Goal: Submit feedback/report problem: Provide input to the site owners about the experience or issues

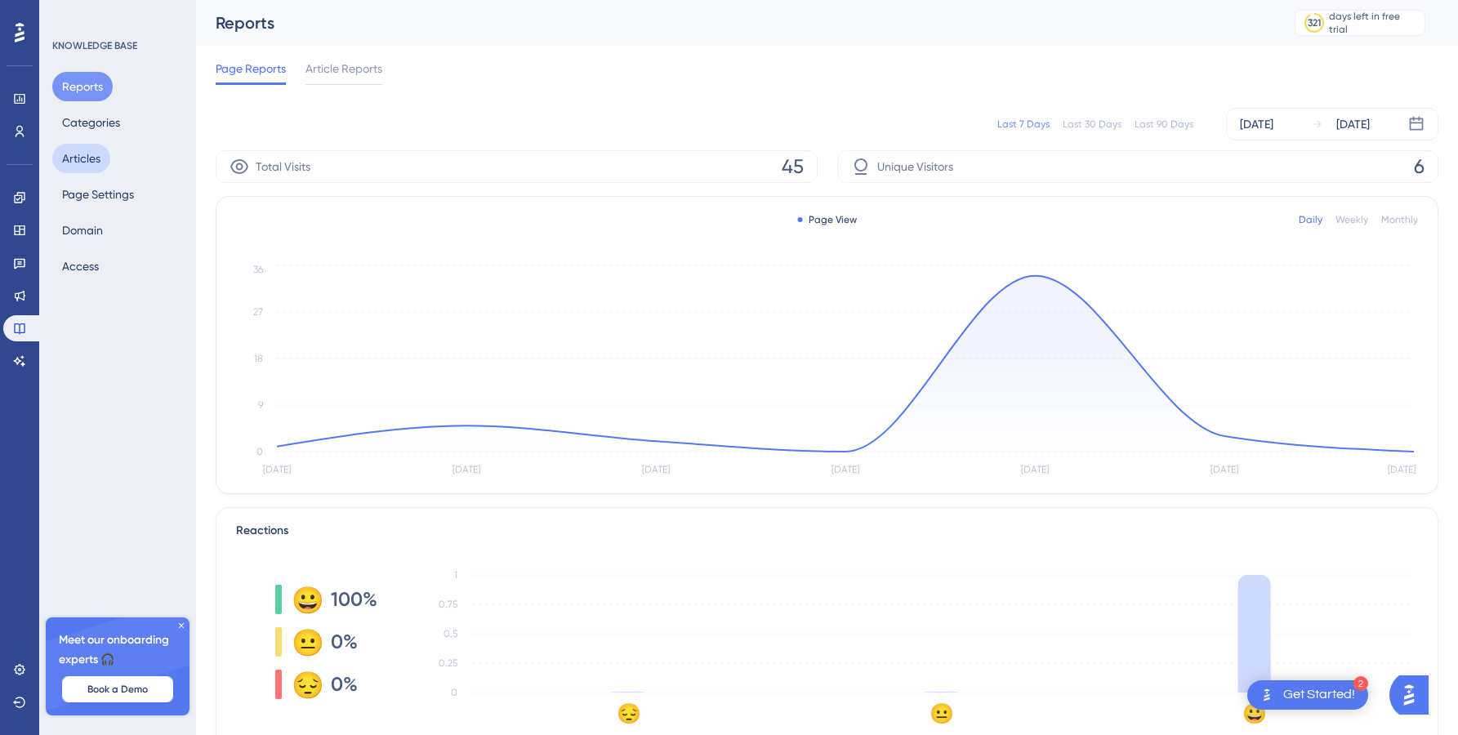
click at [94, 167] on button "Articles" at bounding box center [81, 158] width 58 height 29
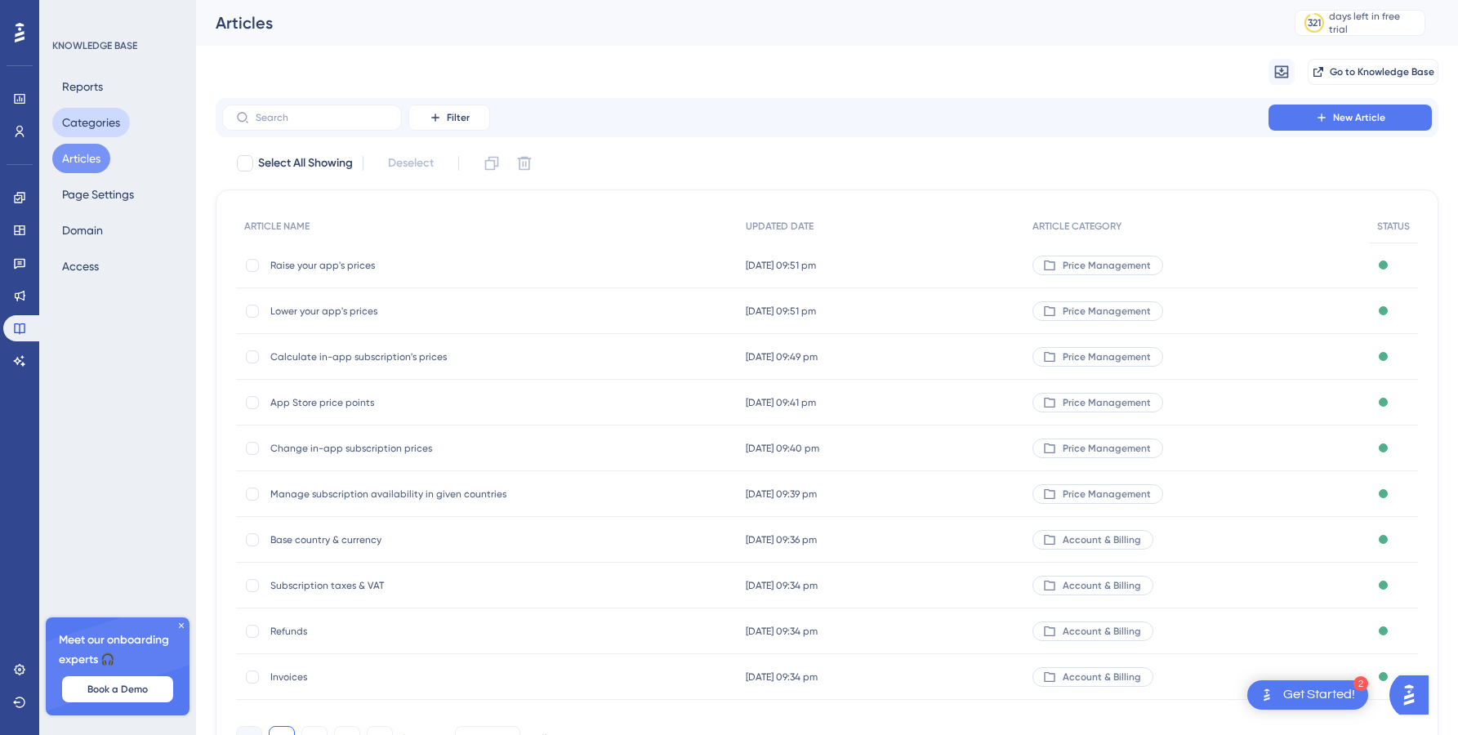
click at [78, 118] on button "Categories" at bounding box center [91, 122] width 78 height 29
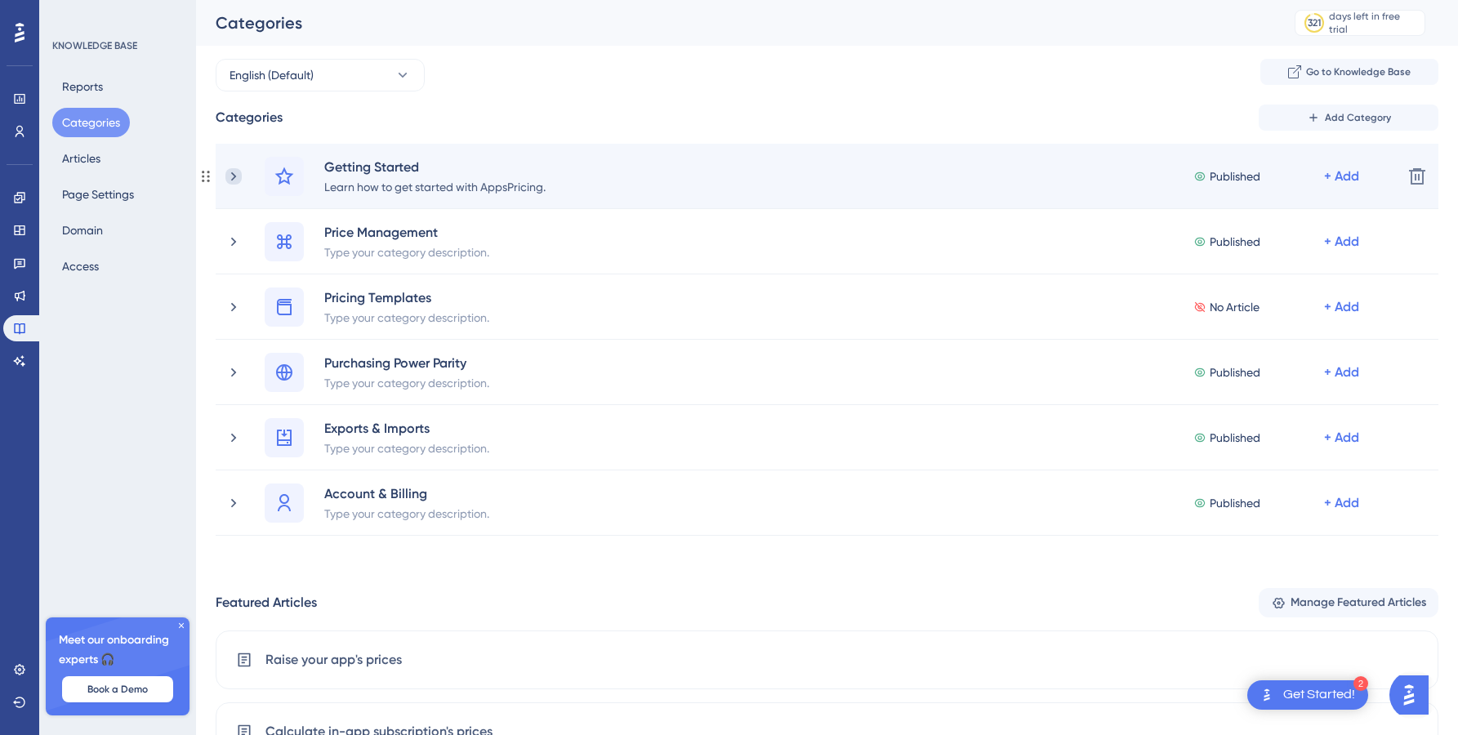
click at [232, 177] on icon at bounding box center [233, 176] width 16 height 16
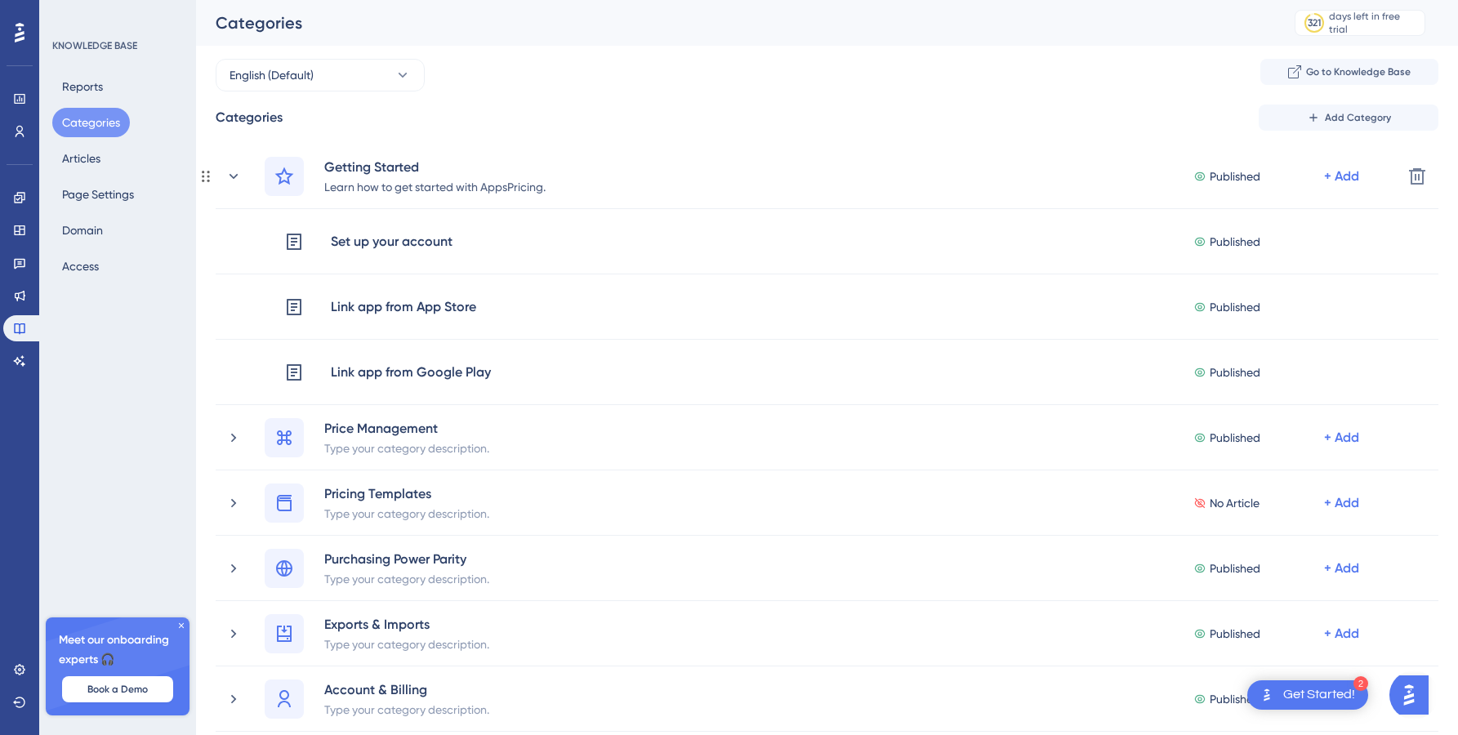
click at [232, 177] on icon at bounding box center [233, 176] width 16 height 16
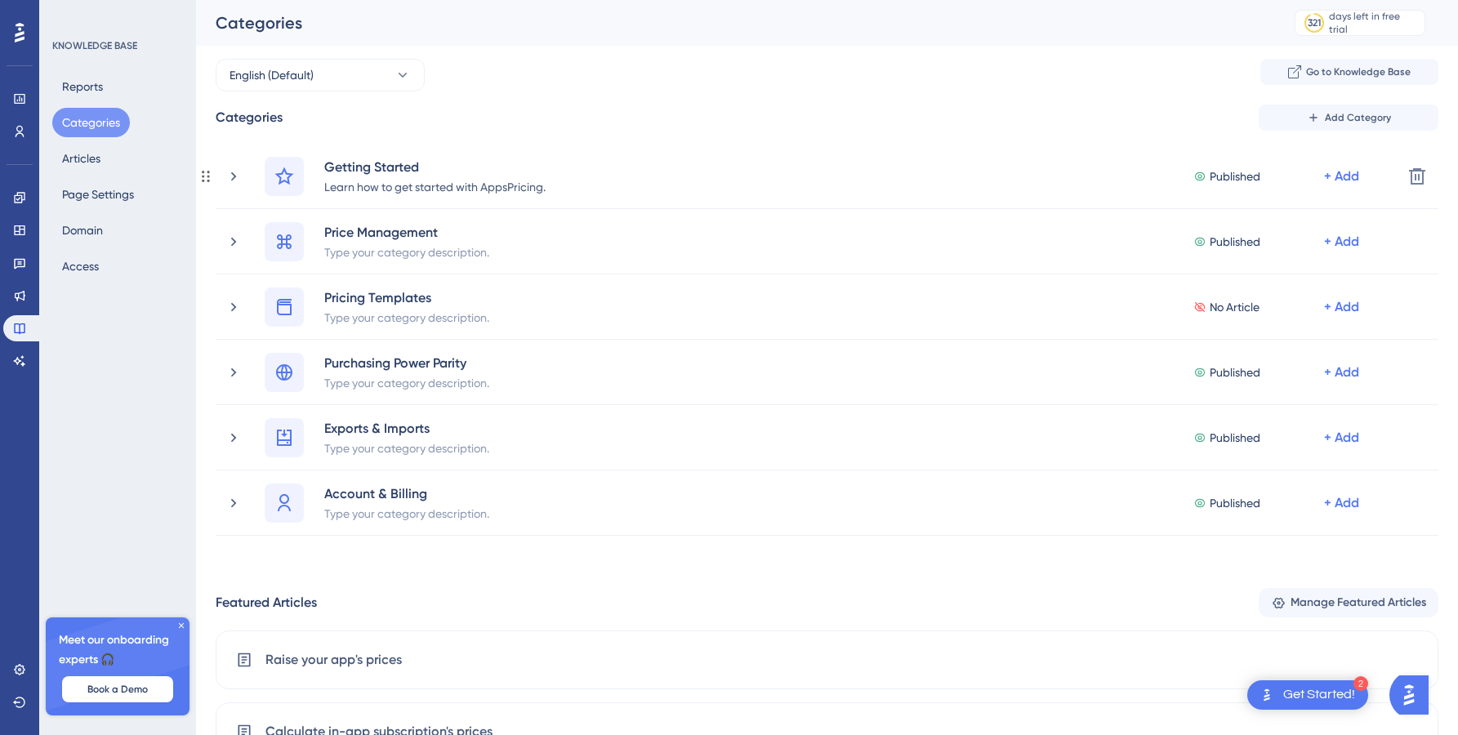
click at [232, 177] on icon at bounding box center [233, 176] width 16 height 16
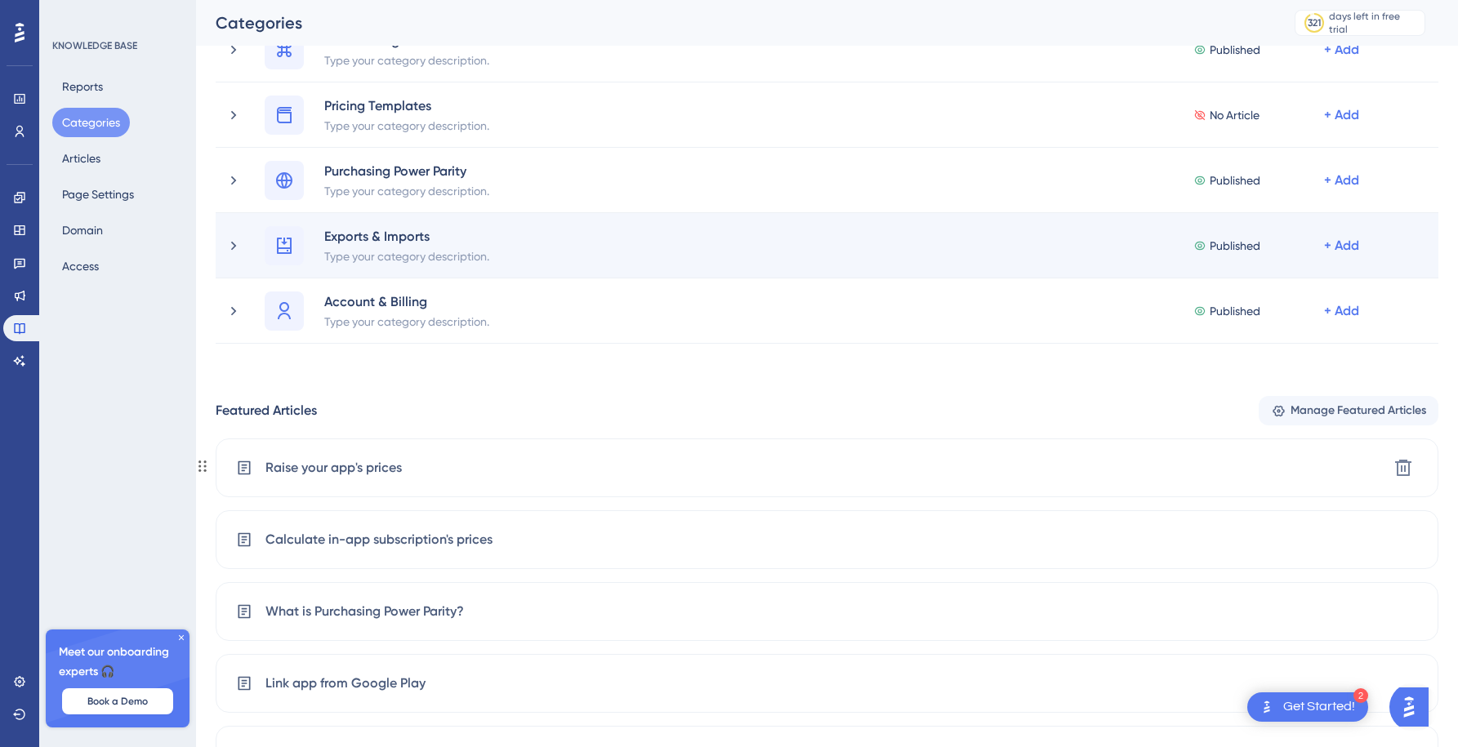
scroll to position [605, 0]
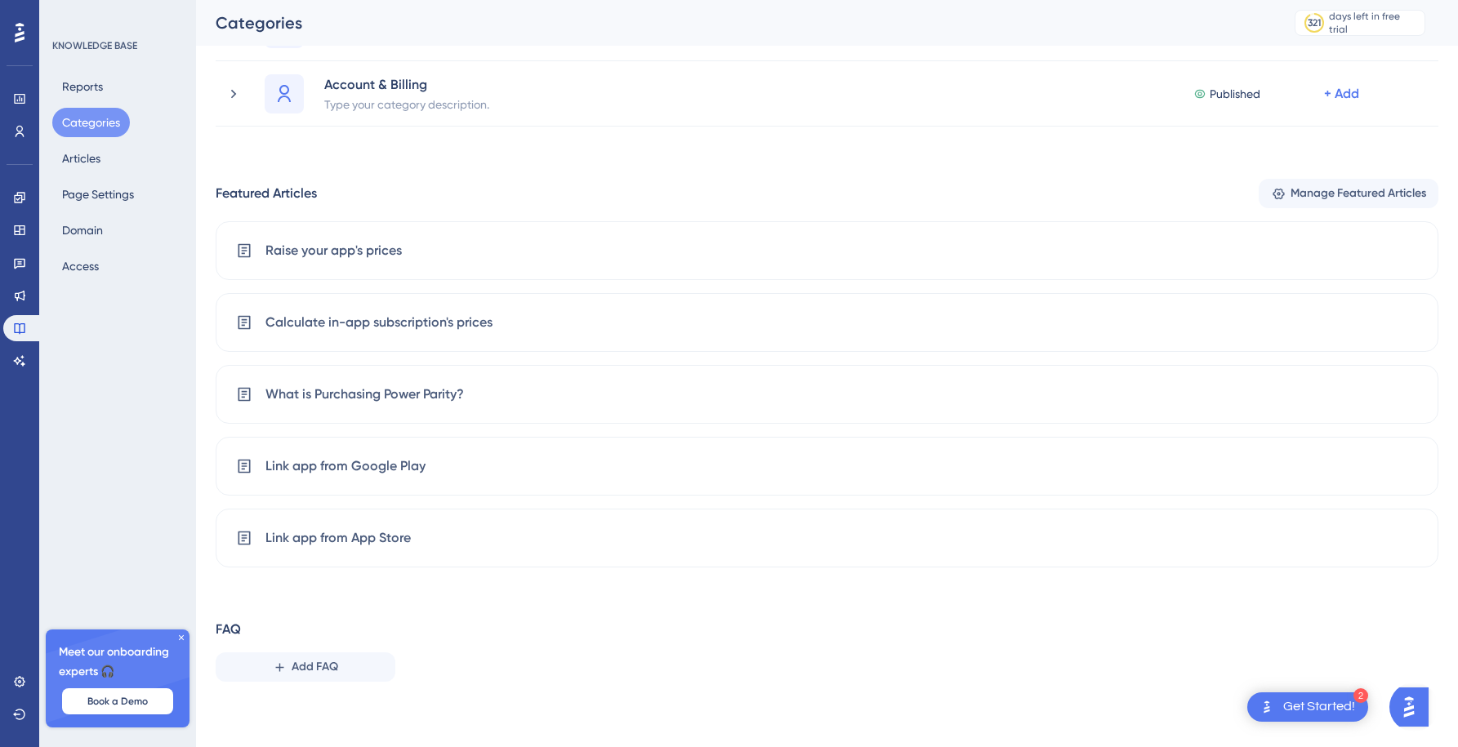
click at [644, 640] on div "FAQ Add FAQ" at bounding box center [827, 651] width 1223 height 62
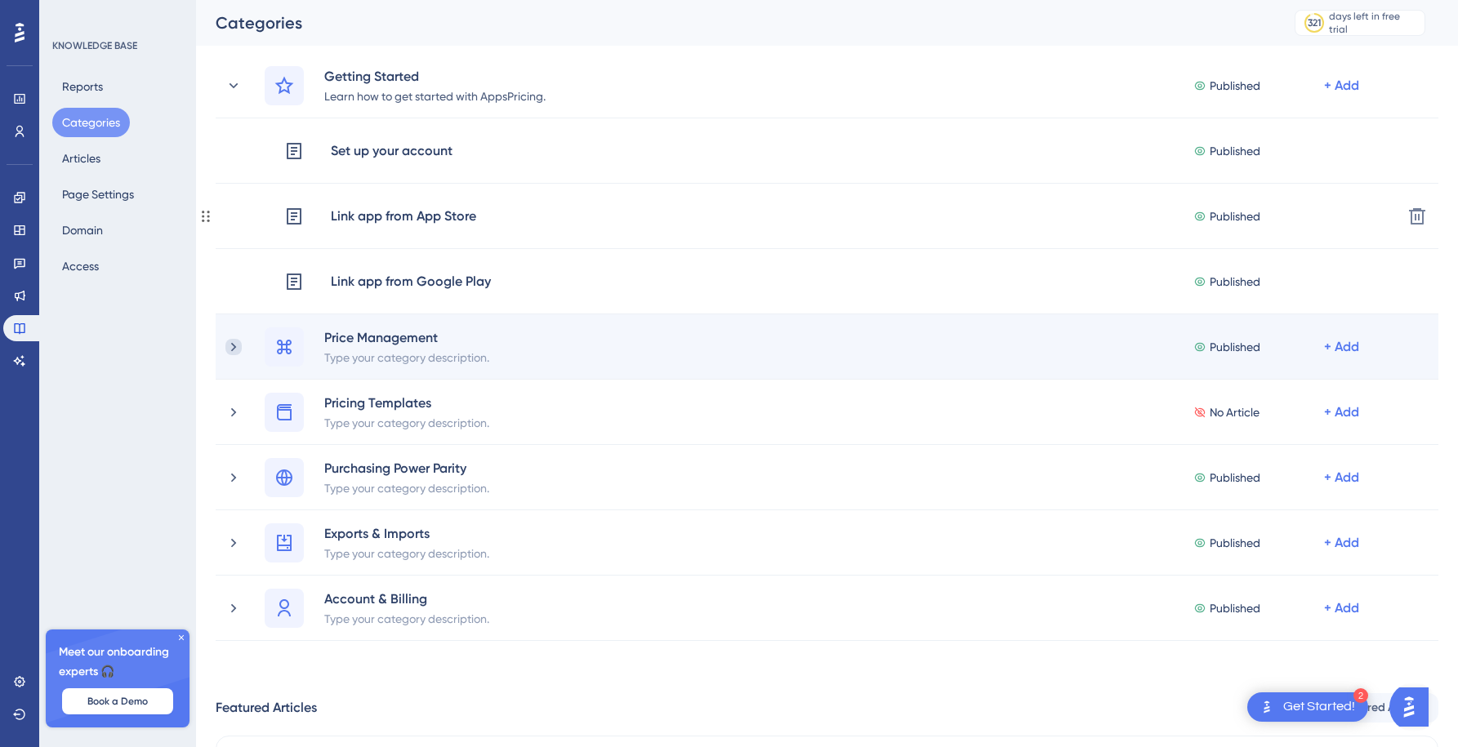
scroll to position [97, 0]
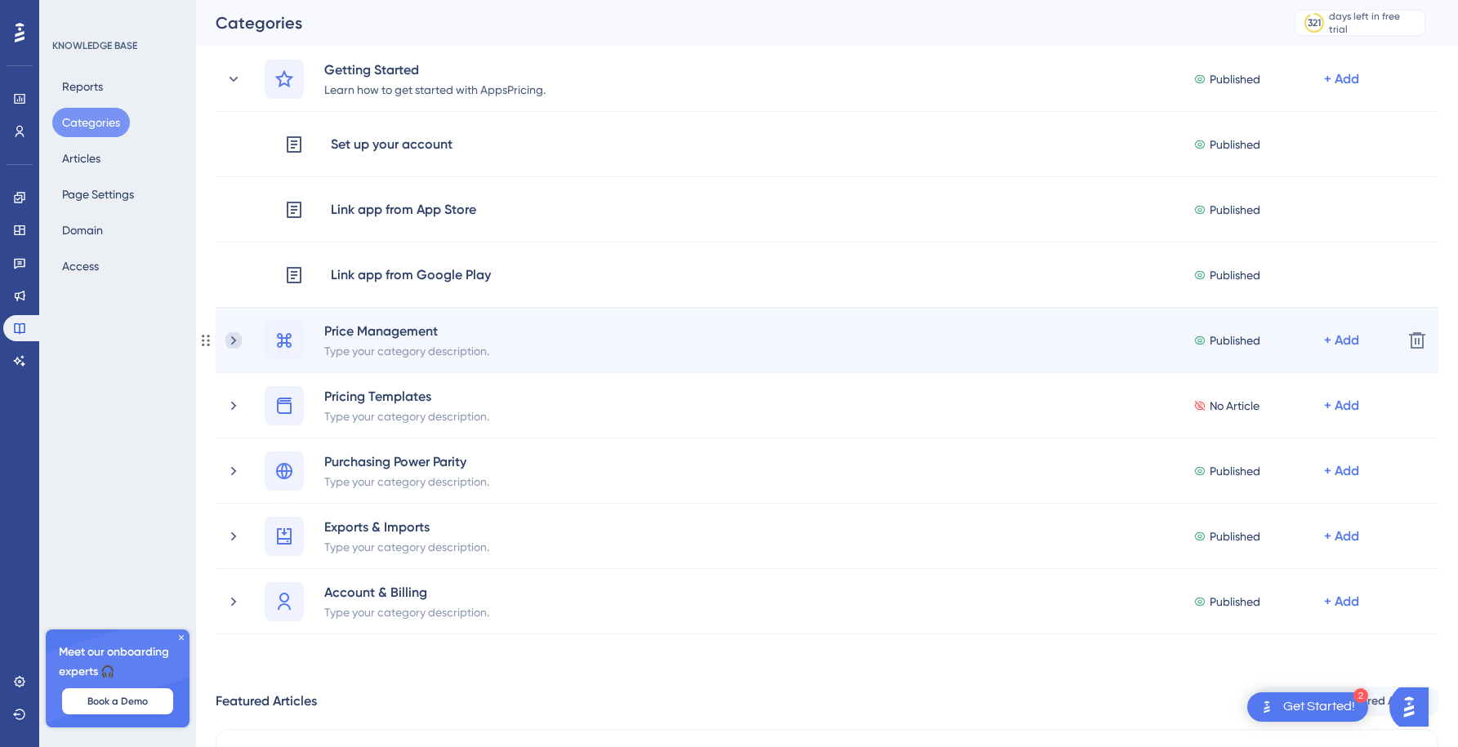
click at [237, 340] on icon at bounding box center [233, 340] width 16 height 16
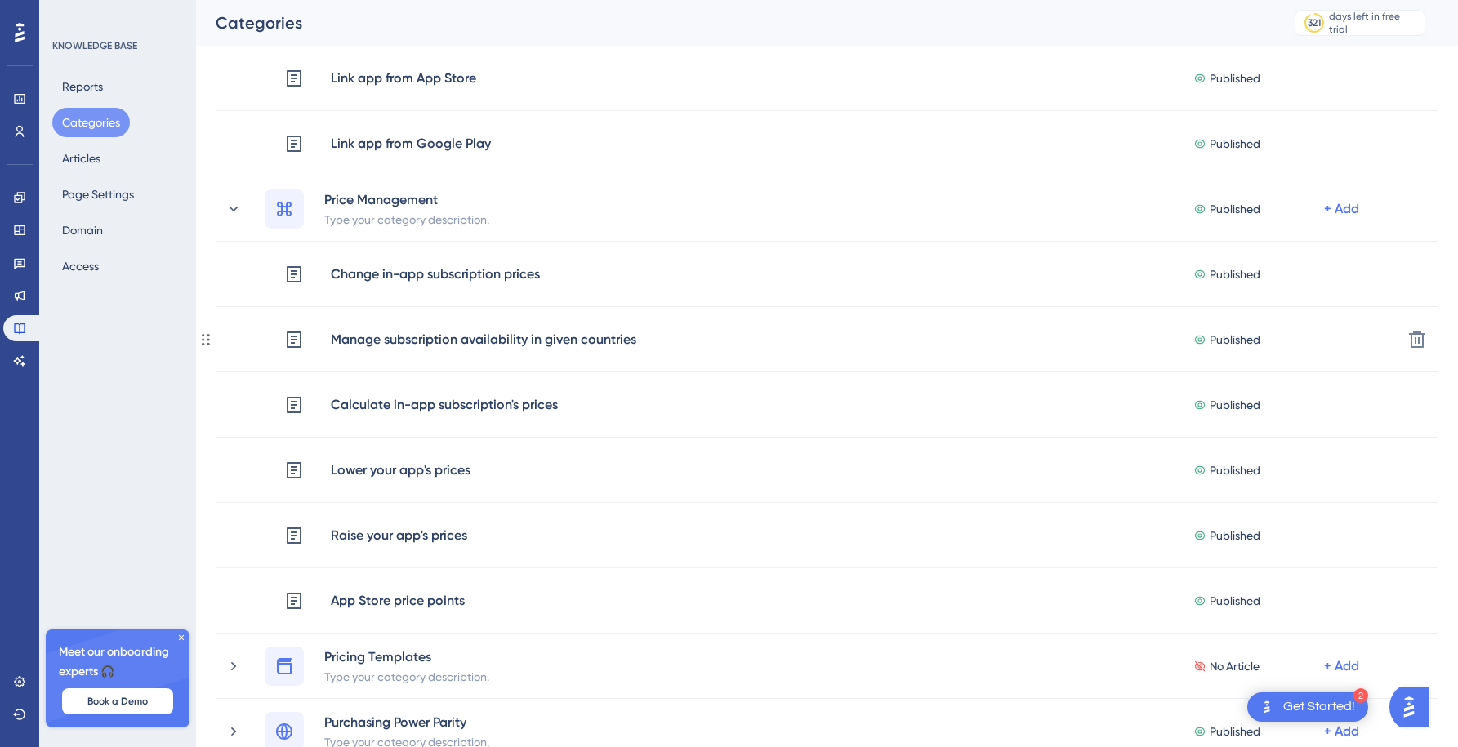
scroll to position [230, 0]
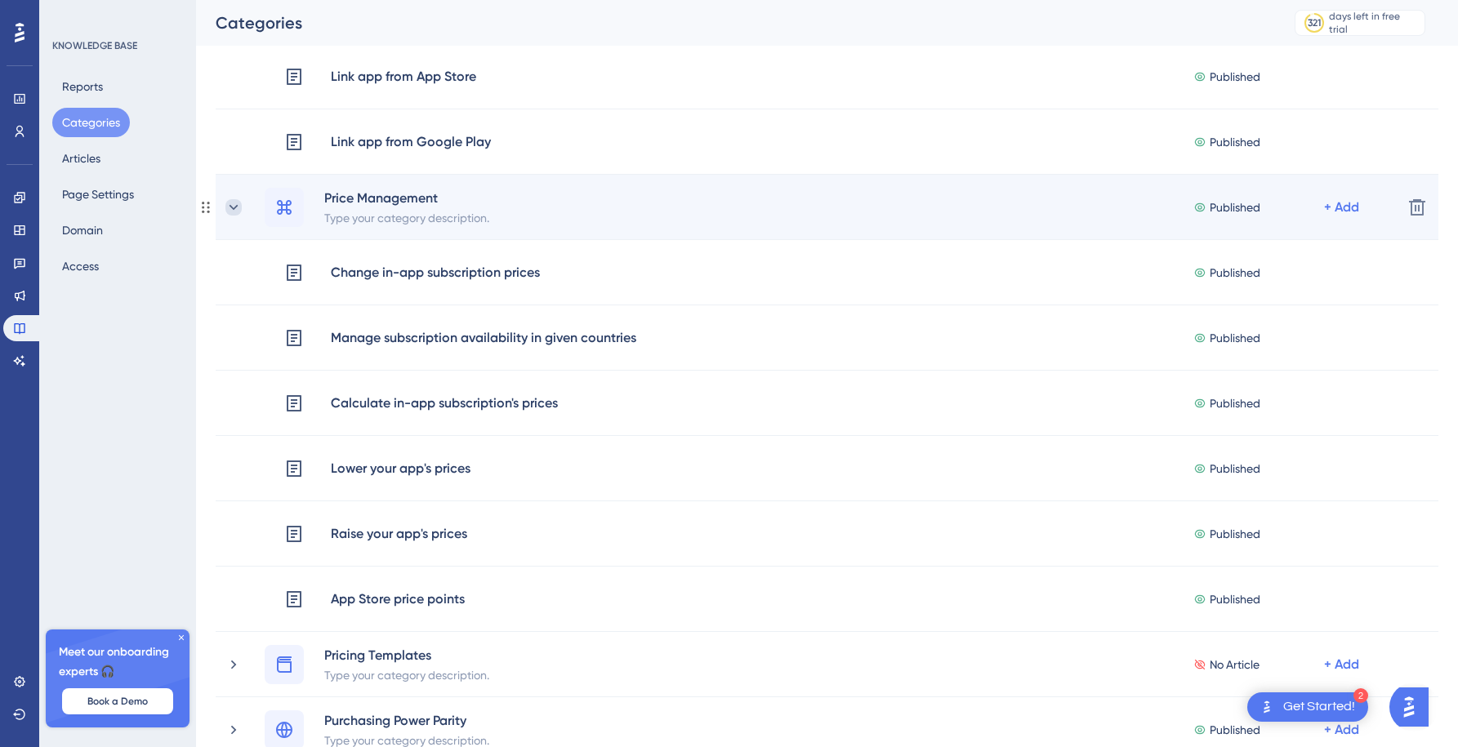
click at [230, 204] on icon at bounding box center [233, 207] width 16 height 16
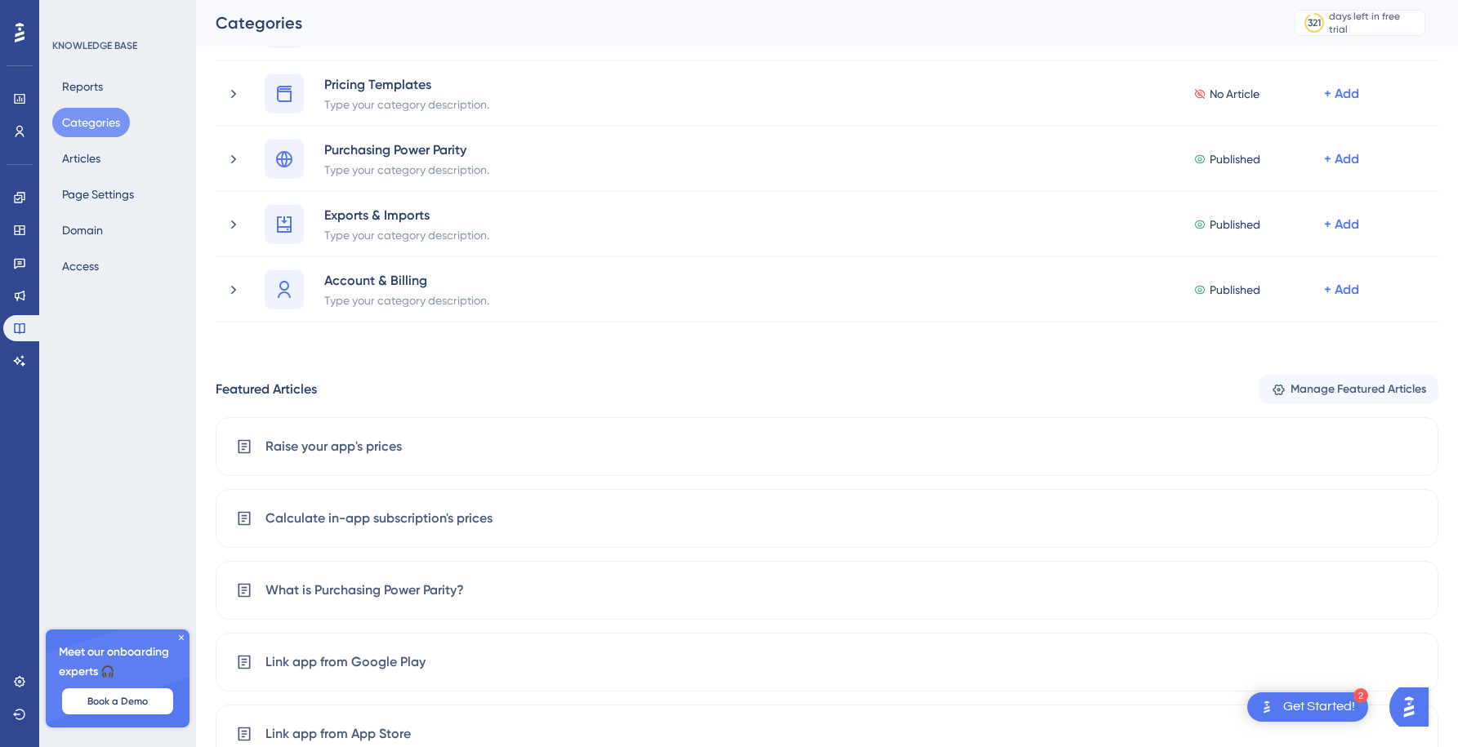
scroll to position [453, 0]
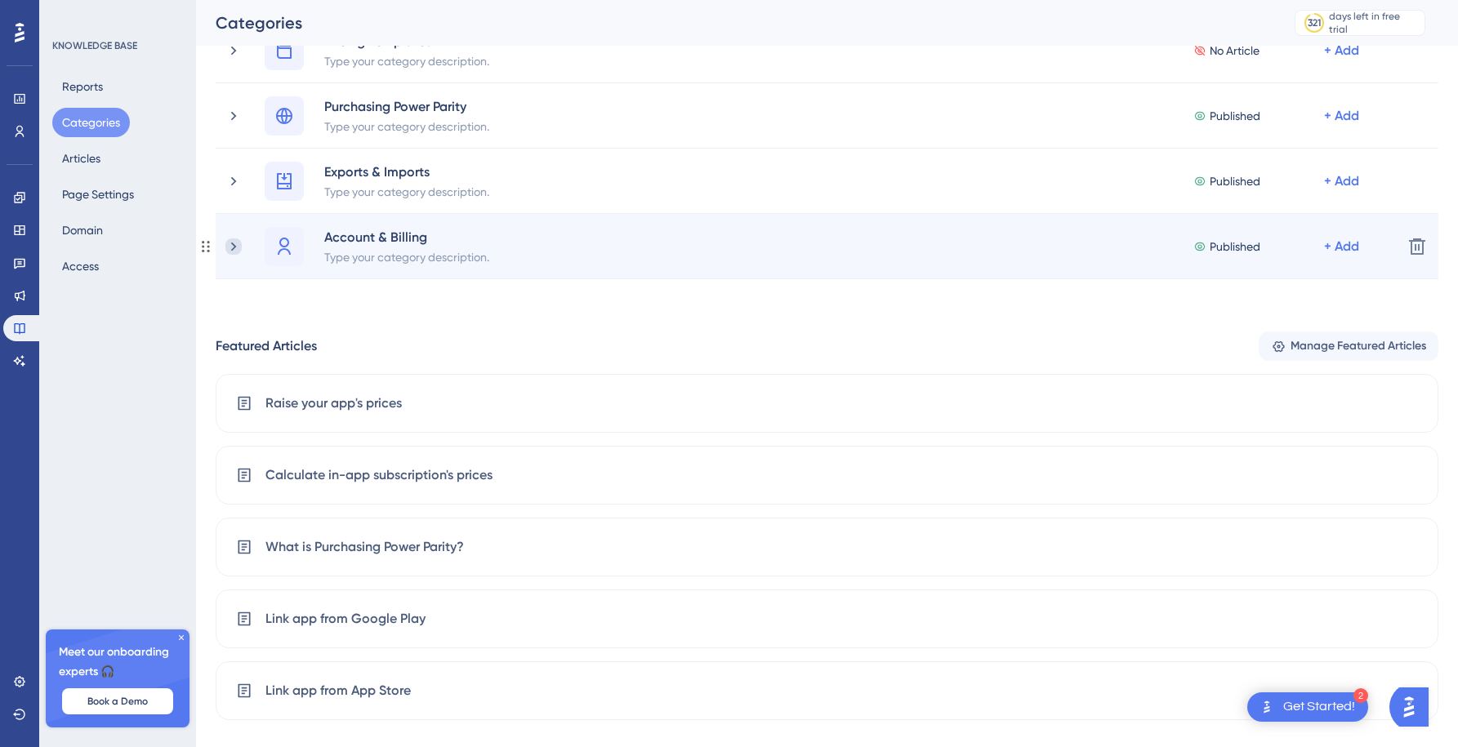
click at [230, 247] on icon at bounding box center [233, 247] width 16 height 16
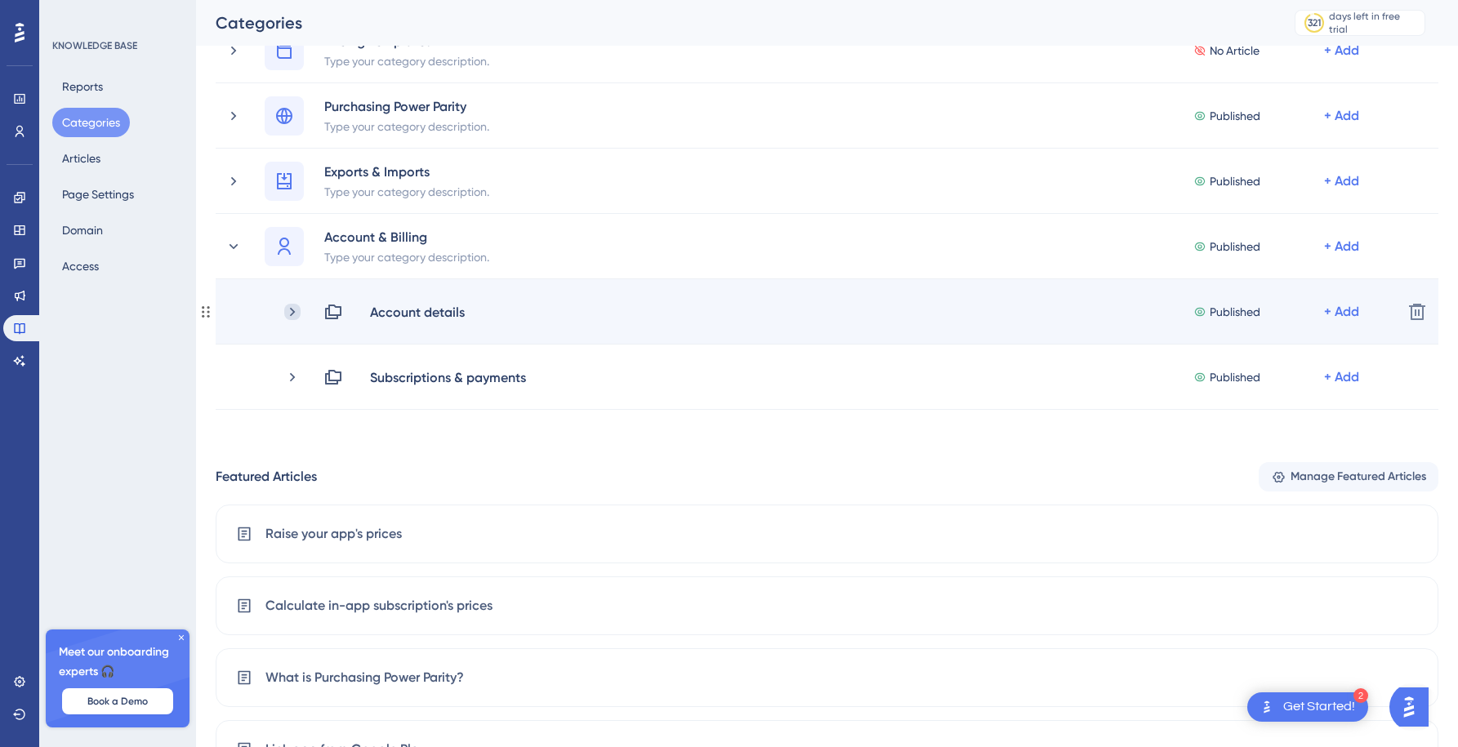
click at [292, 311] on icon at bounding box center [292, 312] width 16 height 16
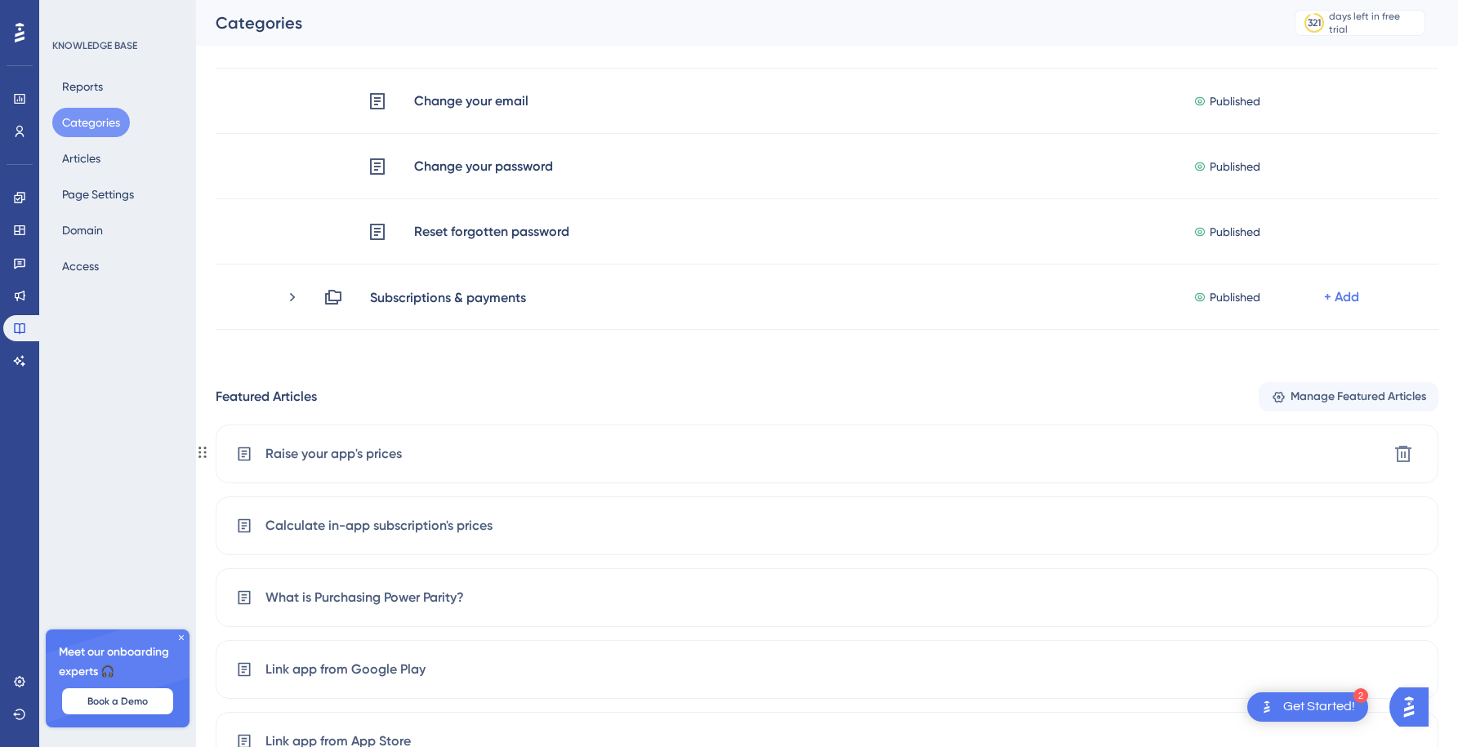
scroll to position [698, 0]
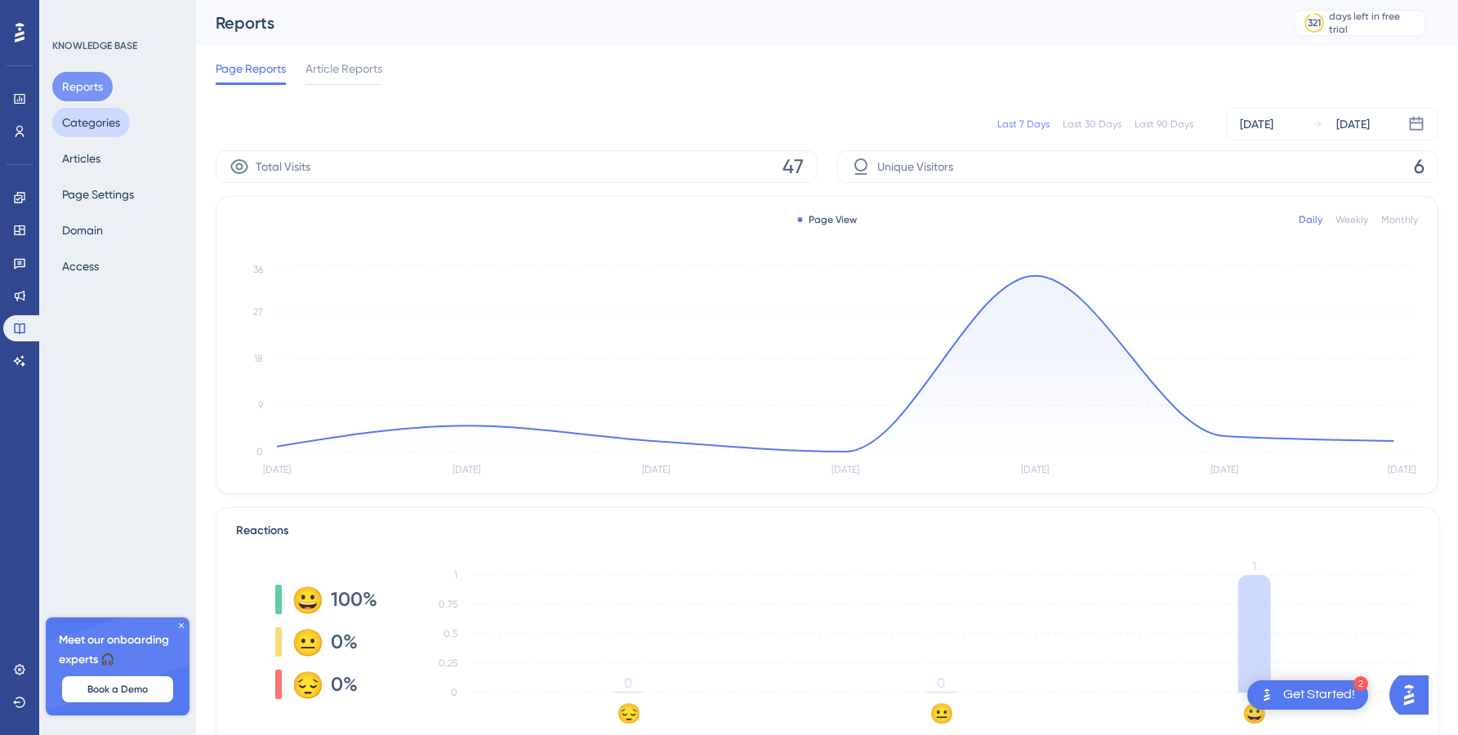
click at [96, 120] on button "Categories" at bounding box center [91, 122] width 78 height 29
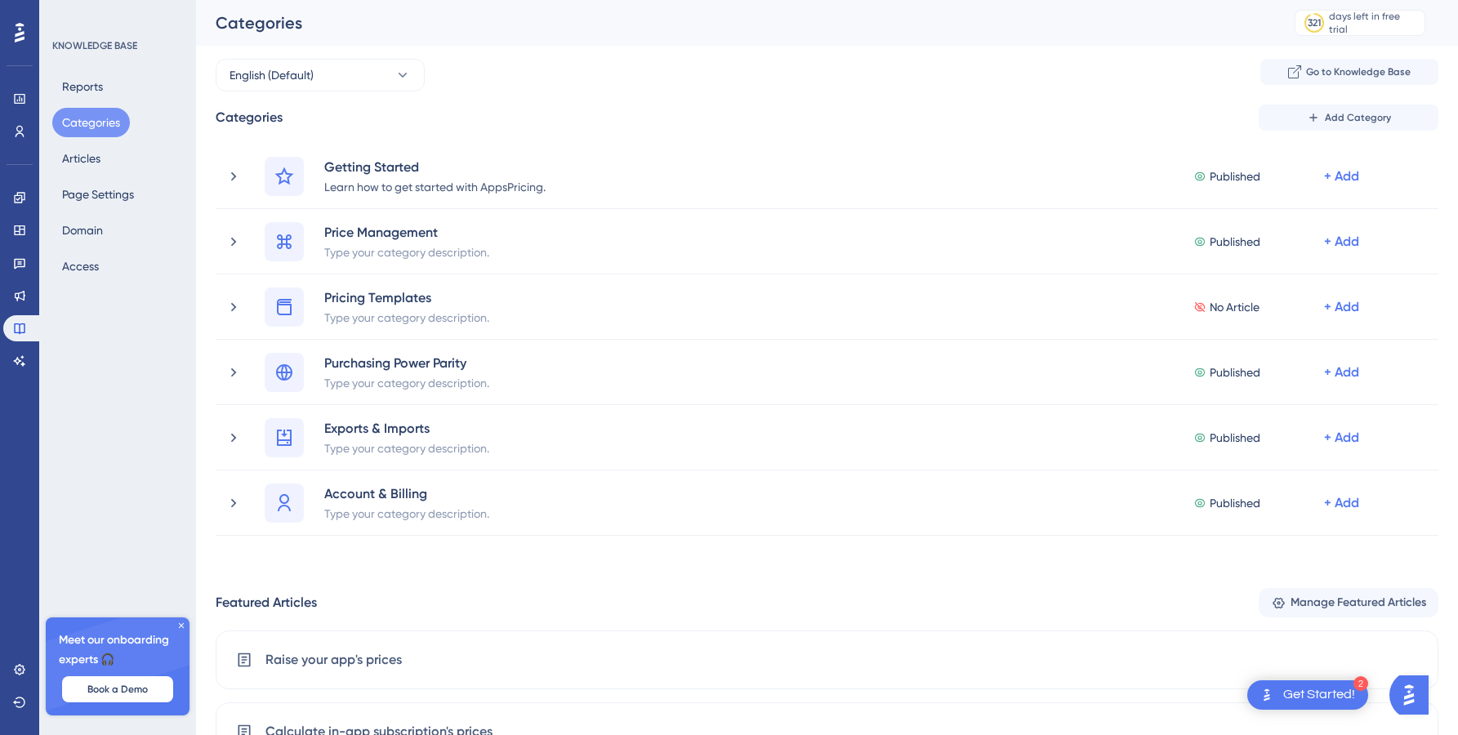
drag, startPoint x: 207, startPoint y: 243, endPoint x: 328, endPoint y: 16, distance: 256.5
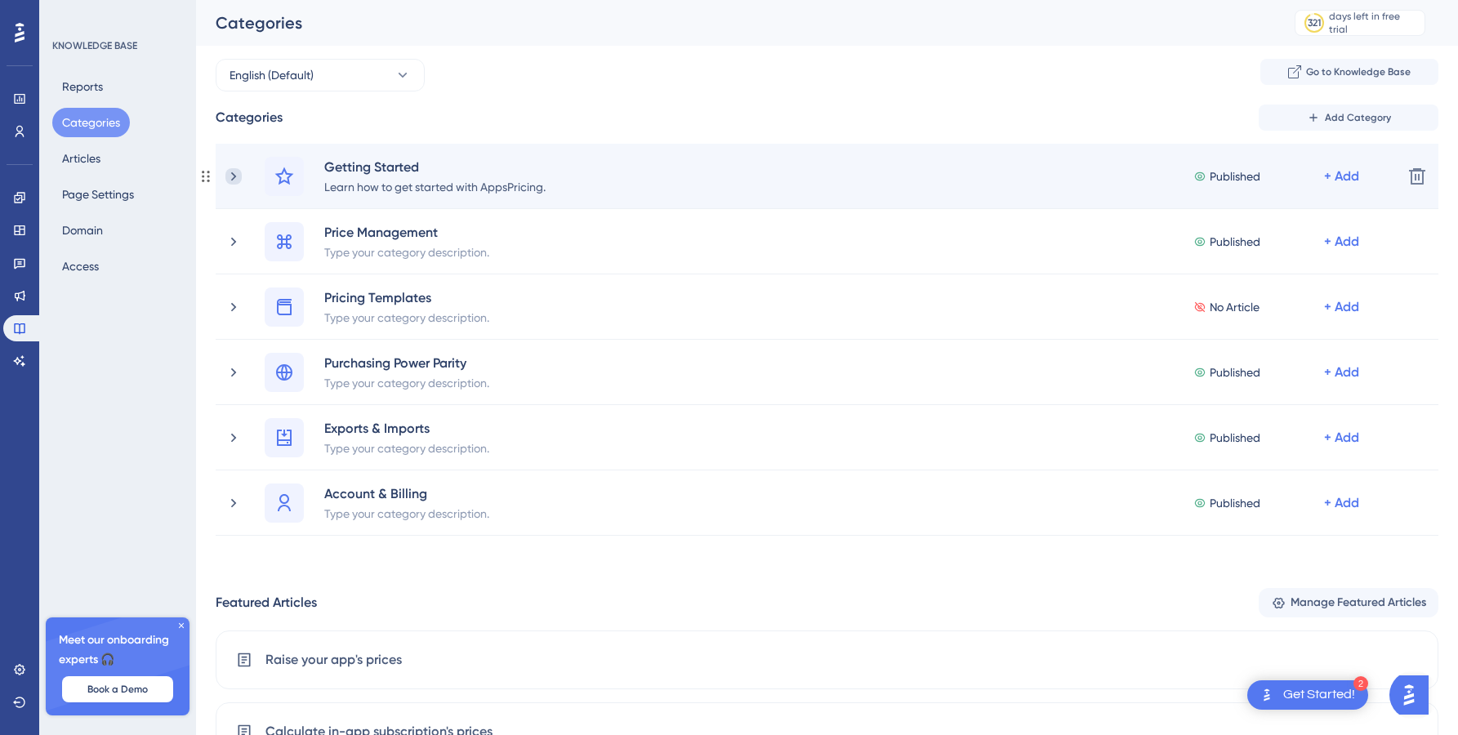
click at [239, 172] on icon at bounding box center [233, 176] width 16 height 16
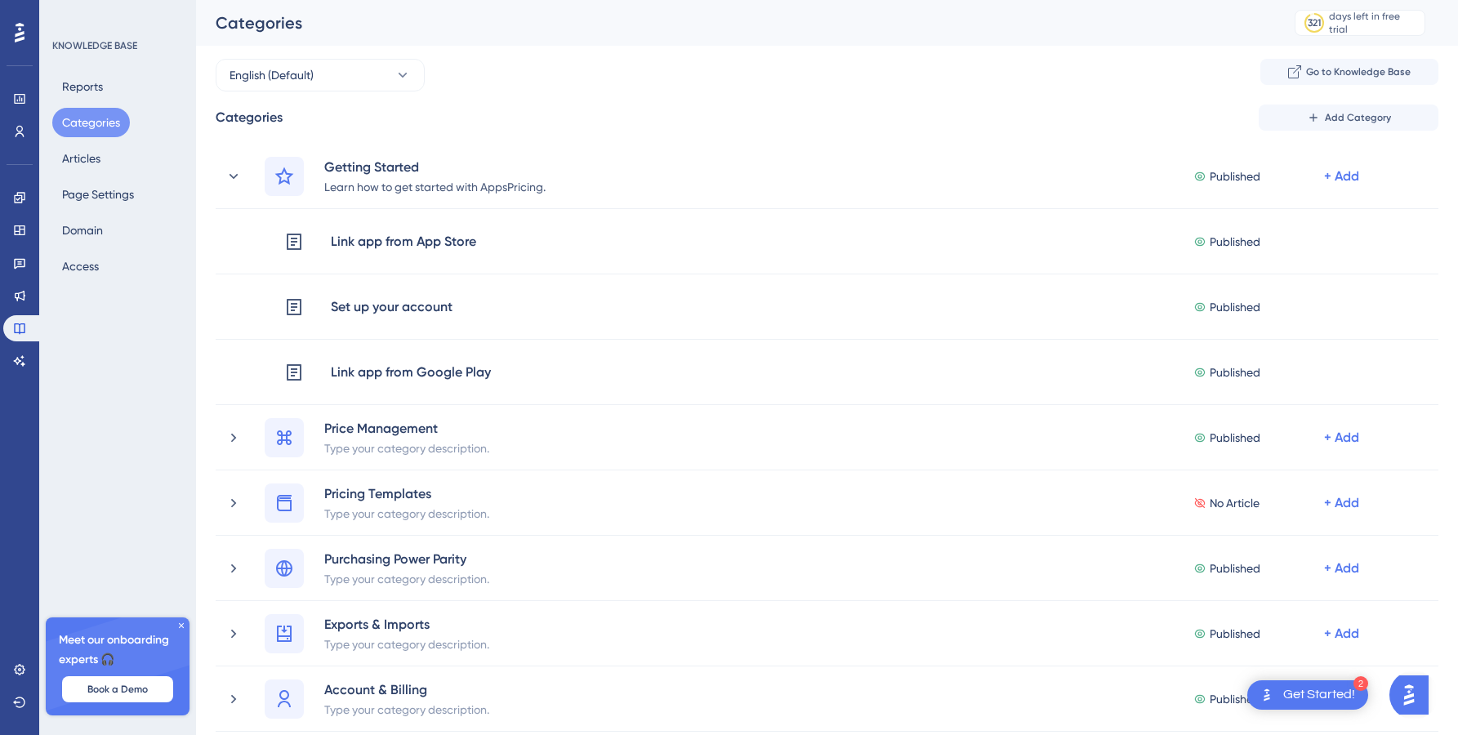
drag, startPoint x: 212, startPoint y: 240, endPoint x: 307, endPoint y: 13, distance: 246.4
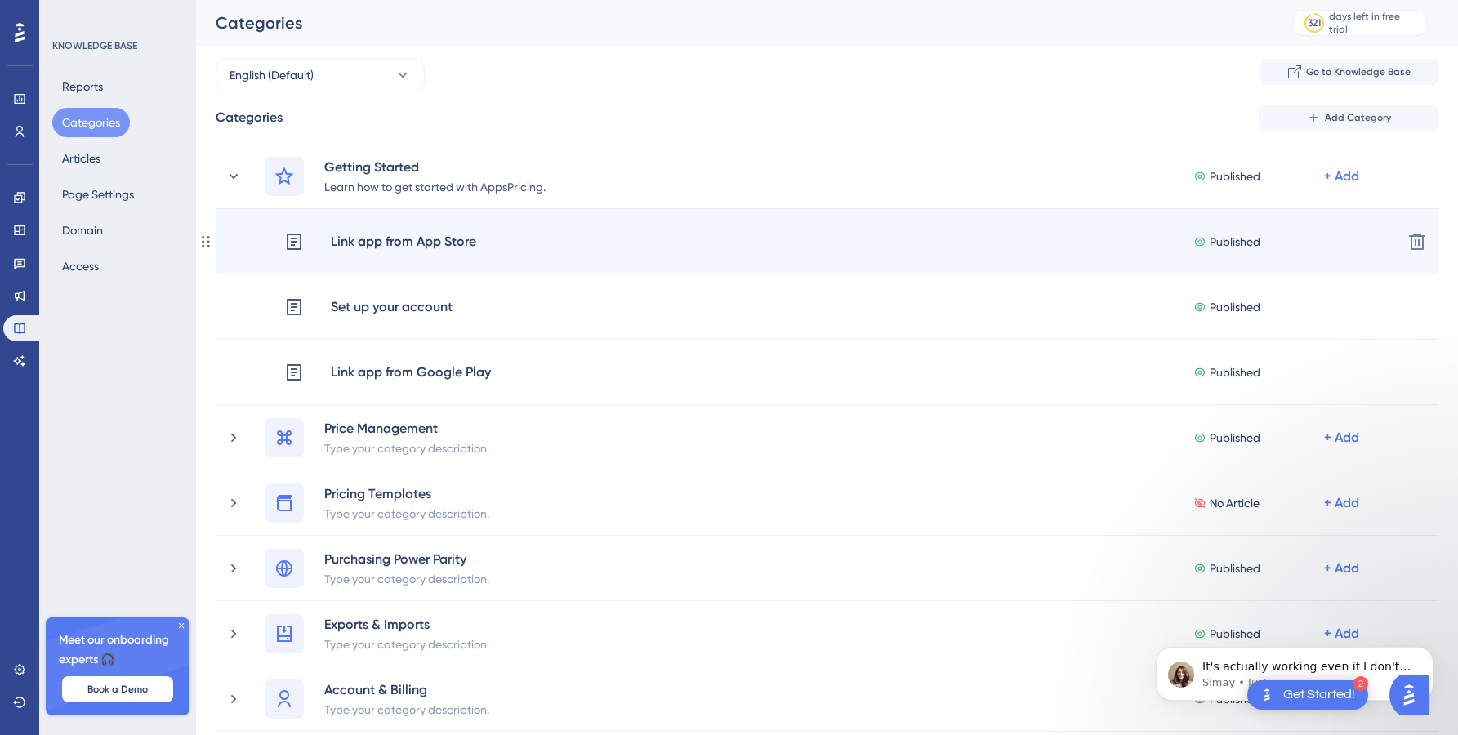
click at [619, 256] on div "Link app from App Store Published + Add Delete" at bounding box center [827, 241] width 1223 height 65
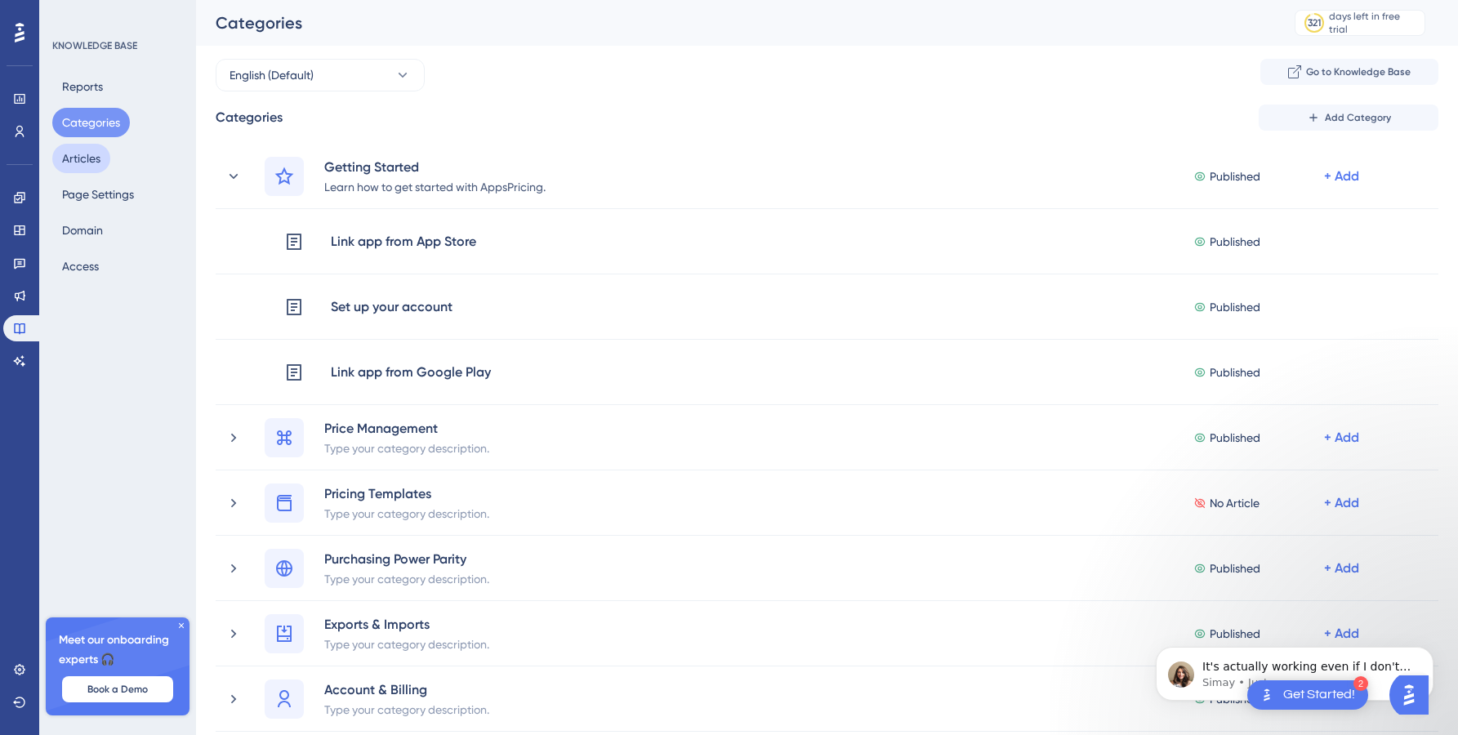
click at [91, 156] on button "Articles" at bounding box center [81, 158] width 58 height 29
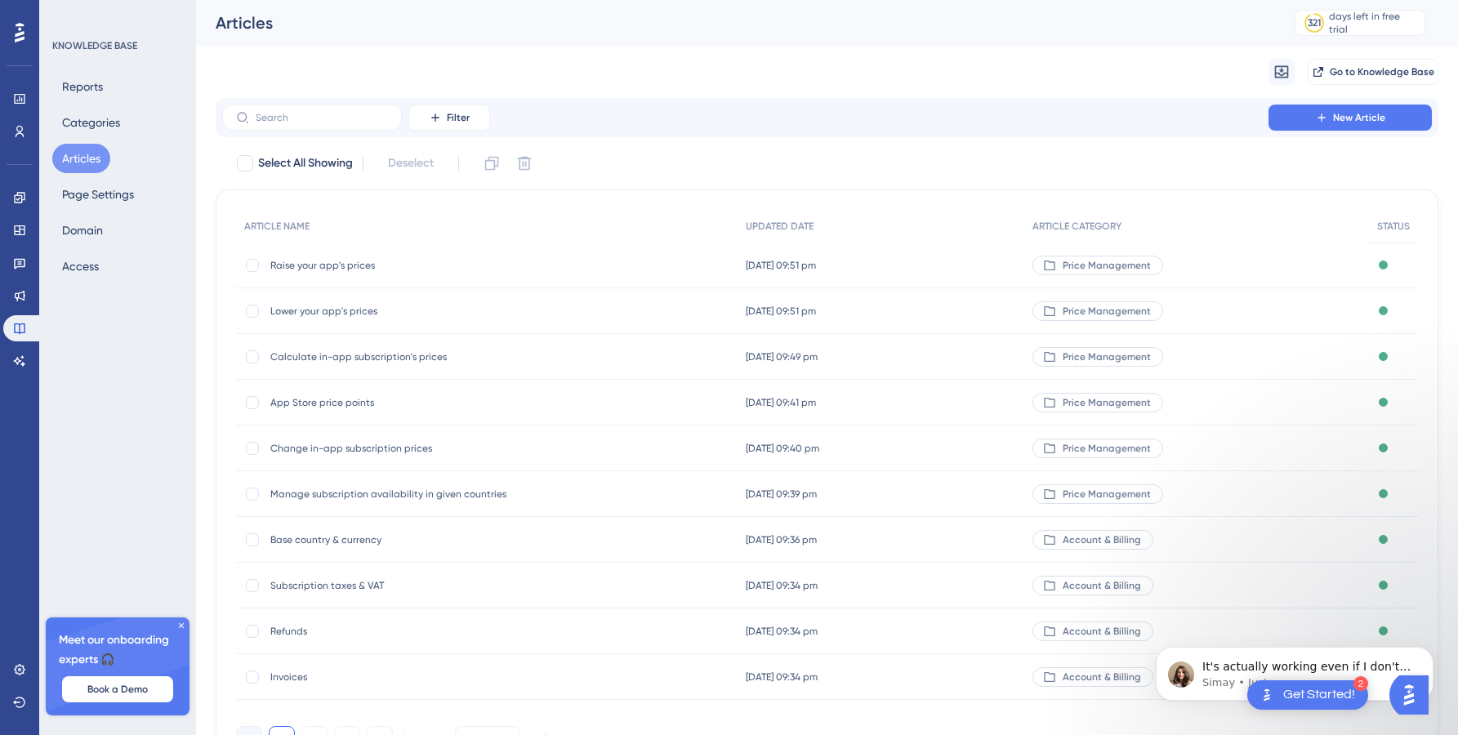
click at [528, 259] on span "Raise your app's prices" at bounding box center [400, 265] width 261 height 13
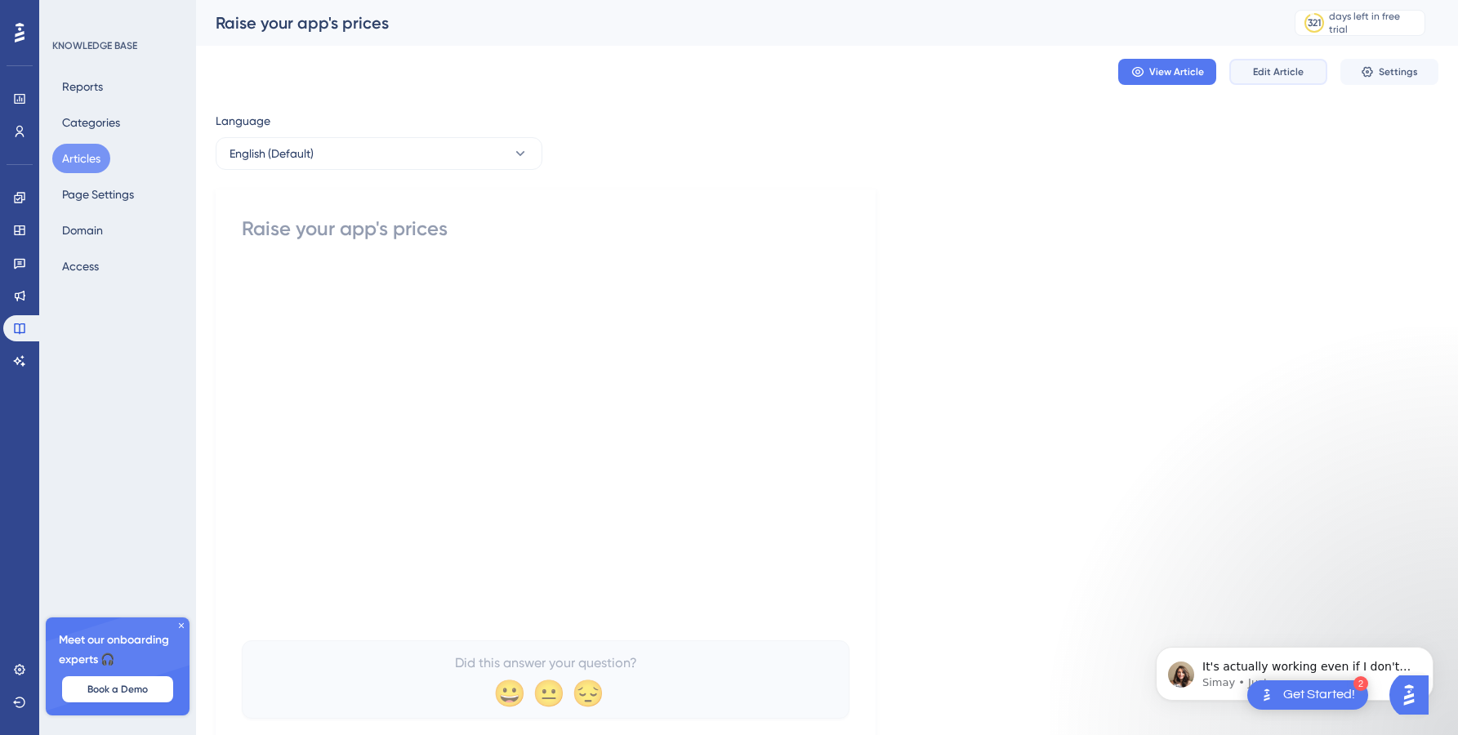
click at [1281, 62] on button "Edit Article" at bounding box center [1278, 72] width 98 height 26
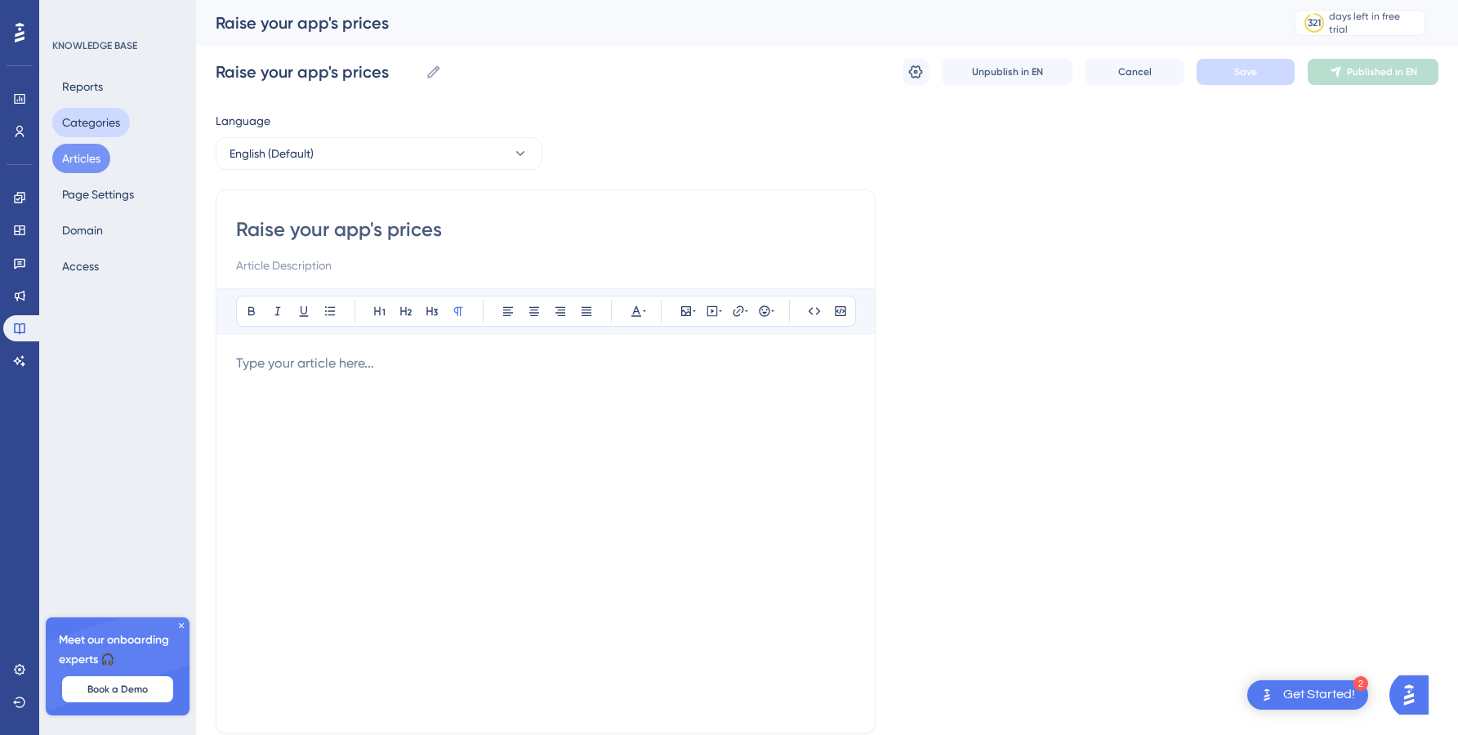
click at [89, 128] on button "Categories" at bounding box center [91, 122] width 78 height 29
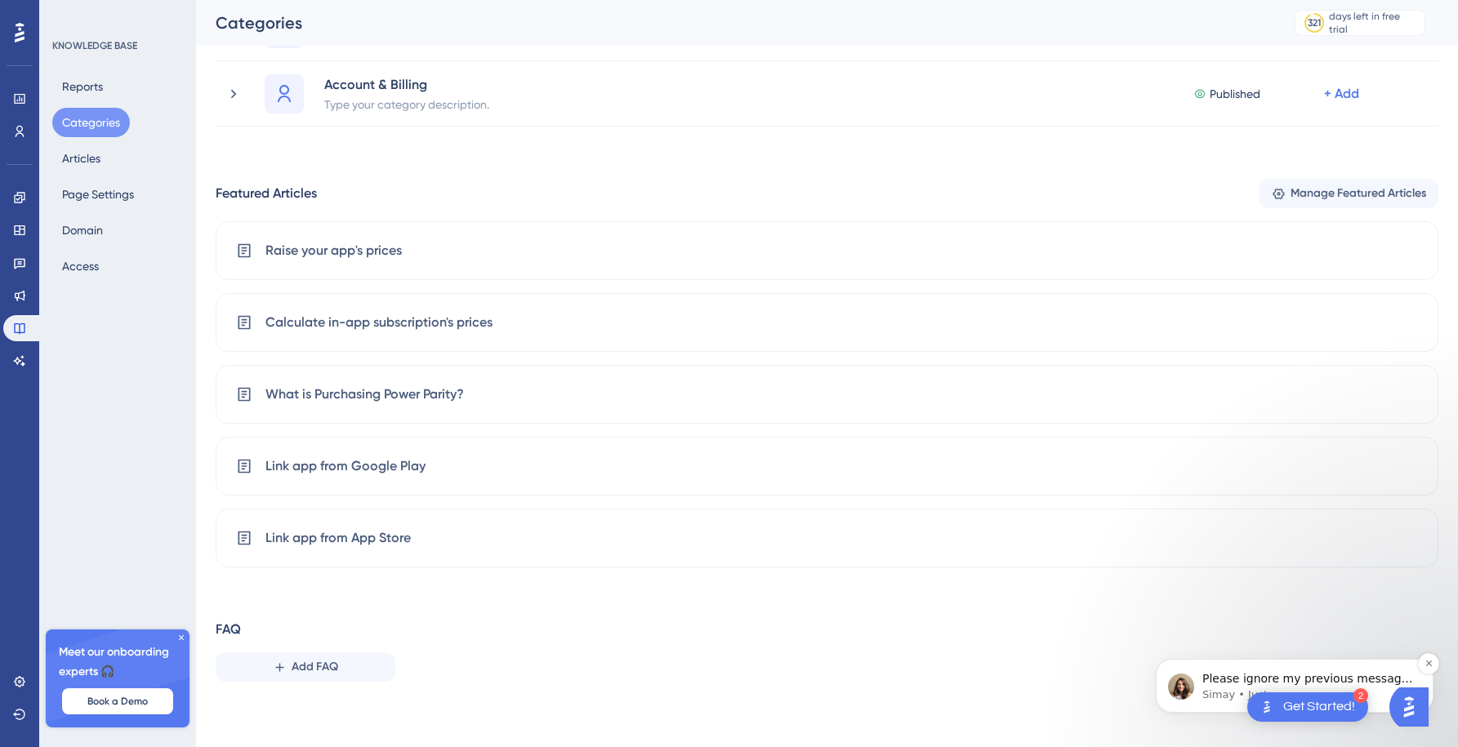
click at [1240, 692] on p "Simay • Just now" at bounding box center [1307, 695] width 211 height 15
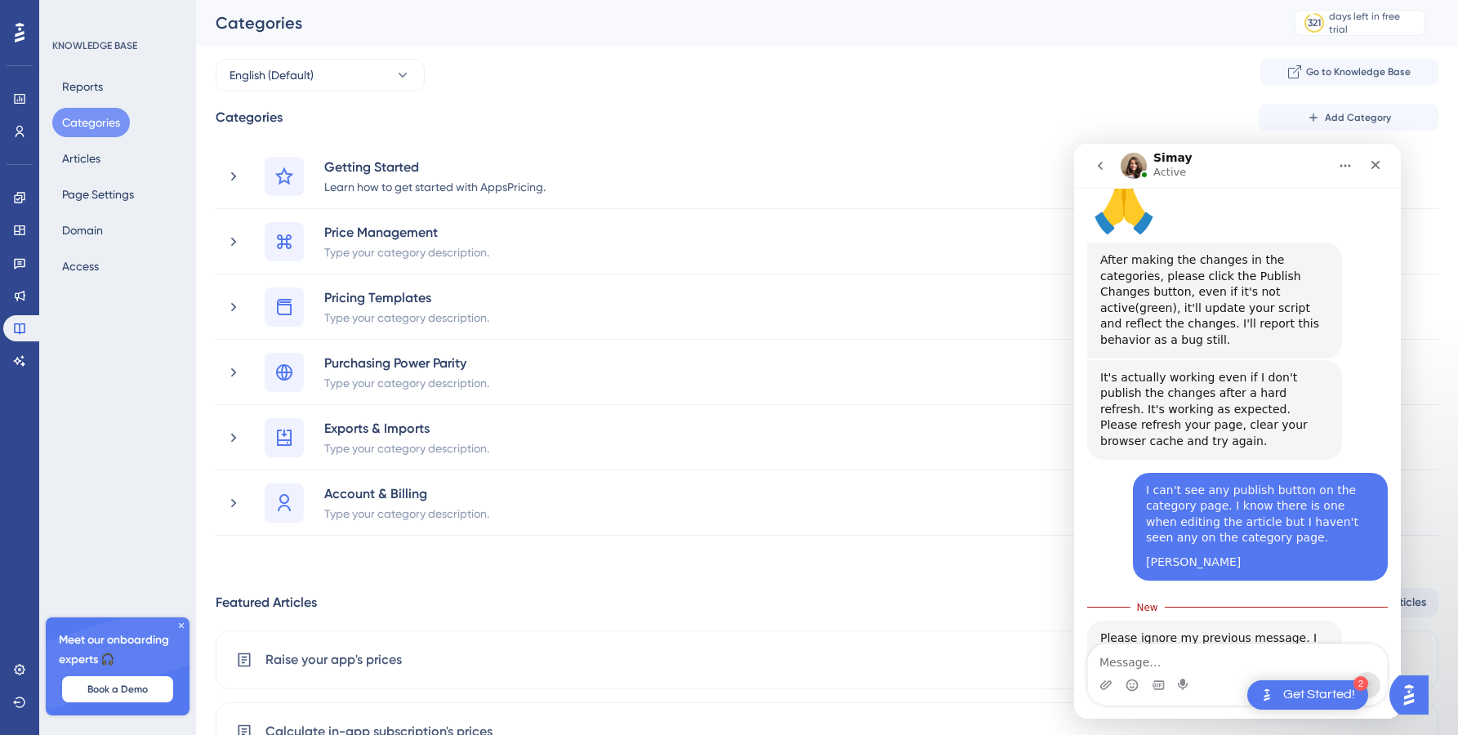
drag, startPoint x: 441, startPoint y: 332, endPoint x: 861, endPoint y: 2, distance: 534.0
click at [1177, 658] on textarea "Message…" at bounding box center [1237, 659] width 299 height 28
type textarea "Not on my end"
click at [1256, 661] on textarea "Unfortunately not on my end. I tried" at bounding box center [1237, 659] width 299 height 28
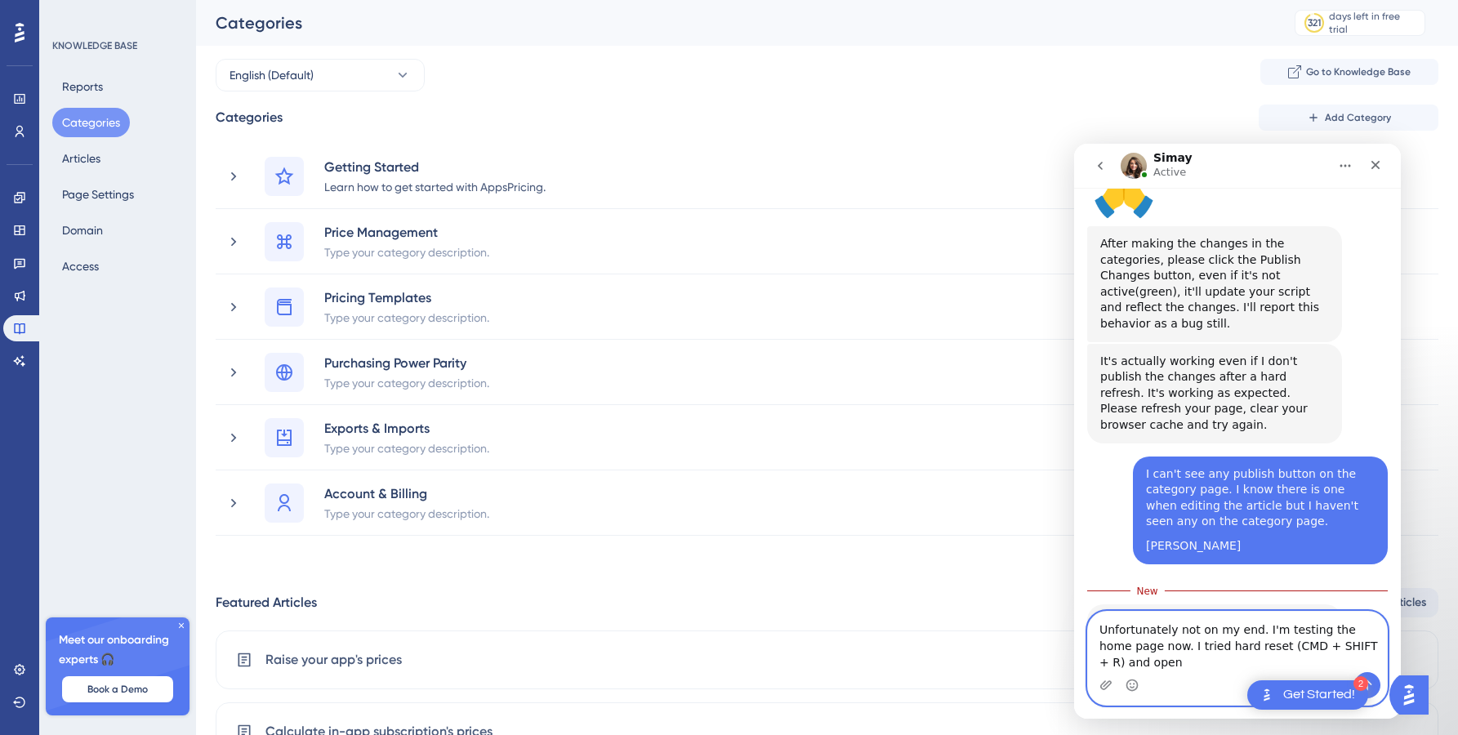
scroll to position [1902, 0]
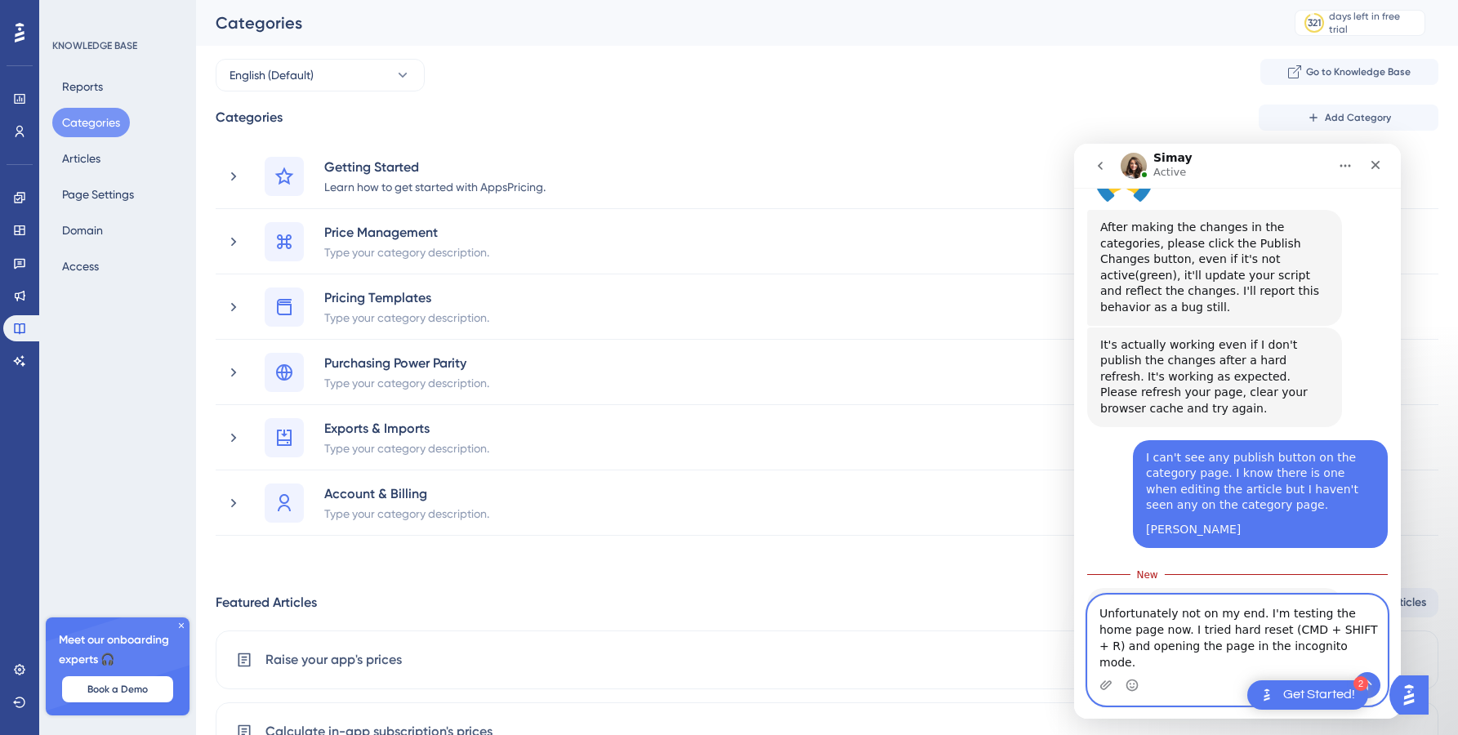
type textarea "Unfortunately not on my end. I'm testing the home page now. I tried hard reset …"
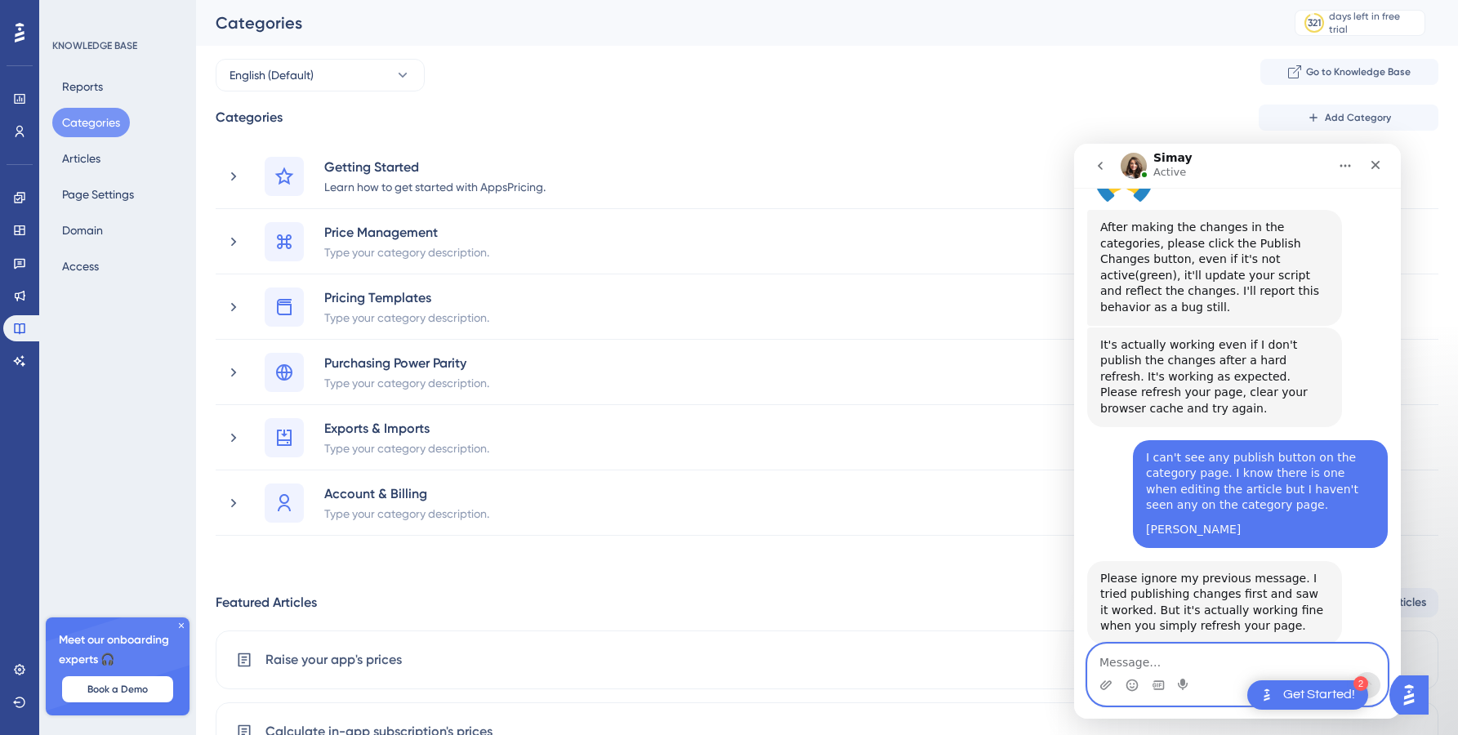
scroll to position [1940, 0]
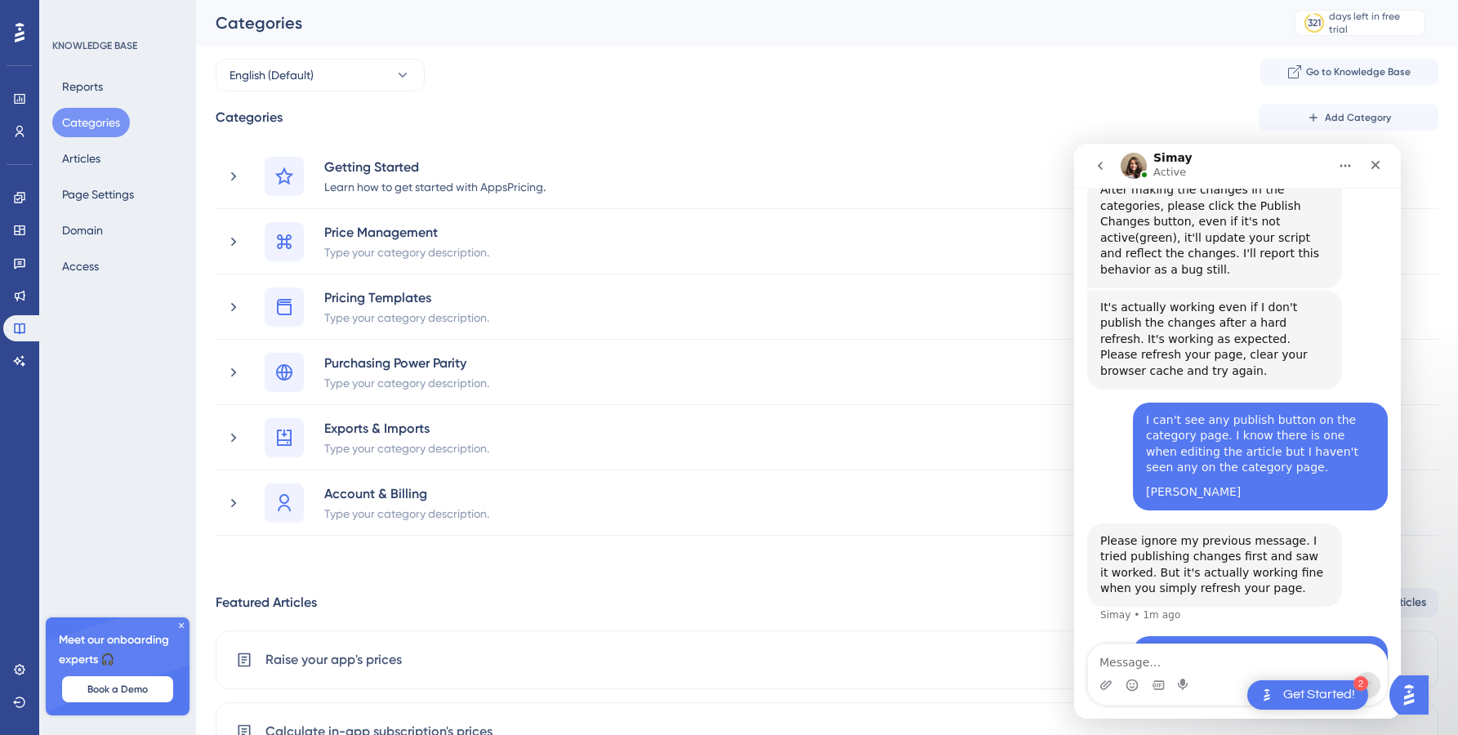
click at [653, 83] on div "English (Default) Go to Knowledge Base" at bounding box center [827, 75] width 1223 height 33
click at [1184, 663] on textarea "Message…" at bounding box center [1237, 659] width 299 height 28
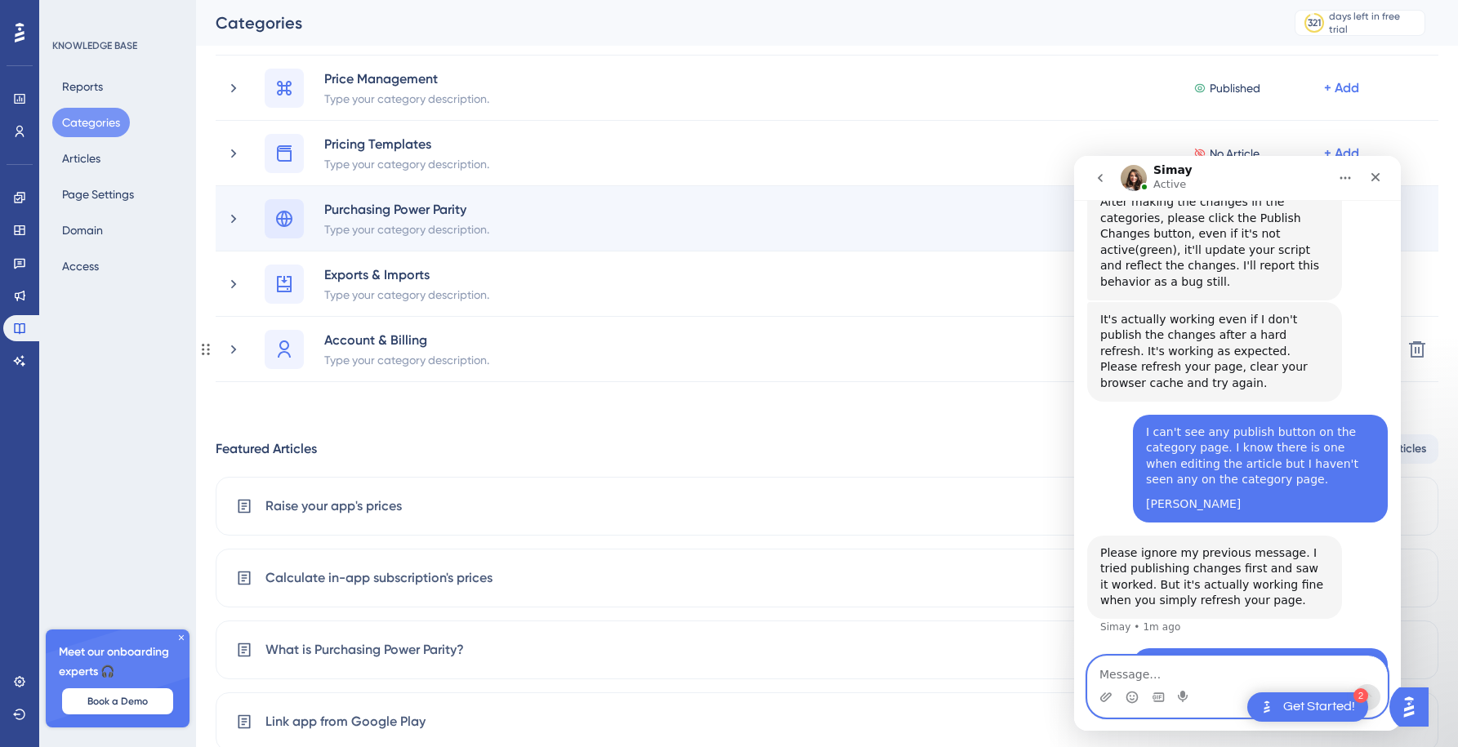
scroll to position [151, 0]
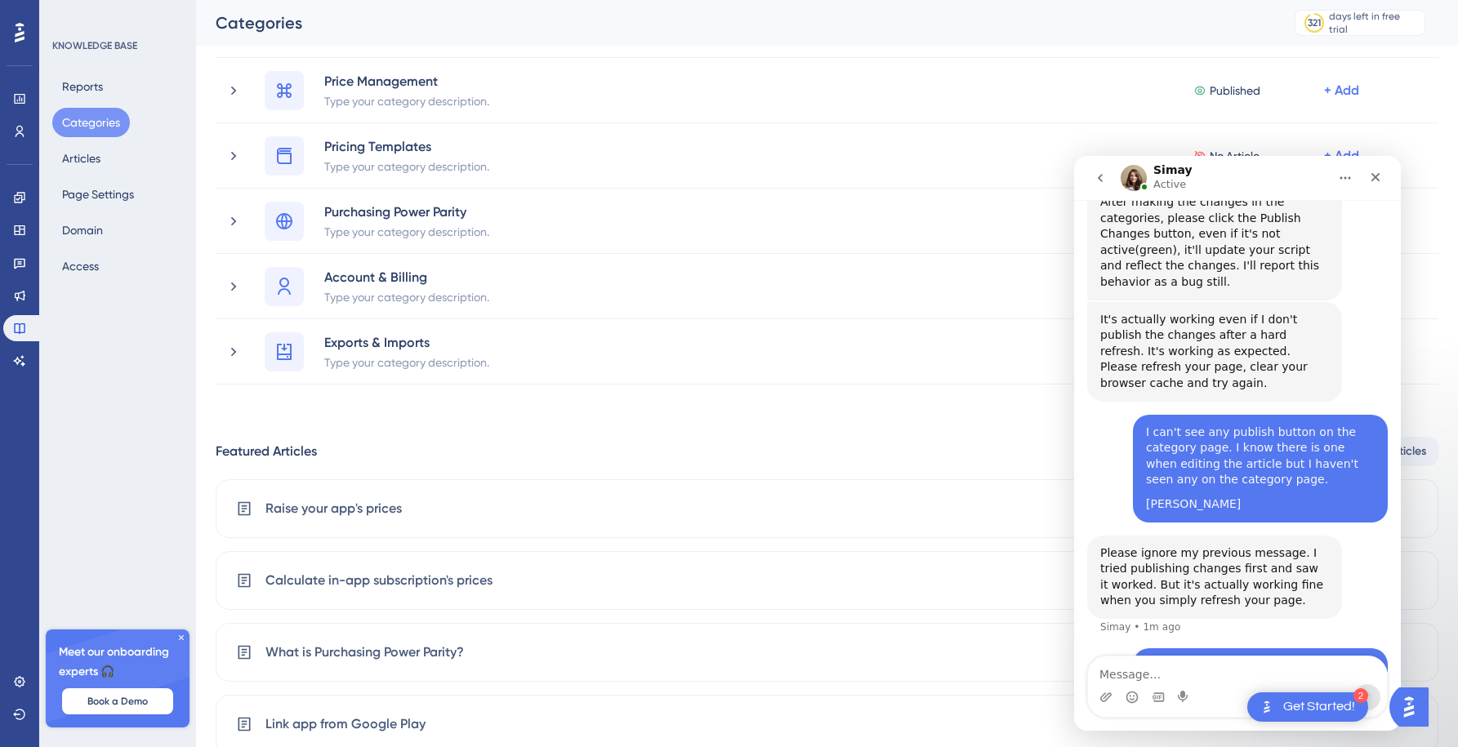
drag, startPoint x: 203, startPoint y: 350, endPoint x: 771, endPoint y: 10, distance: 662.8
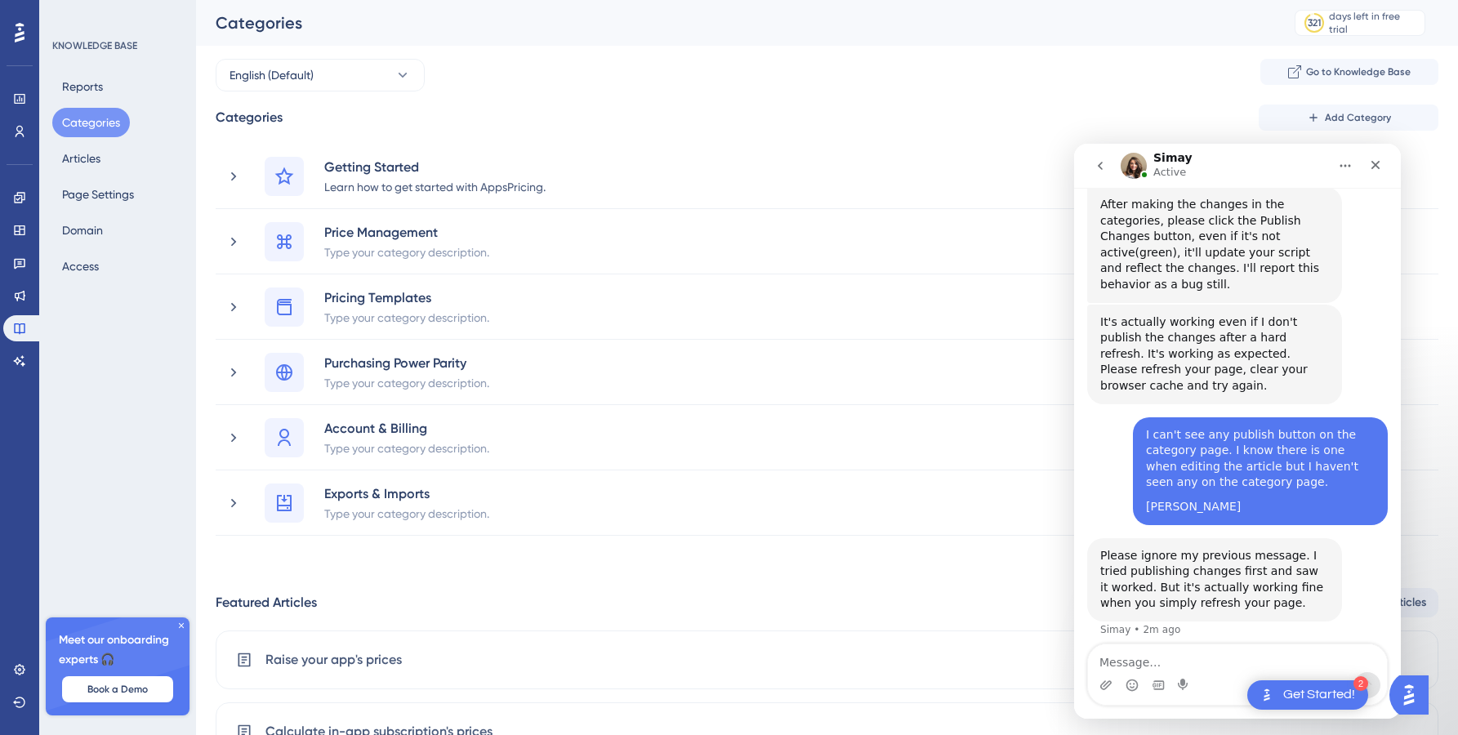
scroll to position [1940, 0]
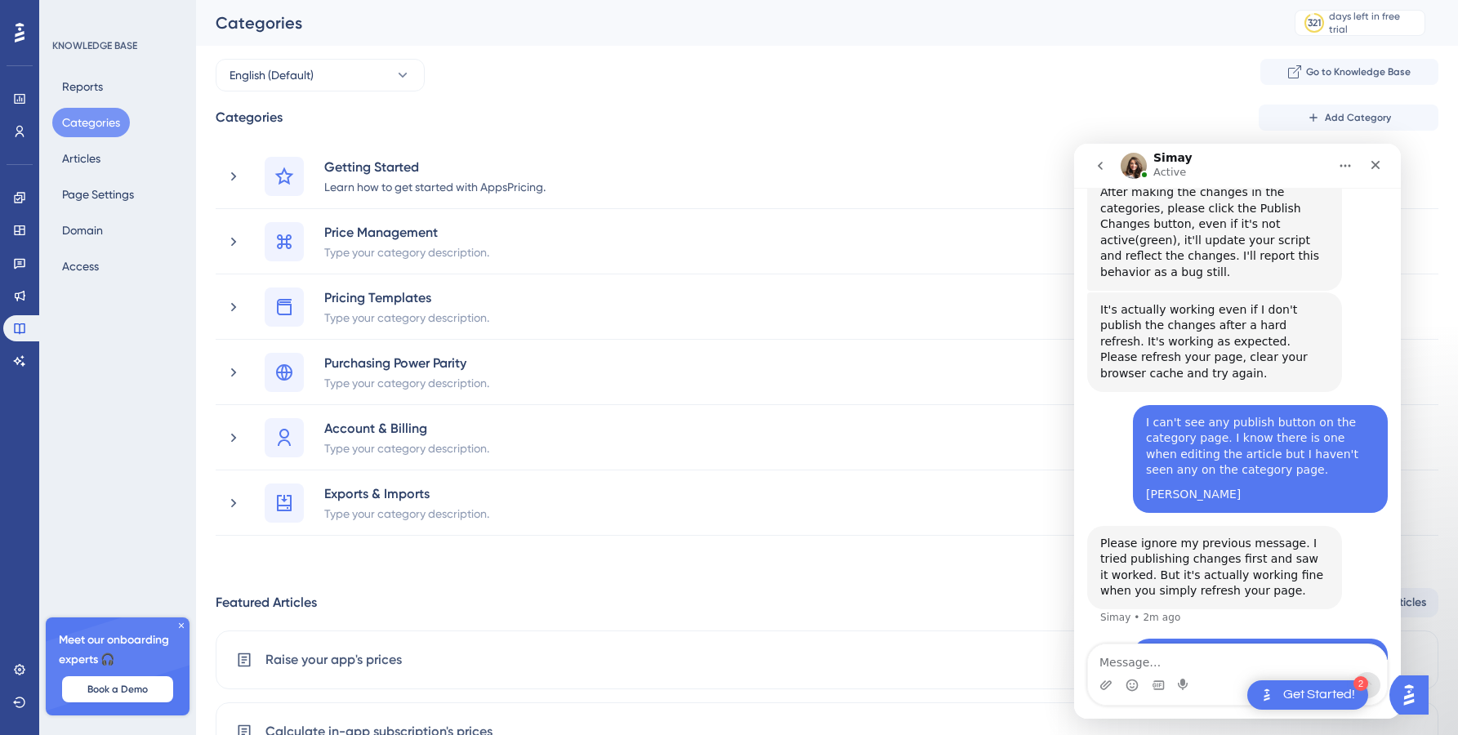
click at [1180, 667] on textarea "Message…" at bounding box center [1237, 659] width 299 height 28
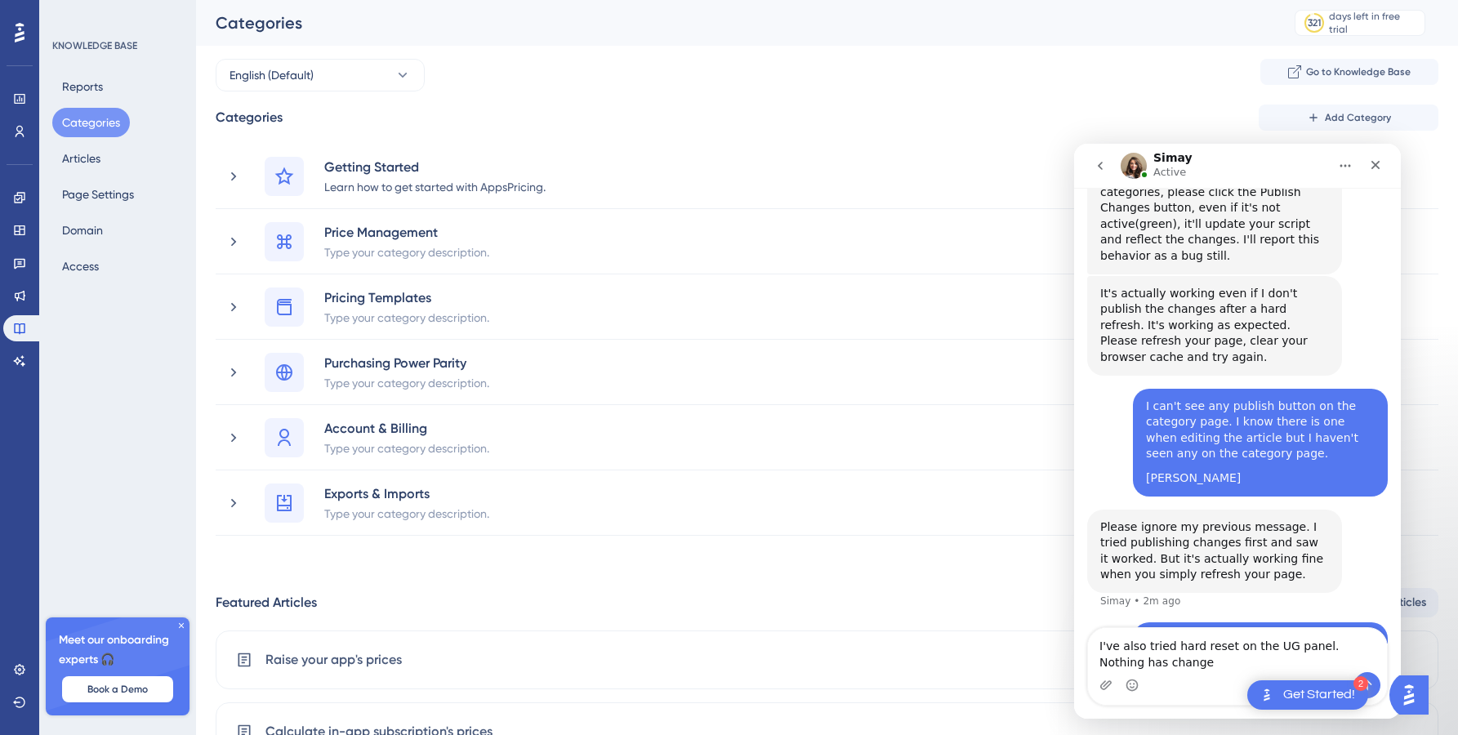
type textarea "I've also tried hard reset on the UG panel. Nothing has changed"
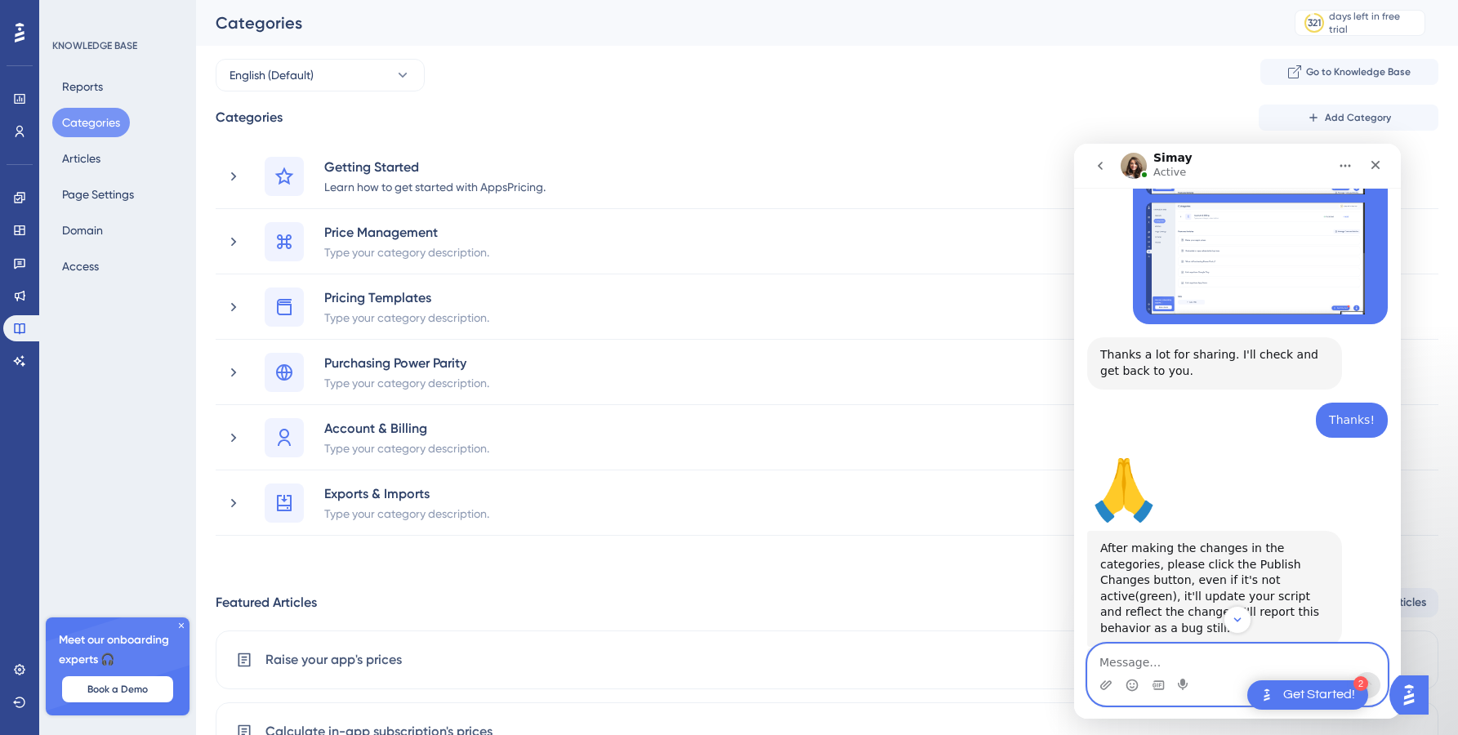
scroll to position [1993, 0]
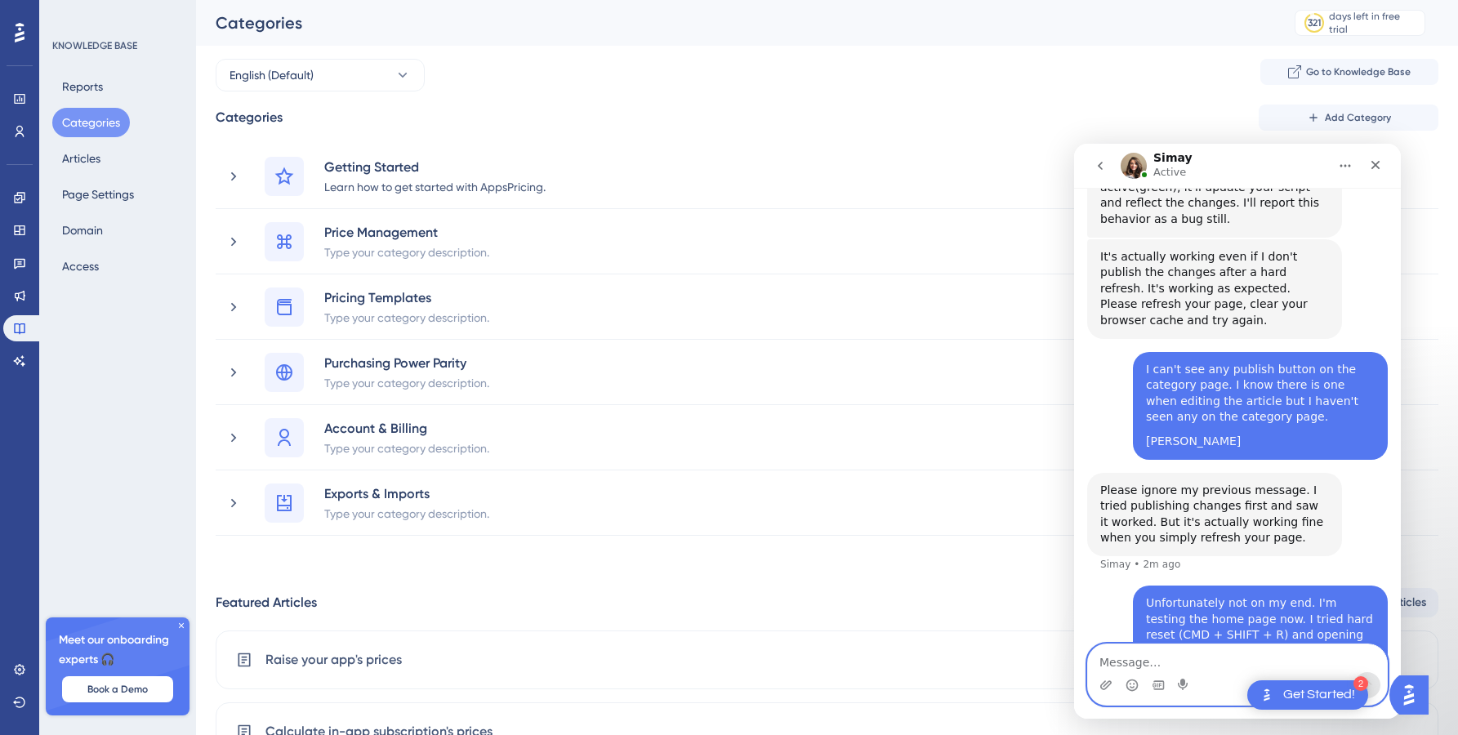
click at [1177, 659] on textarea "Message…" at bounding box center [1237, 659] width 299 height 28
type textarea "I'm curr"
click at [1144, 666] on textarea "Message…" at bounding box center [1237, 659] width 299 height 28
click at [1137, 653] on textarea "Message…" at bounding box center [1237, 659] width 299 height 28
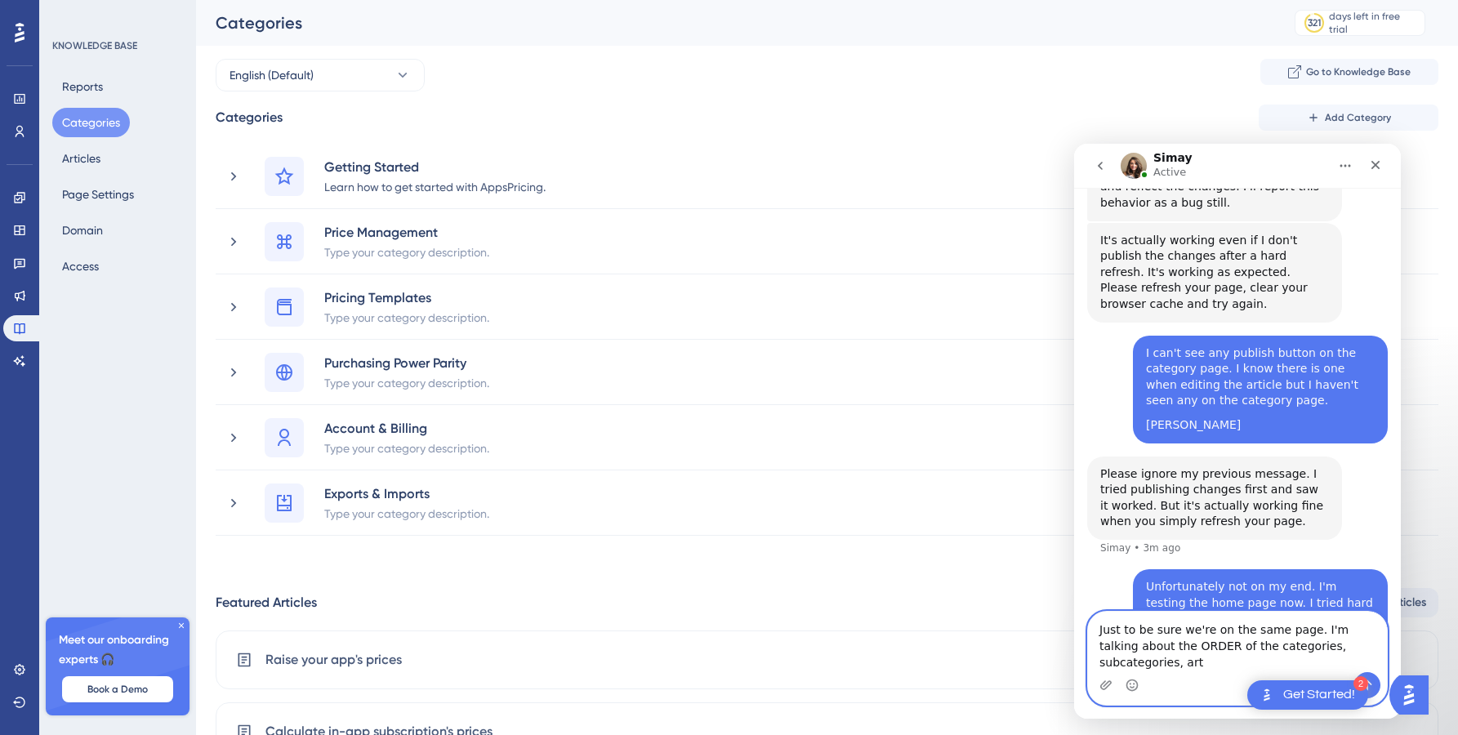
scroll to position [2026, 0]
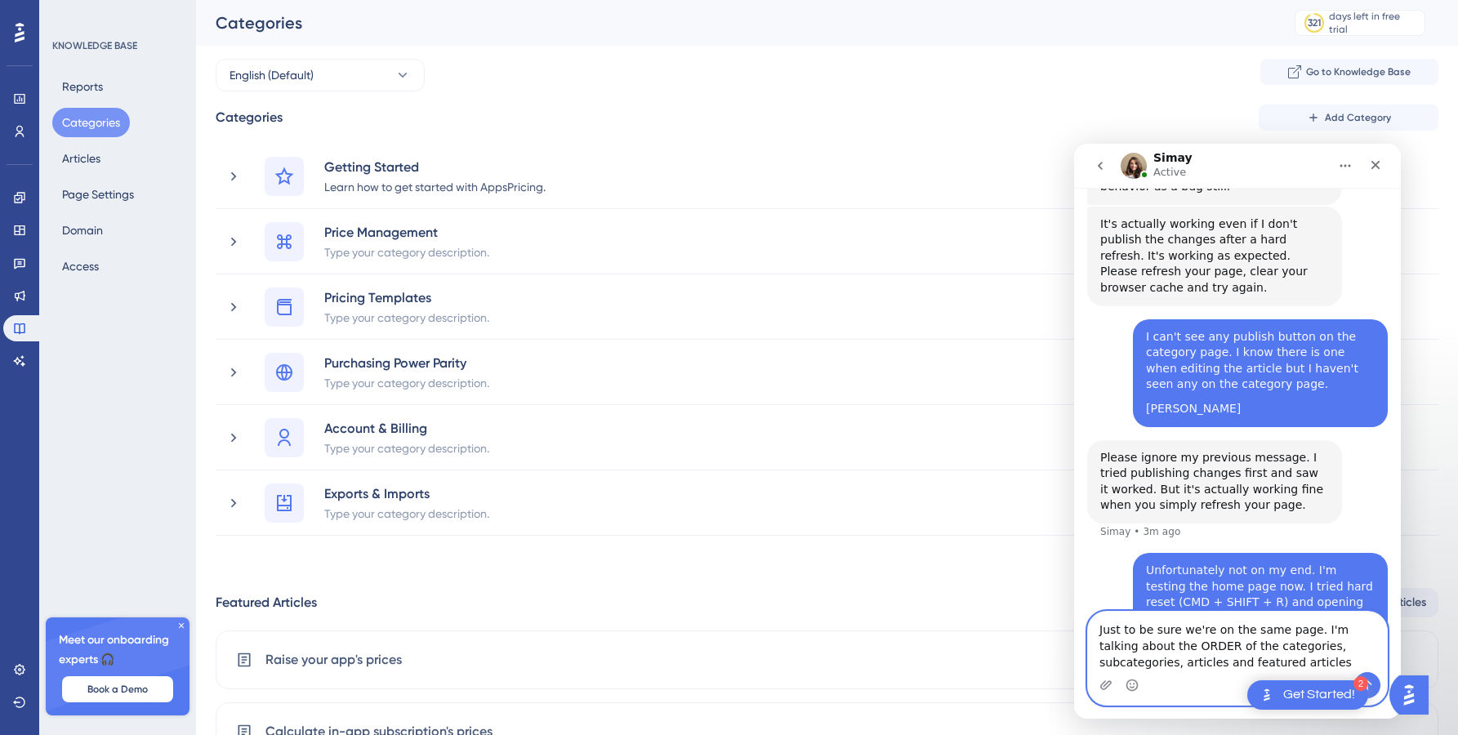
type textarea "Just to be sure we're on the same page. I'm talking about the ORDER of the cate…"
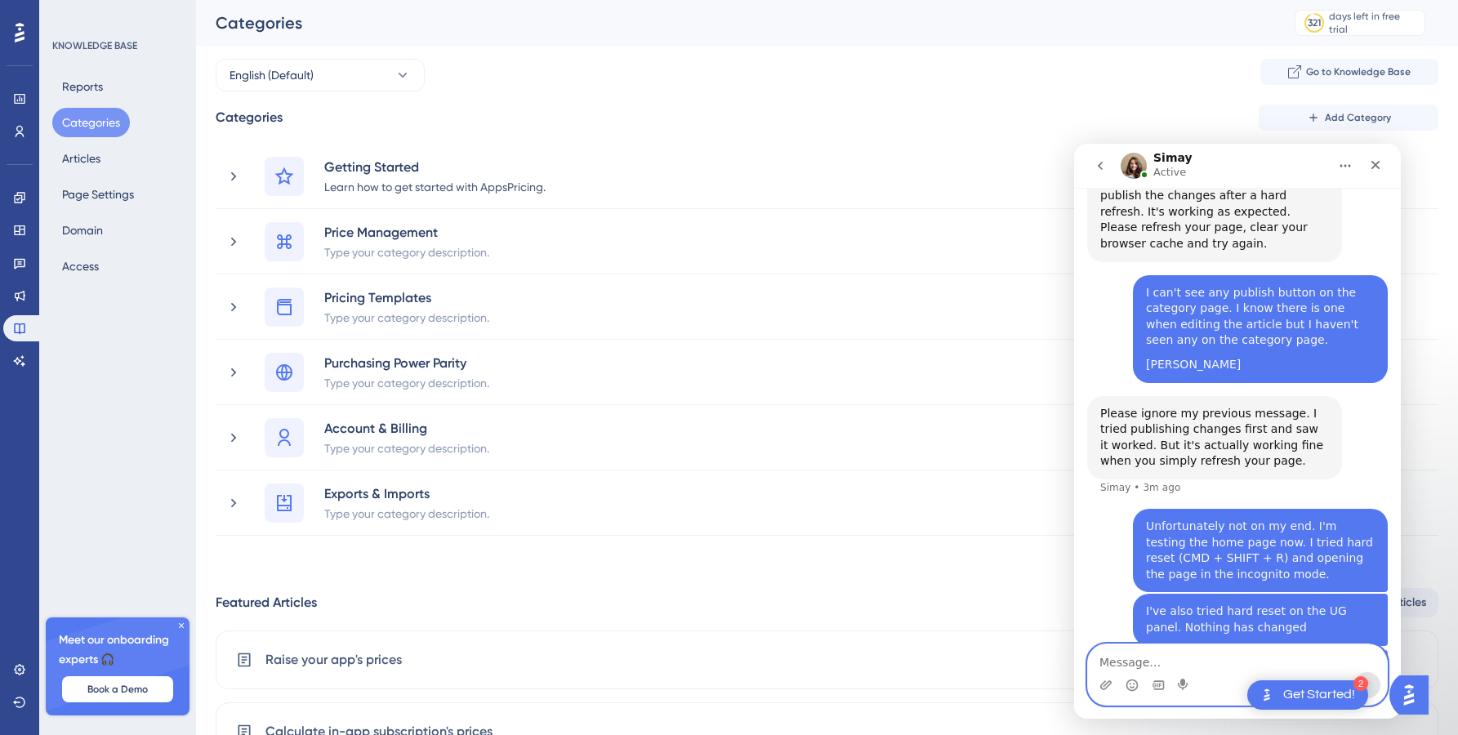
scroll to position [2078, 0]
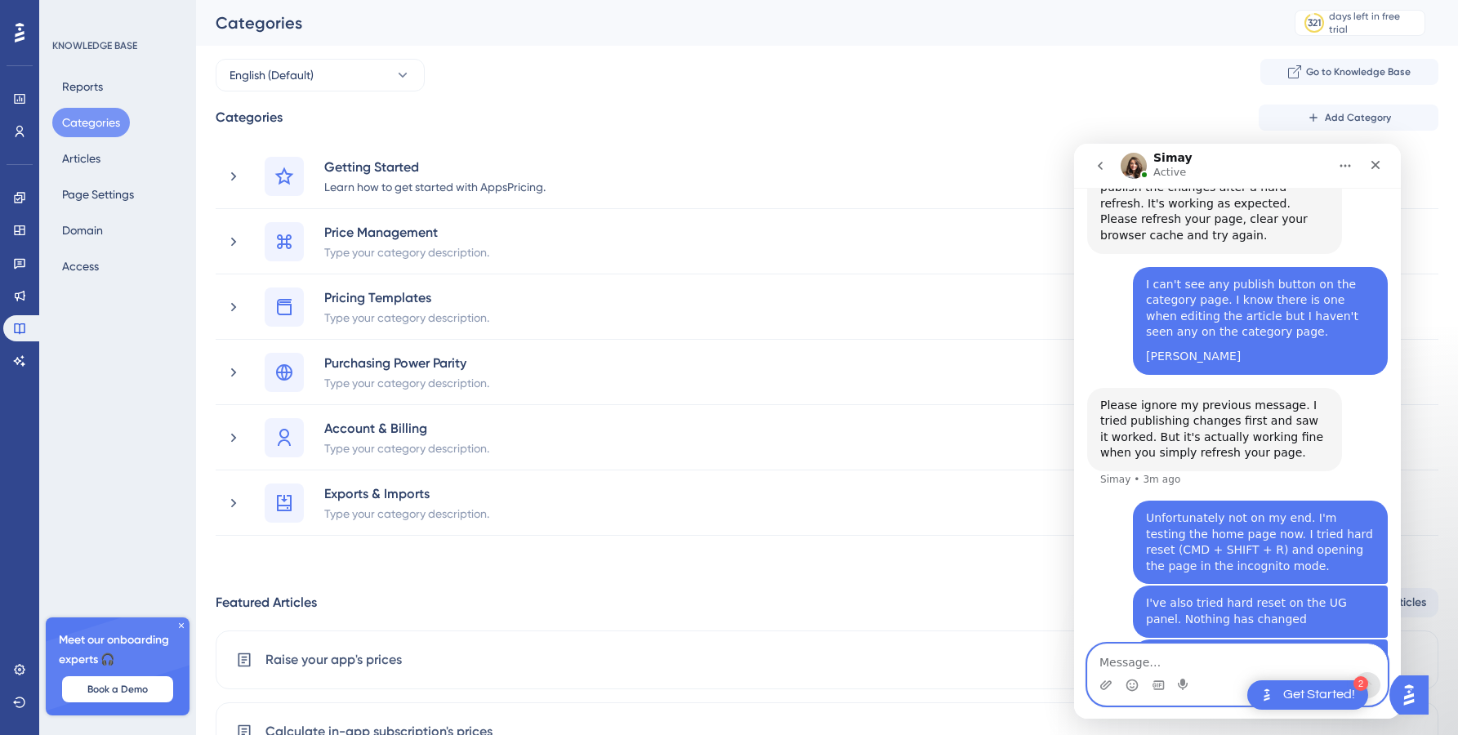
click at [1144, 656] on textarea "Message…" at bounding box center [1237, 659] width 299 height 28
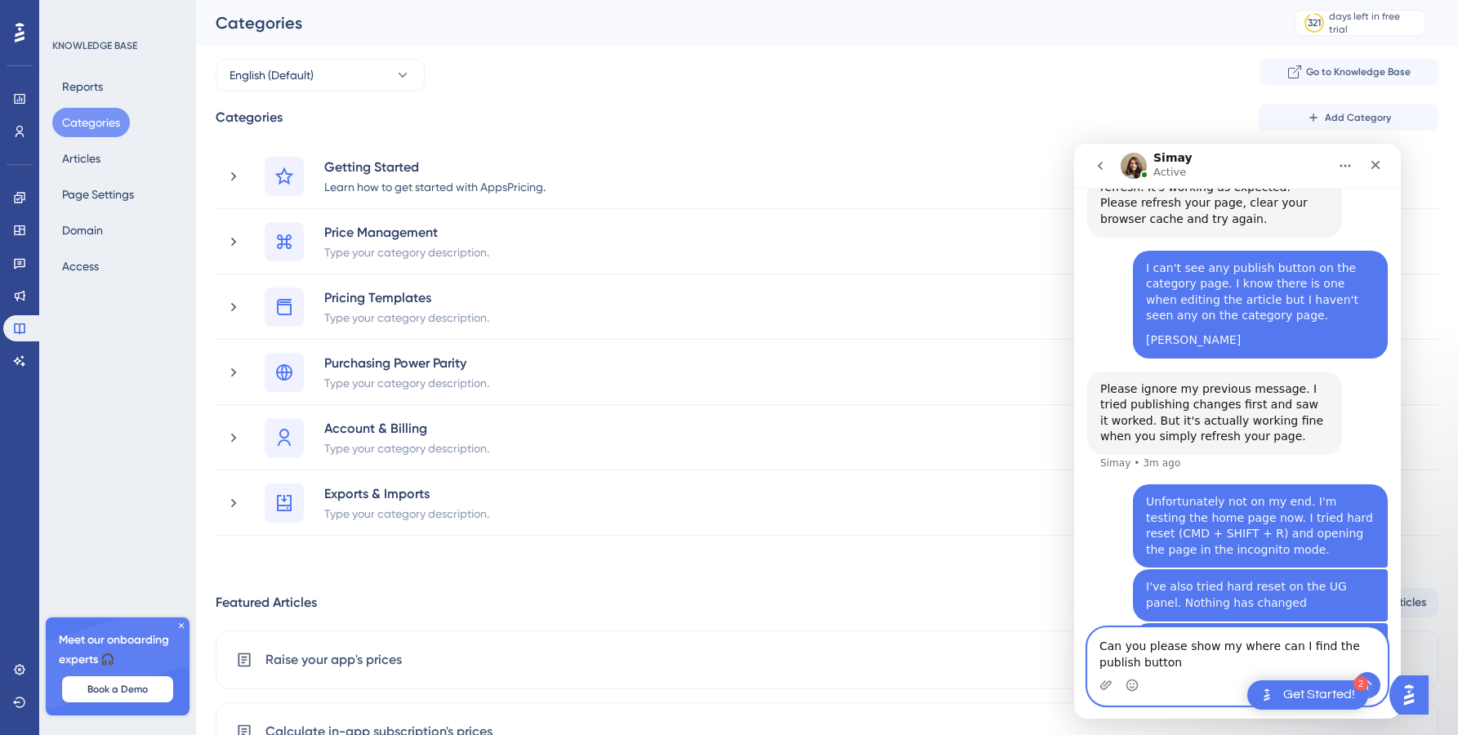
type textarea "Can you please show my where can I find the publish button?"
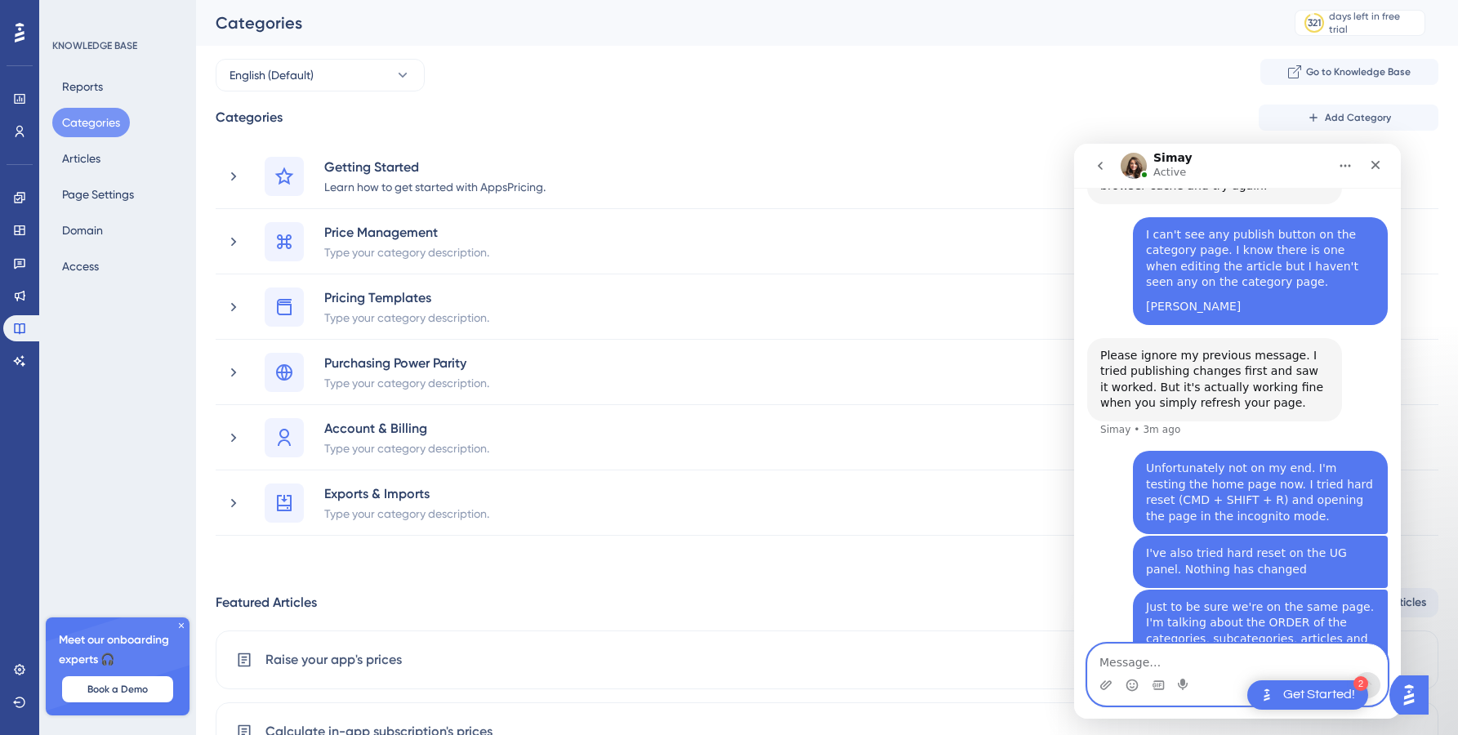
scroll to position [2131, 0]
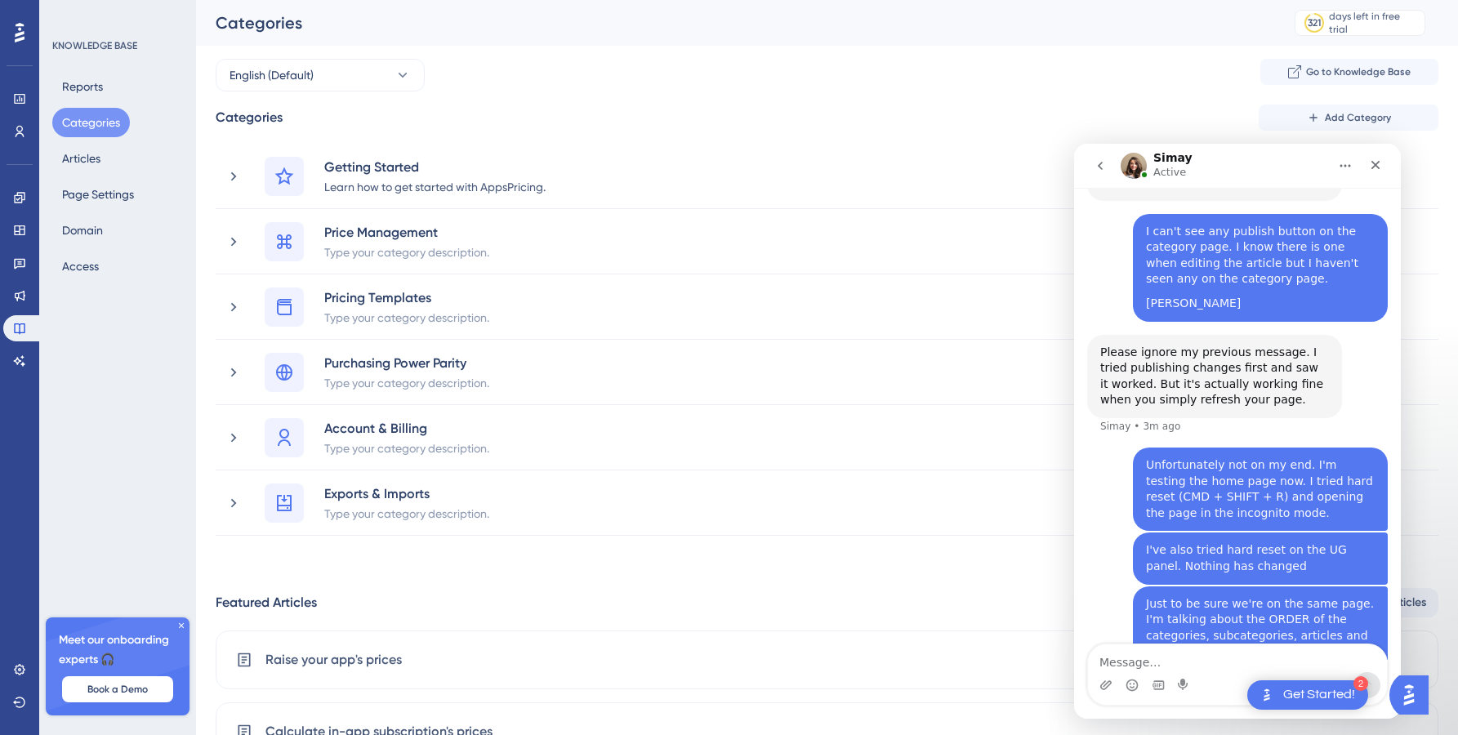
click at [625, 81] on div "English (Default) Go to Knowledge Base" at bounding box center [827, 75] width 1223 height 33
click at [585, 114] on div "Categories Add Category" at bounding box center [827, 118] width 1223 height 26
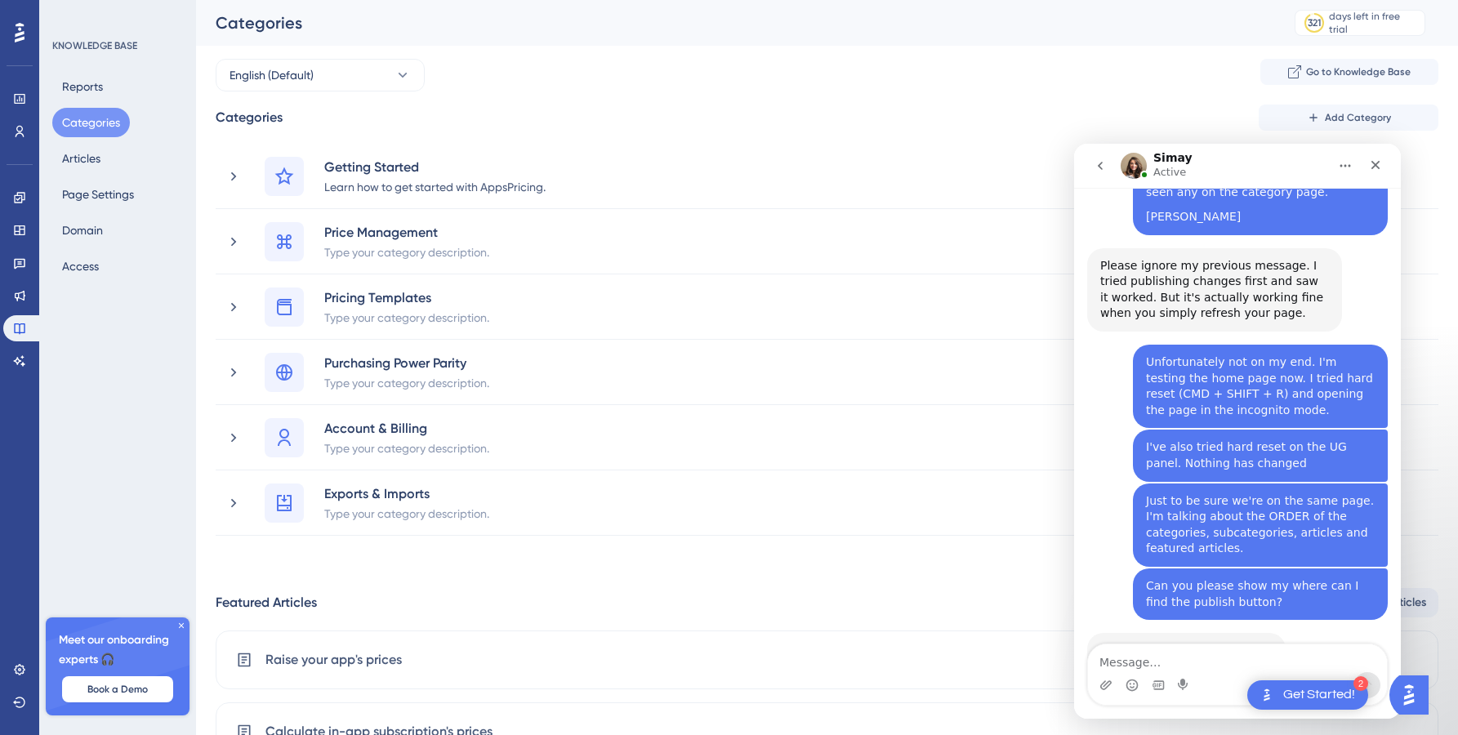
scroll to position [2217, 0]
click at [1185, 682] on link "here" at bounding box center [1188, 688] width 26 height 13
click at [20, 323] on icon at bounding box center [19, 328] width 13 height 13
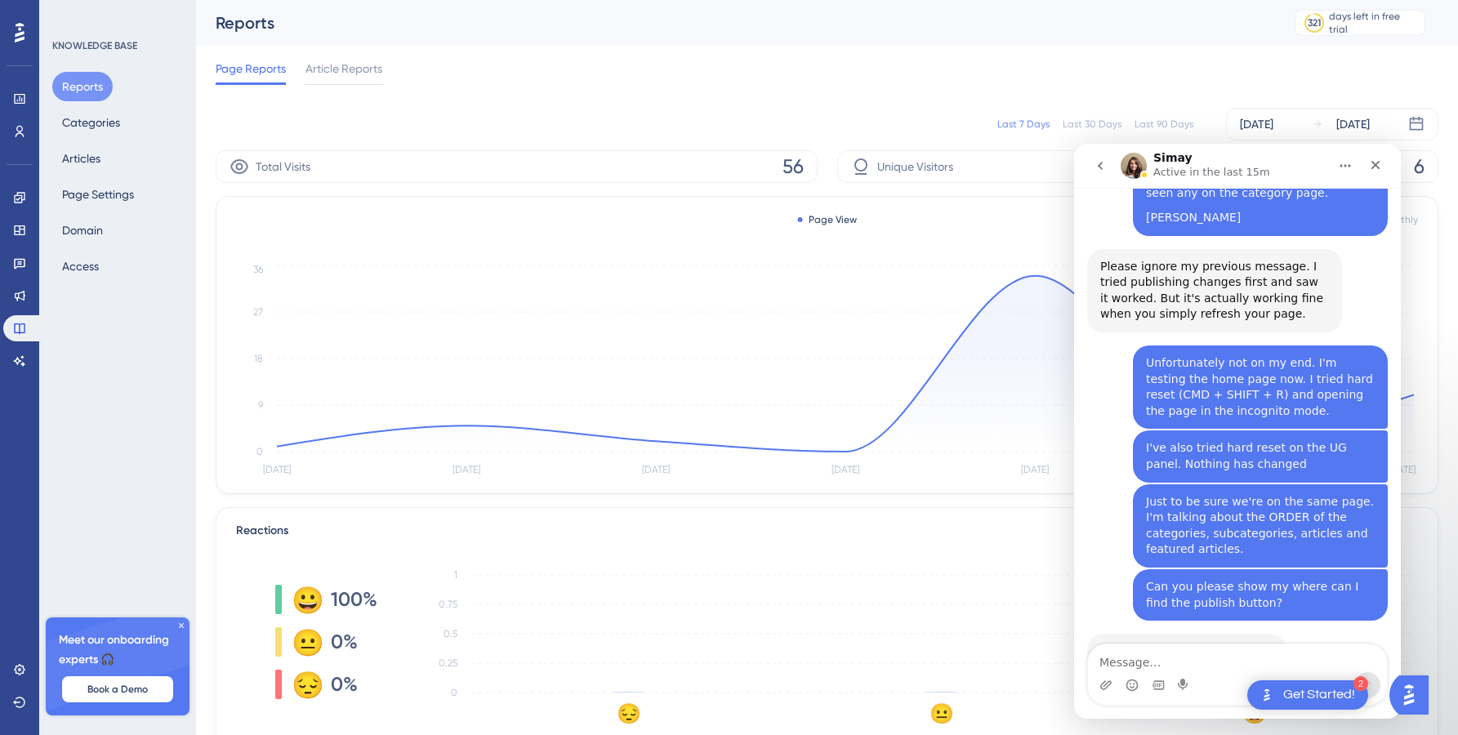
click at [473, 95] on div "Page Reports Article Reports" at bounding box center [827, 72] width 1223 height 52
click at [17, 34] on icon at bounding box center [20, 33] width 10 height 20
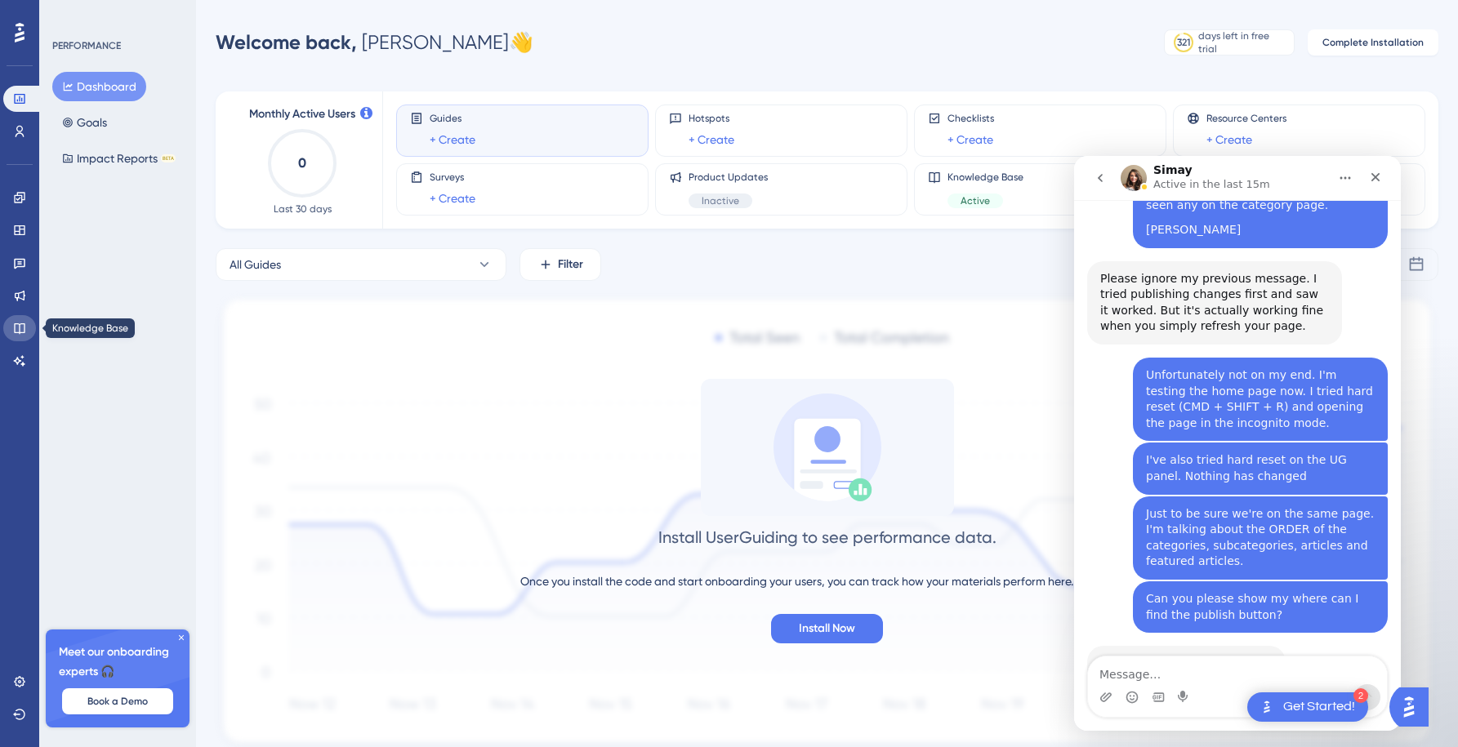
click at [23, 341] on link at bounding box center [19, 328] width 33 height 26
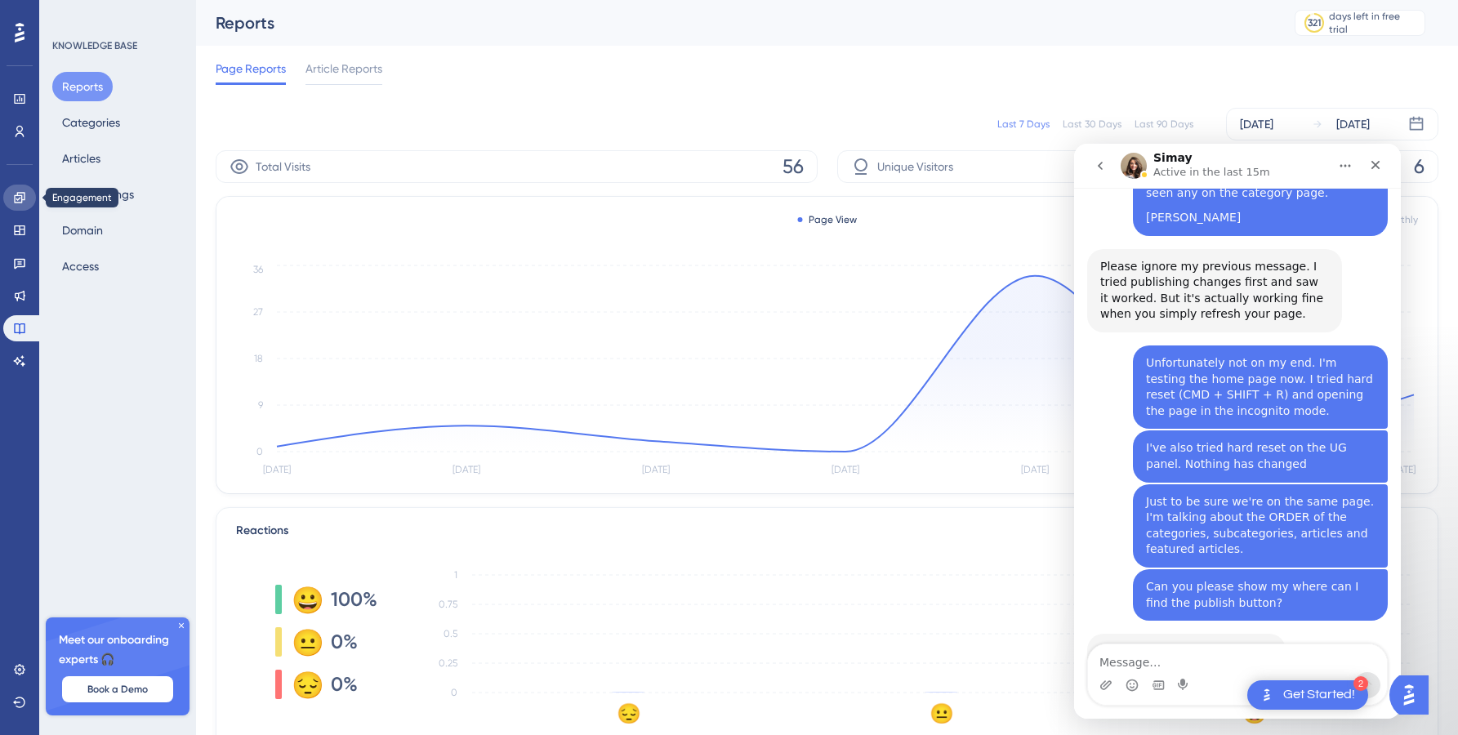
click at [18, 200] on icon at bounding box center [19, 197] width 11 height 11
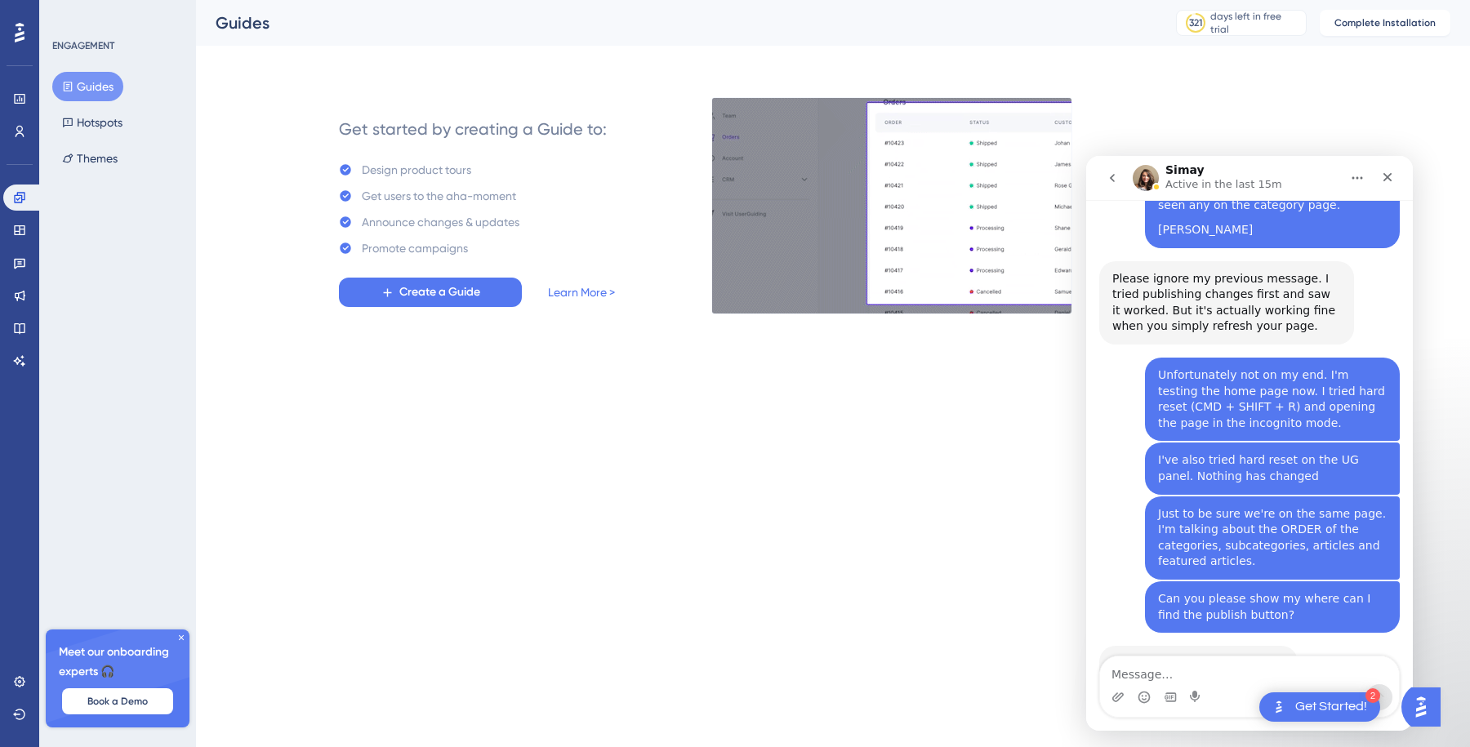
click at [1319, 78] on div "Get started by creating a Guide to: Design product tours Get users to the aha-m…" at bounding box center [833, 186] width 1235 height 255
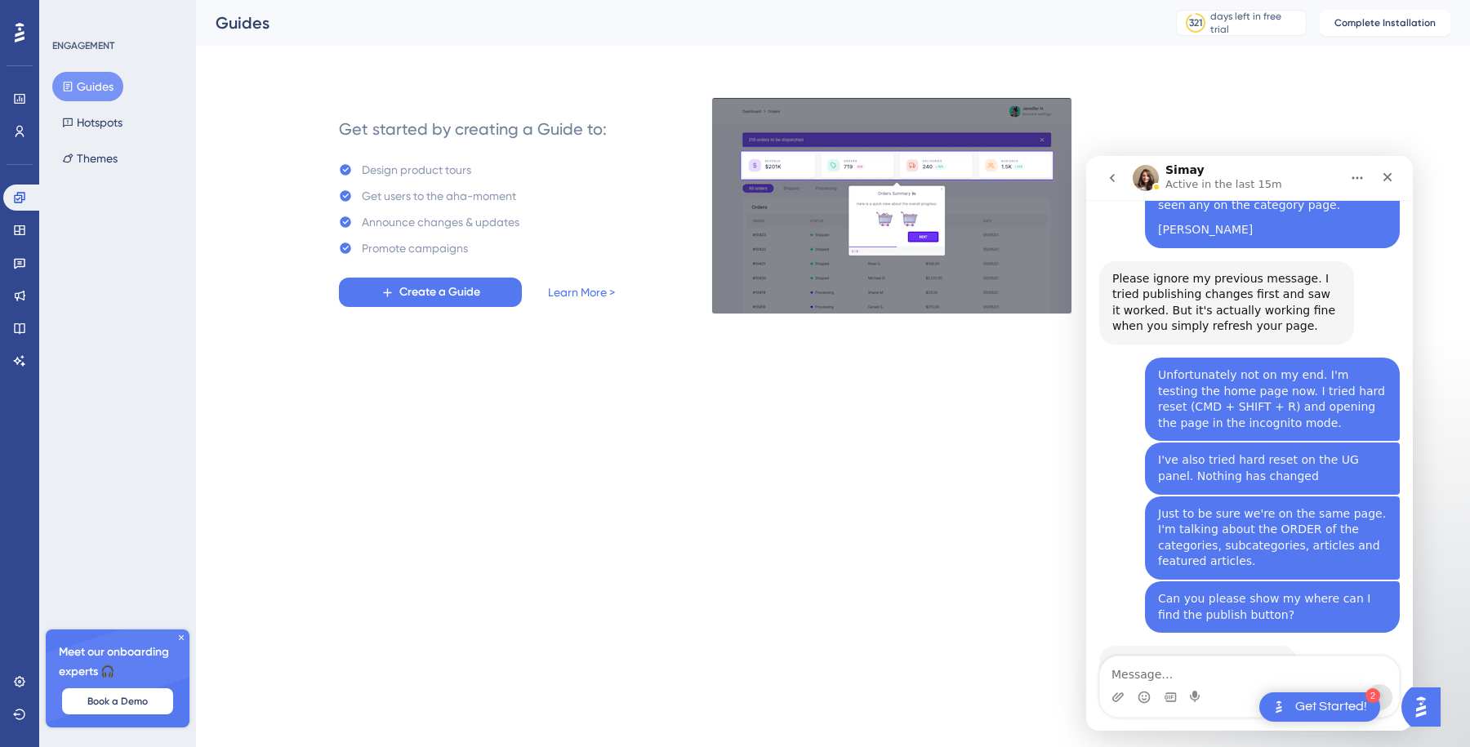
click at [1227, 123] on div "Get started by creating a Guide to: Design product tours Get users to the aha-m…" at bounding box center [862, 206] width 1176 height 216
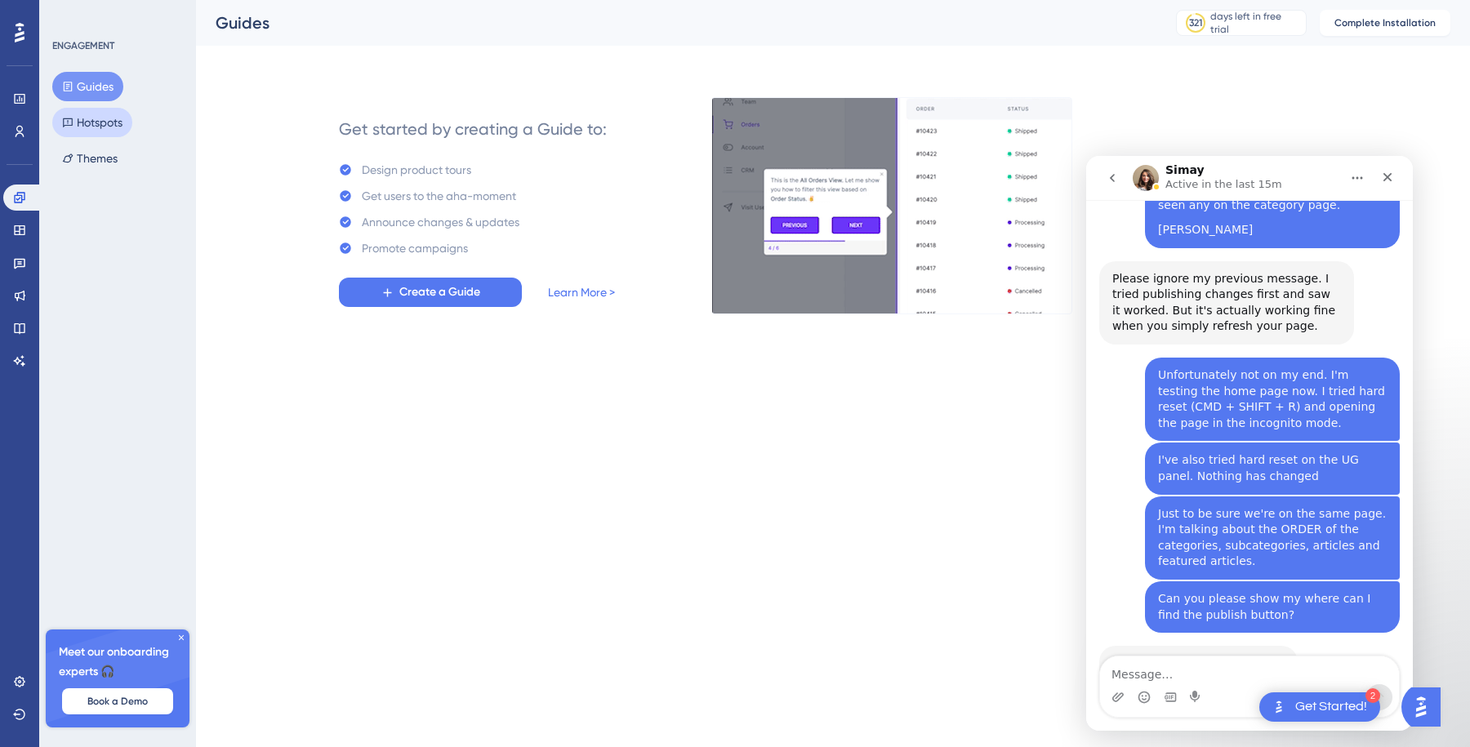
click at [104, 111] on button "Hotspots" at bounding box center [92, 122] width 80 height 29
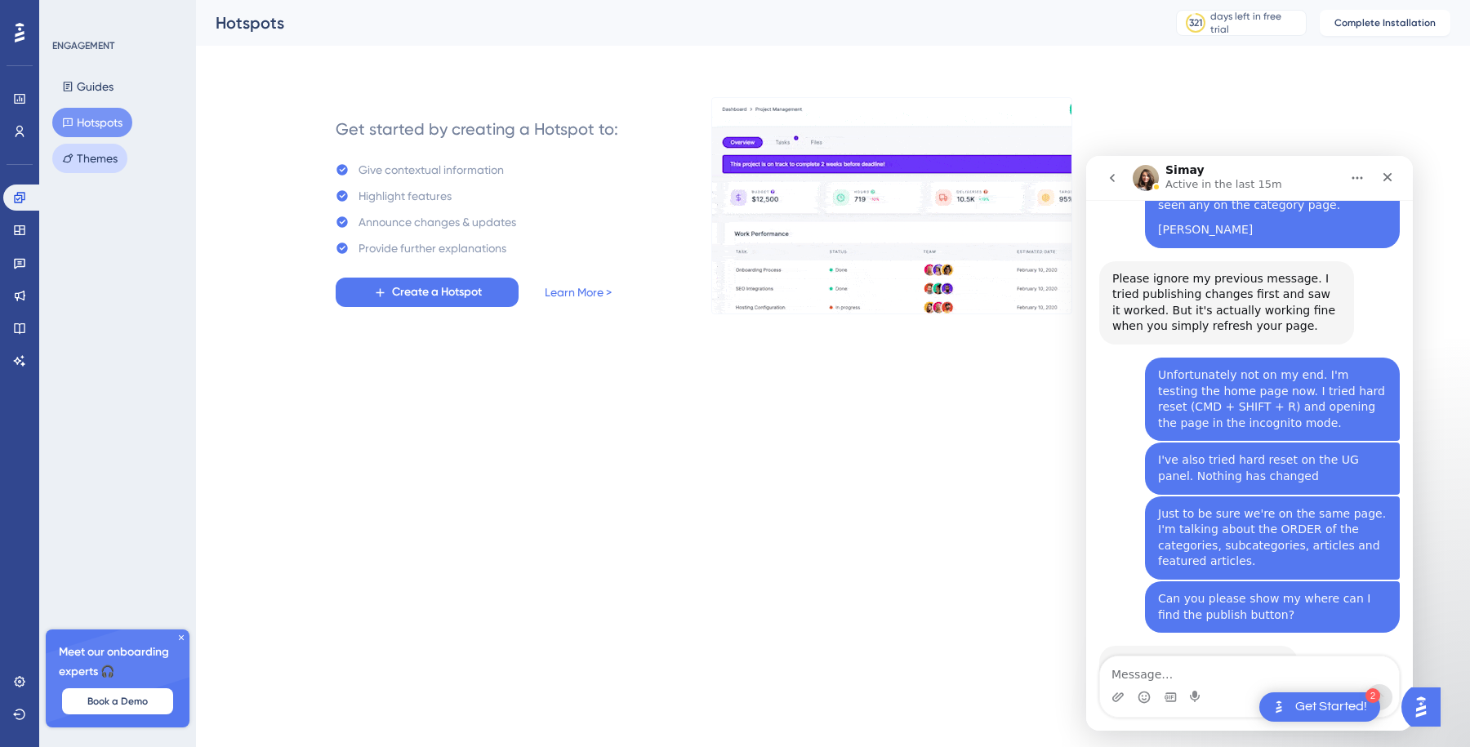
click at [96, 158] on button "Themes" at bounding box center [89, 158] width 75 height 29
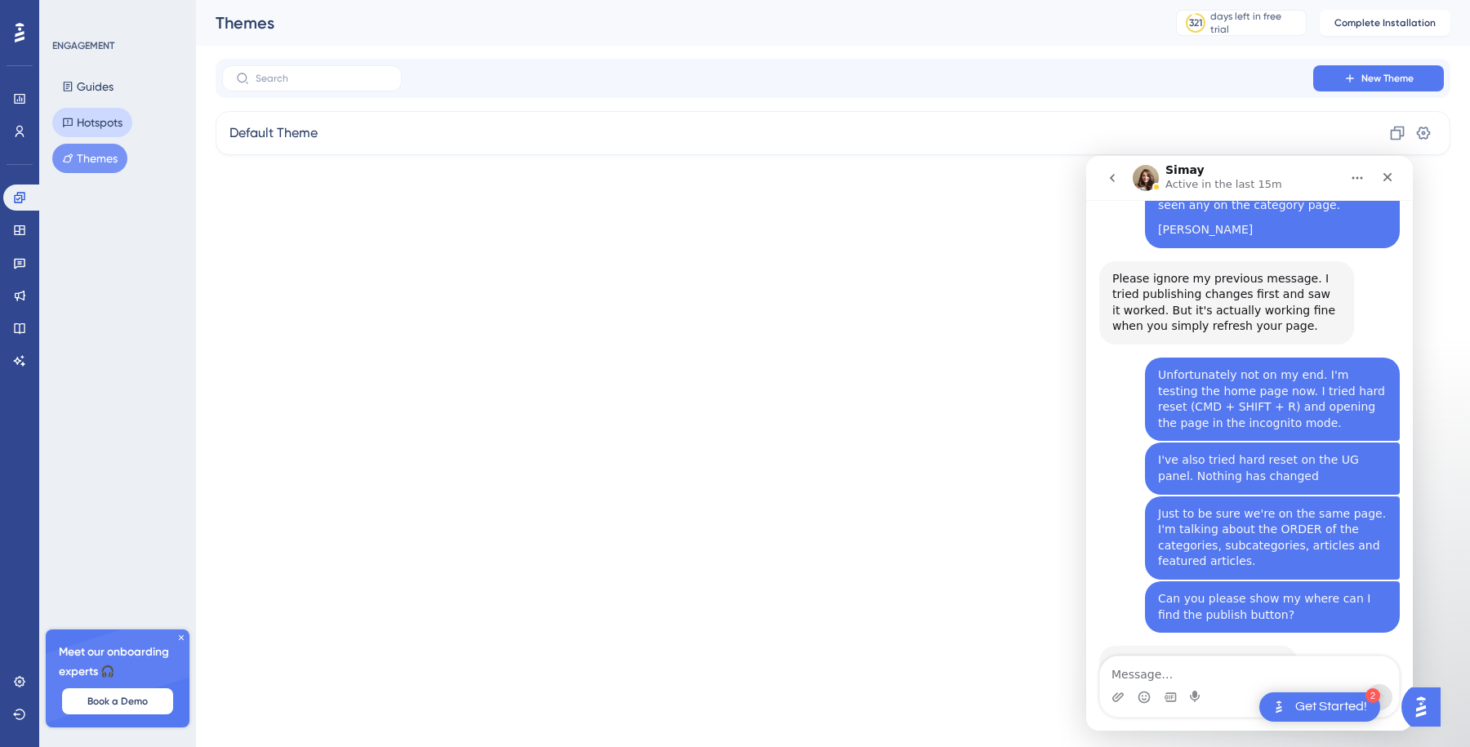
click at [103, 119] on button "Hotspots" at bounding box center [92, 122] width 80 height 29
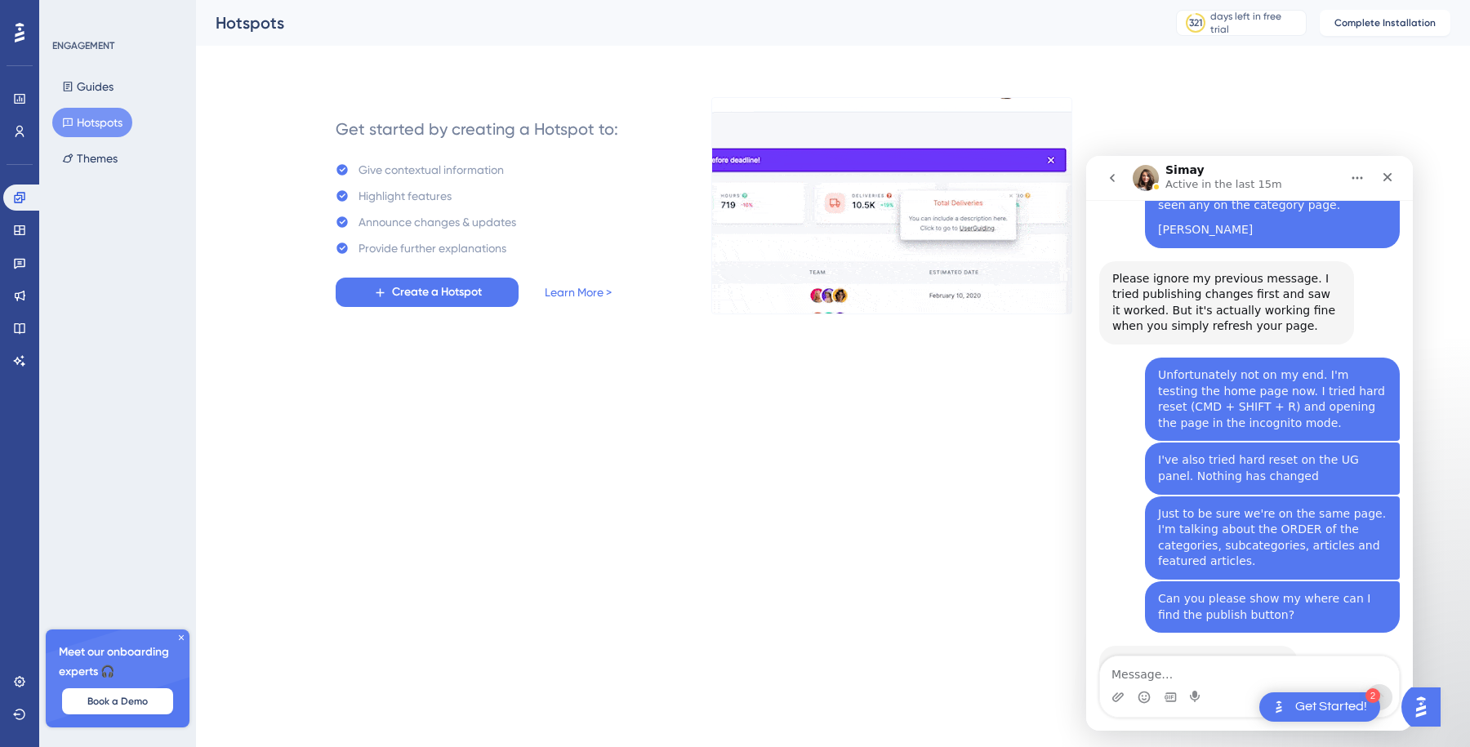
click at [107, 102] on div "Guides Hotspots Themes" at bounding box center [118, 122] width 132 height 101
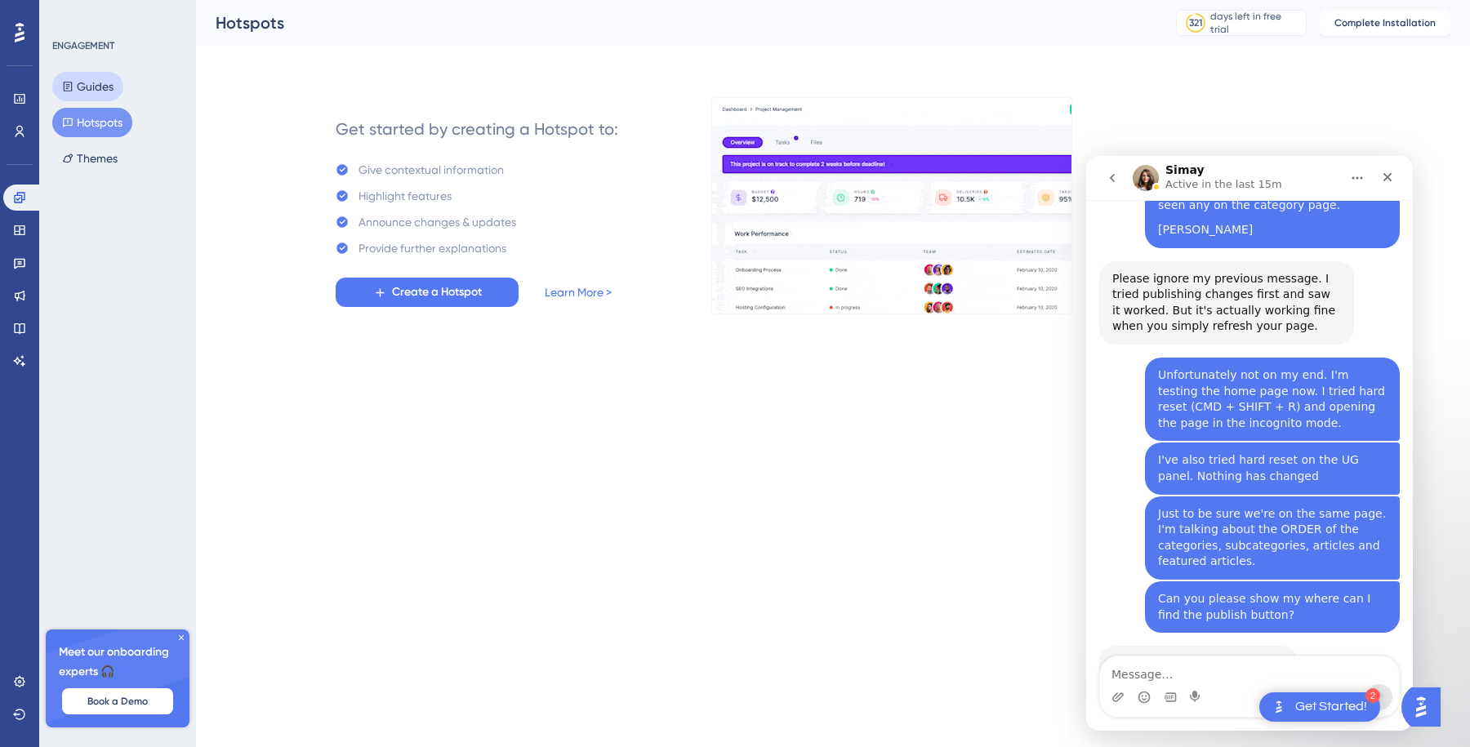
click at [107, 92] on button "Guides" at bounding box center [87, 86] width 71 height 29
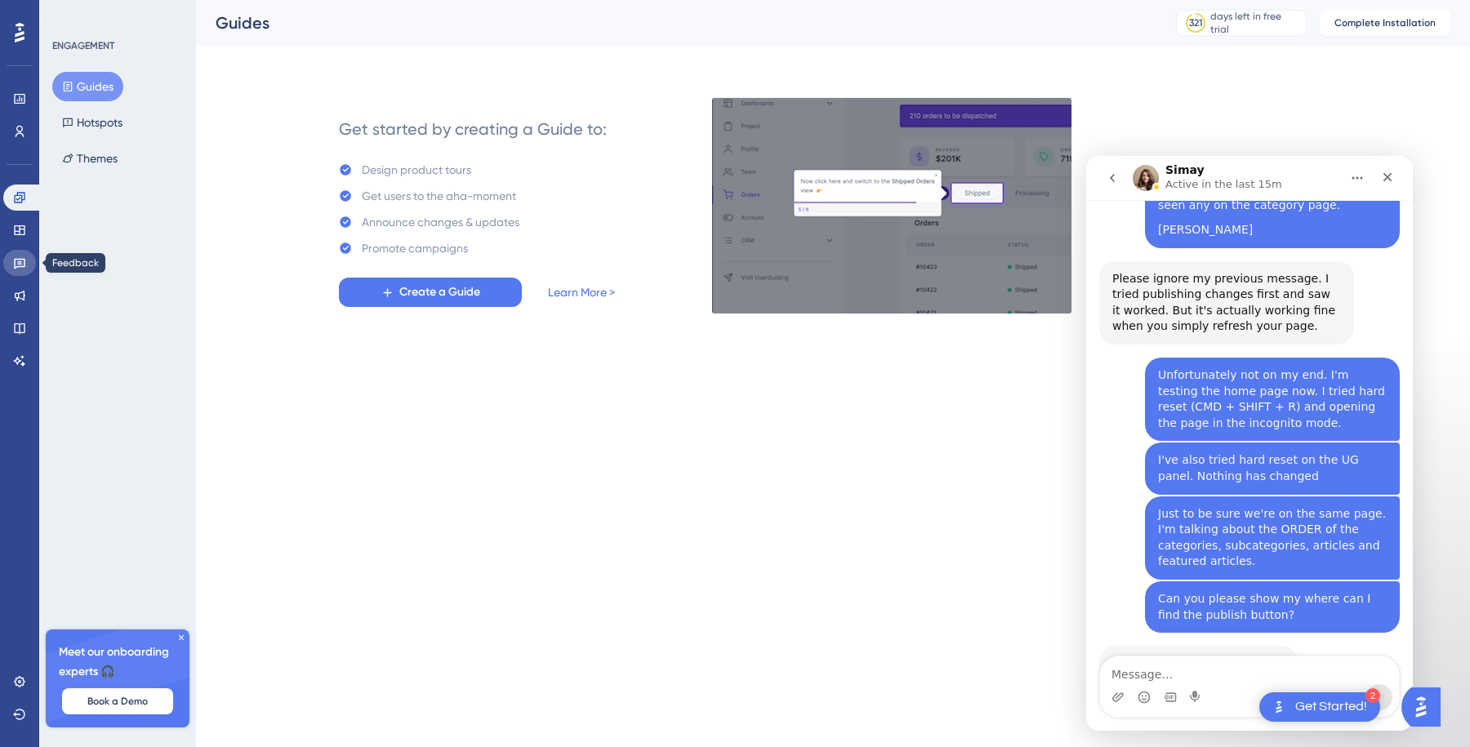
click at [15, 267] on icon at bounding box center [19, 264] width 11 height 11
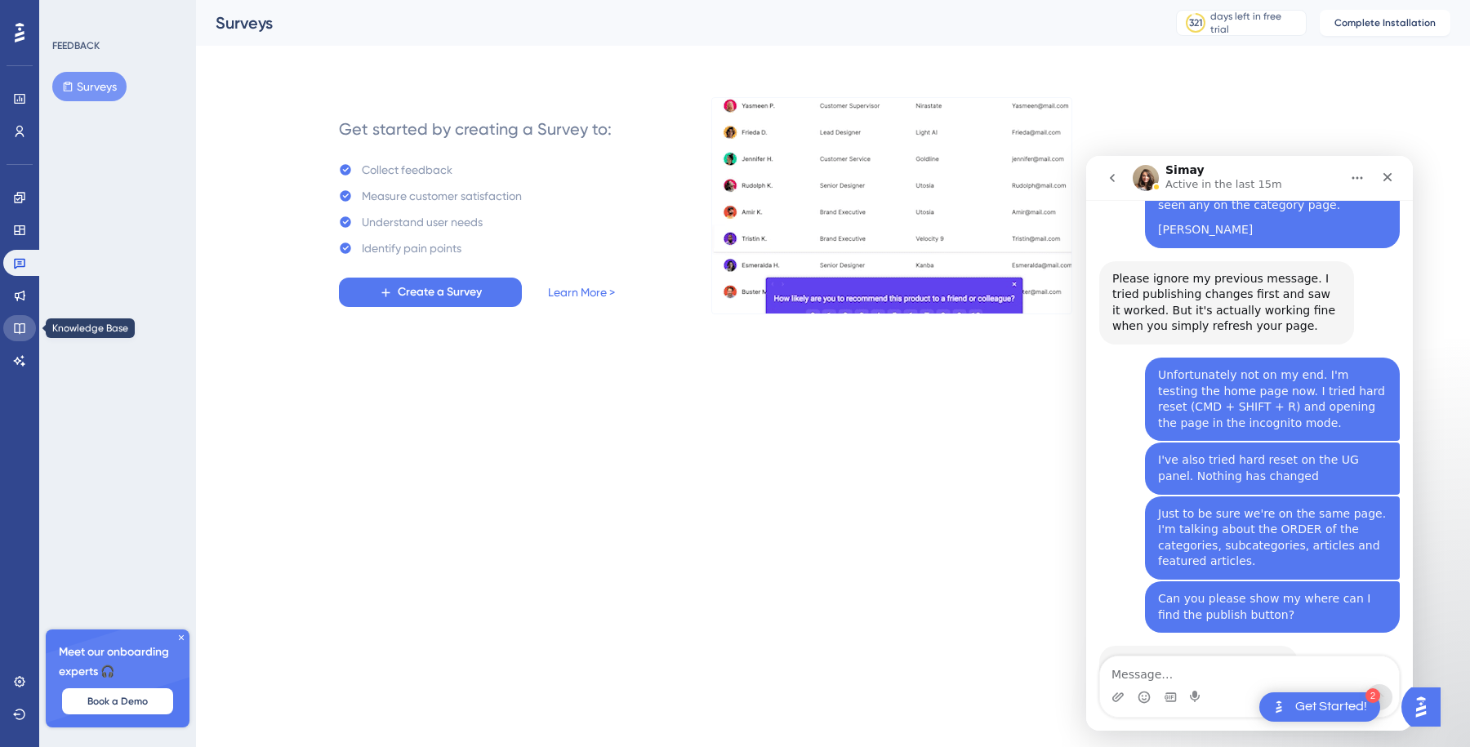
click at [15, 337] on link at bounding box center [19, 328] width 33 height 26
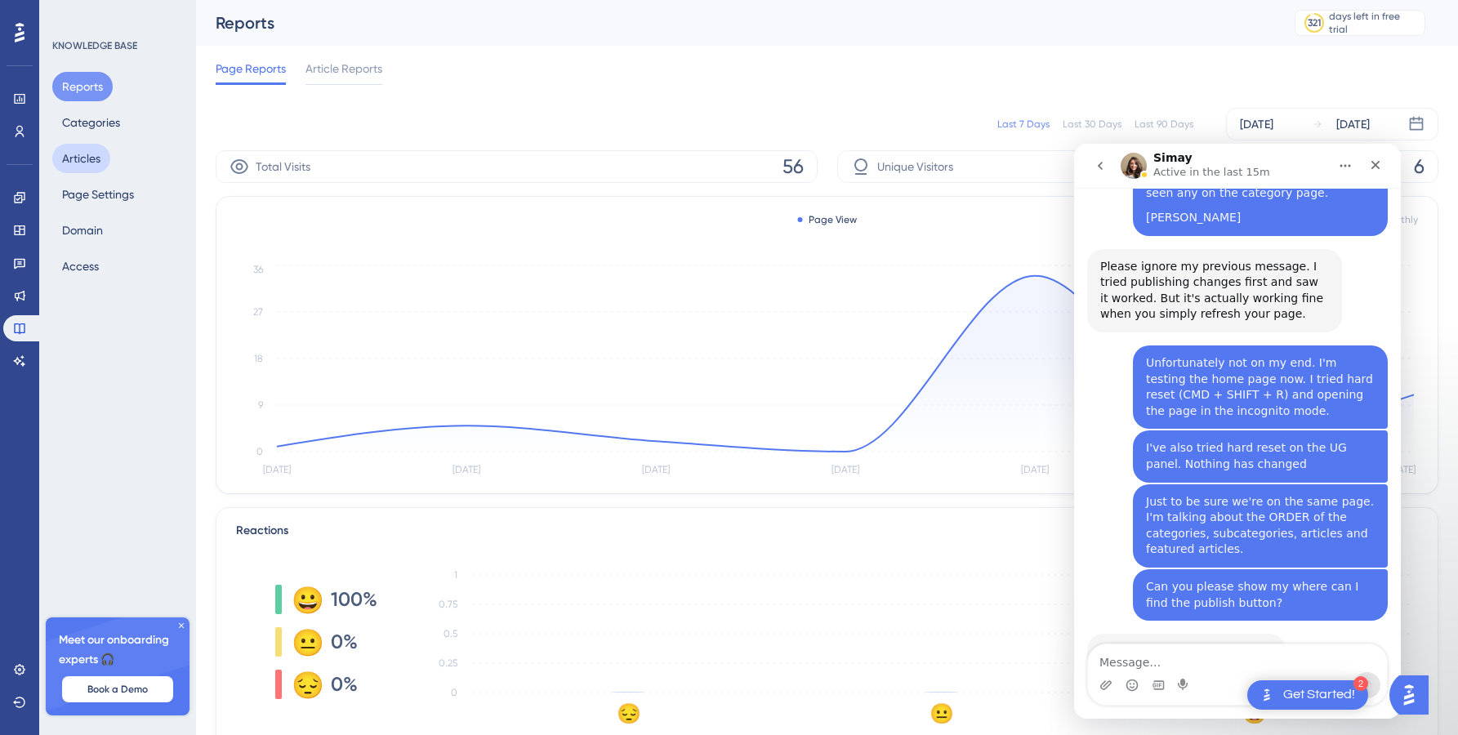
click at [91, 148] on button "Articles" at bounding box center [81, 158] width 58 height 29
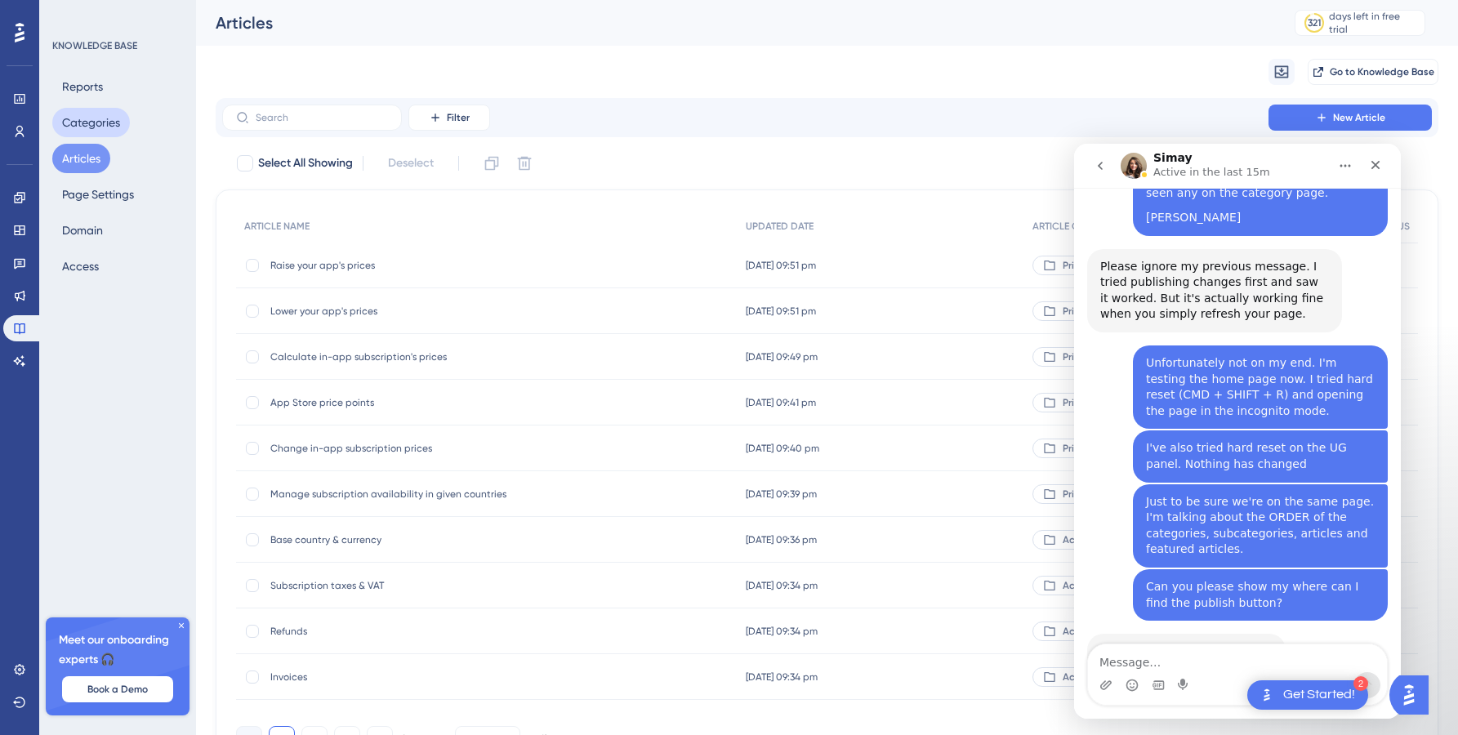
click at [113, 124] on button "Categories" at bounding box center [91, 122] width 78 height 29
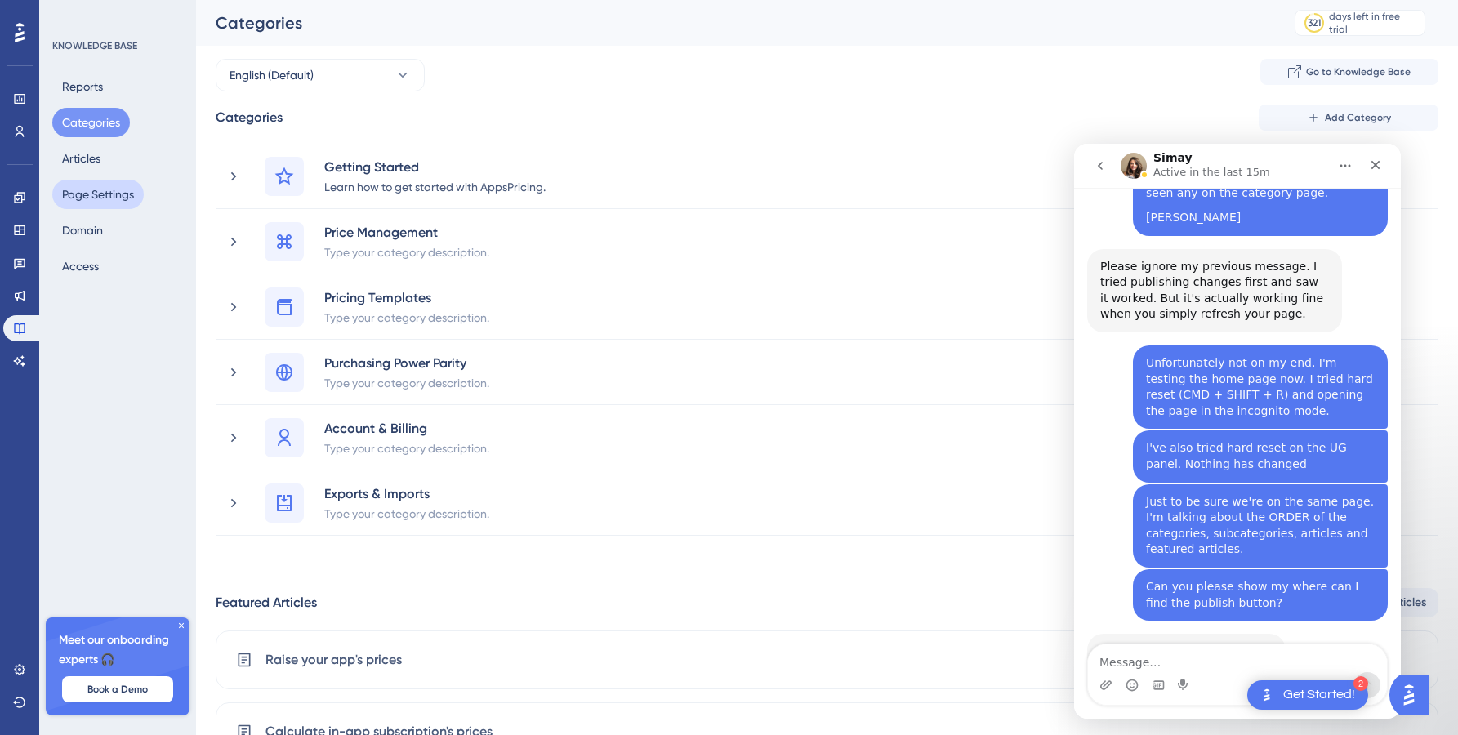
click at [100, 203] on button "Page Settings" at bounding box center [97, 194] width 91 height 29
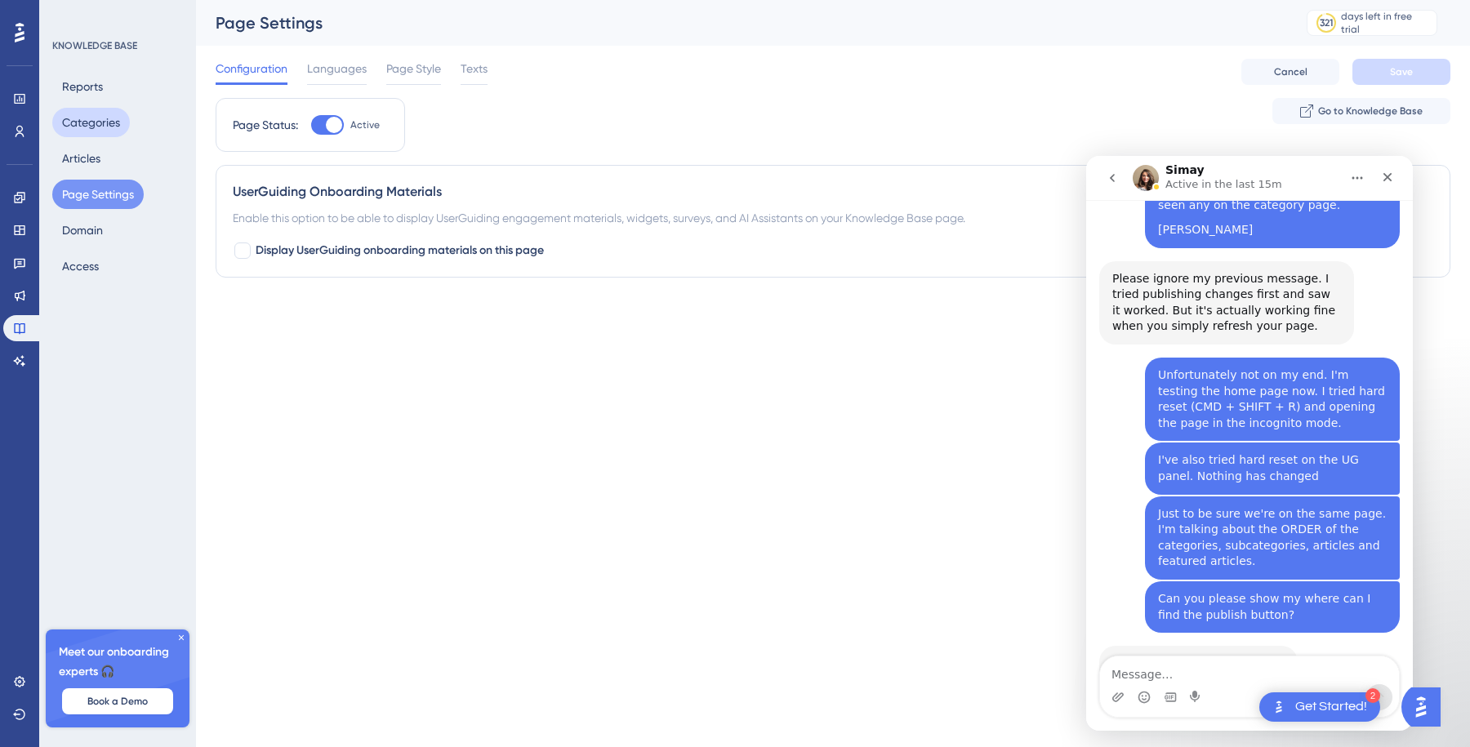
click at [105, 120] on button "Categories" at bounding box center [91, 122] width 78 height 29
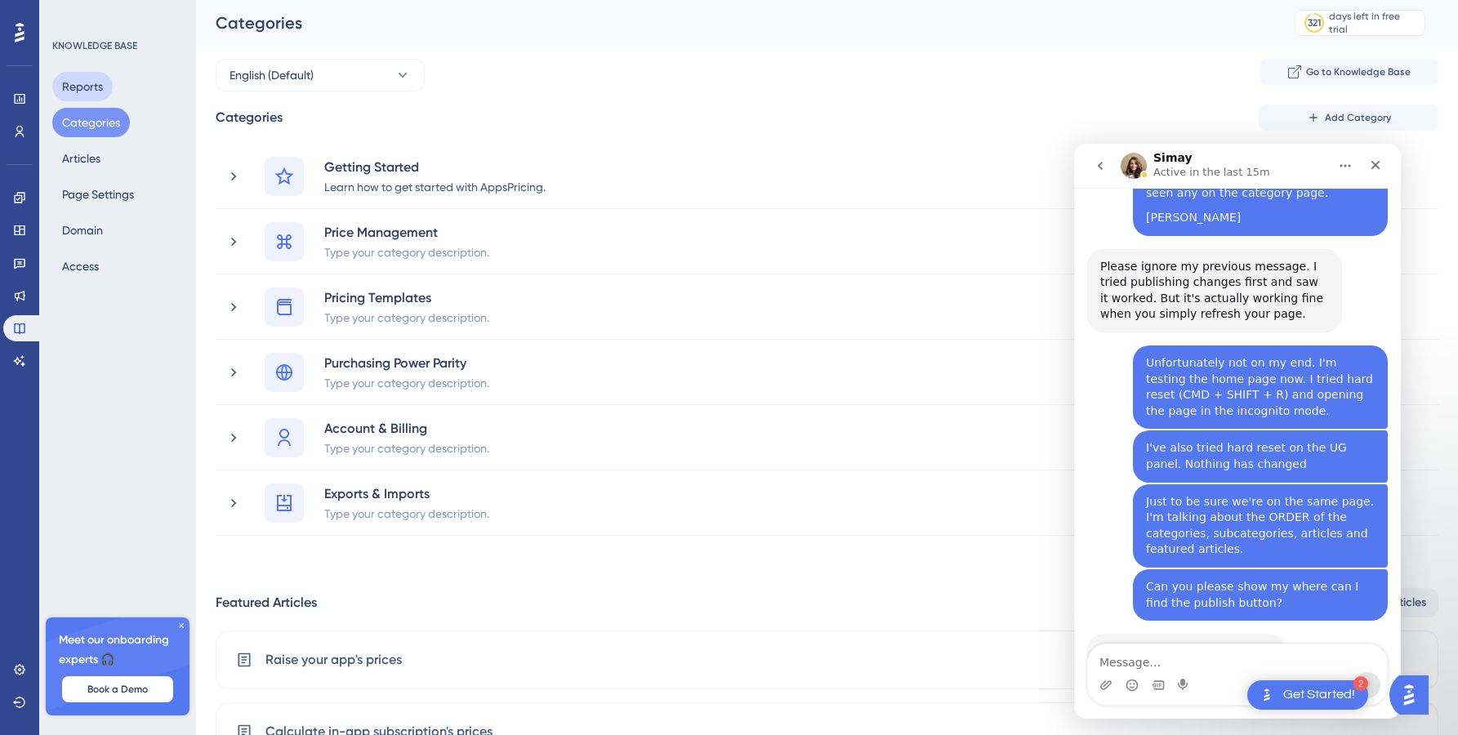
click at [102, 93] on button "Reports" at bounding box center [82, 86] width 60 height 29
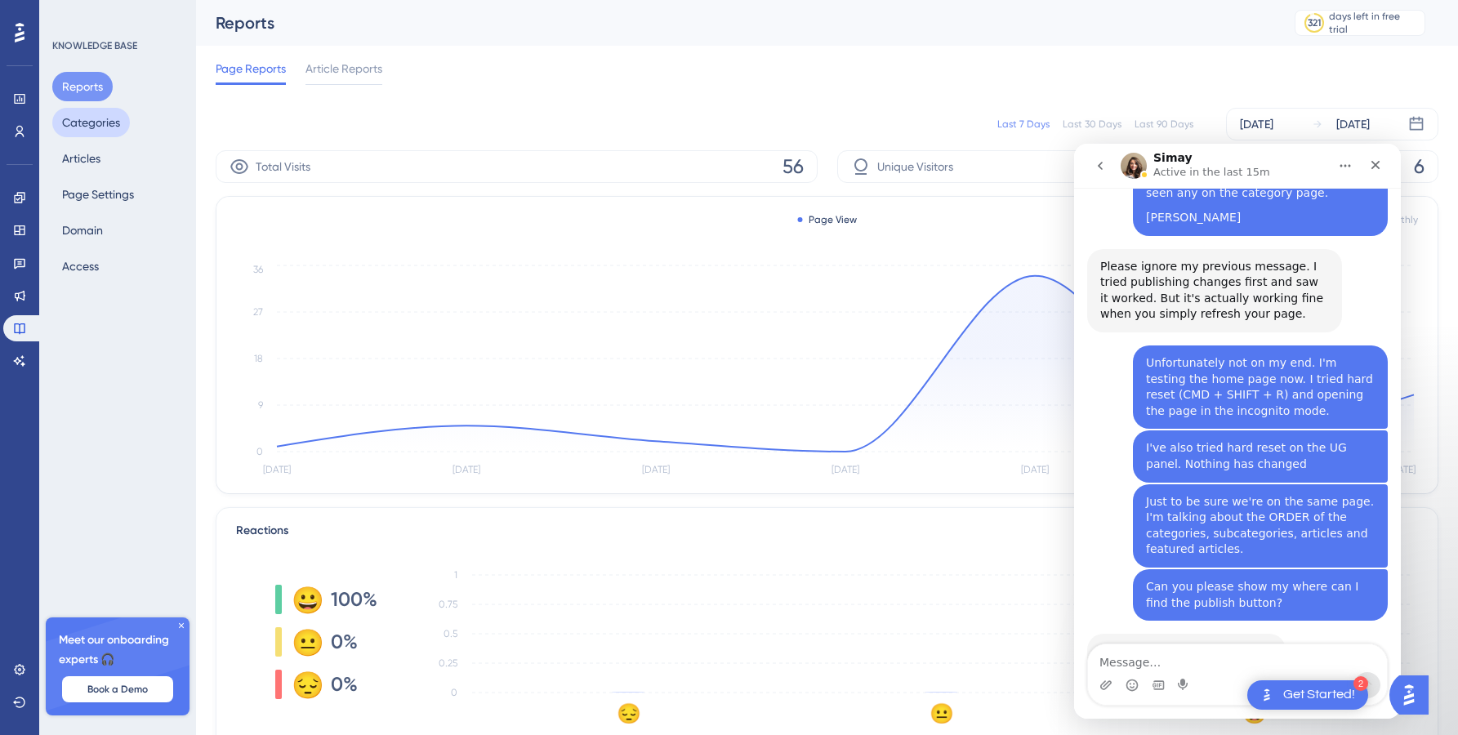
click at [101, 132] on button "Categories" at bounding box center [91, 122] width 78 height 29
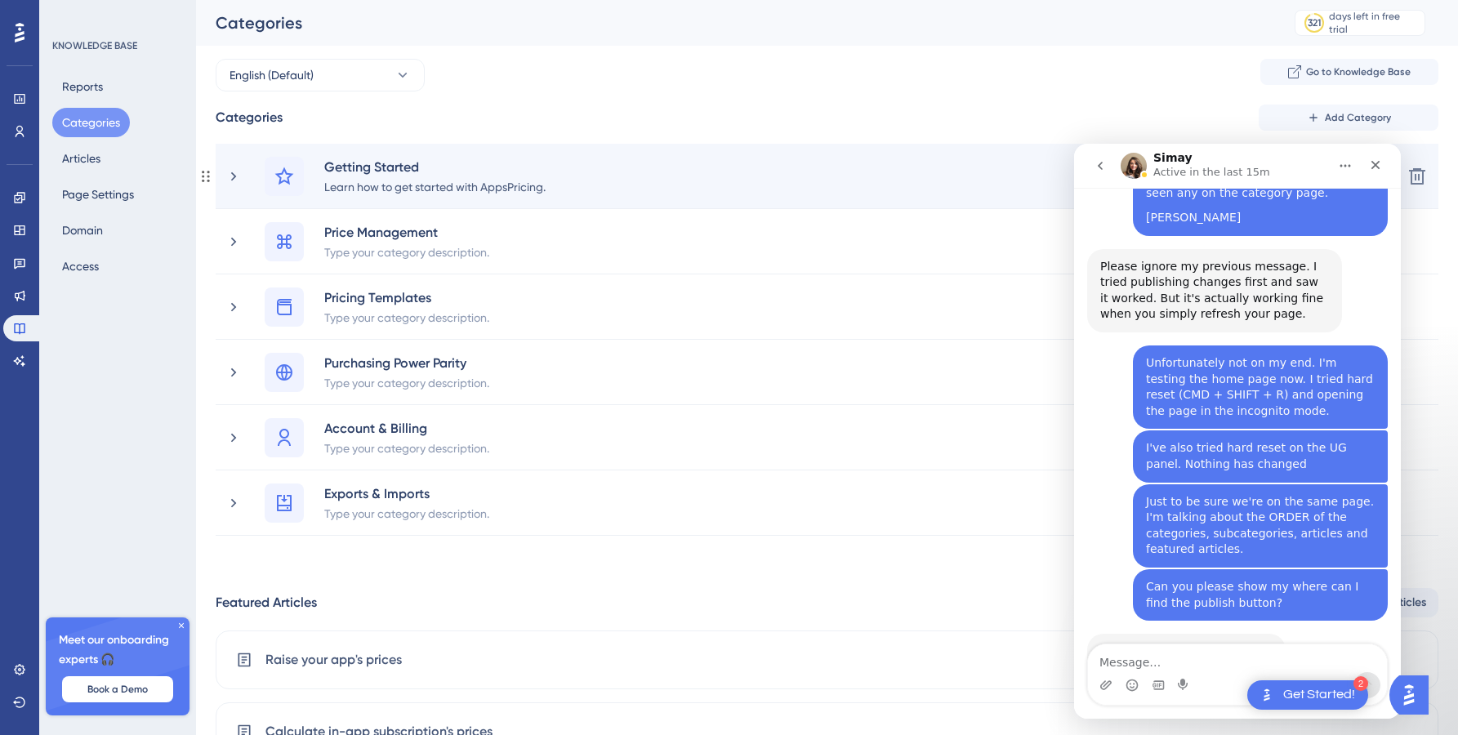
click at [365, 154] on div "Getting Started Learn how to get started with AppsPricing. Published + Add Dele…" at bounding box center [827, 176] width 1223 height 65
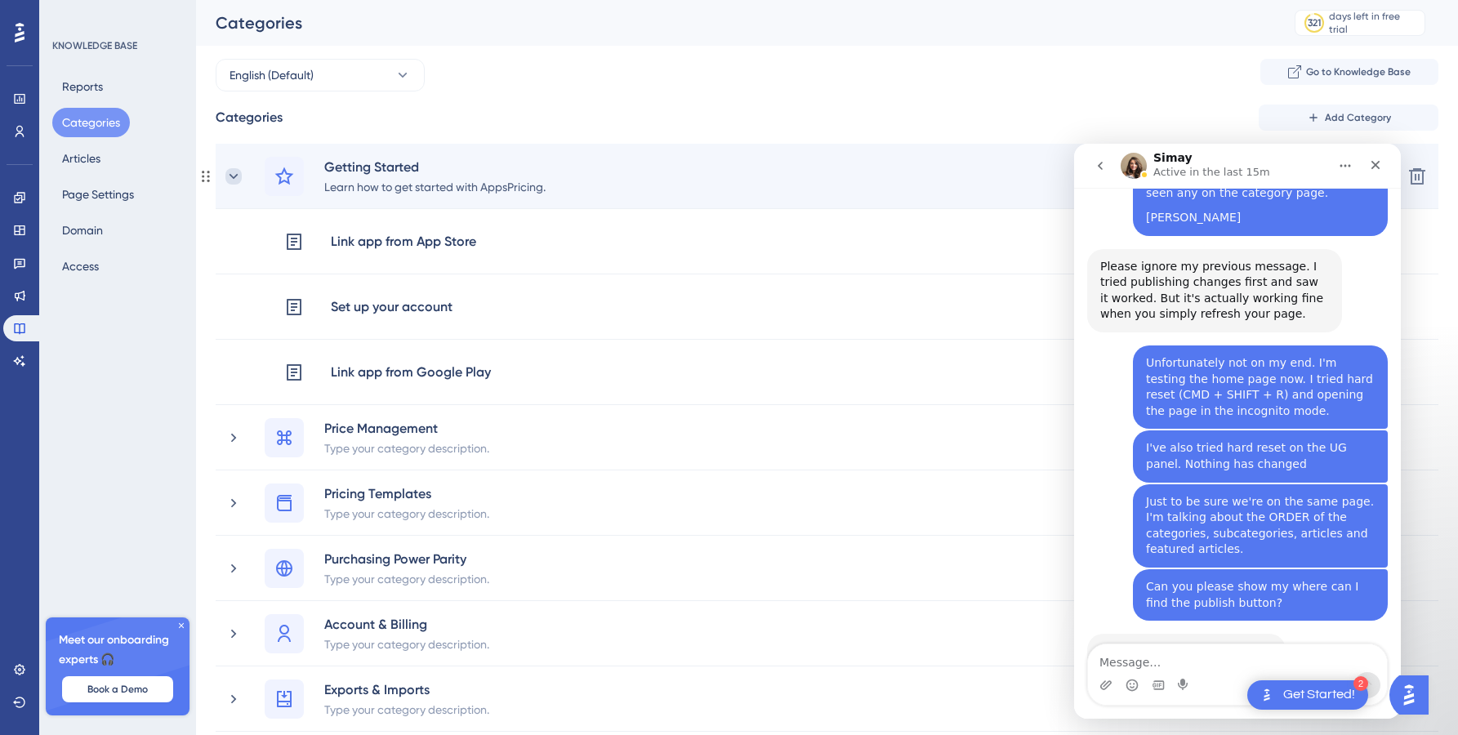
click at [233, 184] on icon at bounding box center [233, 176] width 16 height 16
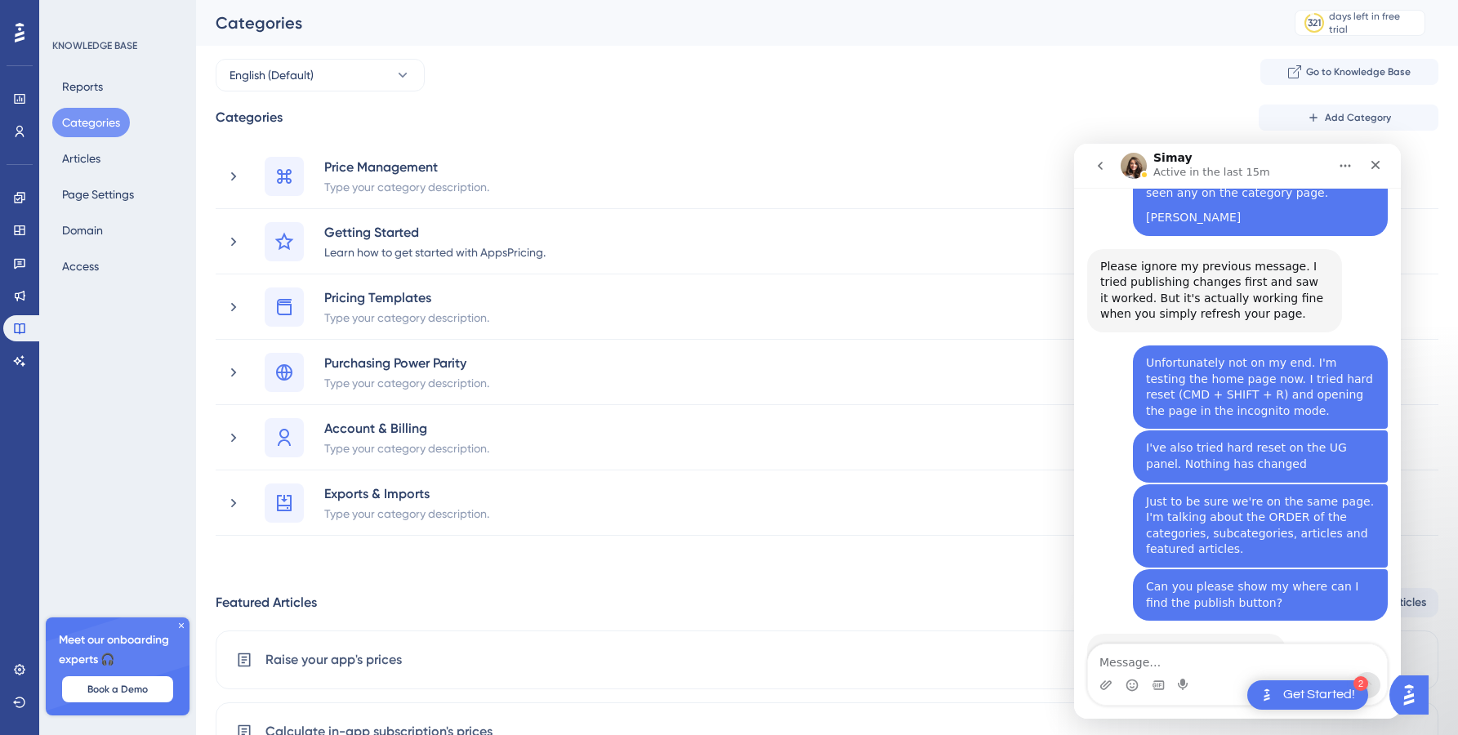
drag, startPoint x: 205, startPoint y: 182, endPoint x: 465, endPoint y: 29, distance: 301.3
click at [340, 75] on button "English (Default)" at bounding box center [320, 75] width 209 height 33
click at [310, 185] on div "English (Default) English (Default)" at bounding box center [320, 174] width 162 height 33
click at [533, 90] on div "English (Default) Go to Knowledge Base" at bounding box center [827, 75] width 1223 height 33
click at [1360, 74] on span "Go to Knowledge Base" at bounding box center [1358, 71] width 105 height 13
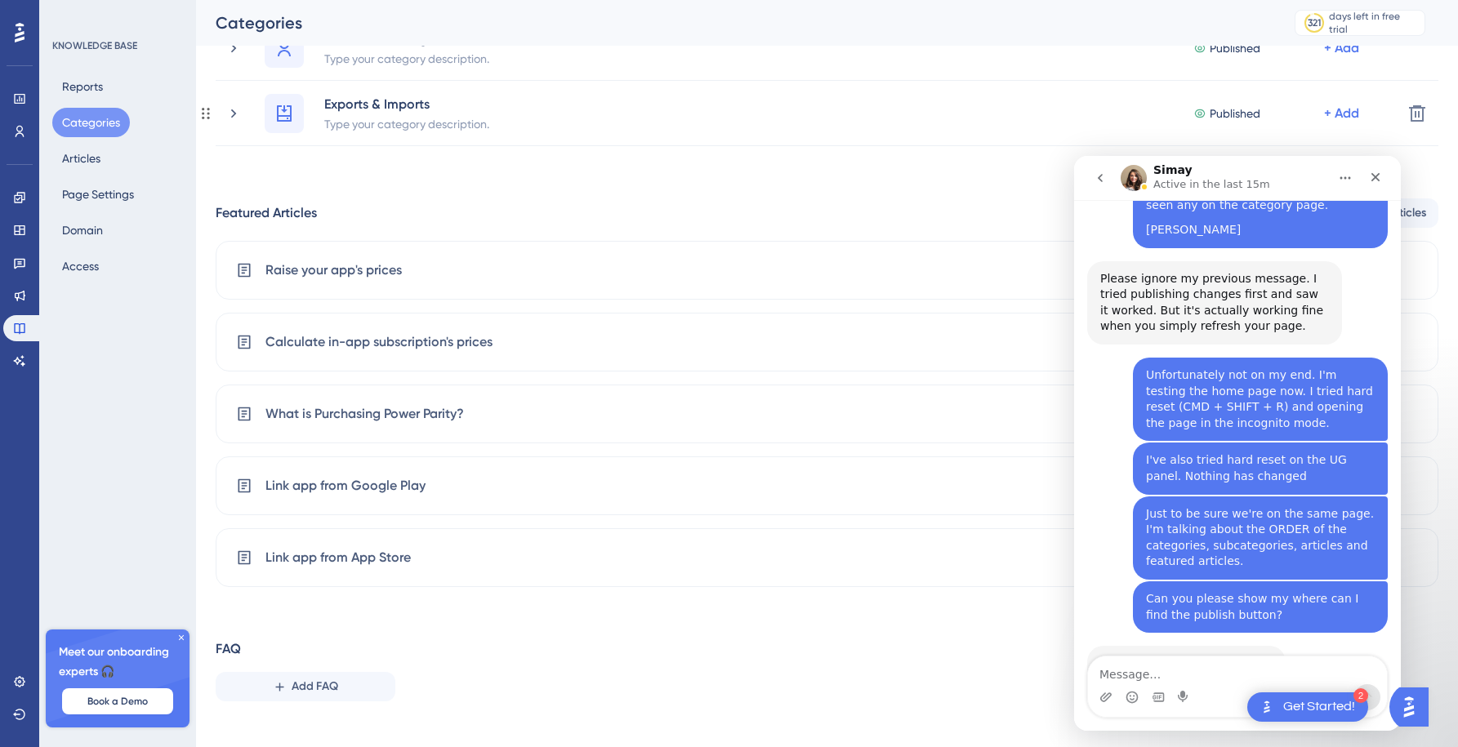
scroll to position [409, 0]
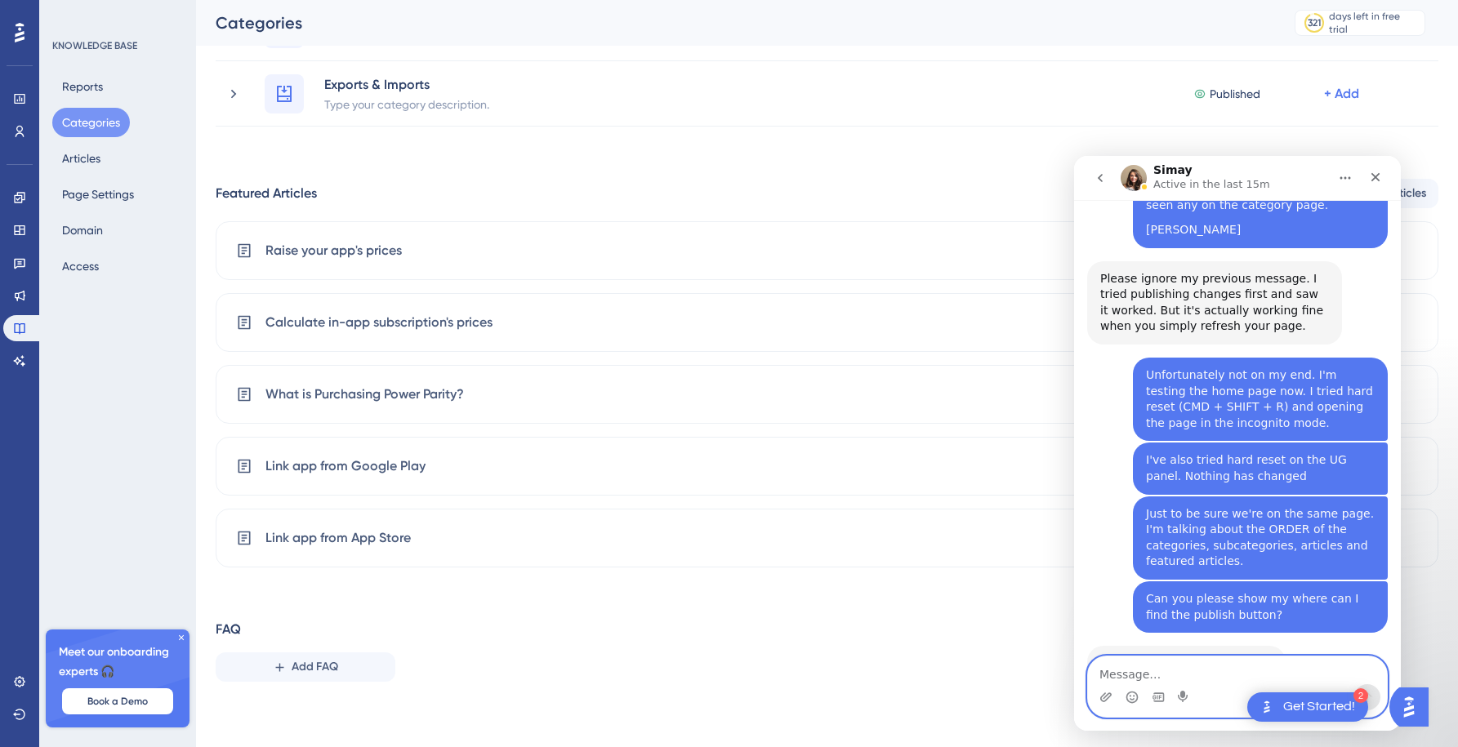
click at [1150, 677] on textarea "Message…" at bounding box center [1237, 671] width 299 height 28
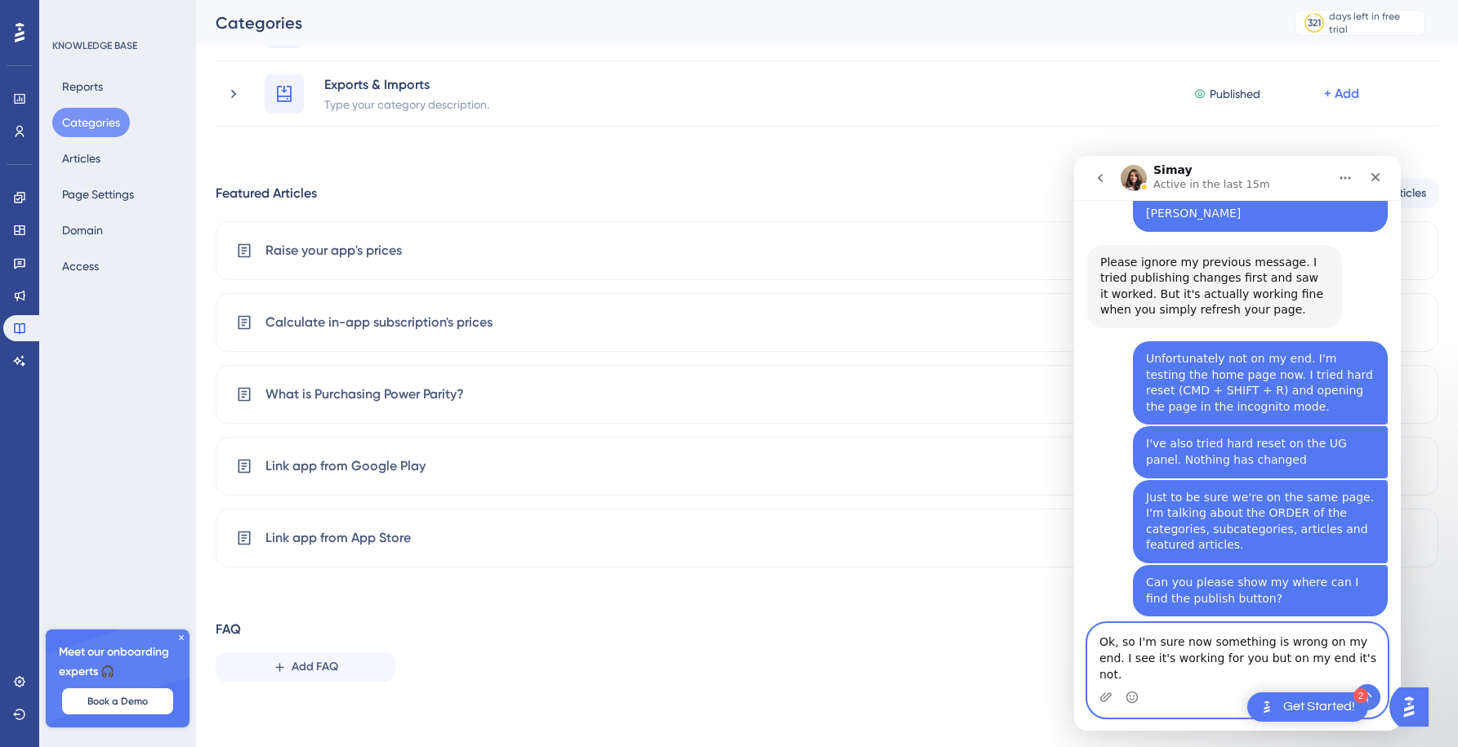
type textarea "Ok, so I'm sure now something is wrong on my end. I see it's working for you bu…"
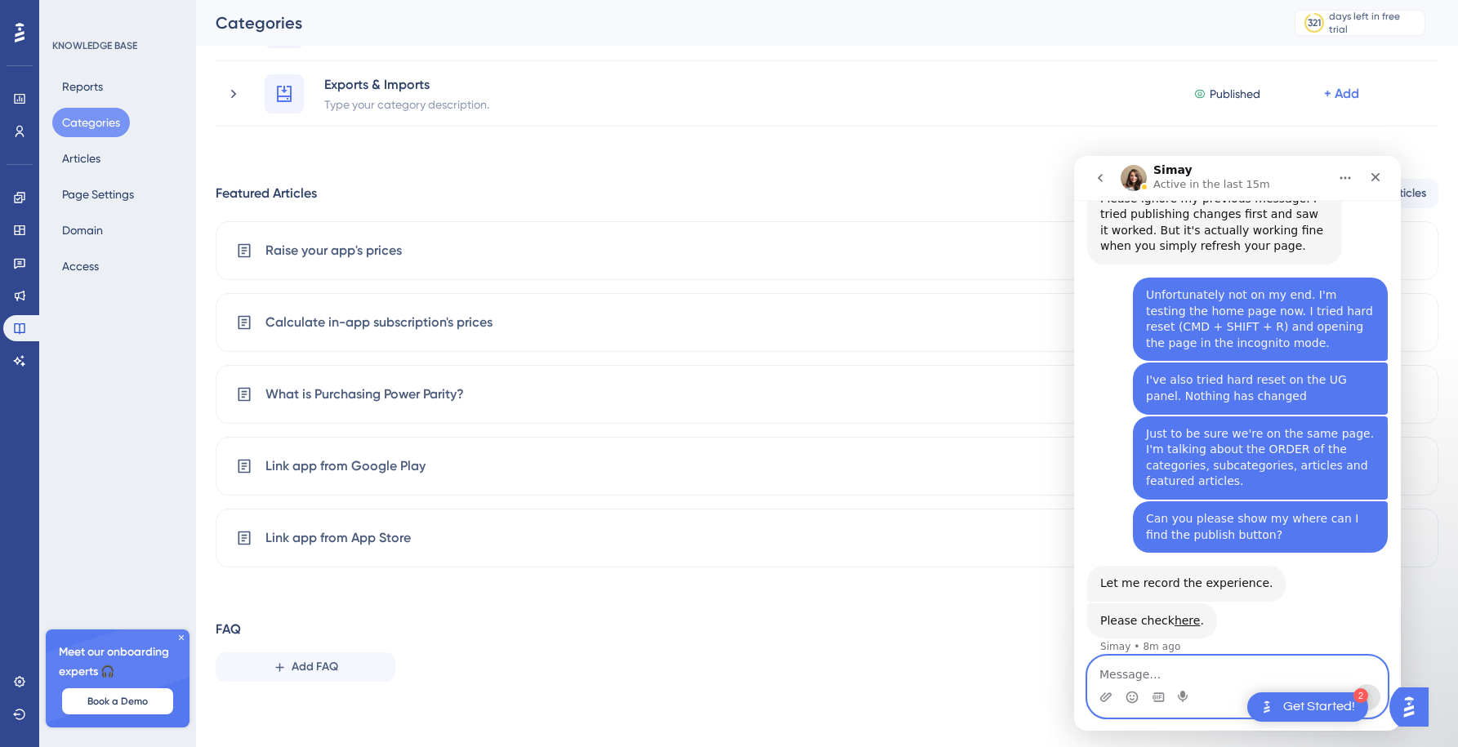
scroll to position [2298, 0]
click at [1133, 676] on textarea "Message…" at bounding box center [1237, 671] width 299 height 28
type textarea "Can you please report a bug to your technical team?"
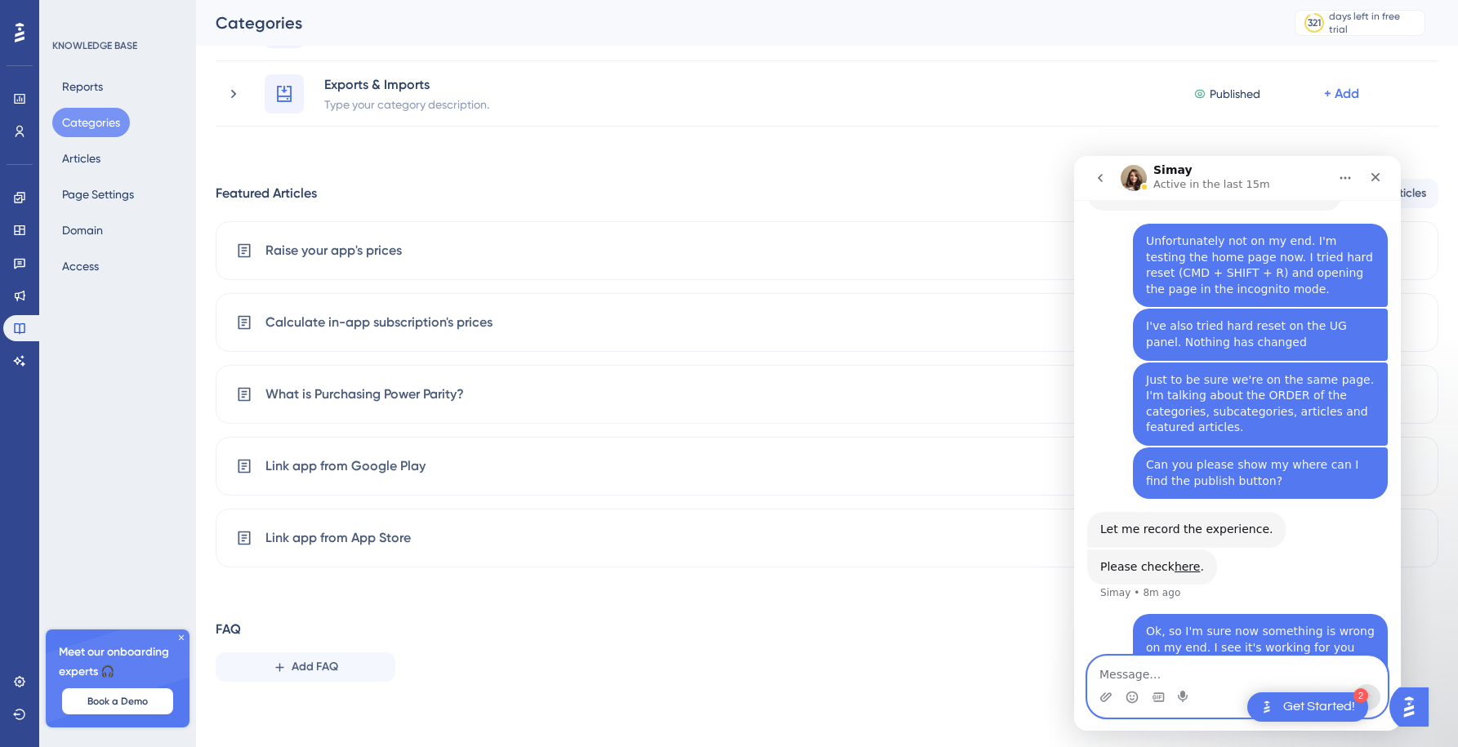
click at [1108, 671] on textarea "Message…" at bounding box center [1237, 671] width 299 height 28
type textarea "On my end it d"
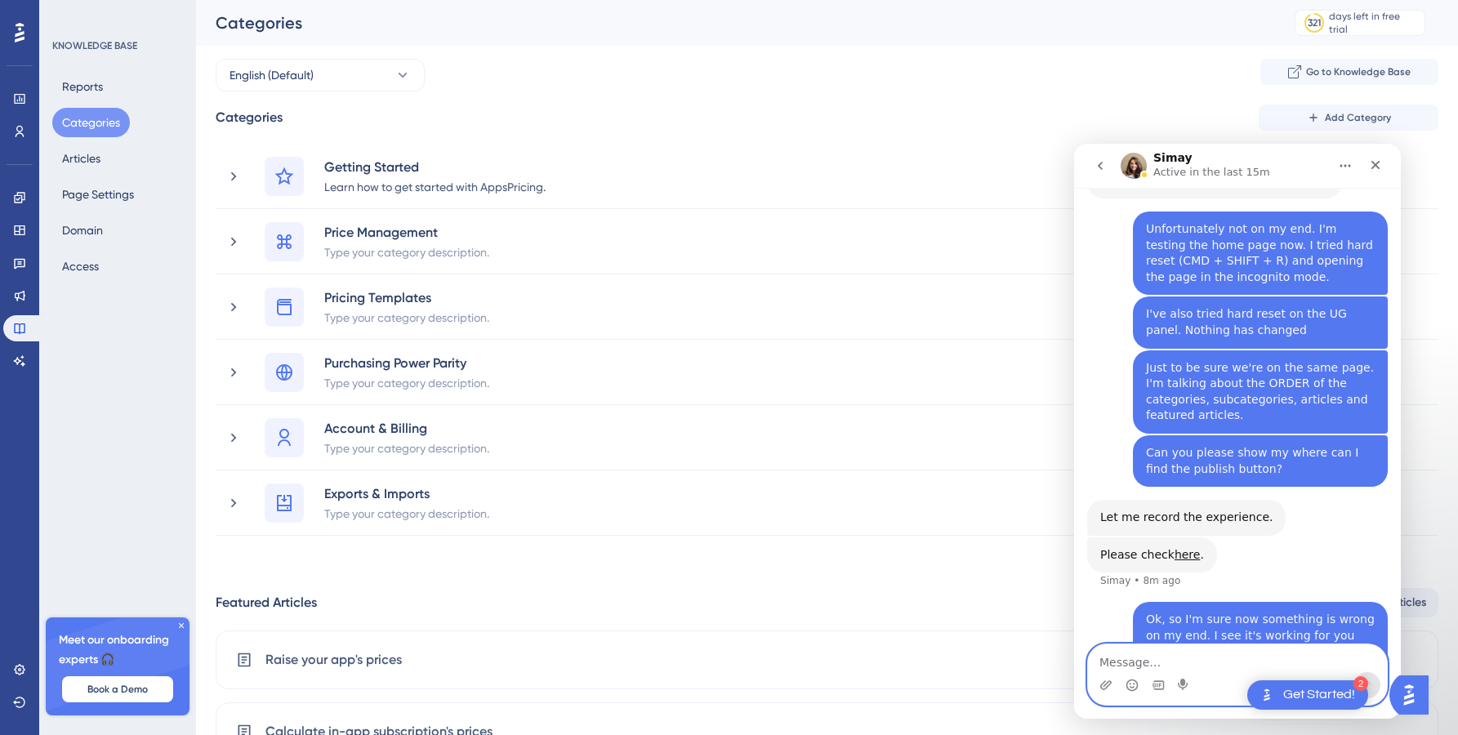
scroll to position [2414, 0]
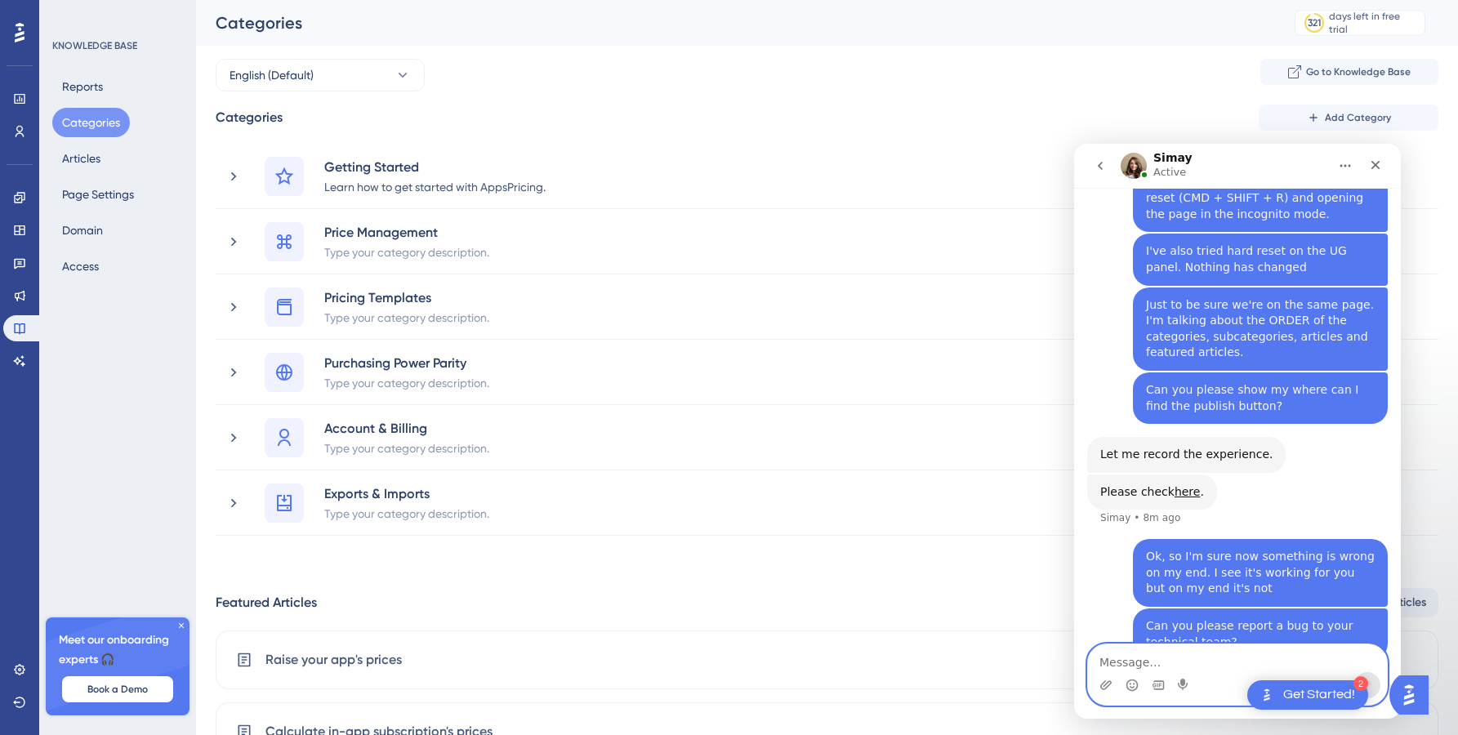
click at [1121, 653] on textarea "Message…" at bounding box center [1237, 659] width 299 height 28
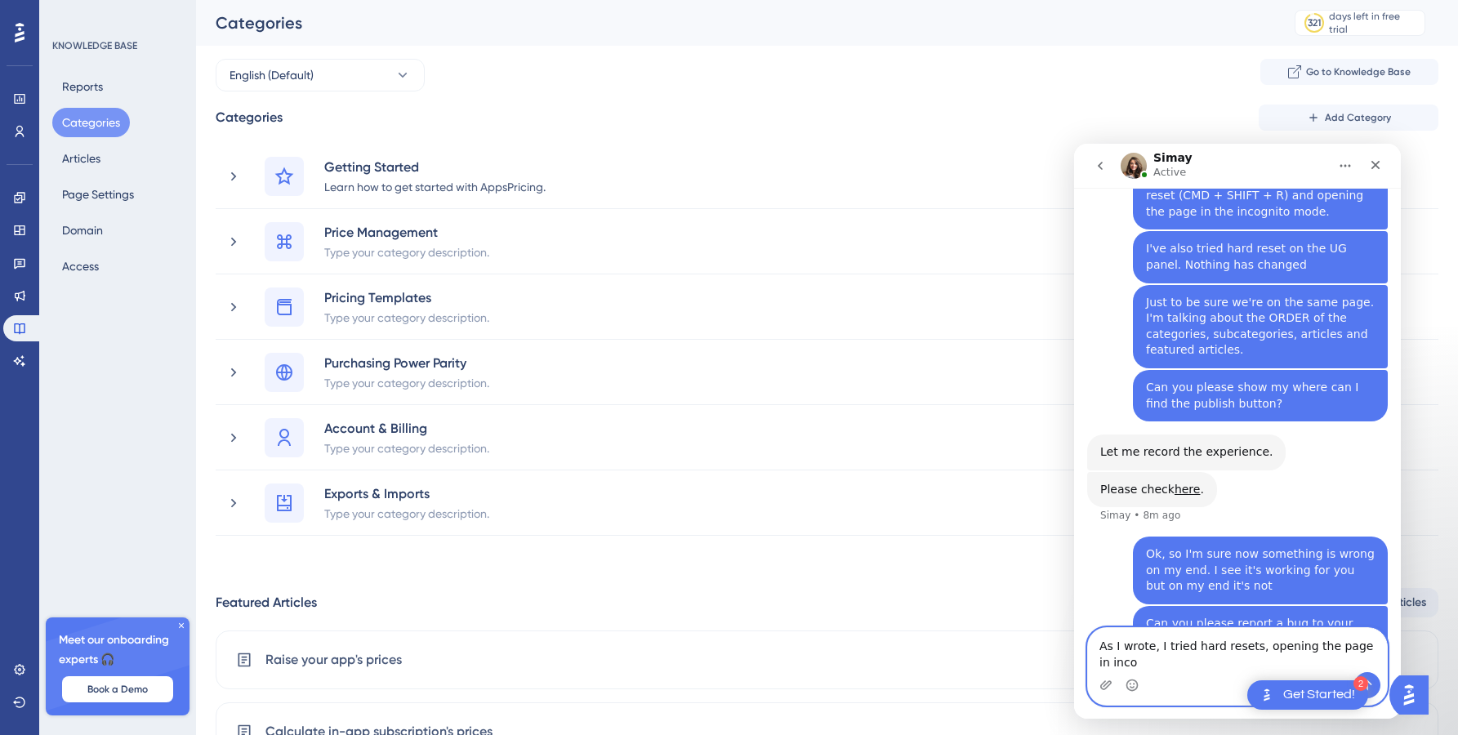
scroll to position [2433, 0]
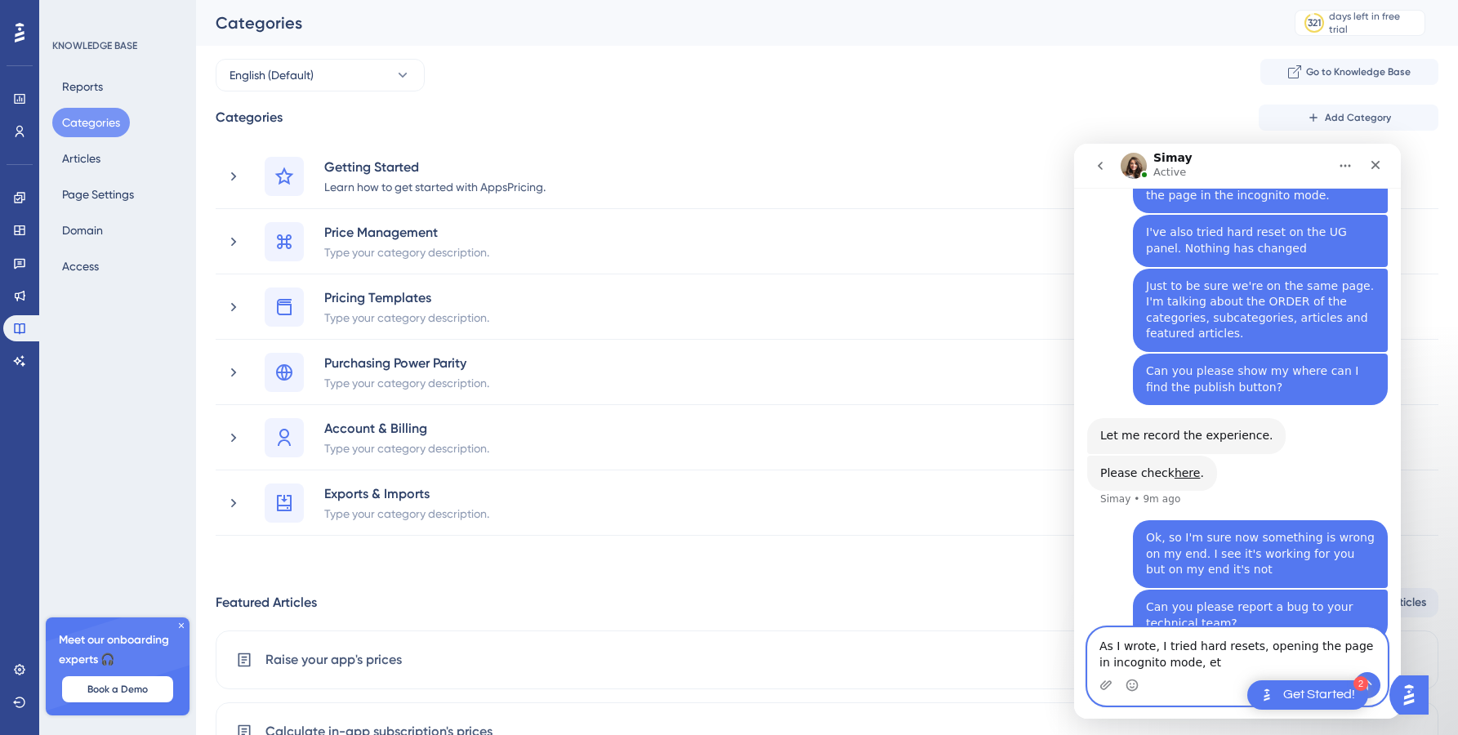
type textarea "As I wrote, I tried hard resets, opening the page in incognito mode, etc"
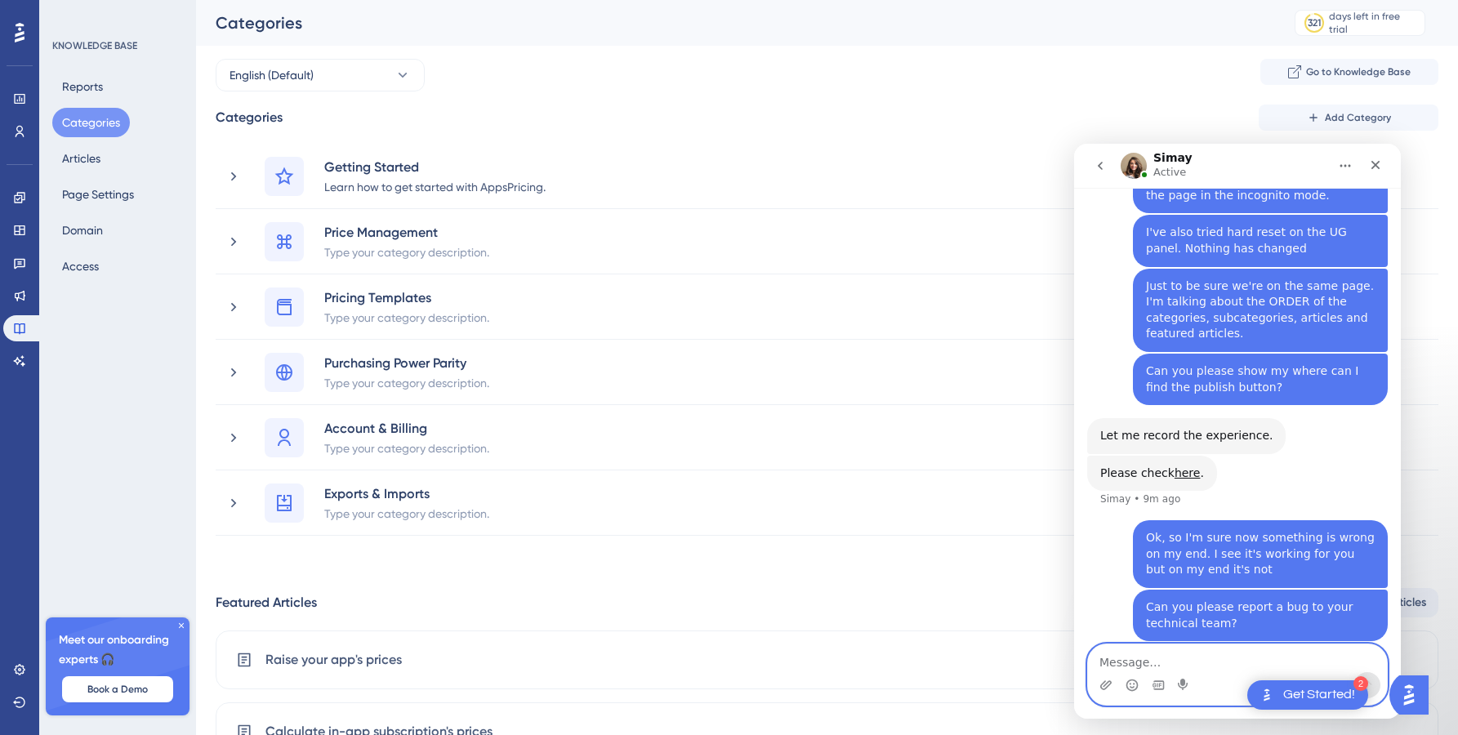
scroll to position [2481, 0]
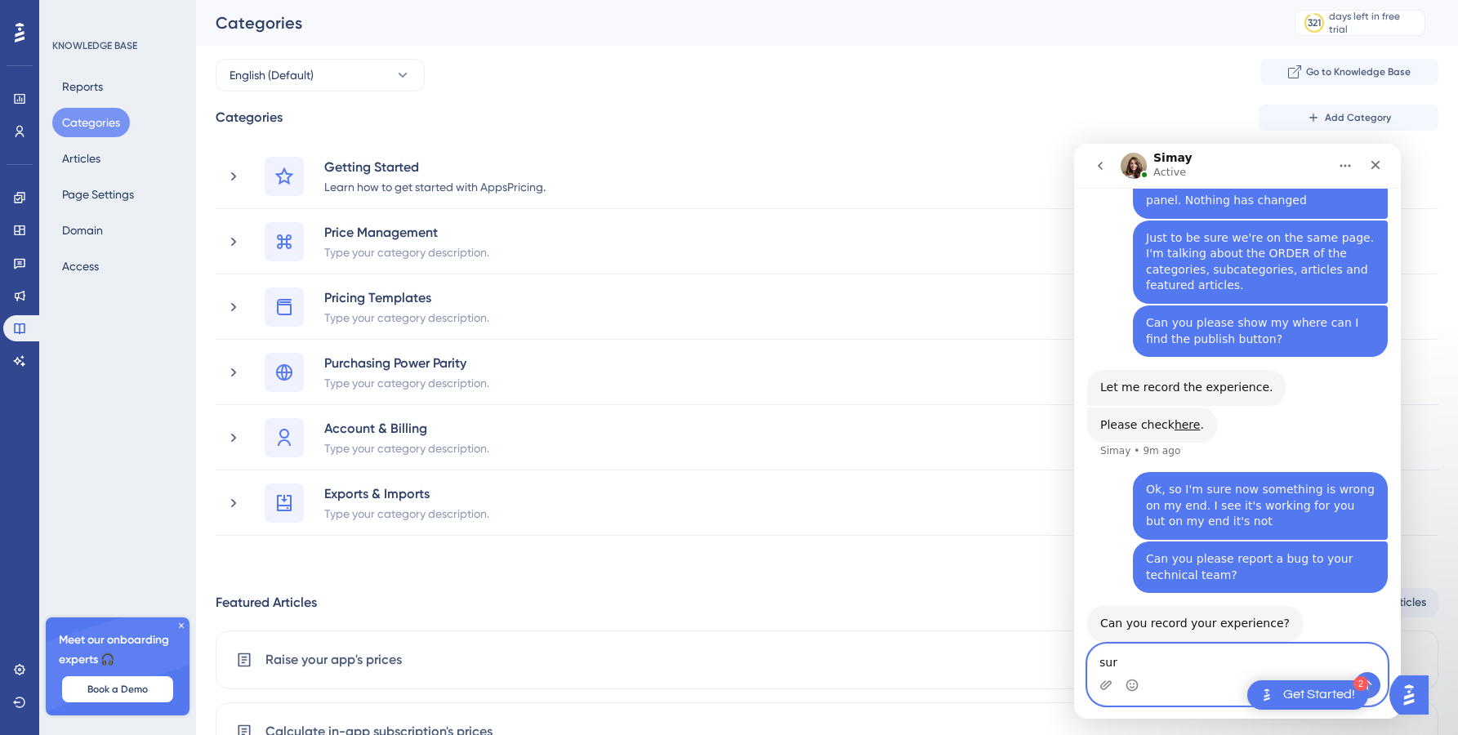
type textarea "sure"
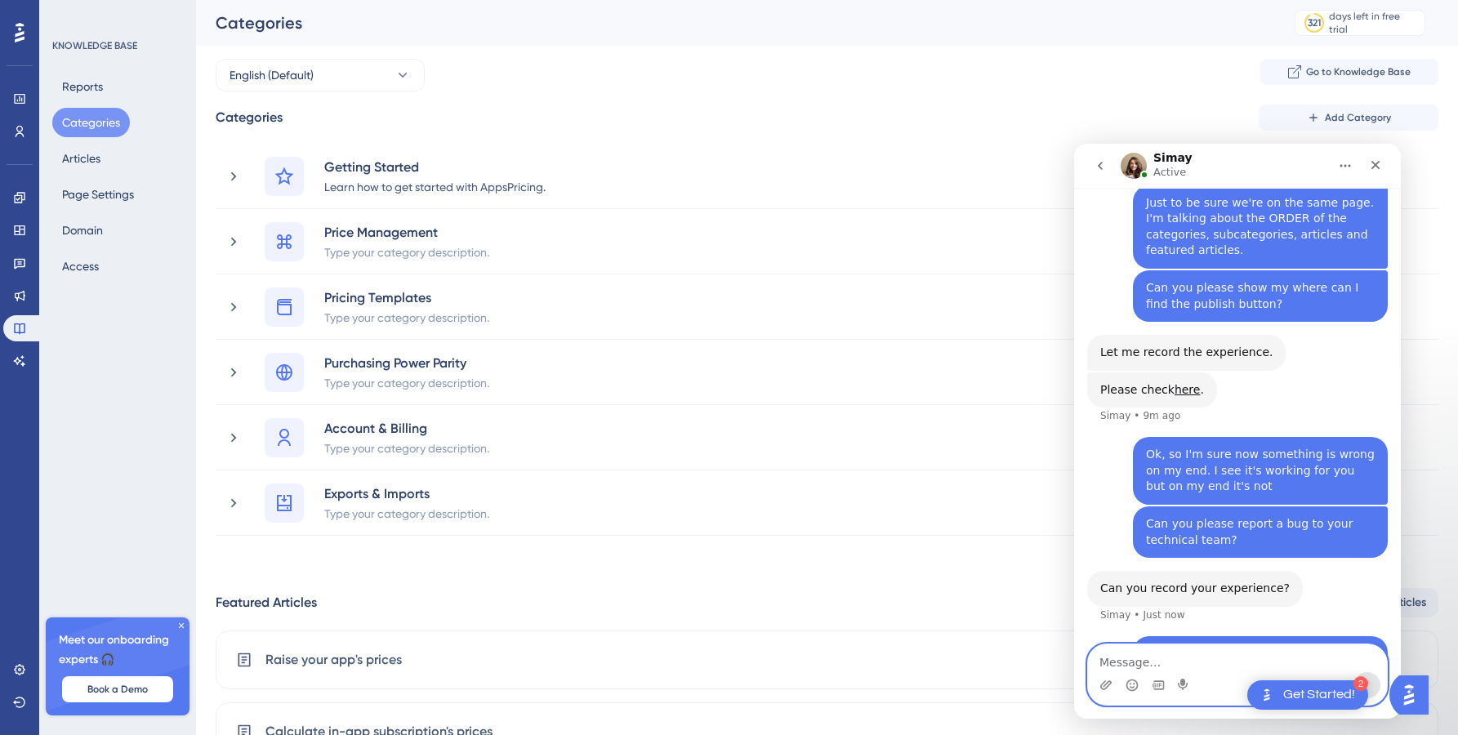
scroll to position [2518, 0]
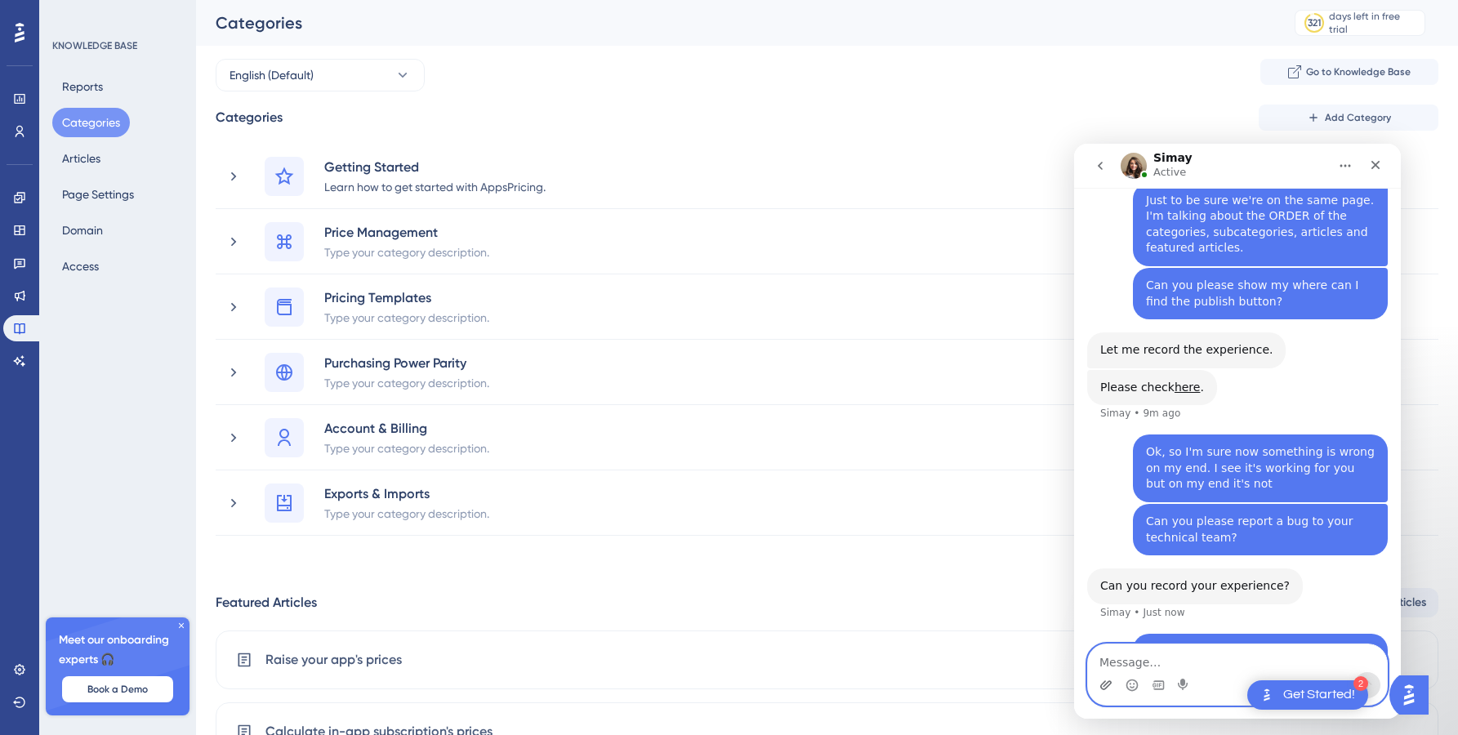
click at [1108, 686] on icon "Upload attachment" at bounding box center [1105, 684] width 11 height 9
click at [1341, 164] on icon "Home" at bounding box center [1345, 165] width 13 height 13
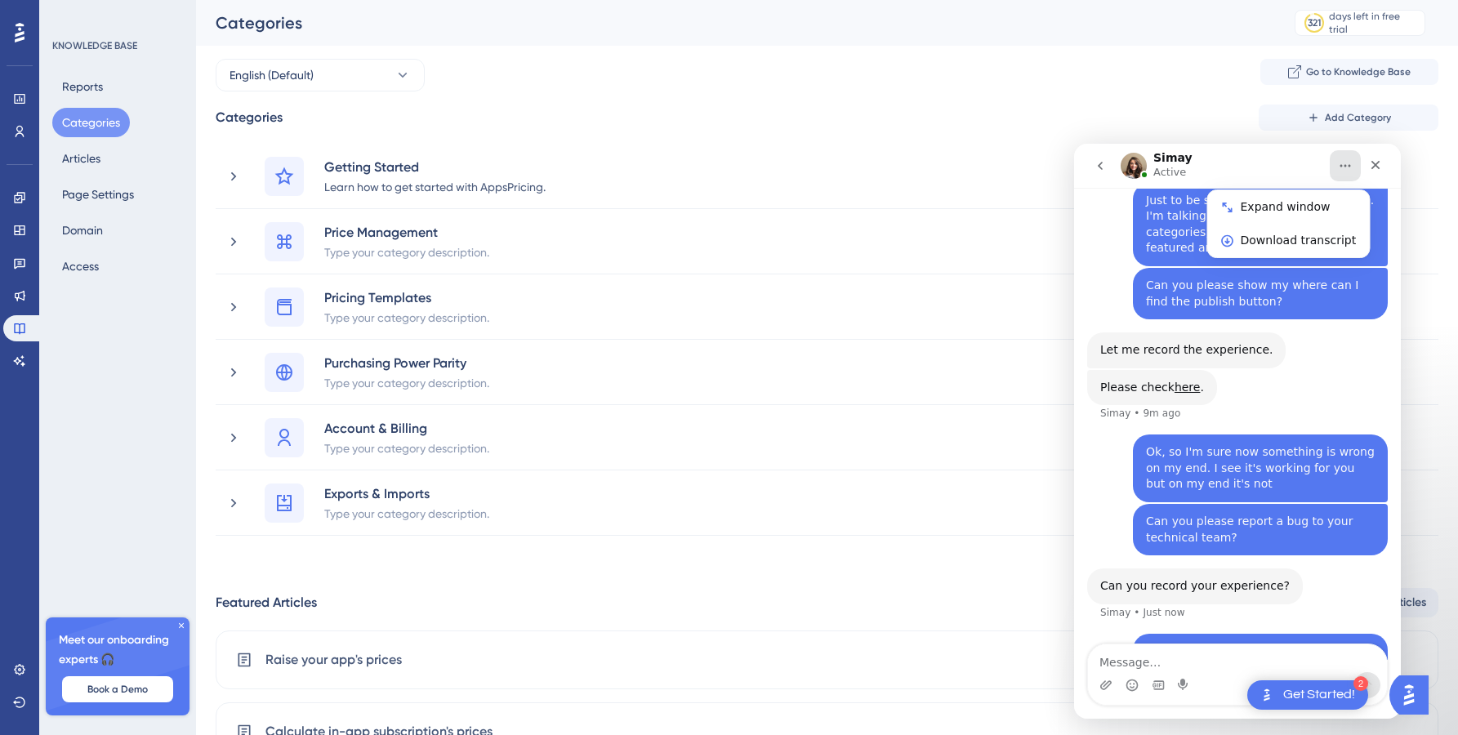
click at [1296, 172] on div "Simay Active" at bounding box center [1224, 166] width 207 height 29
click at [1381, 164] on icon "Close" at bounding box center [1375, 164] width 13 height 13
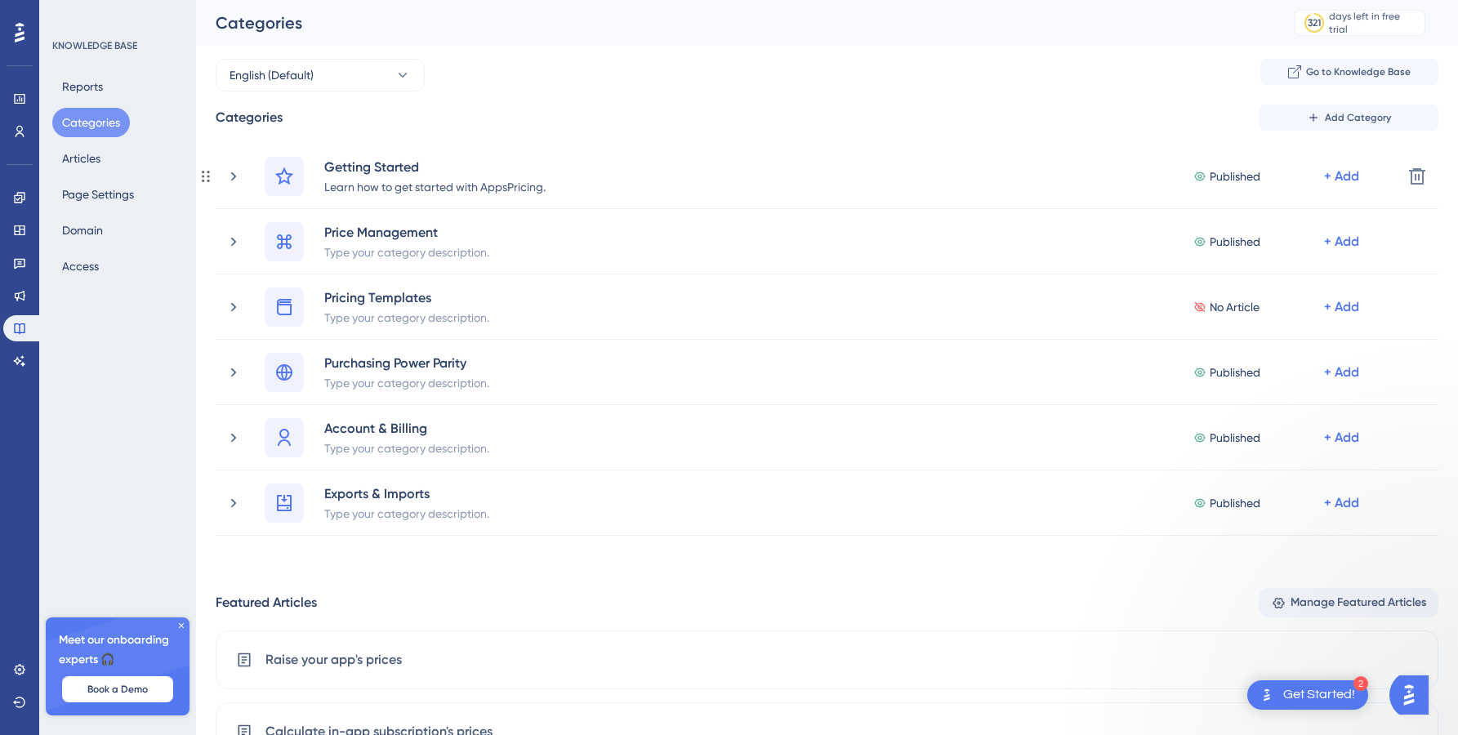
scroll to position [0, 0]
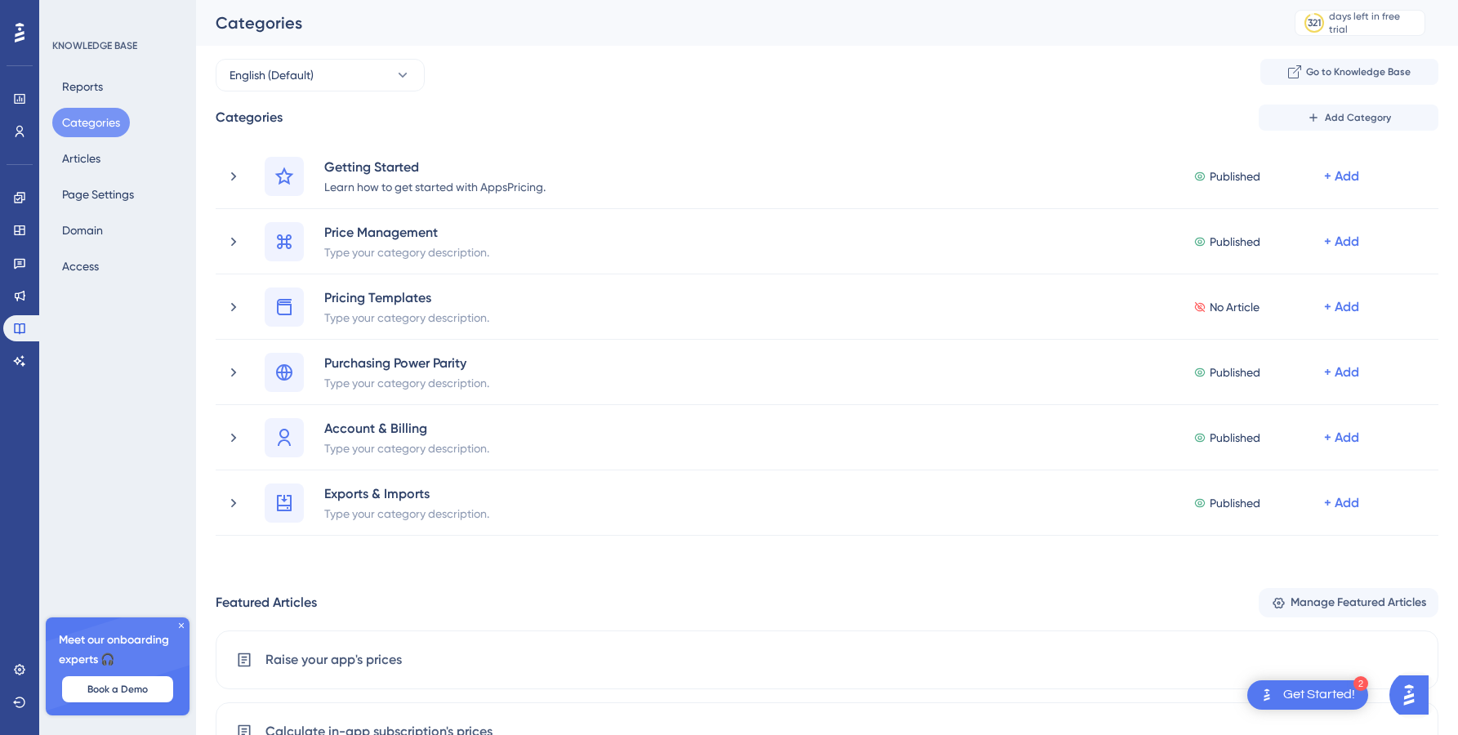
click at [1157, 36] on div "Categories 321 days left in free trial Click to see upgrade options" at bounding box center [827, 23] width 1262 height 46
click at [1414, 689] on img "Open AI Assistant Launcher" at bounding box center [1408, 694] width 29 height 29
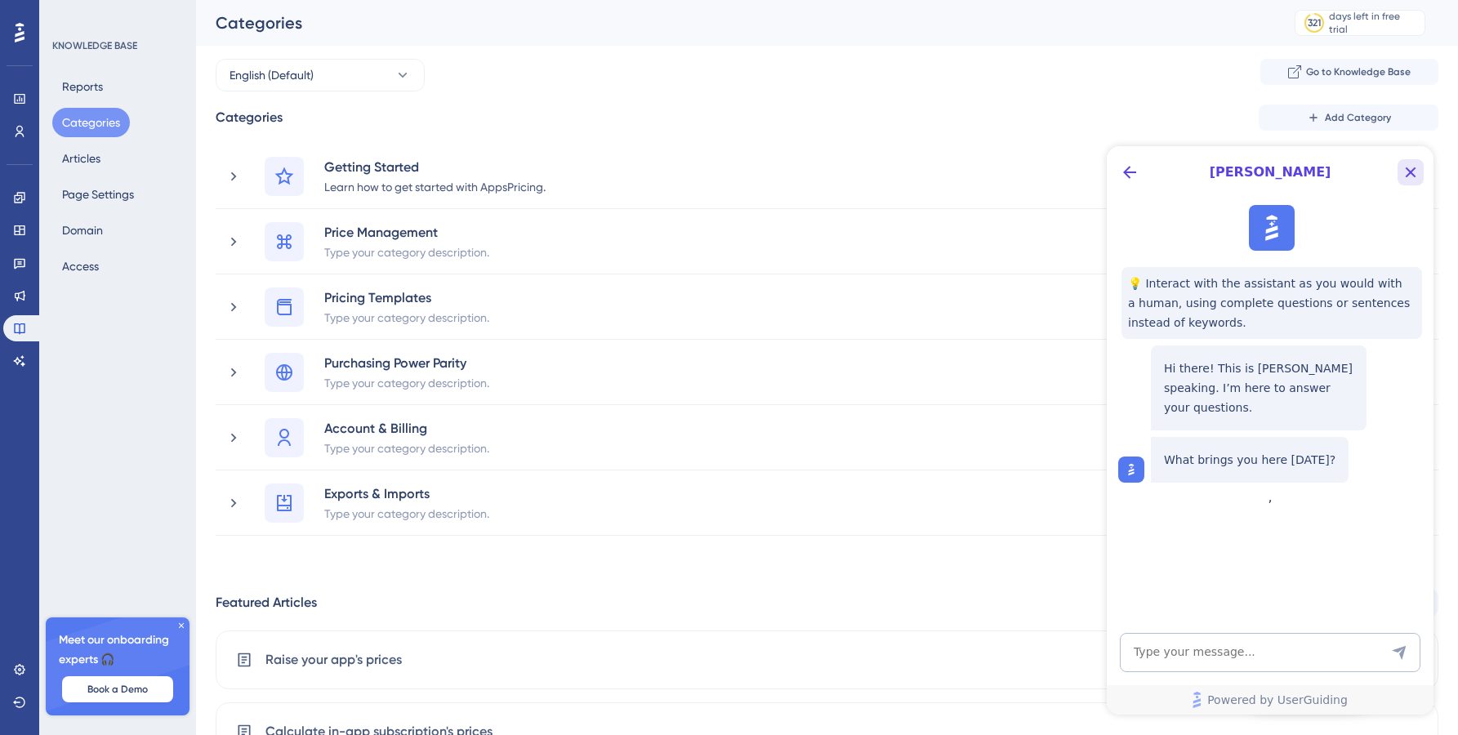
scroll to position [0, 0]
click at [1128, 175] on icon "Back Button" at bounding box center [1130, 173] width 20 height 20
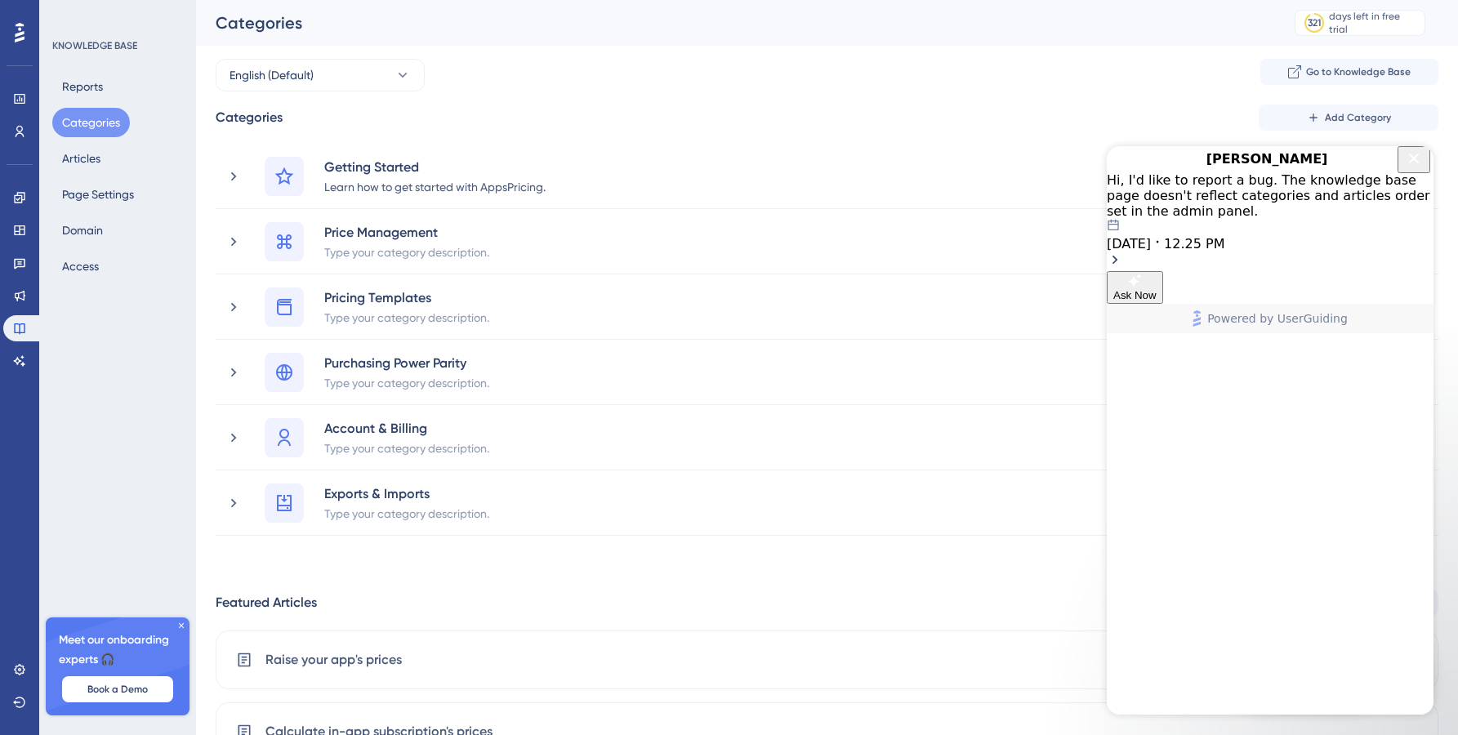
scroll to position [2594, 0]
click at [1407, 166] on icon "Close Button" at bounding box center [1414, 159] width 20 height 20
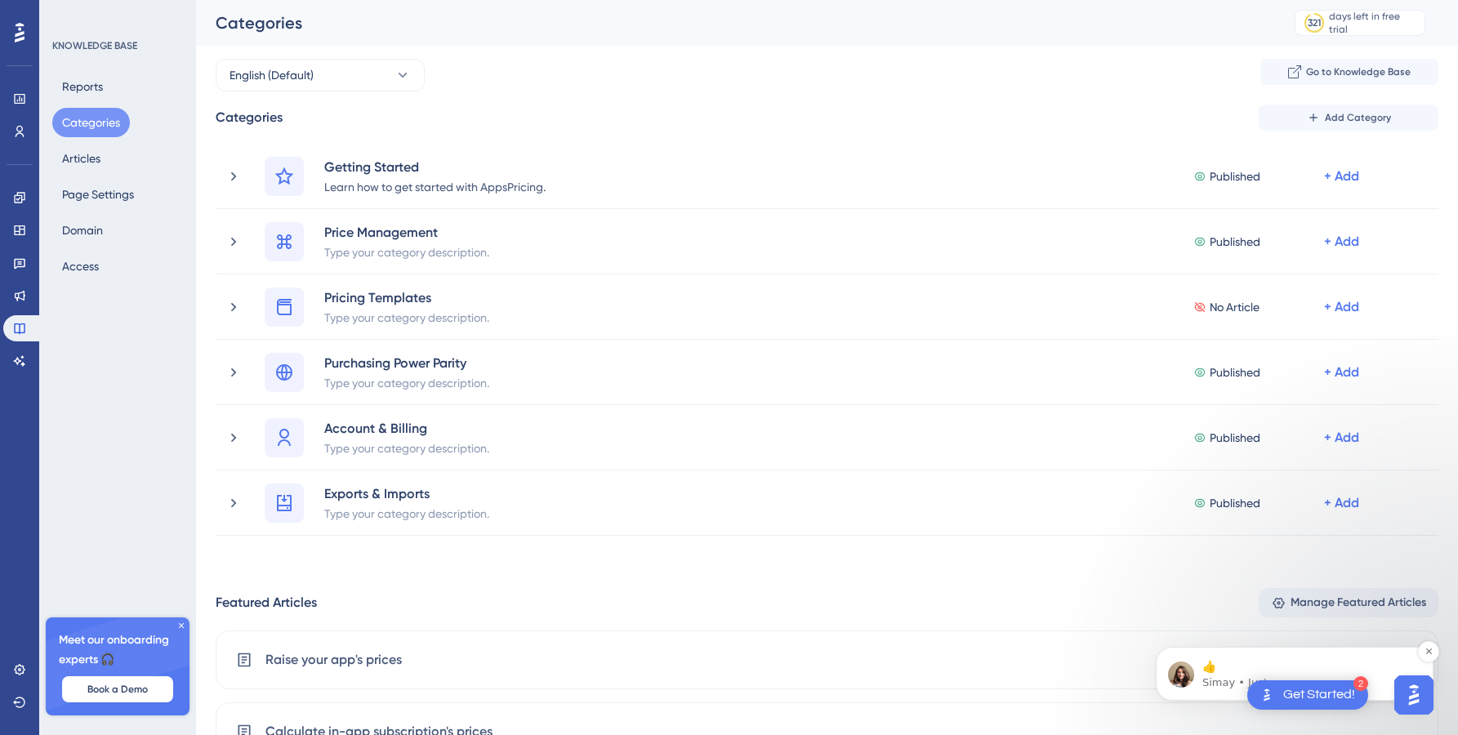
scroll to position [0, 0]
click at [1257, 662] on p "👍" at bounding box center [1307, 667] width 211 height 16
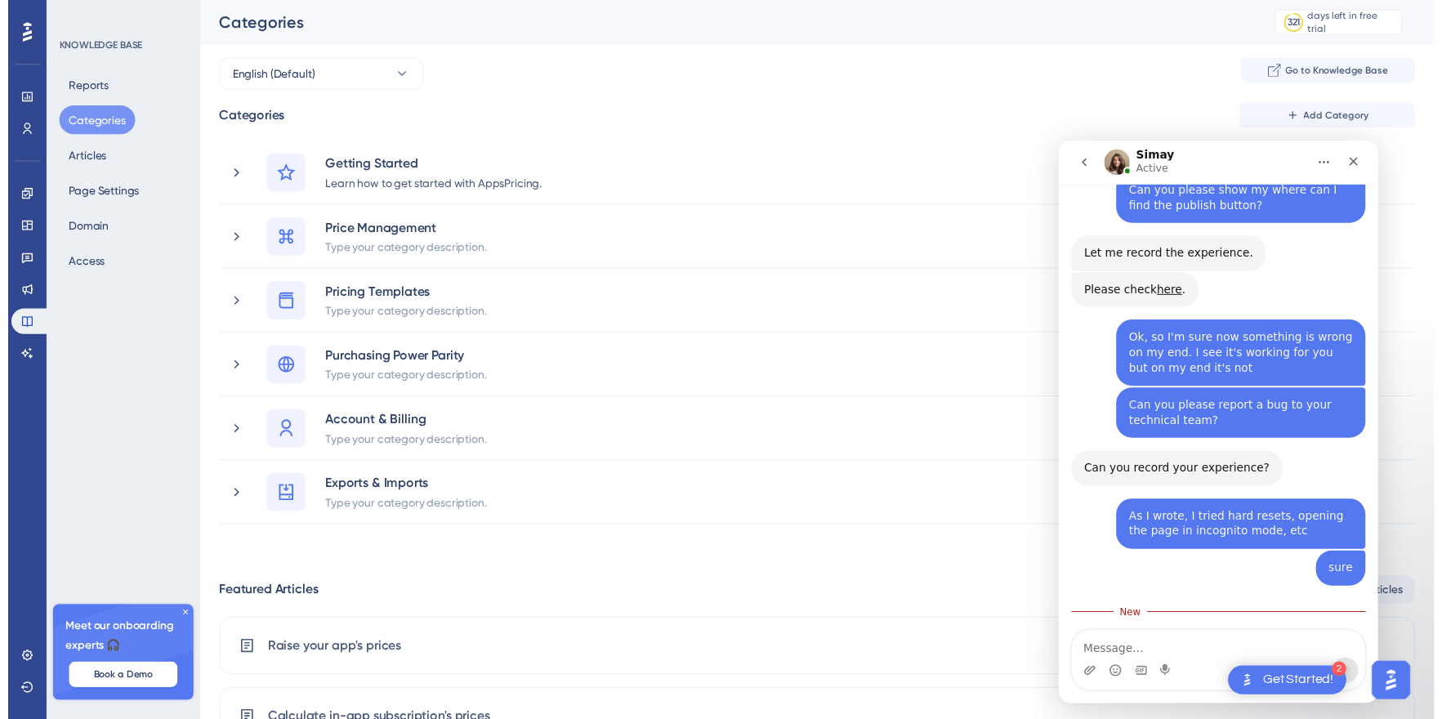
scroll to position [2621, 0]
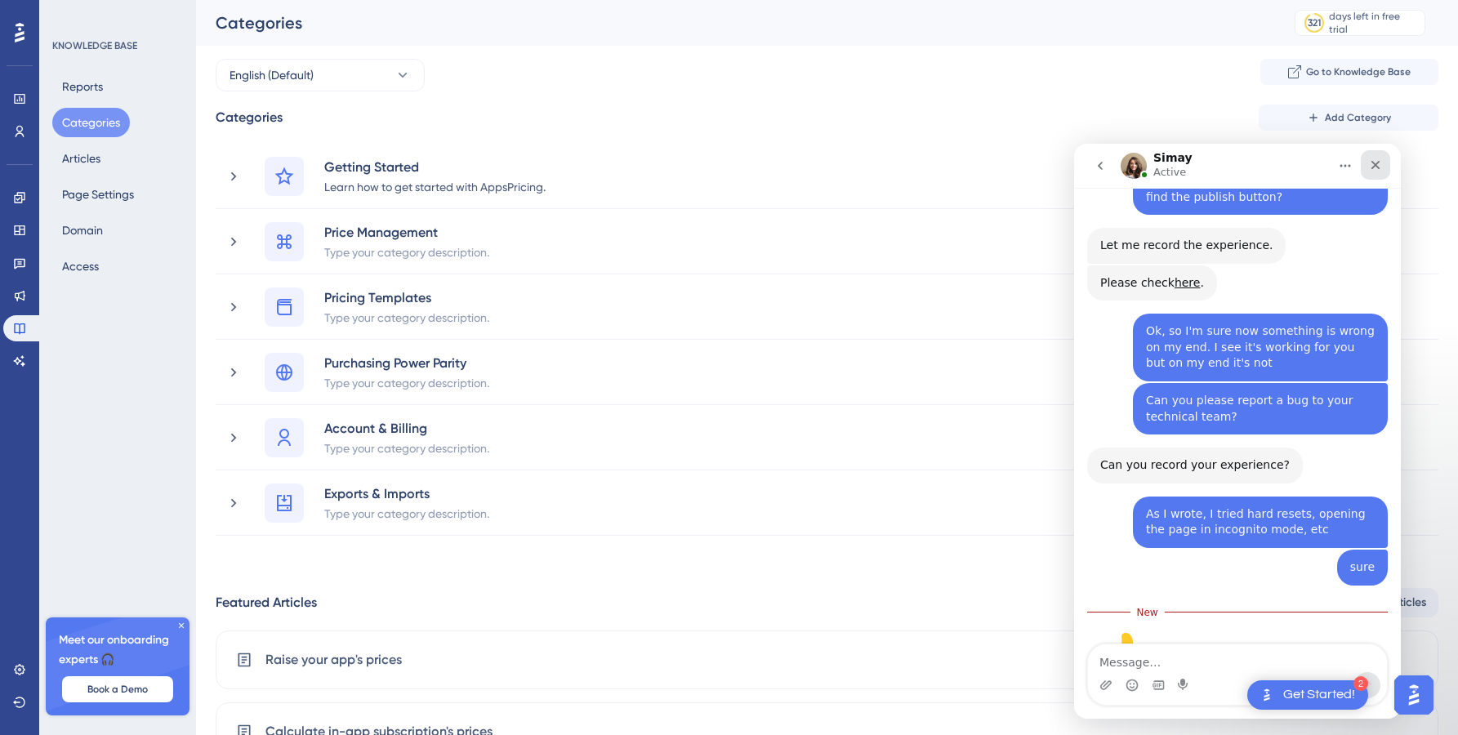
click at [1380, 170] on icon "Close" at bounding box center [1375, 164] width 13 height 13
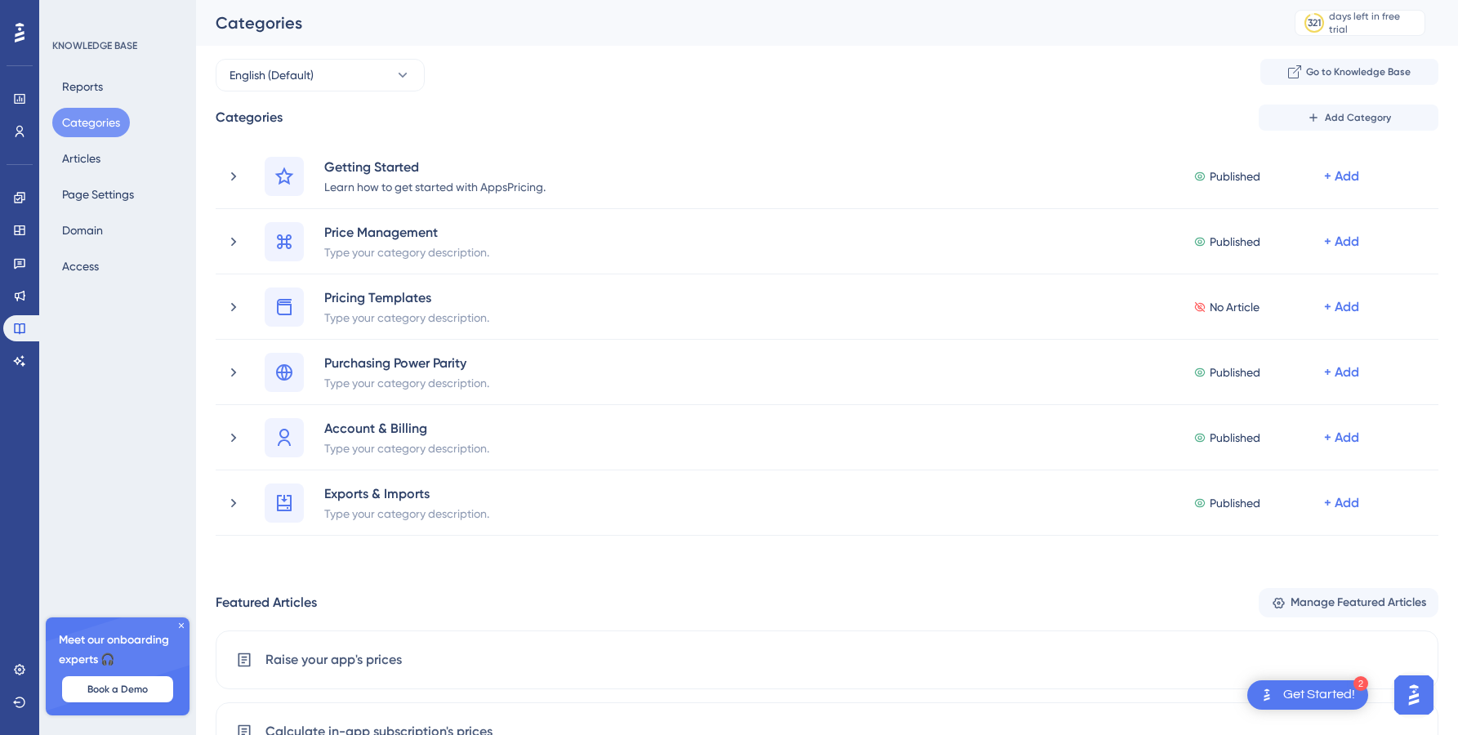
click at [774, 93] on div "English (Default) Go to Knowledge Base Categories Add Category Getting Started …" at bounding box center [827, 582] width 1223 height 1046
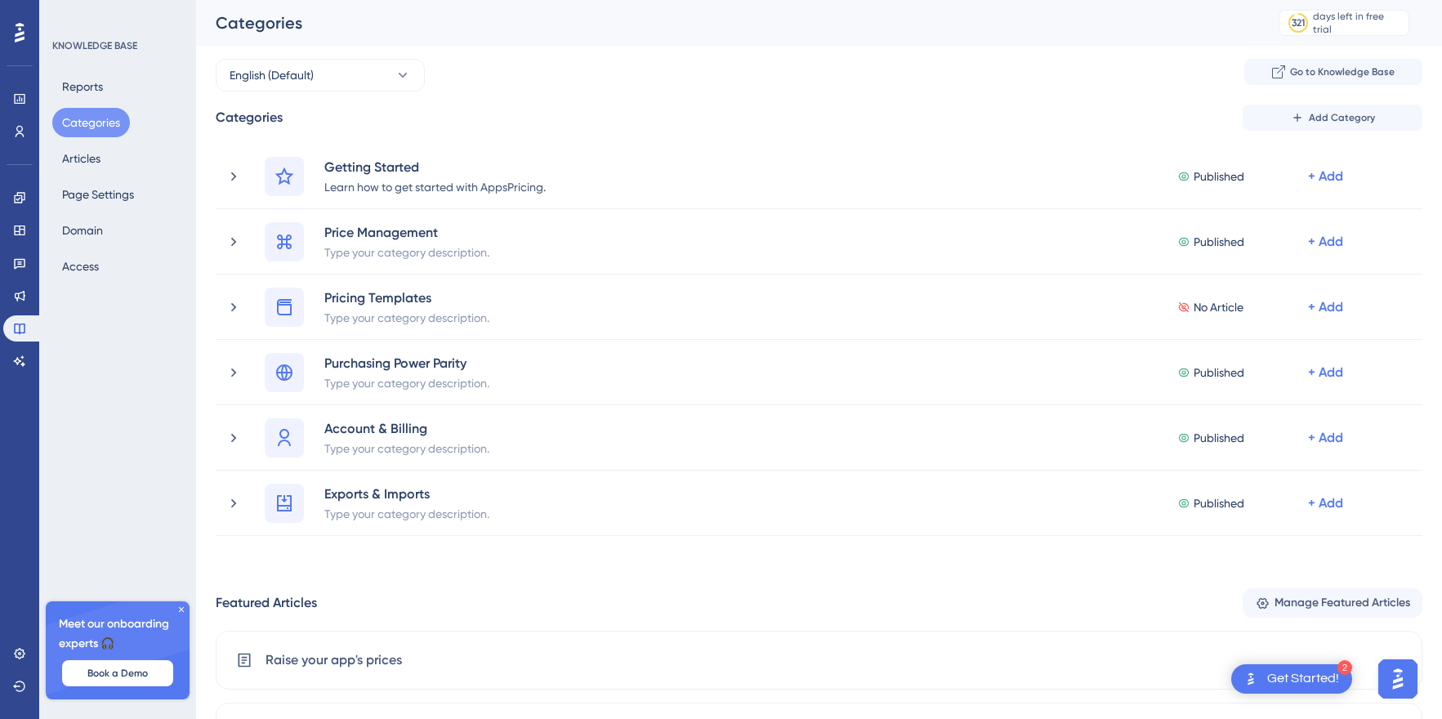
scroll to position [2, 0]
click at [876, 87] on div "English (Default) Go to Knowledge Base" at bounding box center [819, 75] width 1207 height 33
click at [600, 109] on div "Categories Add Category" at bounding box center [819, 118] width 1207 height 26
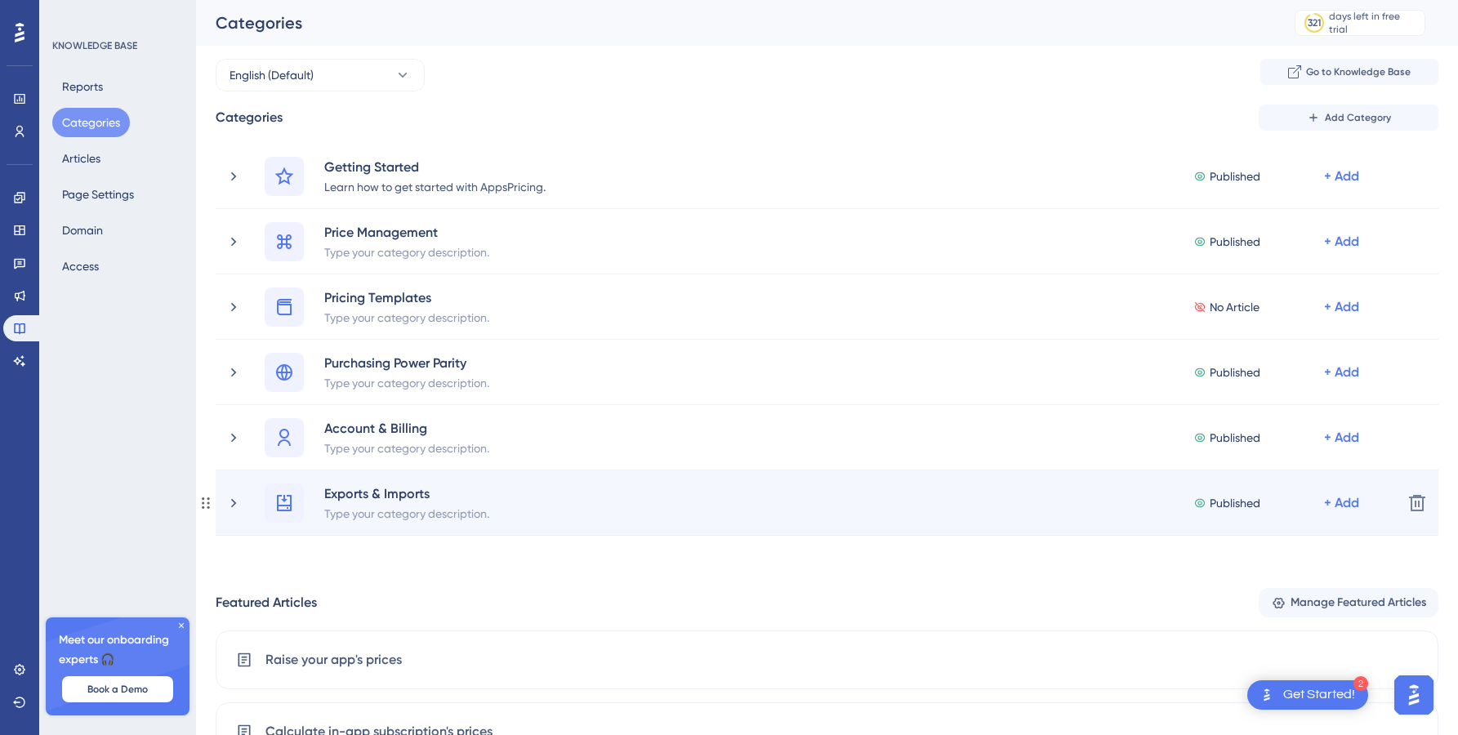
scroll to position [0, 0]
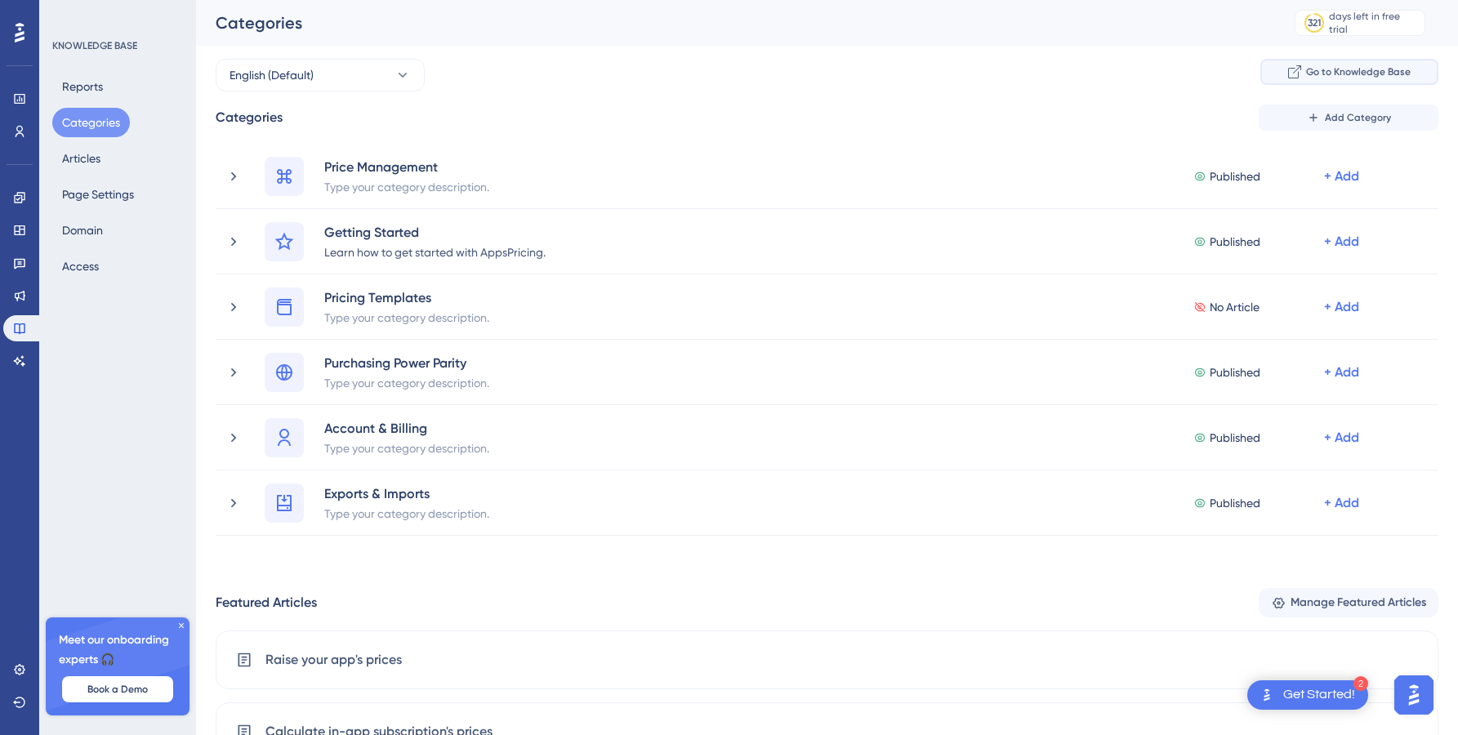
click at [1331, 72] on span "Go to Knowledge Base" at bounding box center [1358, 71] width 105 height 13
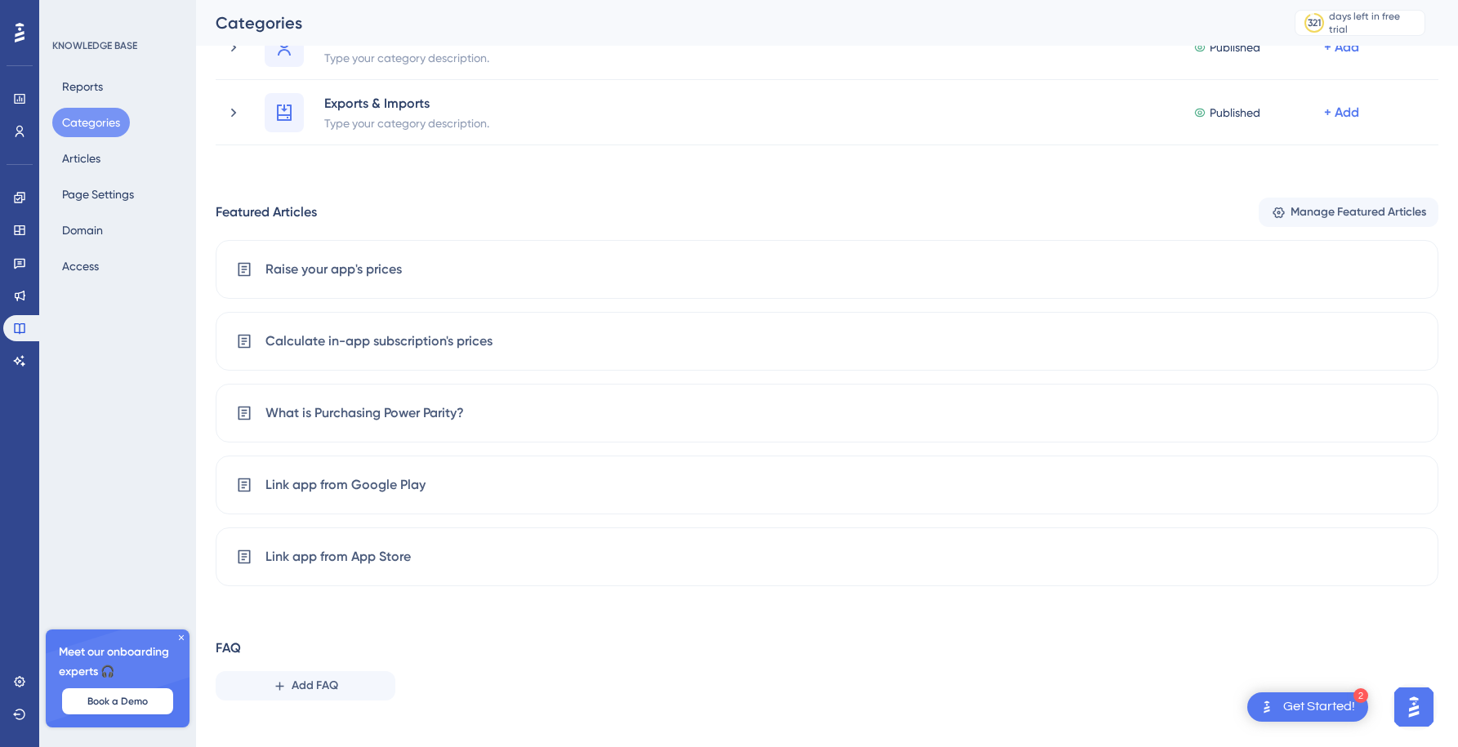
scroll to position [409, 0]
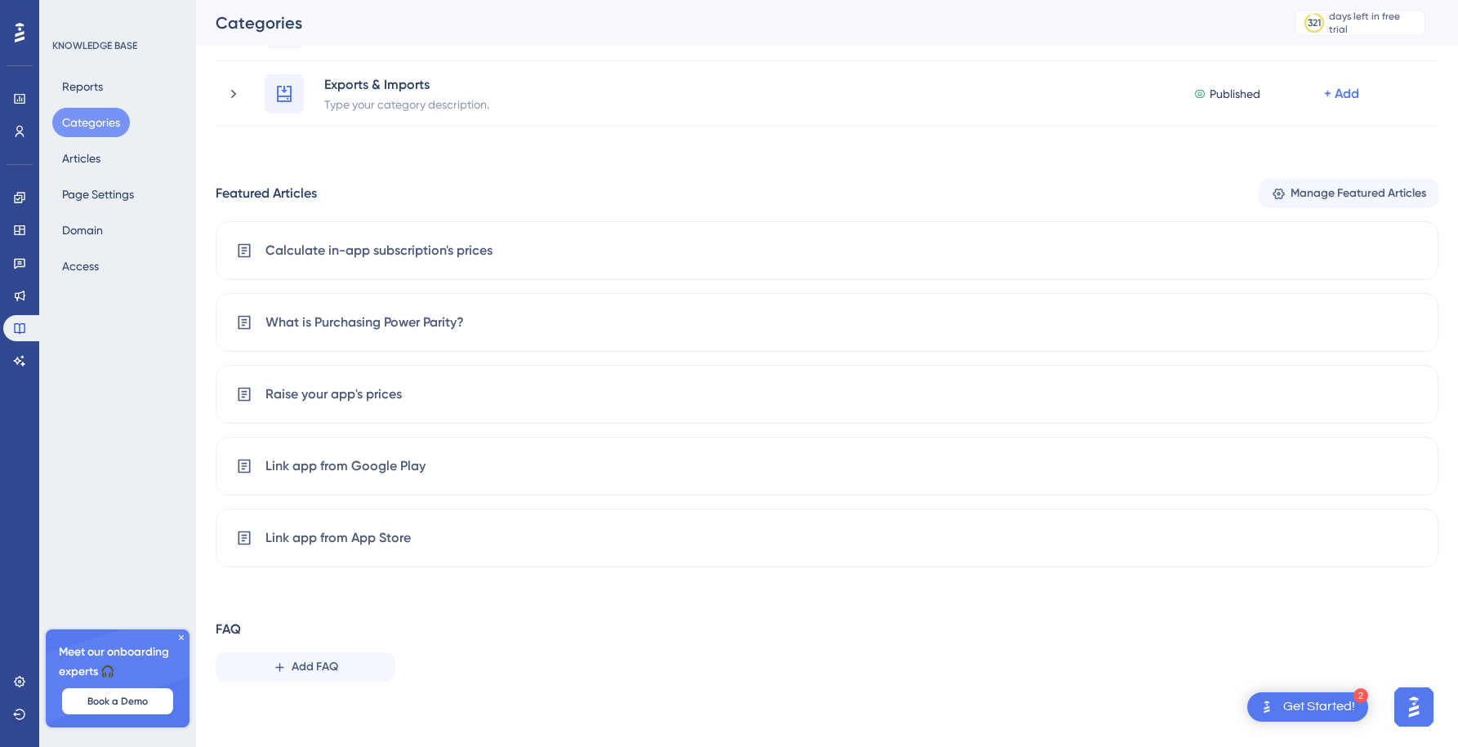
drag, startPoint x: 249, startPoint y: 252, endPoint x: 366, endPoint y: 17, distance: 261.9
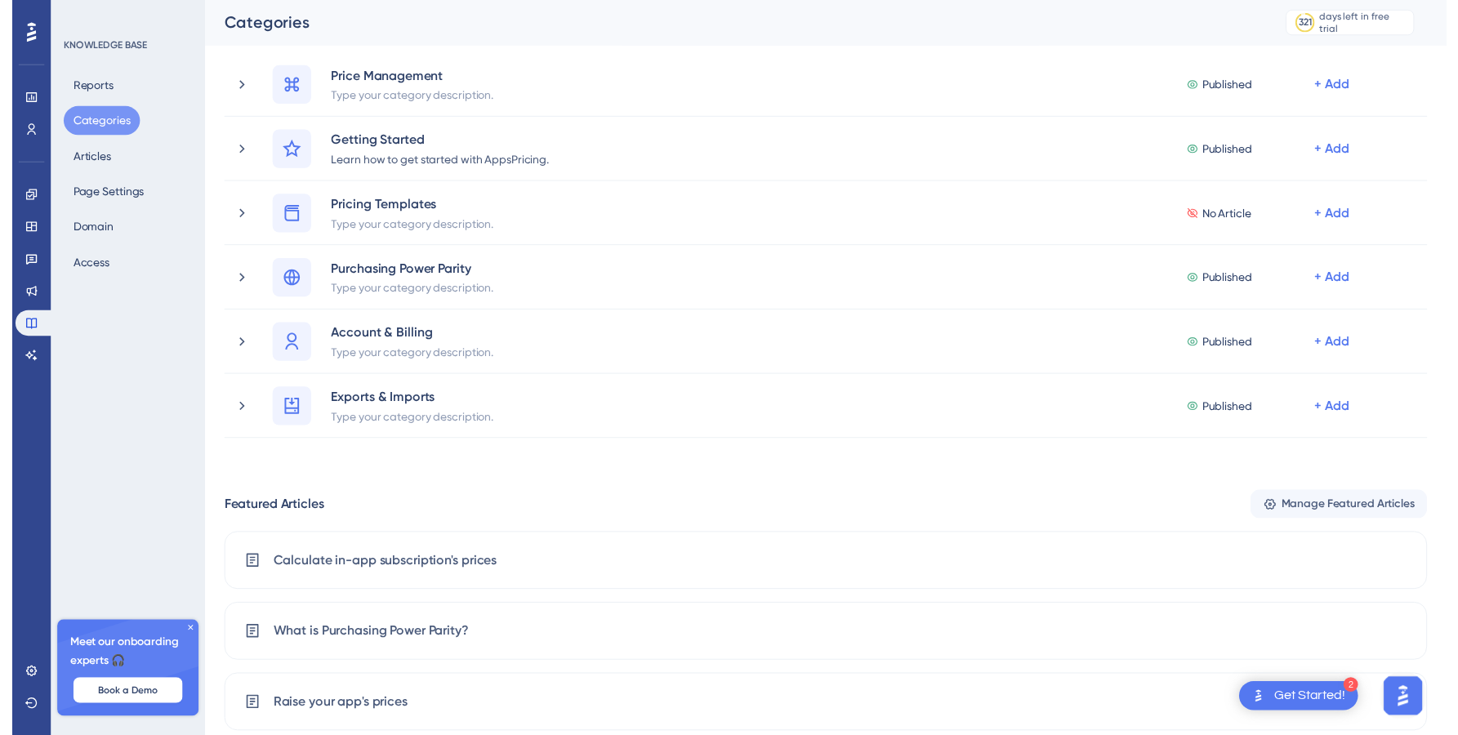
scroll to position [0, 0]
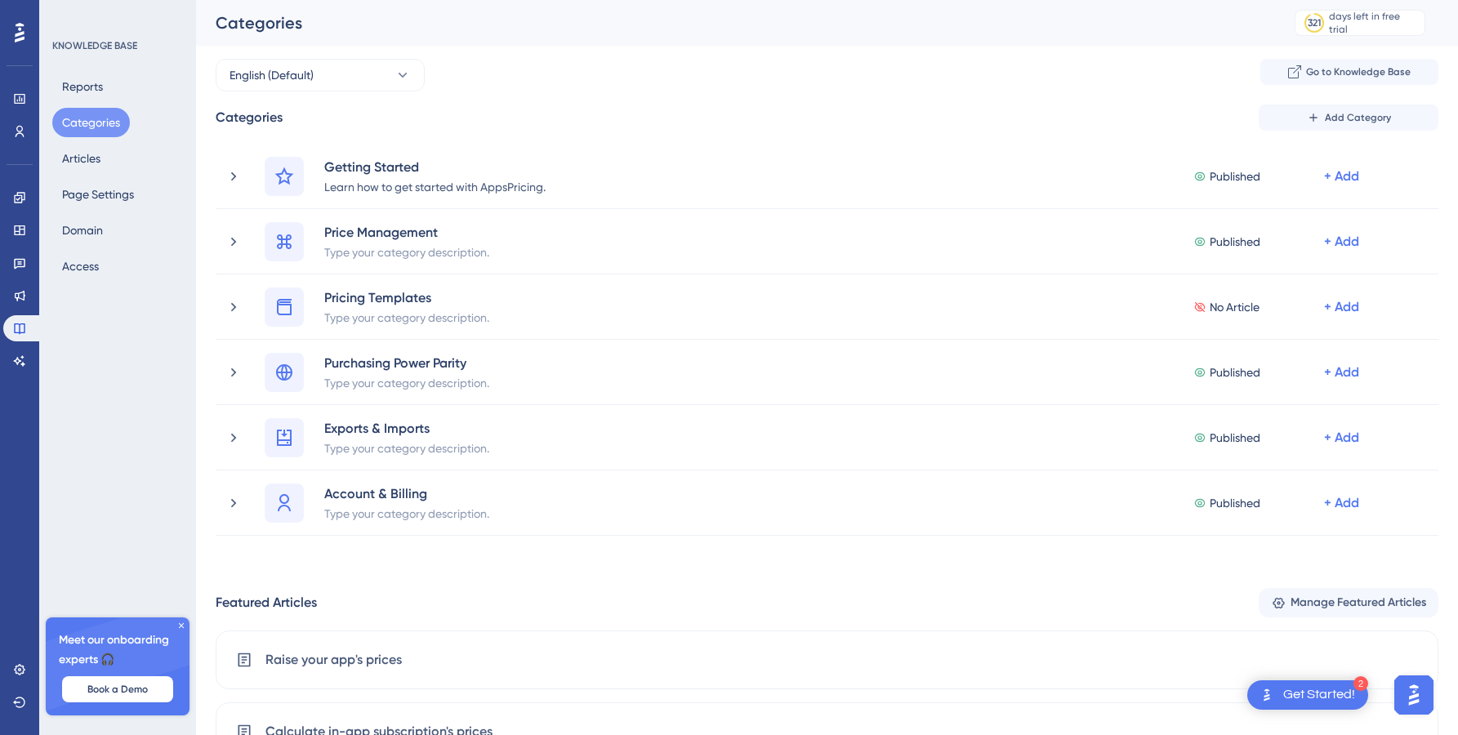
drag, startPoint x: 205, startPoint y: 435, endPoint x: 315, endPoint y: 5, distance: 444.4
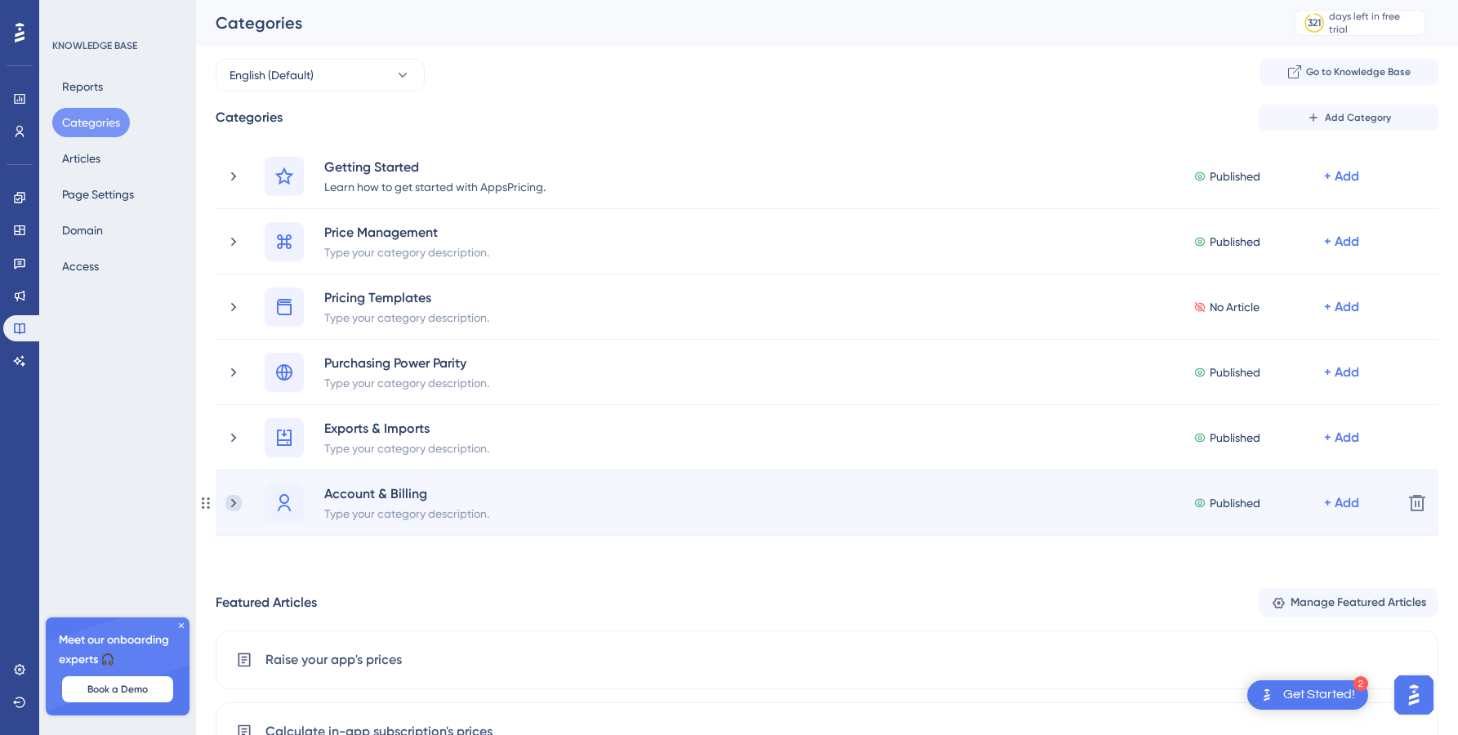
click at [234, 502] on icon at bounding box center [233, 502] width 5 height 9
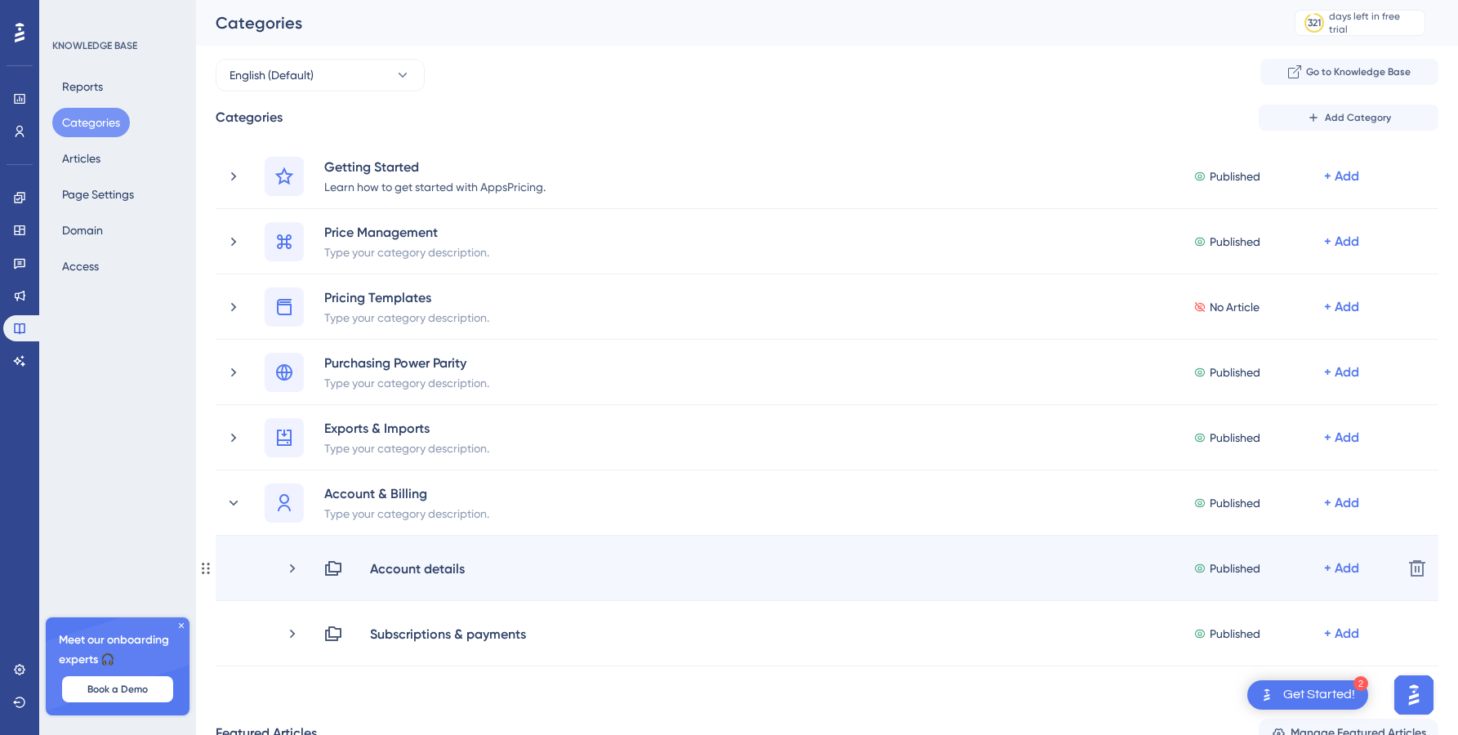
click at [303, 553] on div "Account details Published + Add Delete" at bounding box center [827, 568] width 1223 height 65
click at [303, 569] on div "Account details Published + Add" at bounding box center [836, 569] width 1105 height 20
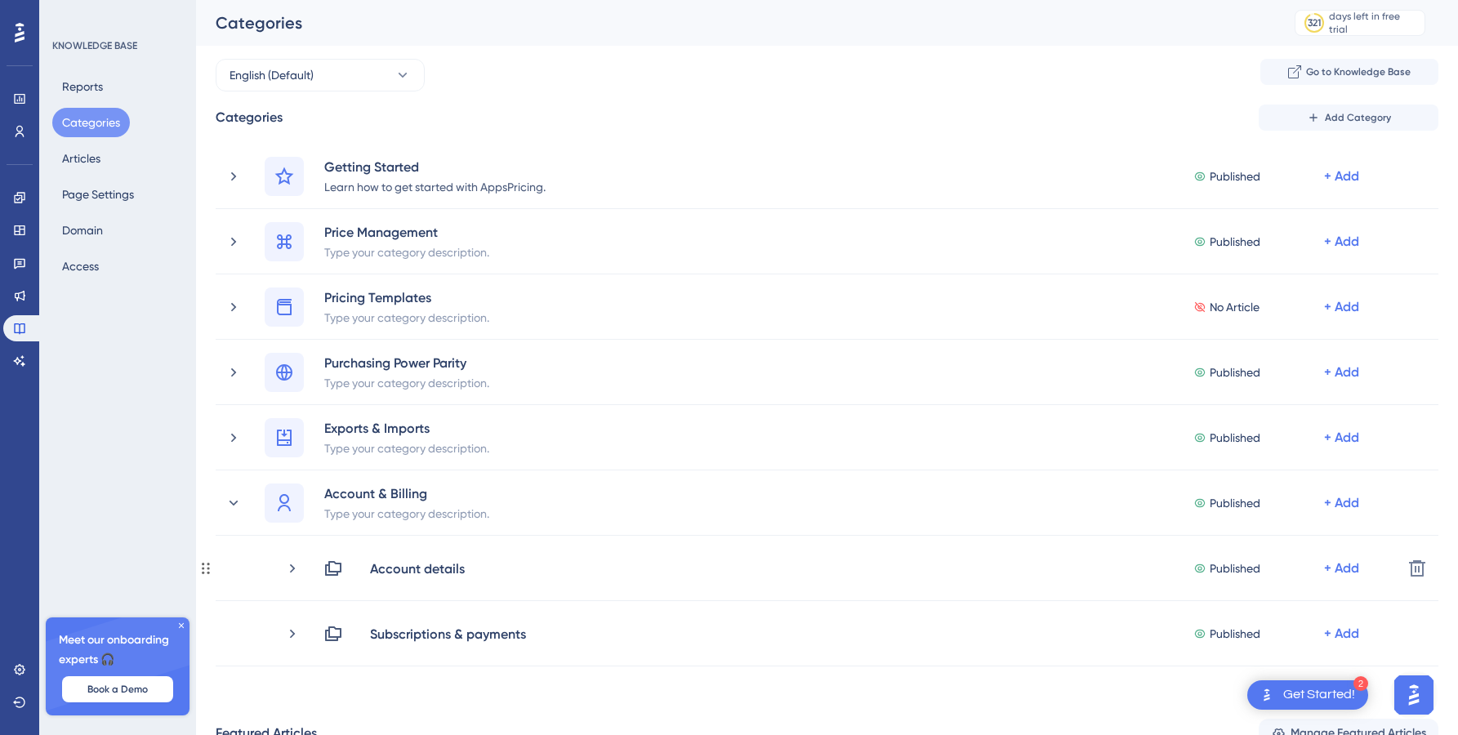
click at [303, 569] on div "Account details Published + Add" at bounding box center [836, 569] width 1105 height 20
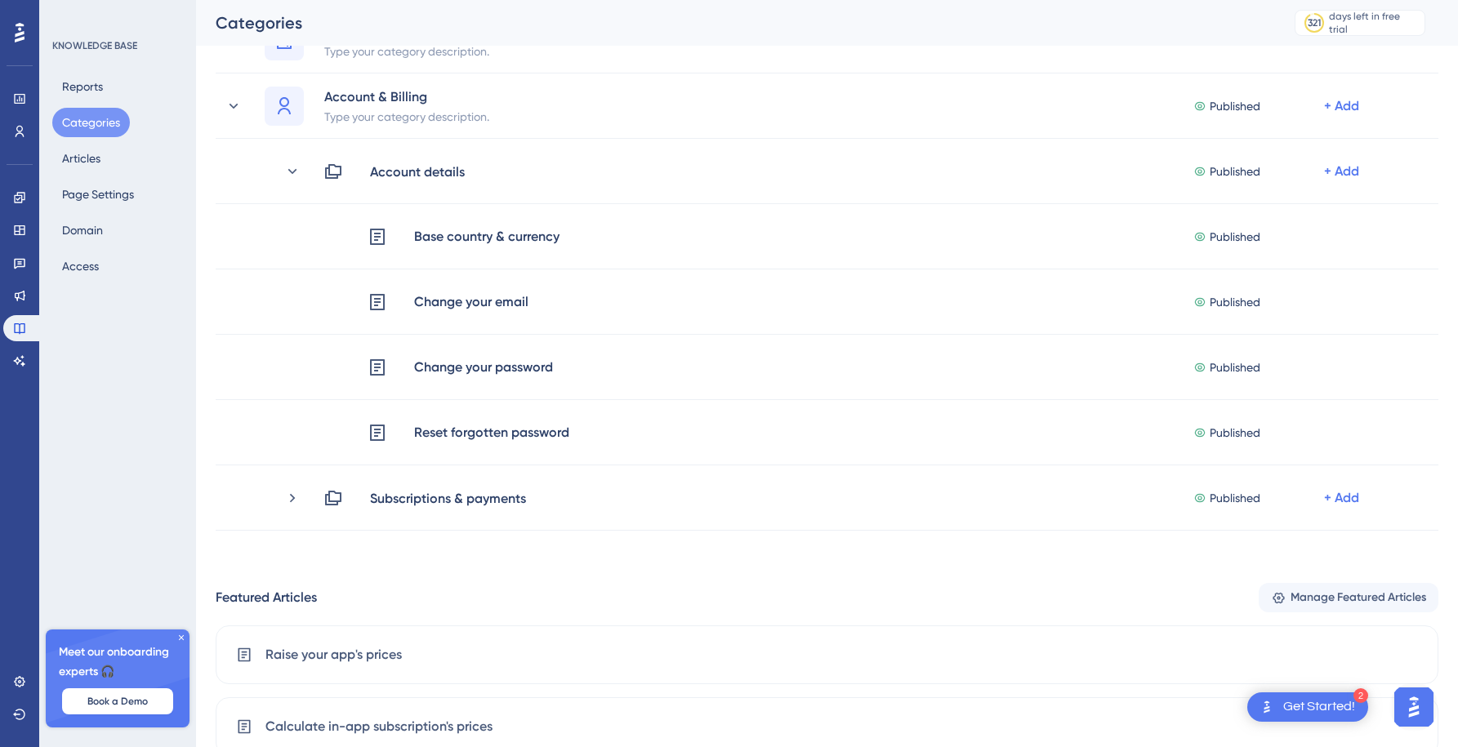
scroll to position [436, 0]
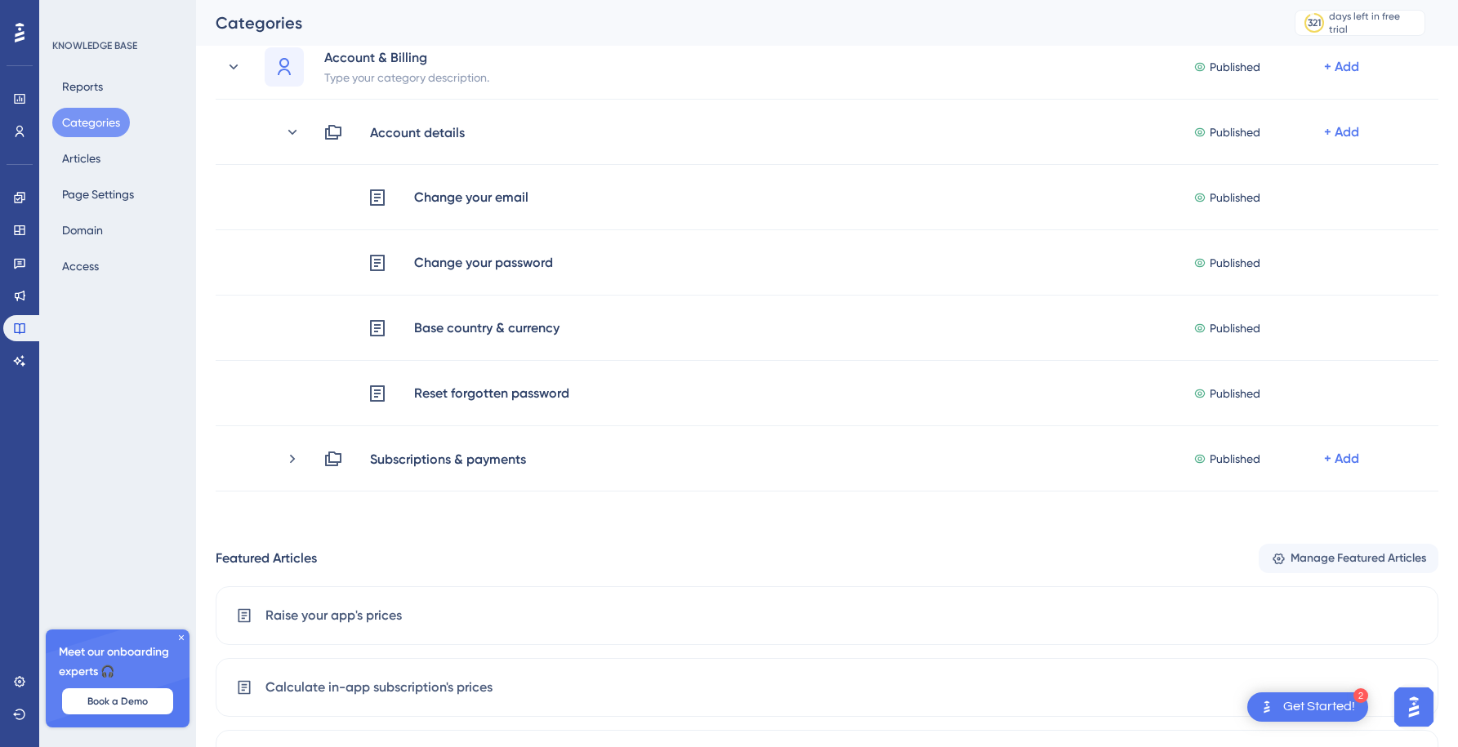
drag, startPoint x: 207, startPoint y: 200, endPoint x: 276, endPoint y: 0, distance: 211.6
click at [1331, 705] on div "Get Started!" at bounding box center [1319, 707] width 72 height 18
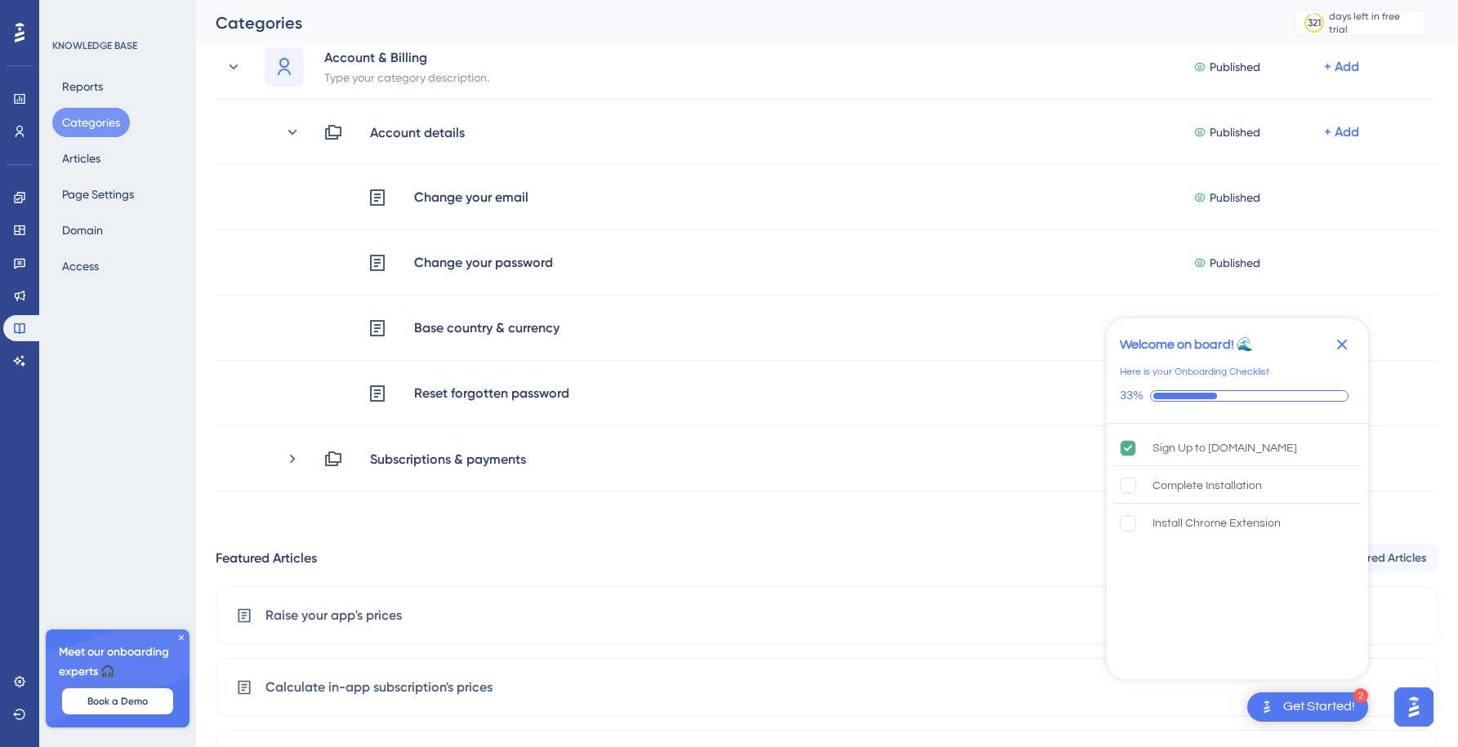
click at [1340, 347] on icon "Close Checklist" at bounding box center [1342, 345] width 11 height 11
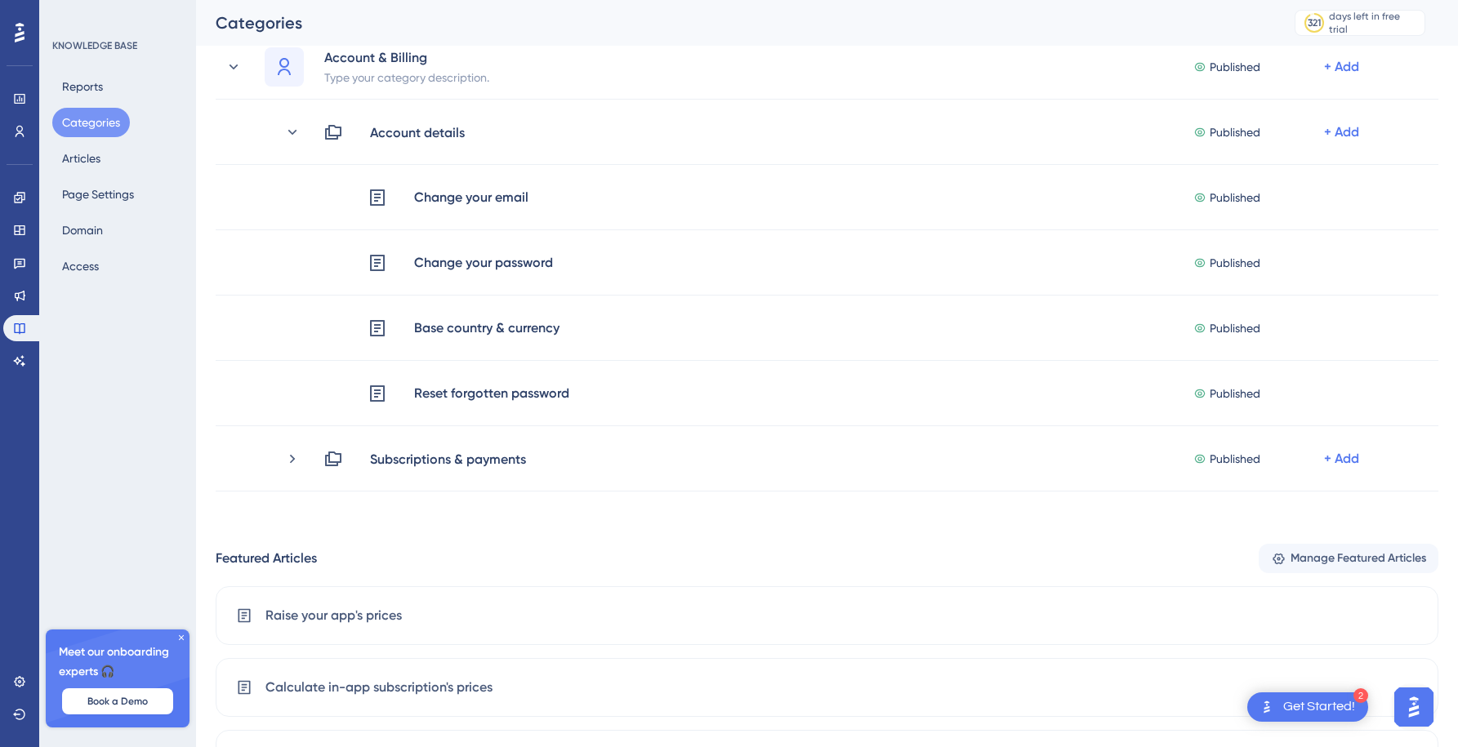
click at [1416, 703] on img "Open AI Assistant Launcher" at bounding box center [1413, 707] width 29 height 29
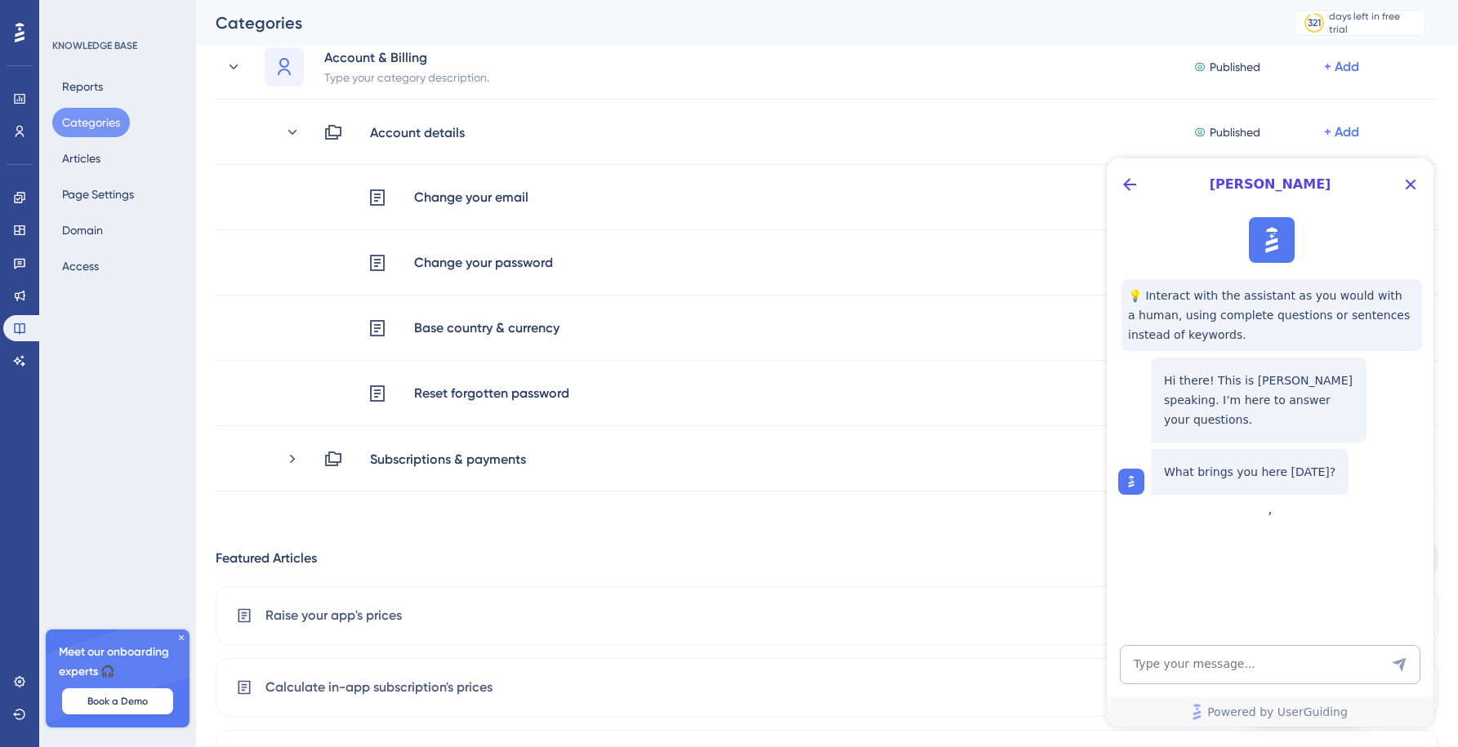
scroll to position [0, 0]
click at [1126, 184] on icon "Back Button" at bounding box center [1129, 184] width 13 height 13
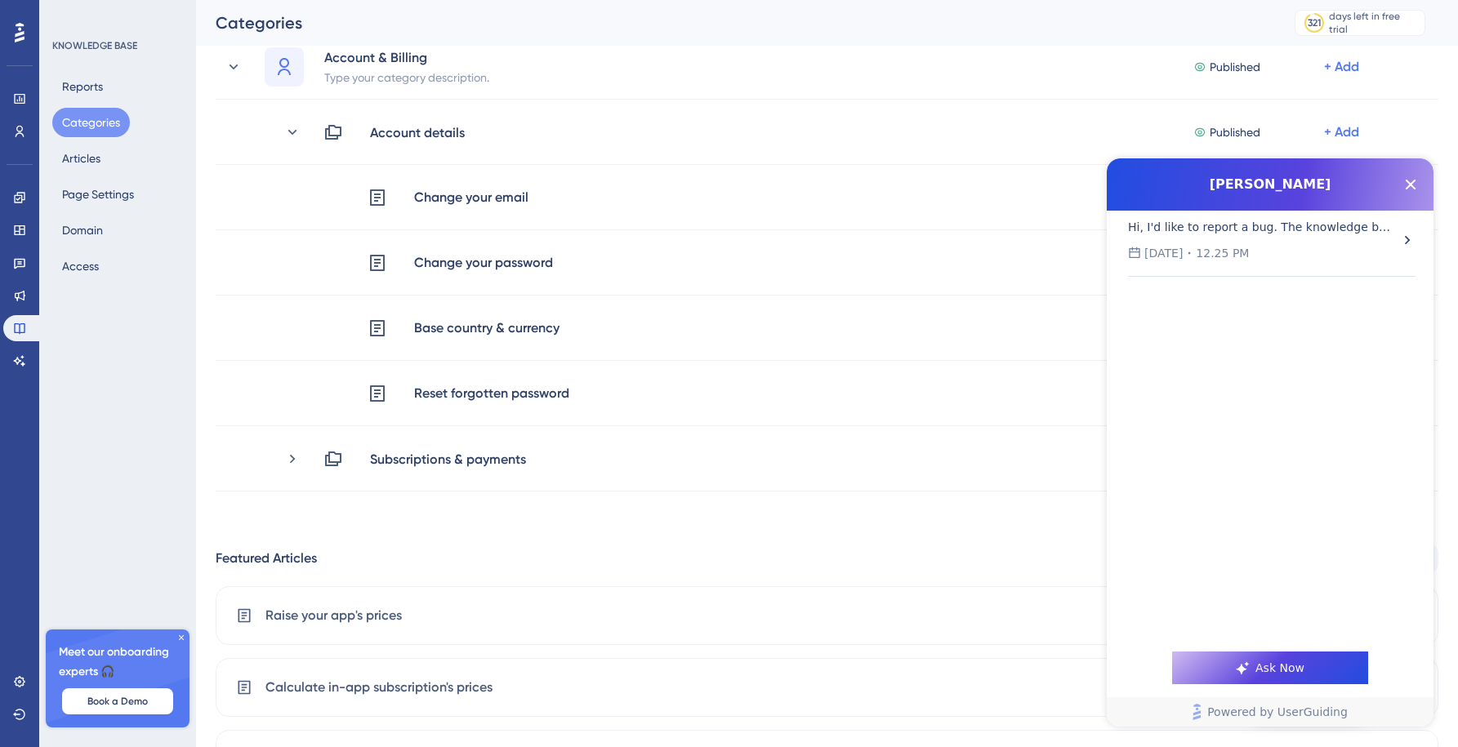
click at [1263, 243] on div "Hi, I'd like to report a bug. The knowledge base page doesn't reflect categorie…" at bounding box center [1263, 240] width 271 height 46
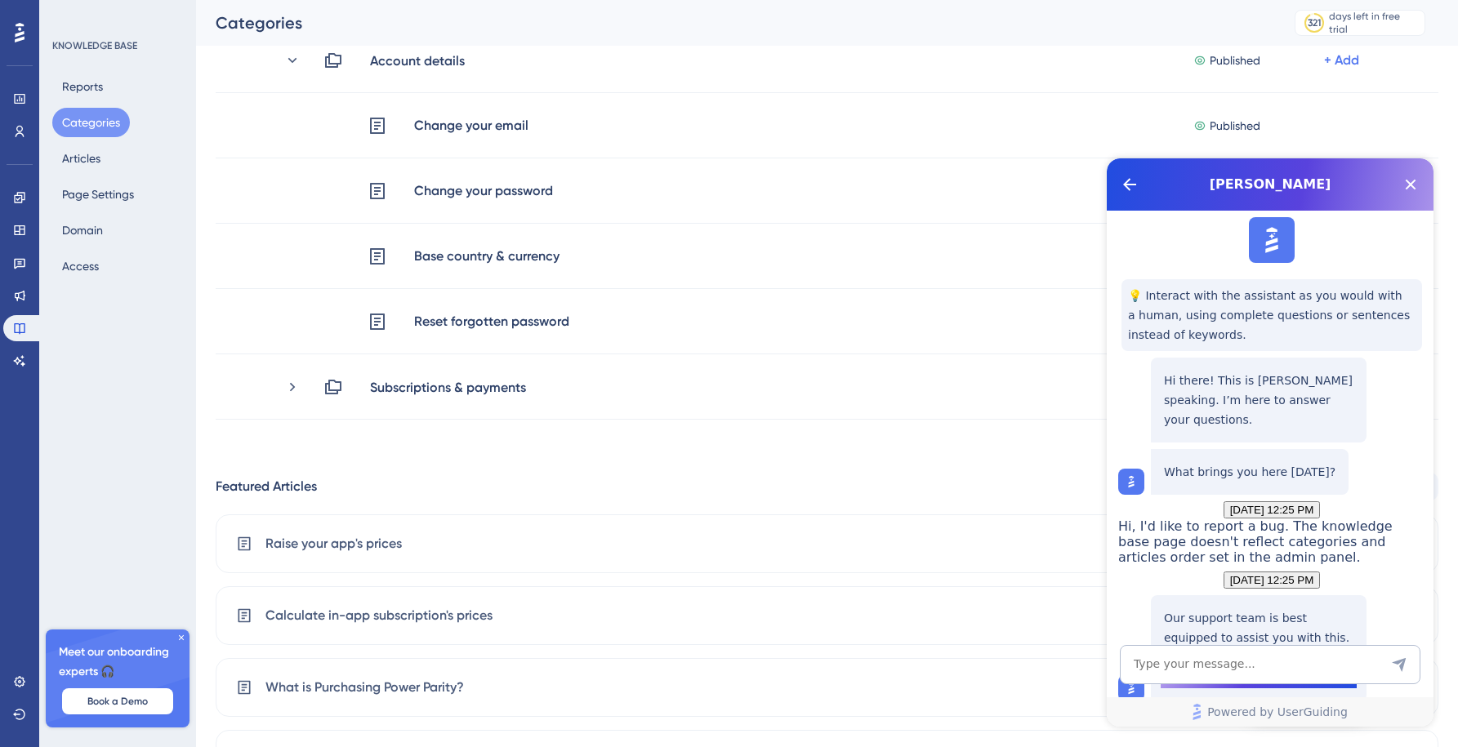
scroll to position [512, 0]
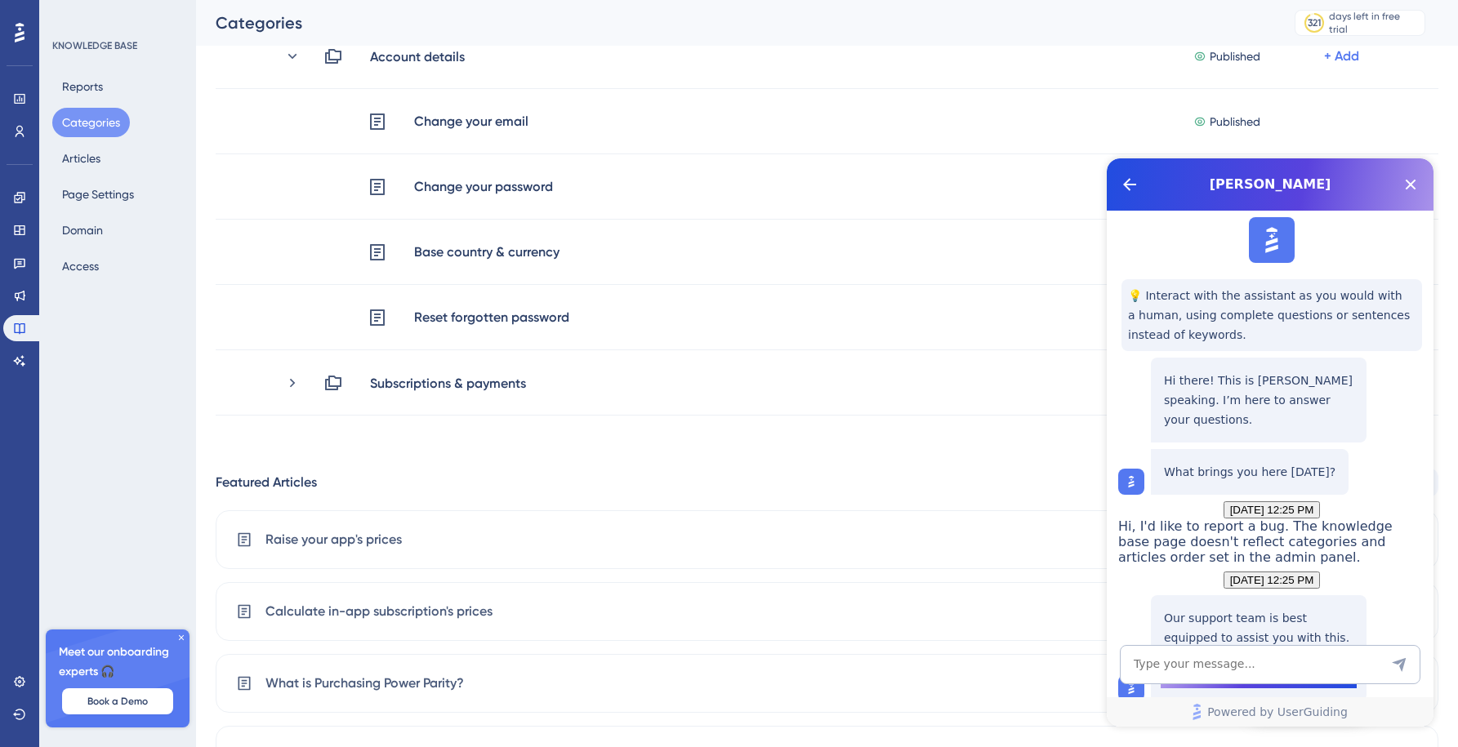
click at [1265, 656] on button "Talk to a person" at bounding box center [1259, 672] width 196 height 33
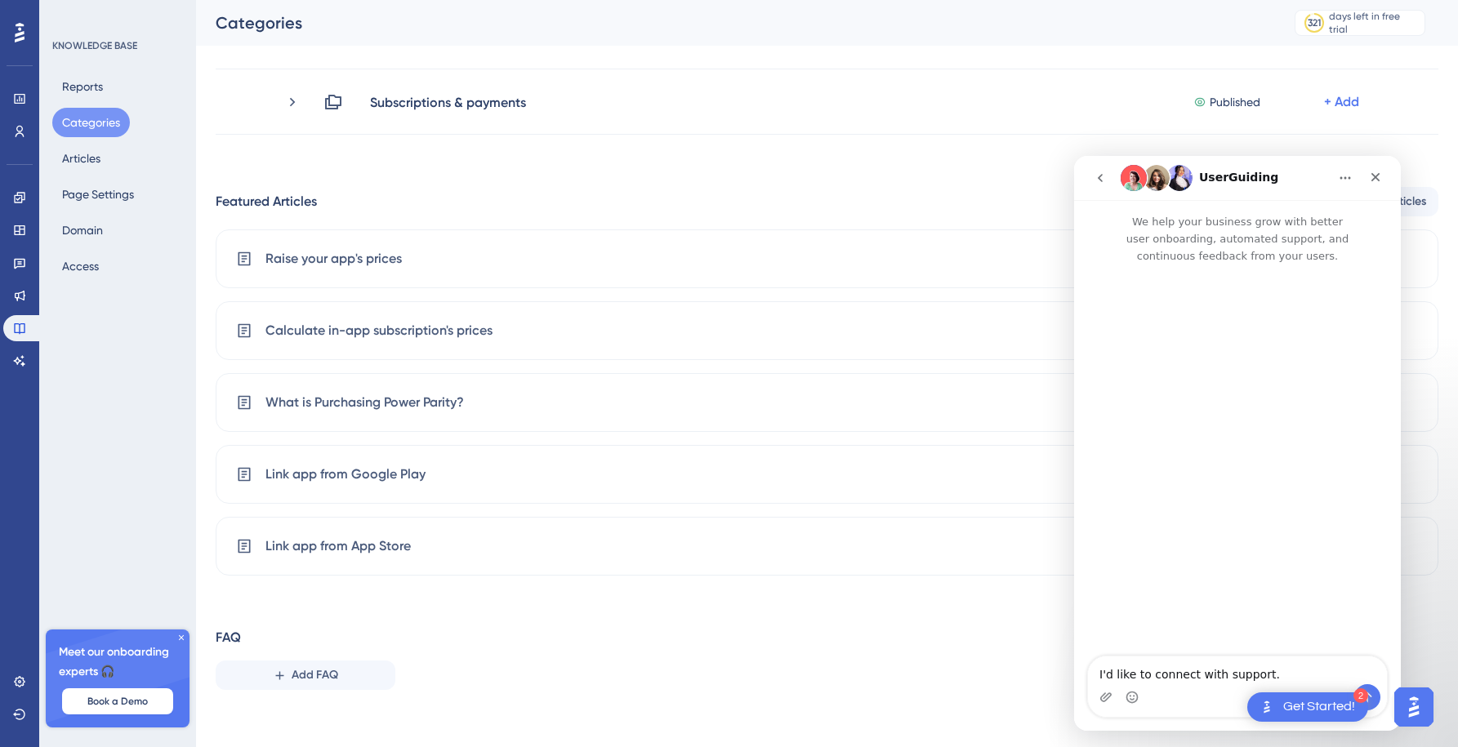
scroll to position [801, 0]
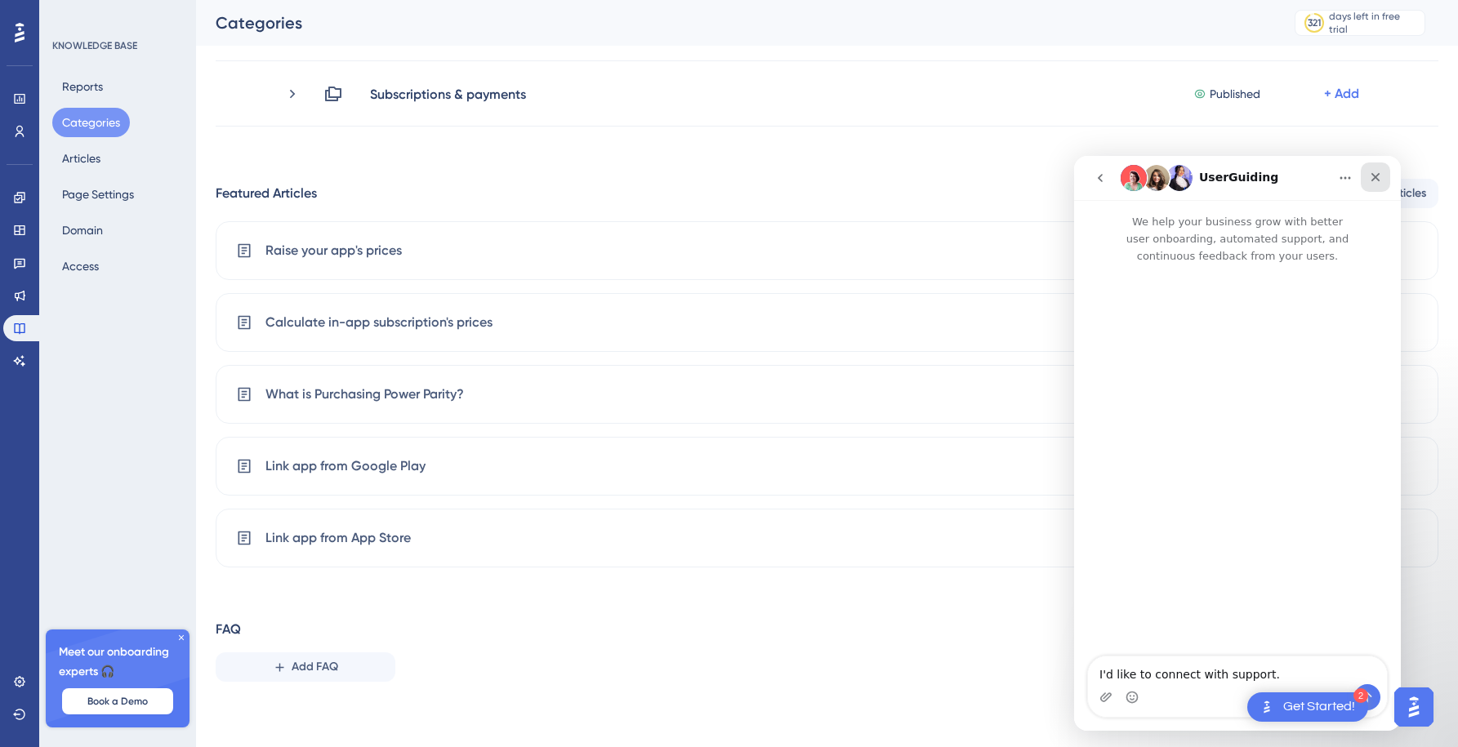
drag, startPoint x: 1377, startPoint y: 181, endPoint x: 2451, endPoint y: 337, distance: 1085.3
click at [1377, 181] on icon "Close" at bounding box center [1375, 177] width 13 height 13
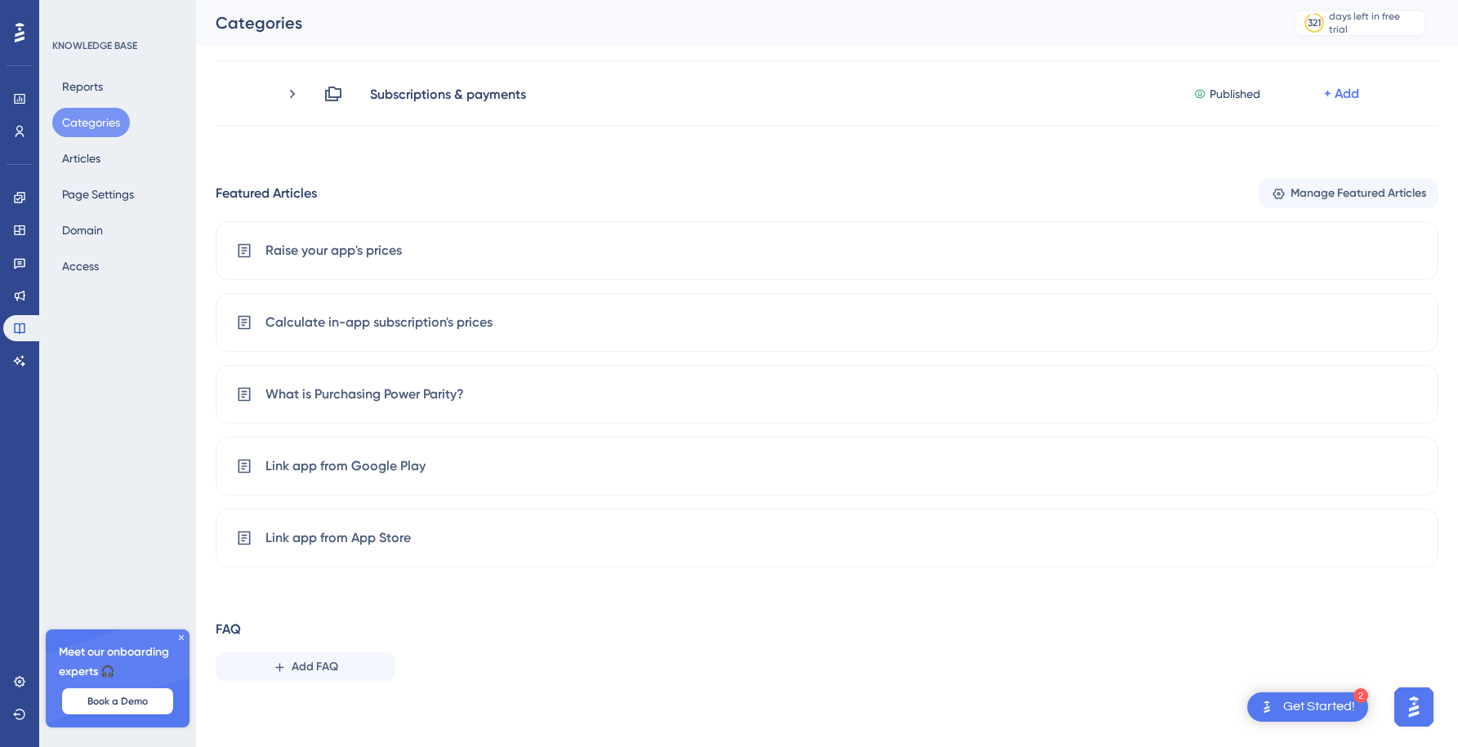
click at [1361, 698] on div "2" at bounding box center [1361, 696] width 15 height 15
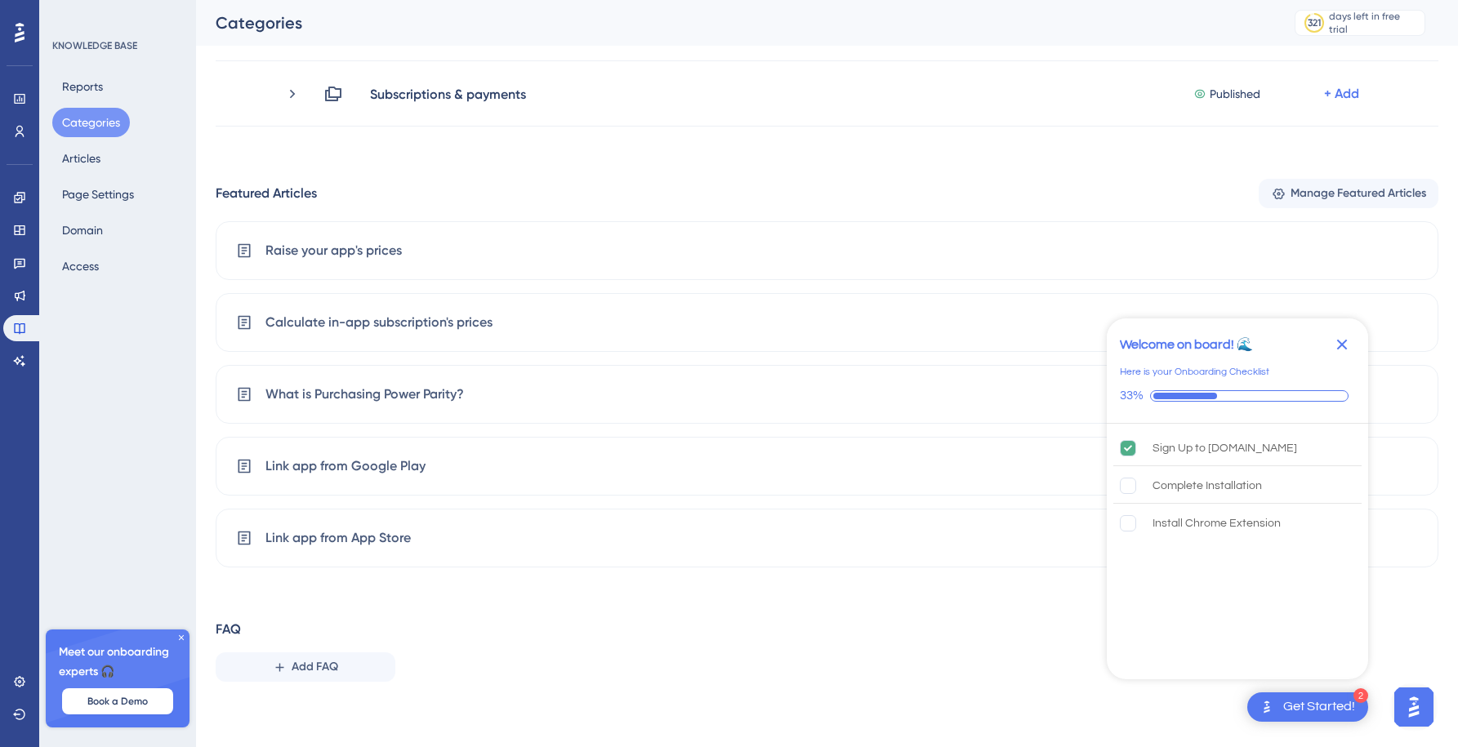
click at [1352, 342] on div "Close Checklist" at bounding box center [1342, 345] width 26 height 26
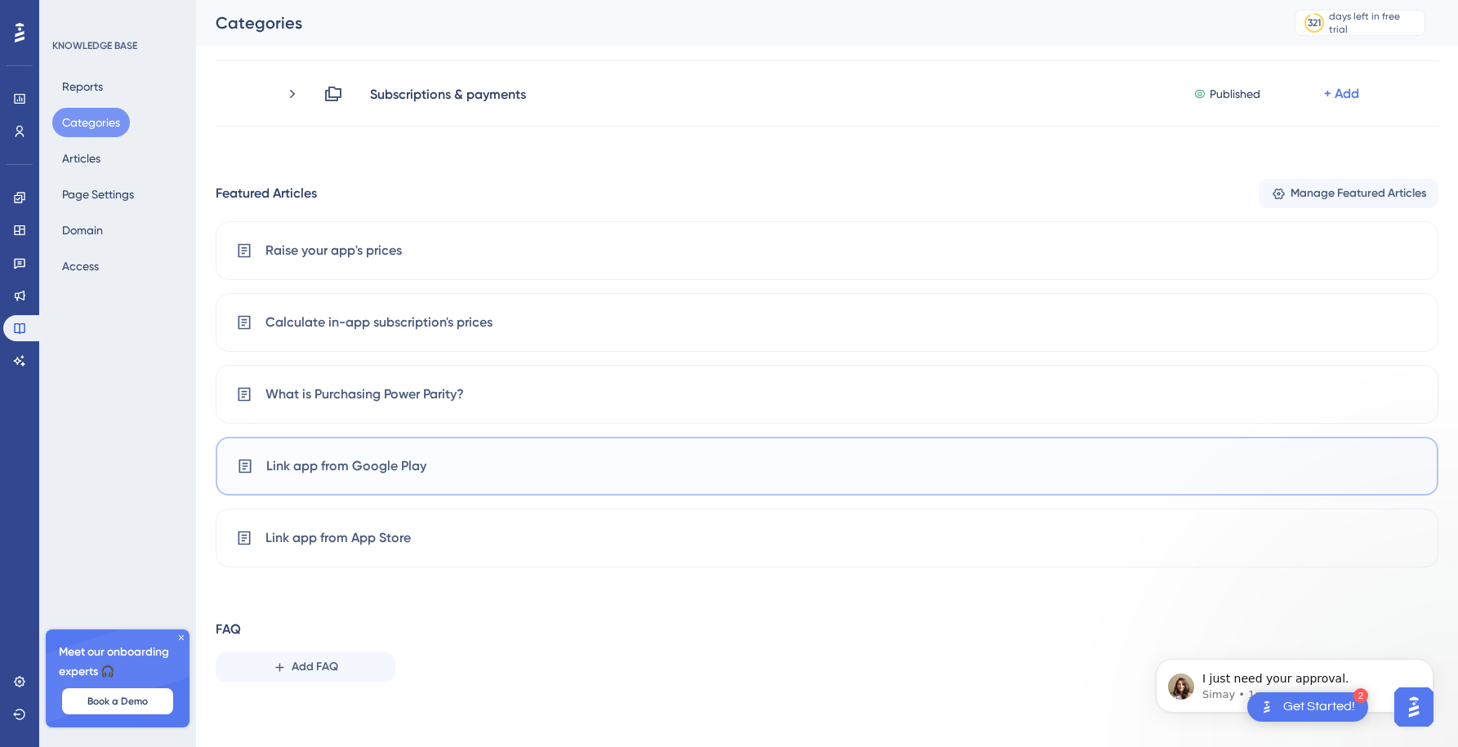
scroll to position [0, 0]
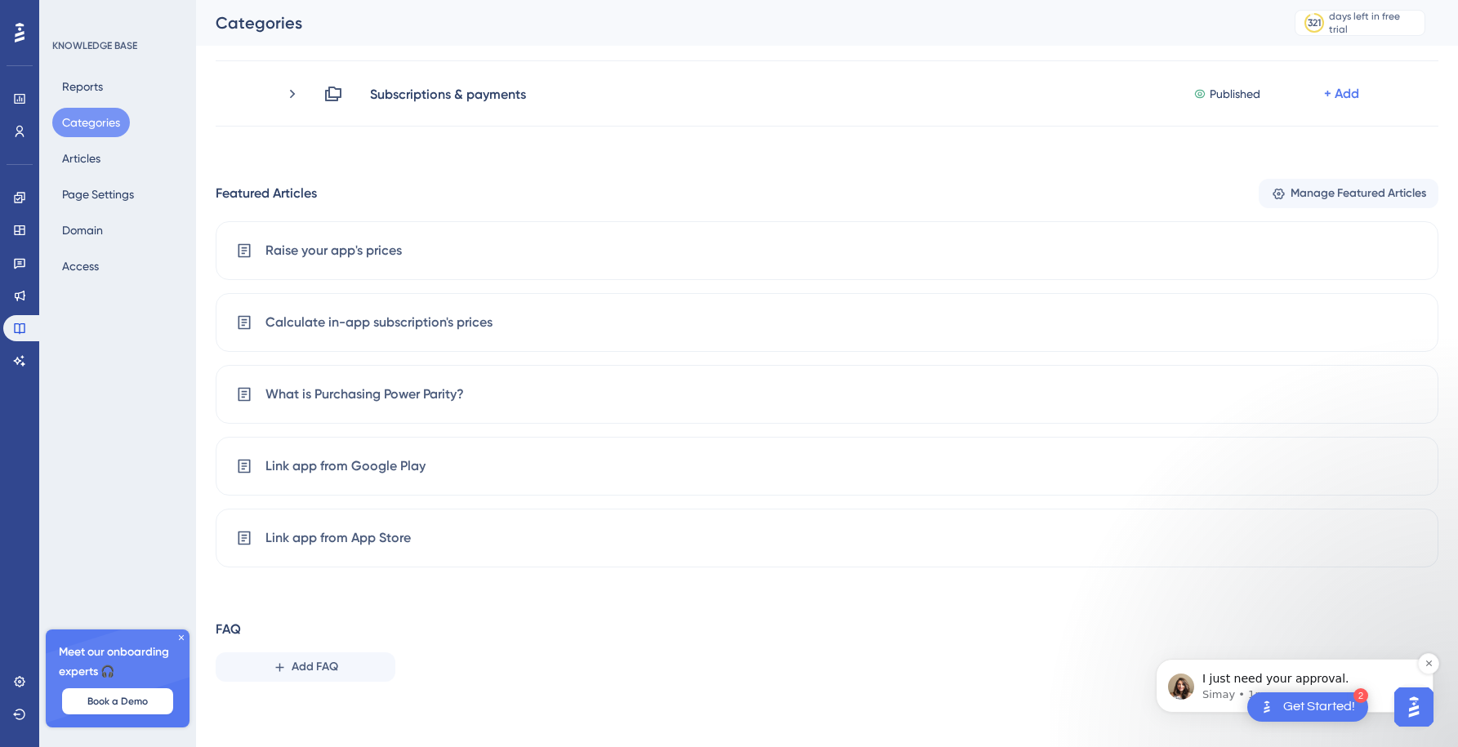
click at [1220, 689] on p "Simay • 1m ago" at bounding box center [1307, 695] width 211 height 15
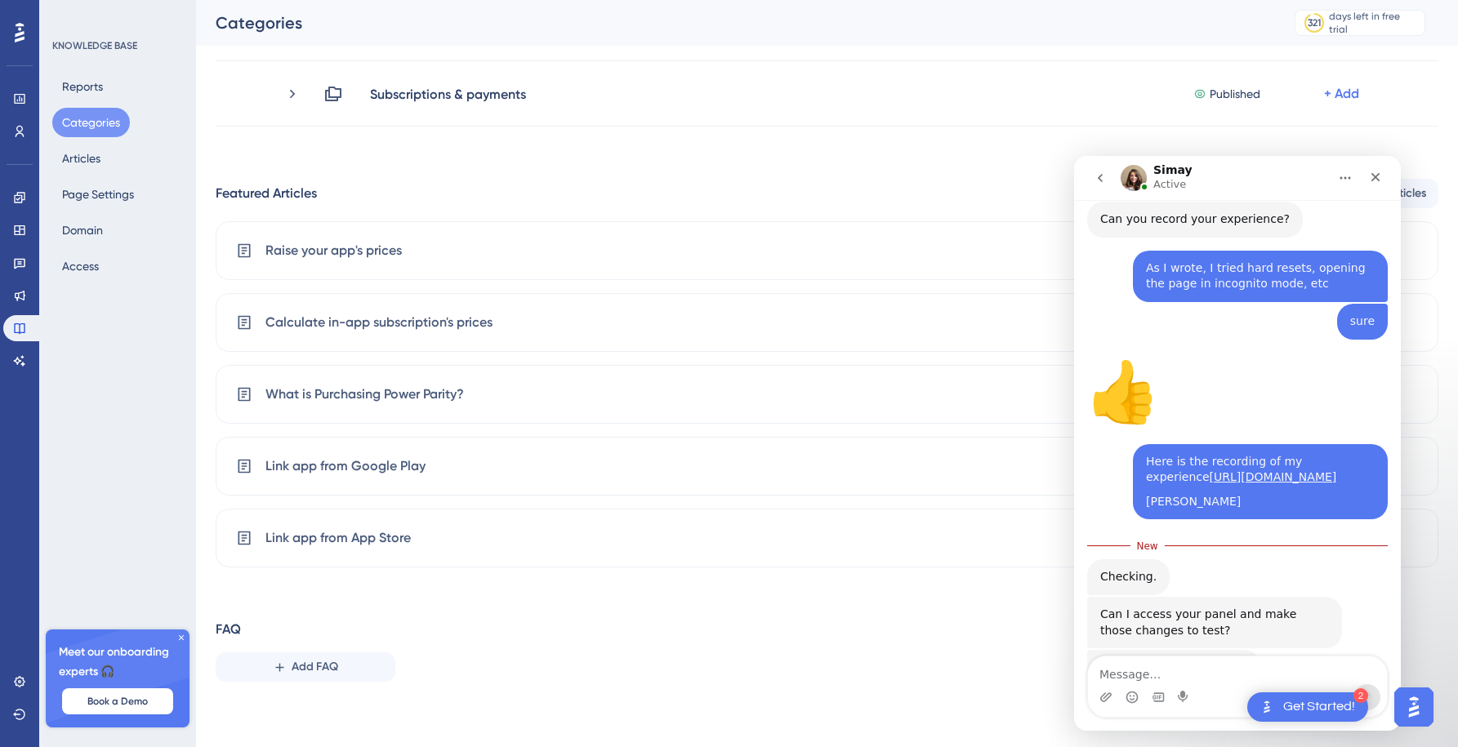
scroll to position [2880, 0]
click at [1166, 675] on textarea "Message…" at bounding box center [1237, 671] width 299 height 28
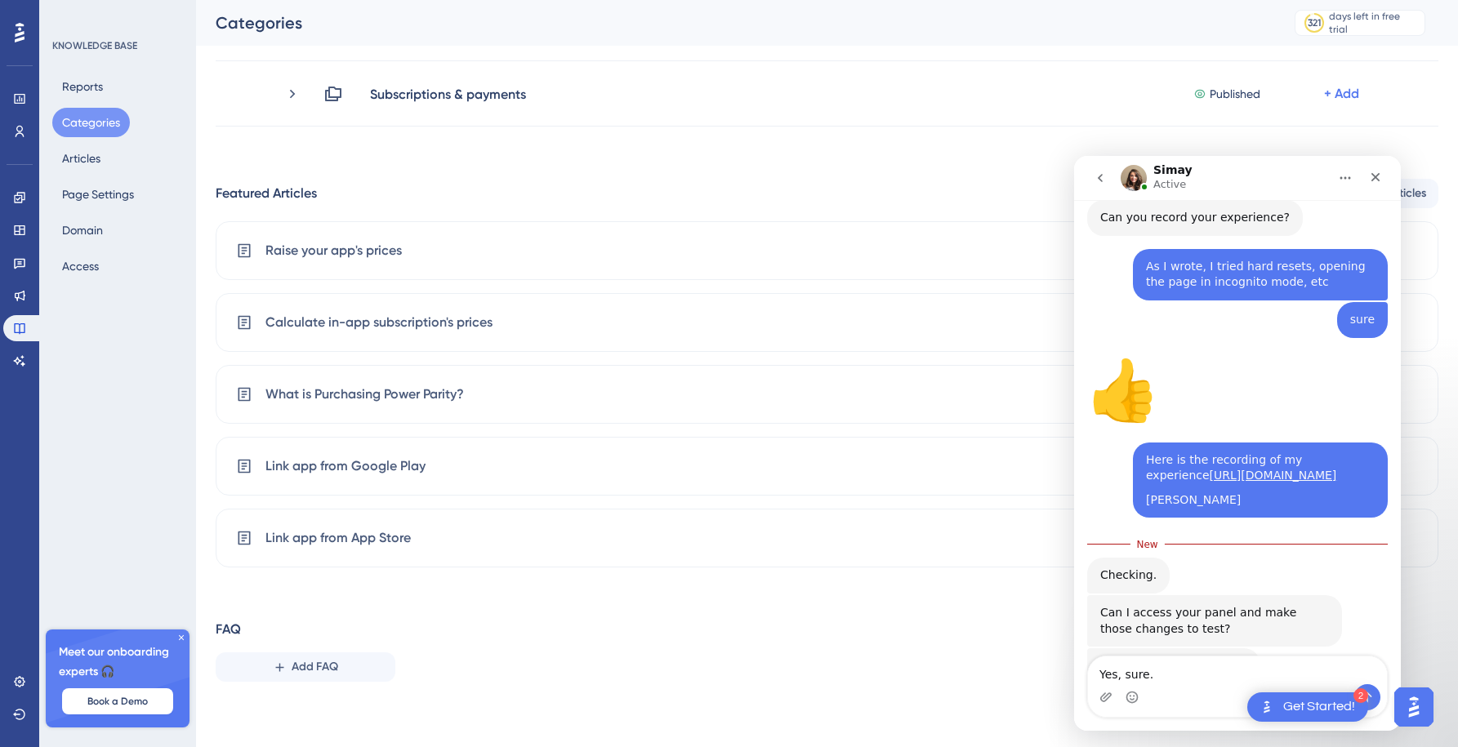
type textarea "Yes, sure"
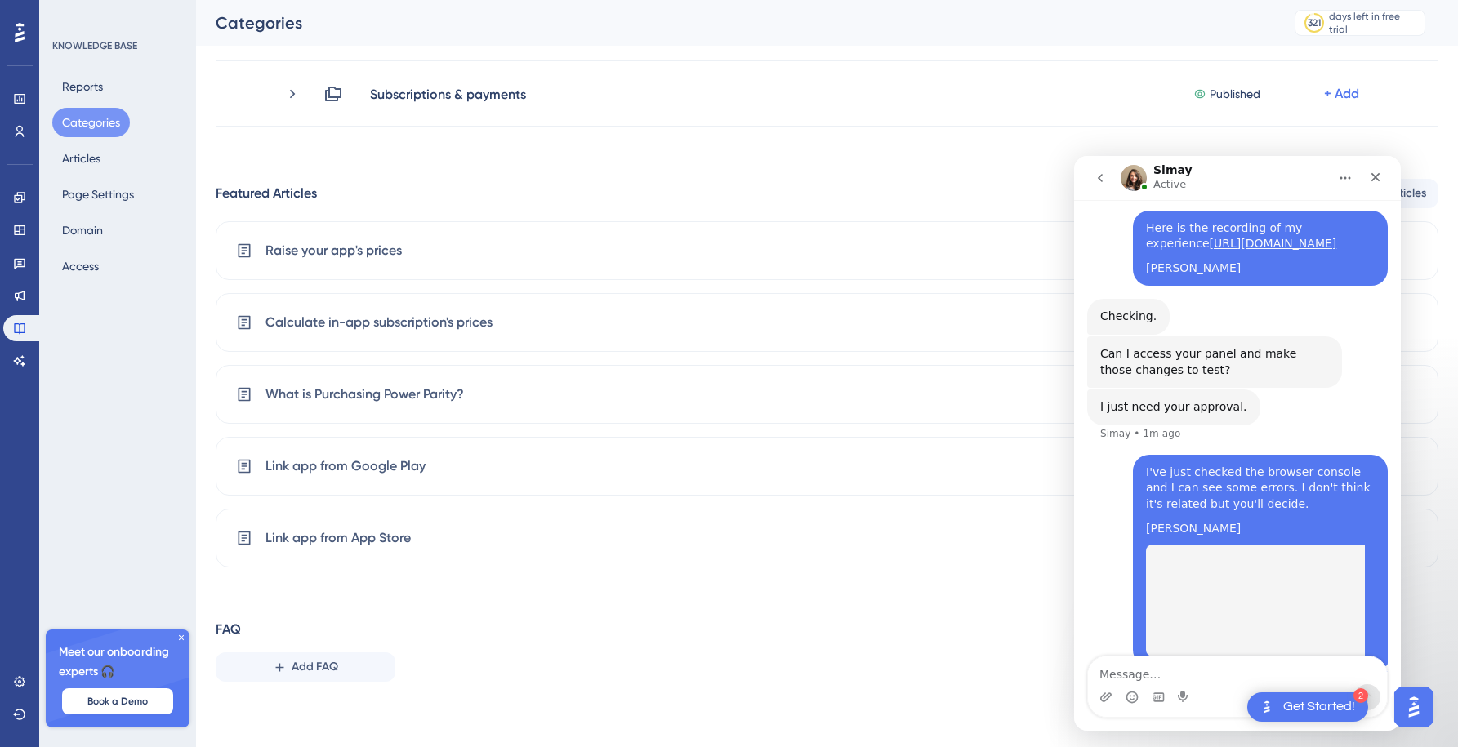
scroll to position [3116, 0]
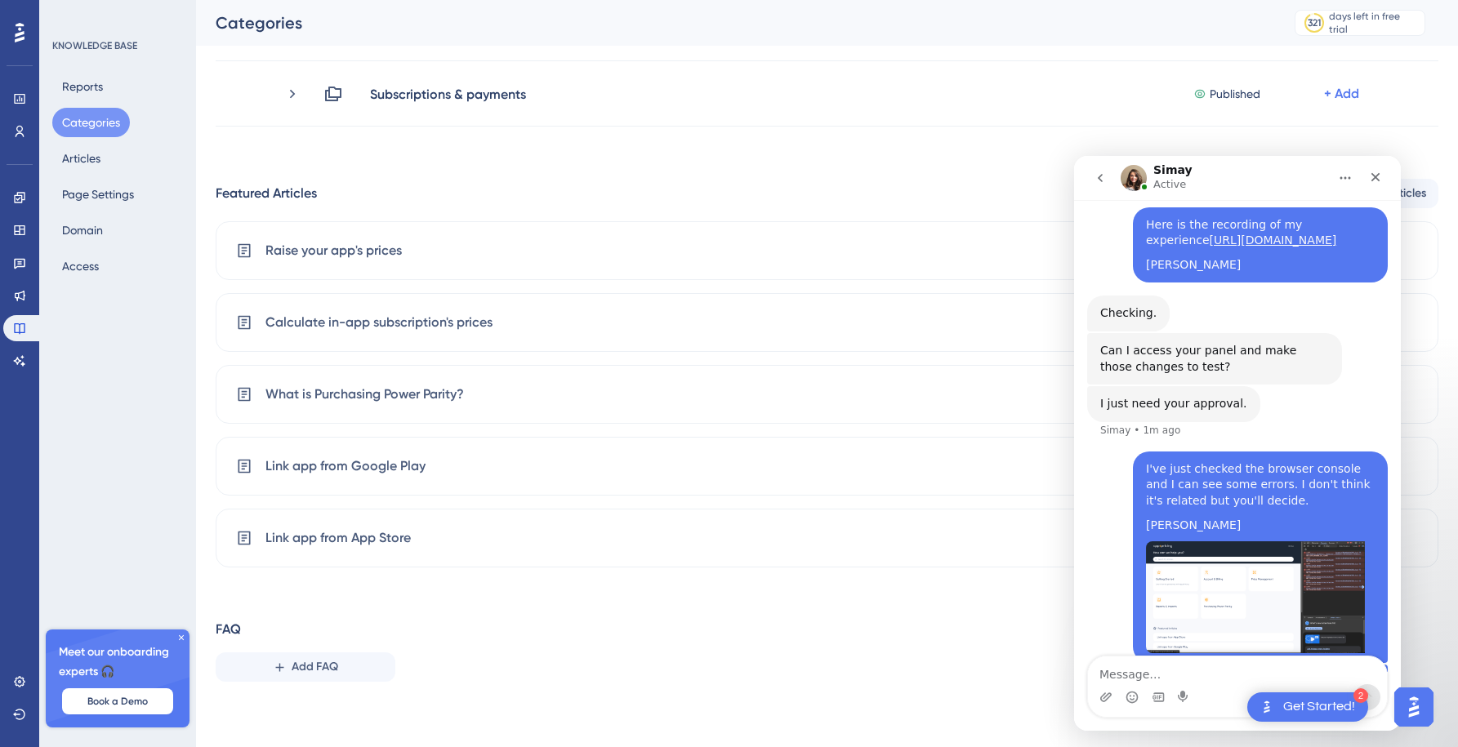
click at [1119, 680] on textarea "Message…" at bounding box center [1237, 671] width 299 height 28
type textarea "You can access my panel"
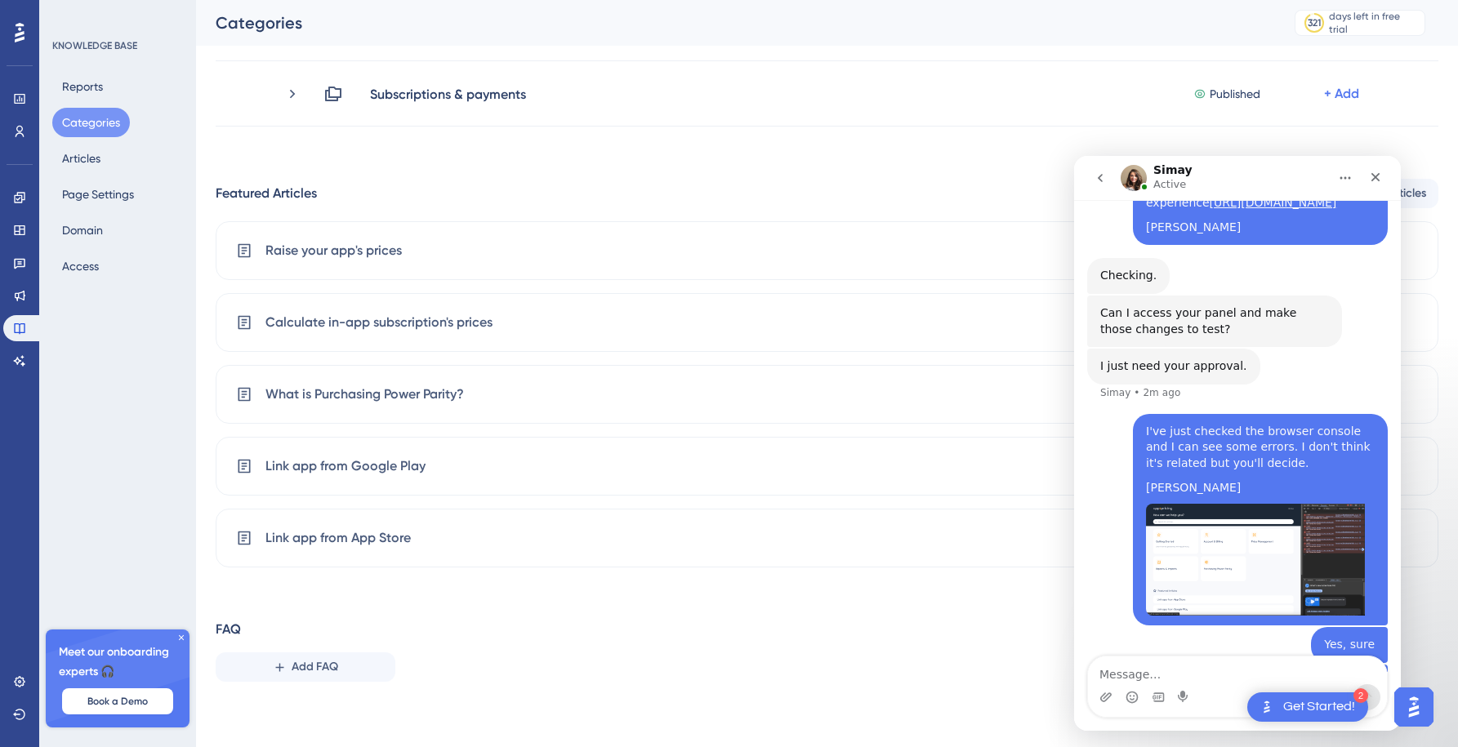
click at [180, 642] on icon at bounding box center [181, 638] width 10 height 10
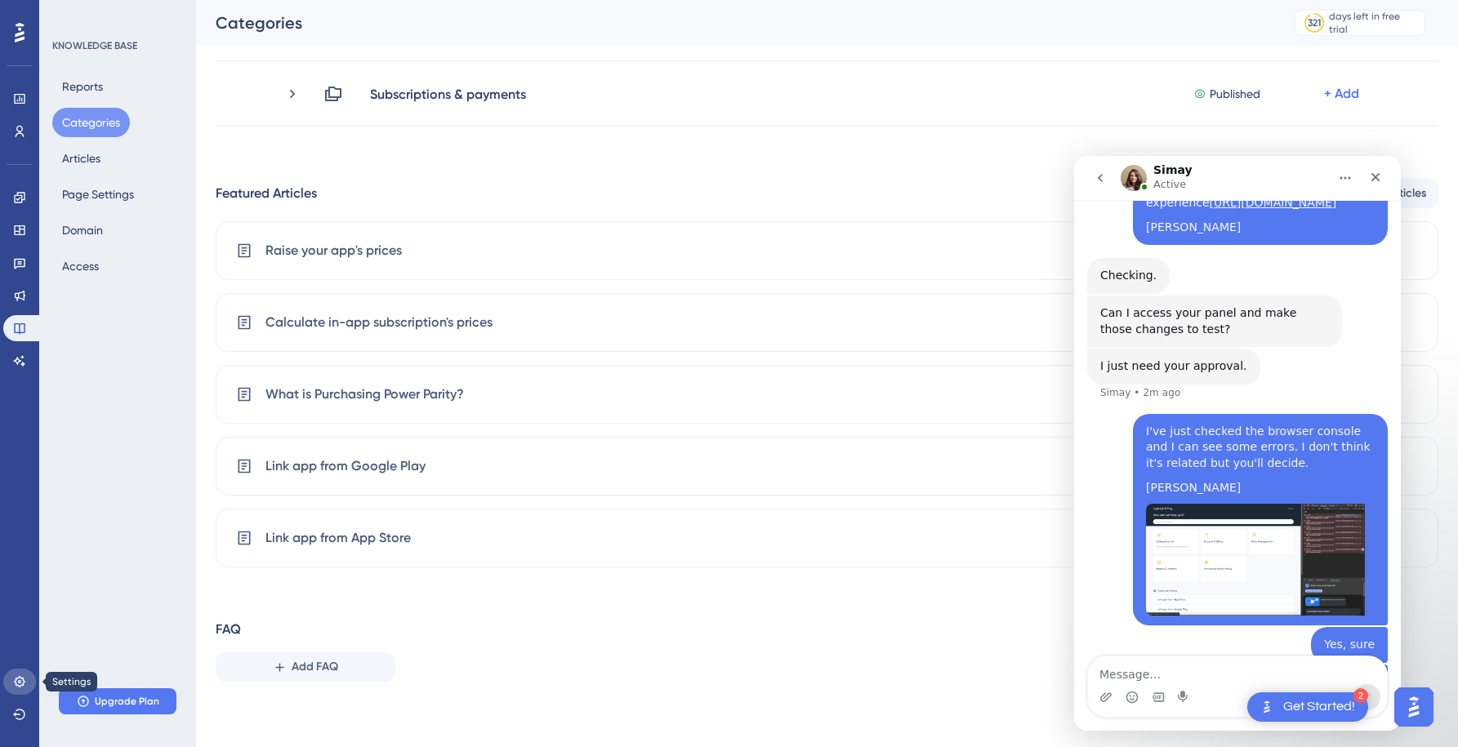
click at [17, 689] on link at bounding box center [19, 682] width 33 height 26
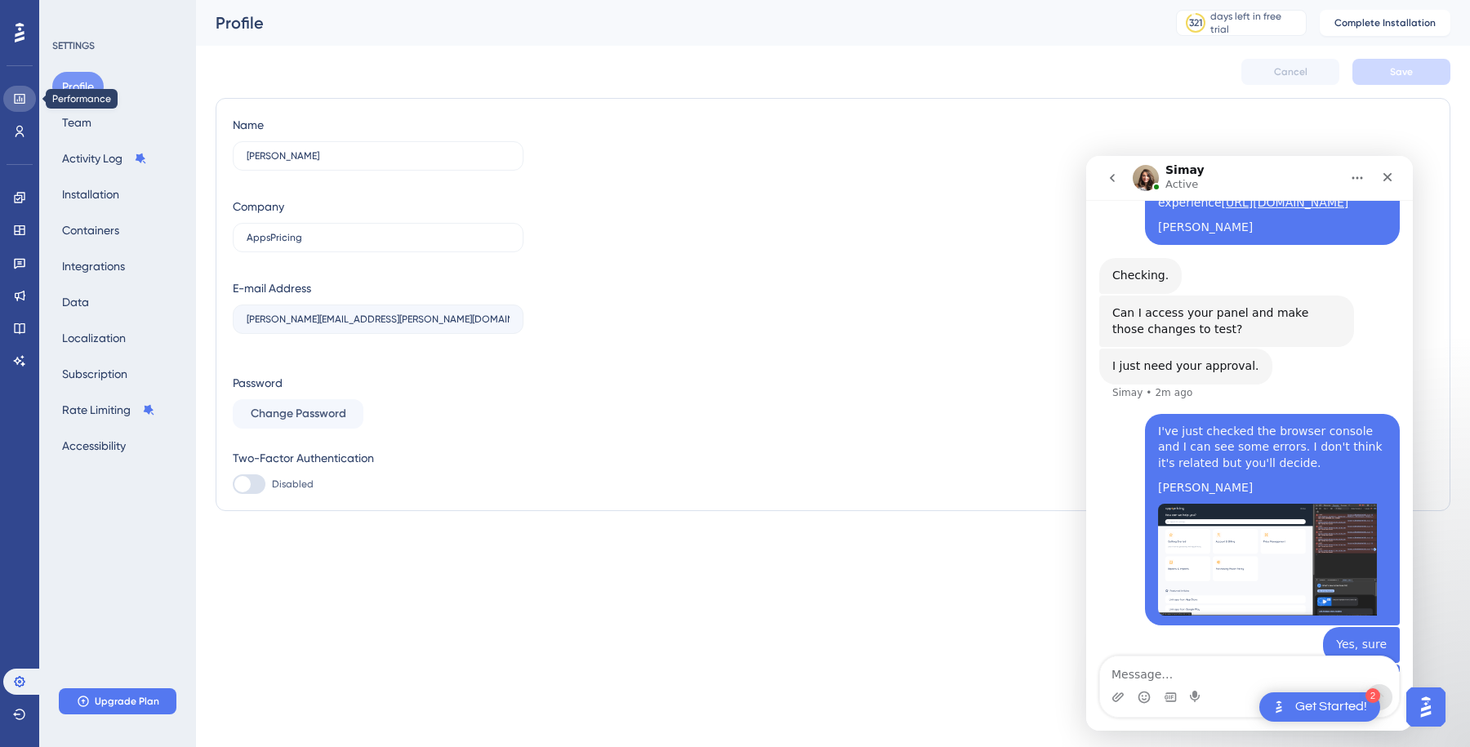
click at [13, 92] on icon at bounding box center [19, 98] width 13 height 13
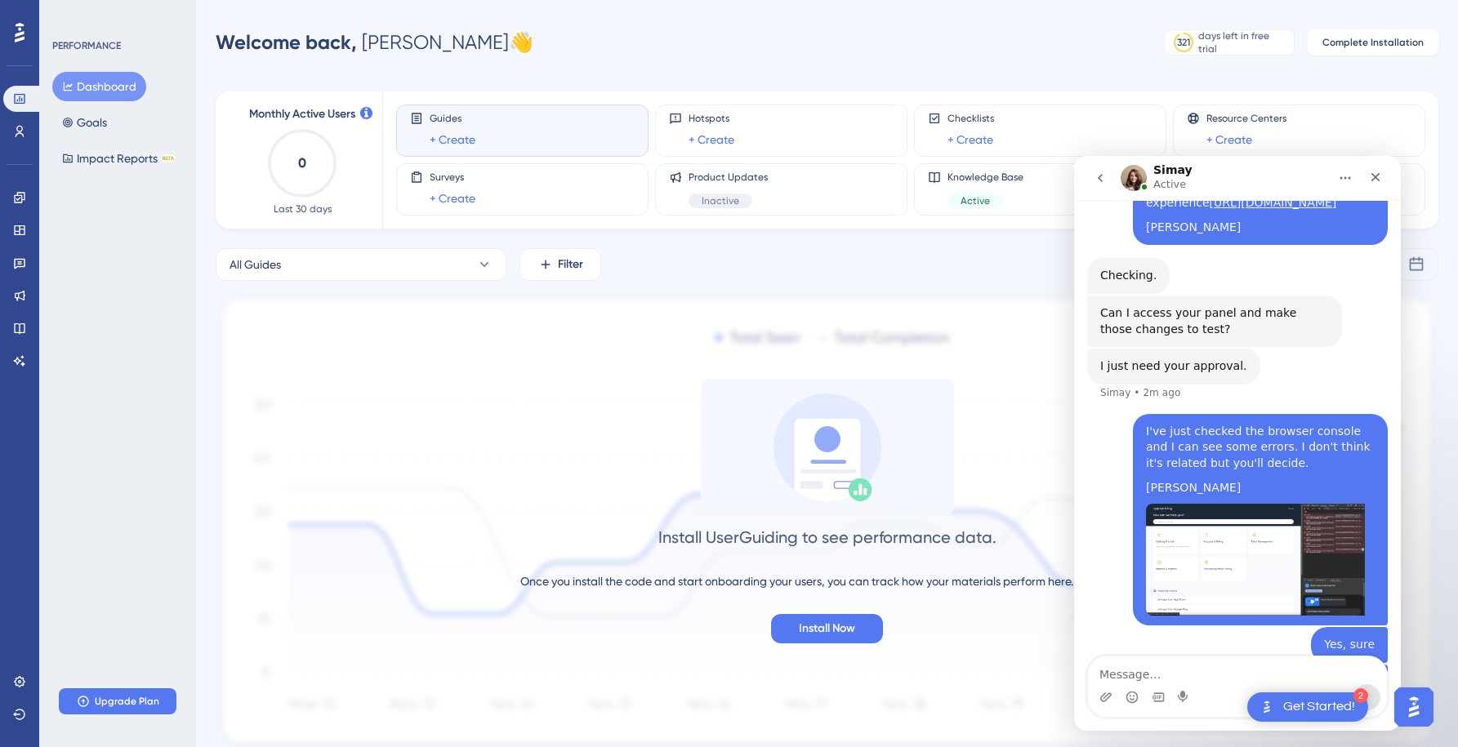
click at [1349, 183] on icon "Home" at bounding box center [1345, 178] width 13 height 13
click at [1302, 219] on div "Expand window" at bounding box center [1299, 219] width 116 height 17
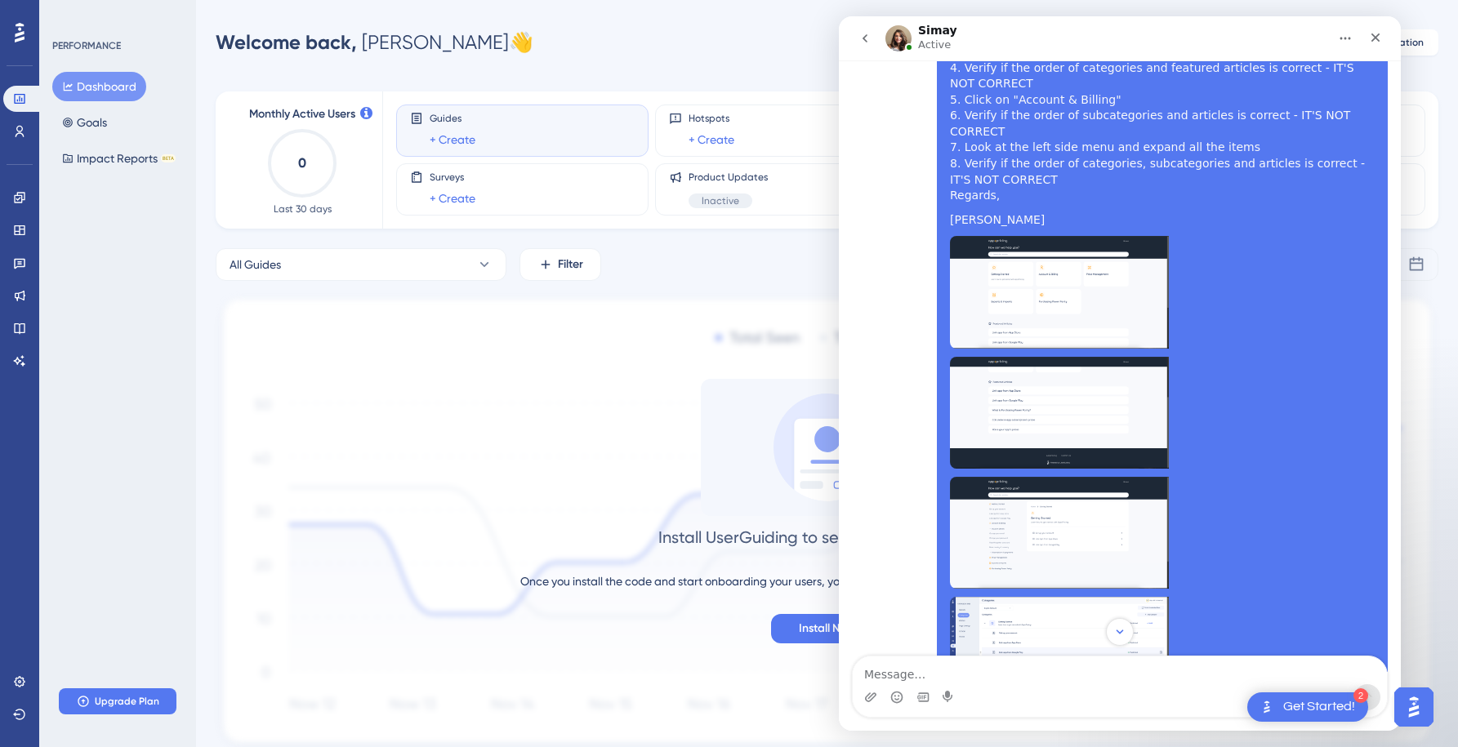
scroll to position [382, 0]
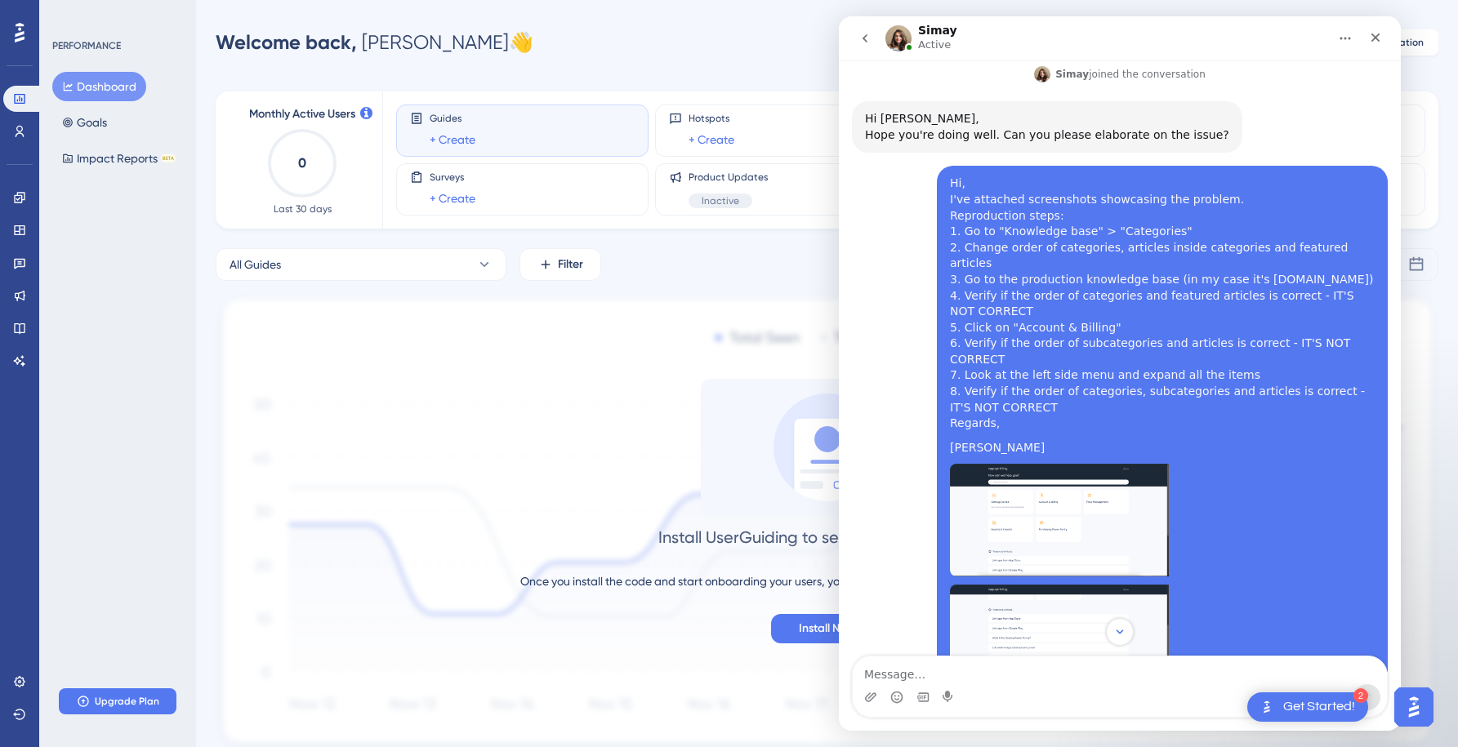
click at [1348, 57] on nav "Simay Active" at bounding box center [1120, 38] width 562 height 44
click at [1348, 47] on button "Home" at bounding box center [1345, 38] width 31 height 31
click at [1319, 77] on div "Collapse window" at bounding box center [1299, 79] width 116 height 17
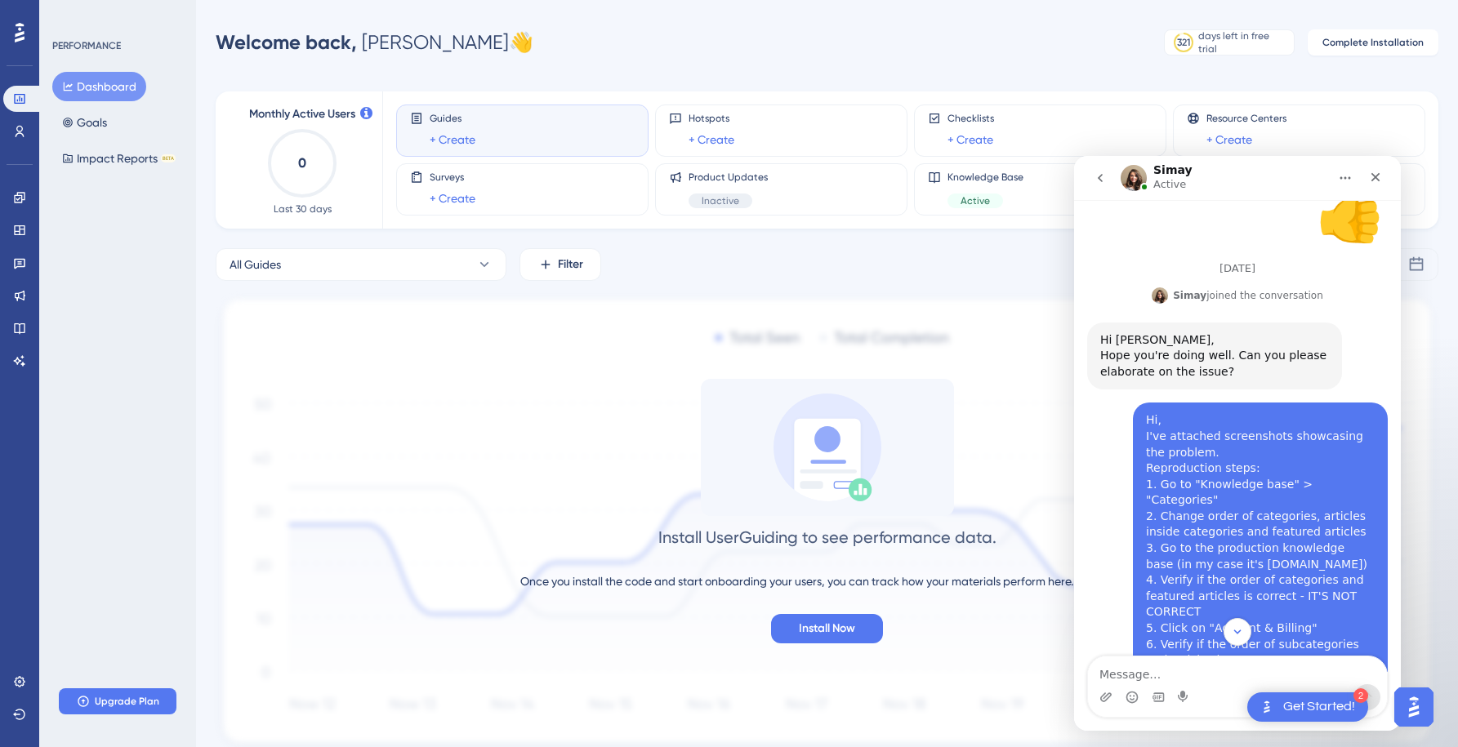
scroll to position [399, 0]
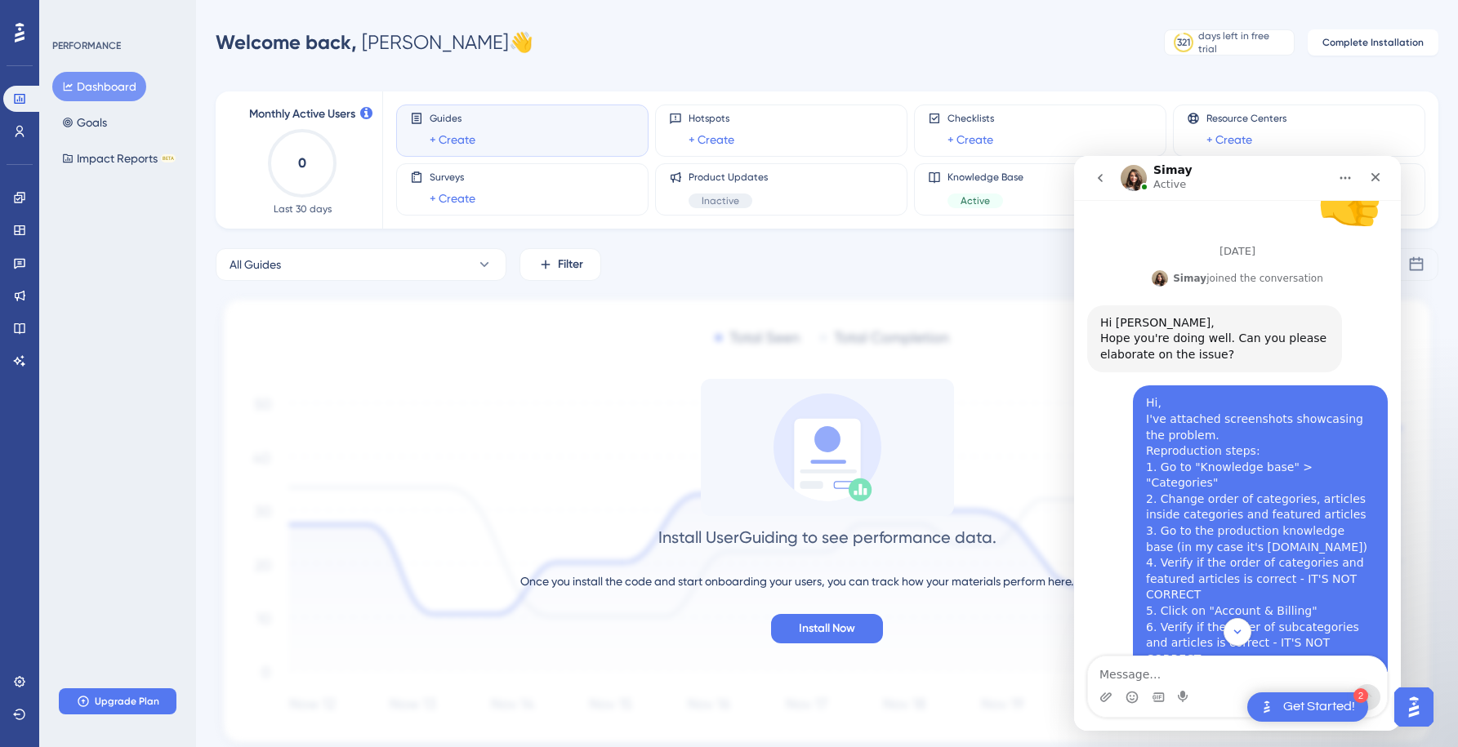
click at [1104, 176] on icon "go back" at bounding box center [1100, 178] width 13 height 13
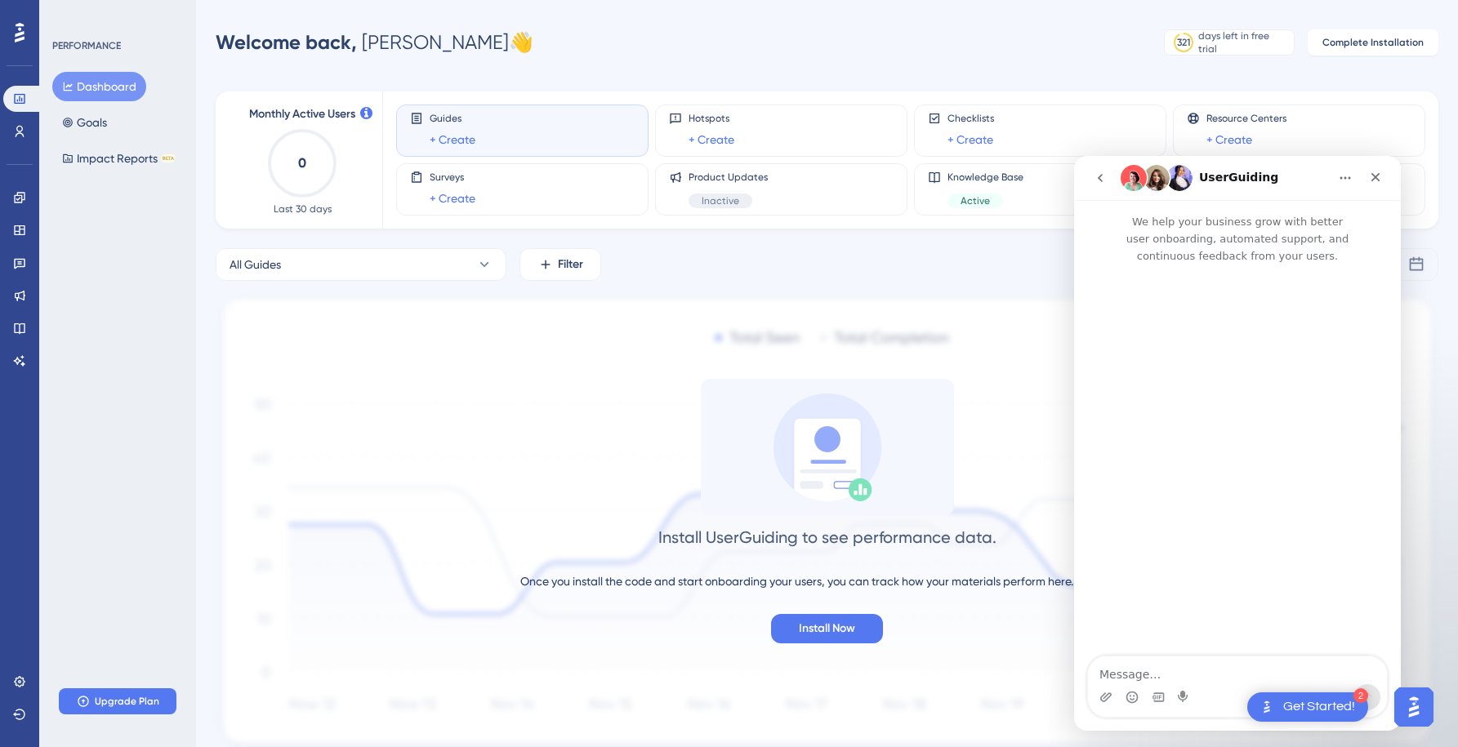
scroll to position [0, 0]
click at [1156, 176] on img "Intercom messenger" at bounding box center [1157, 178] width 26 height 26
click at [1090, 179] on button "go back" at bounding box center [1100, 178] width 31 height 31
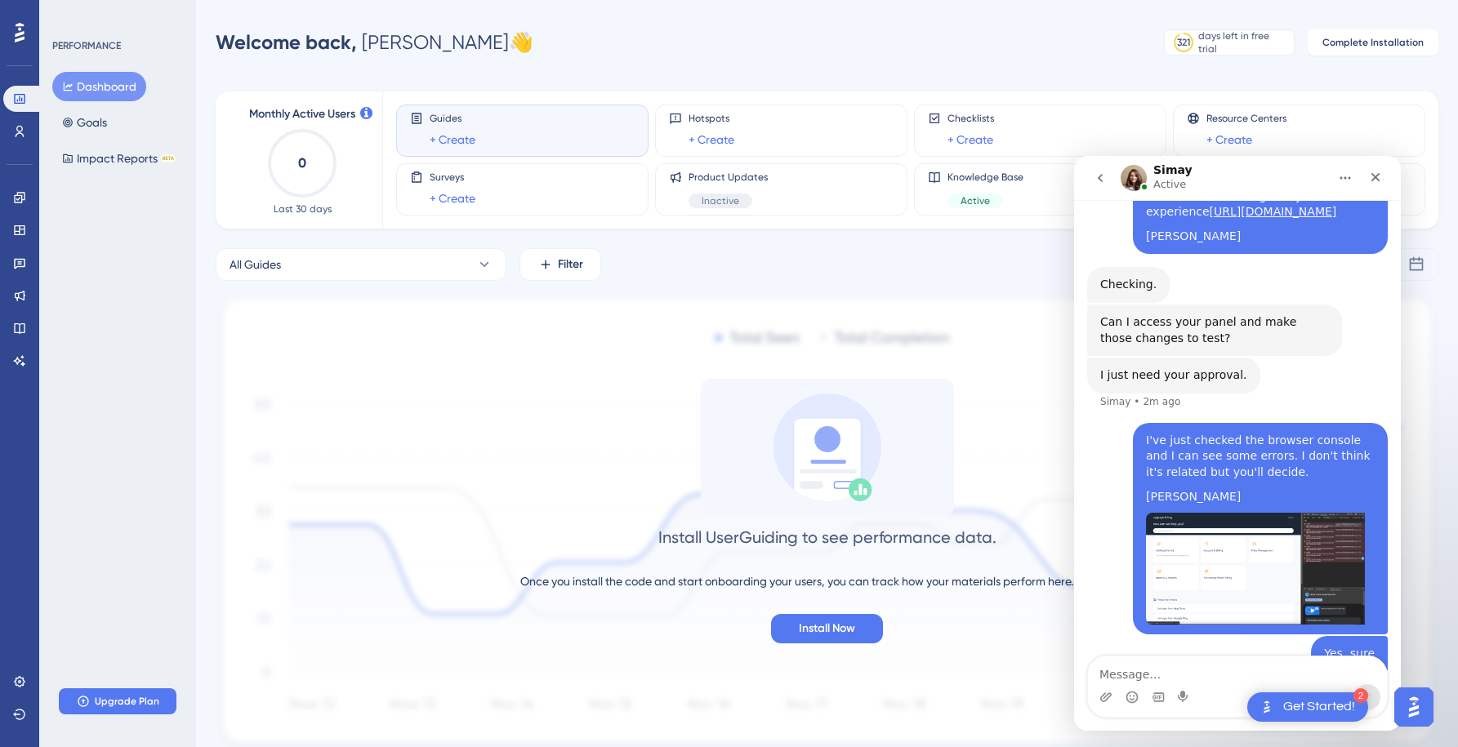
scroll to position [3153, 0]
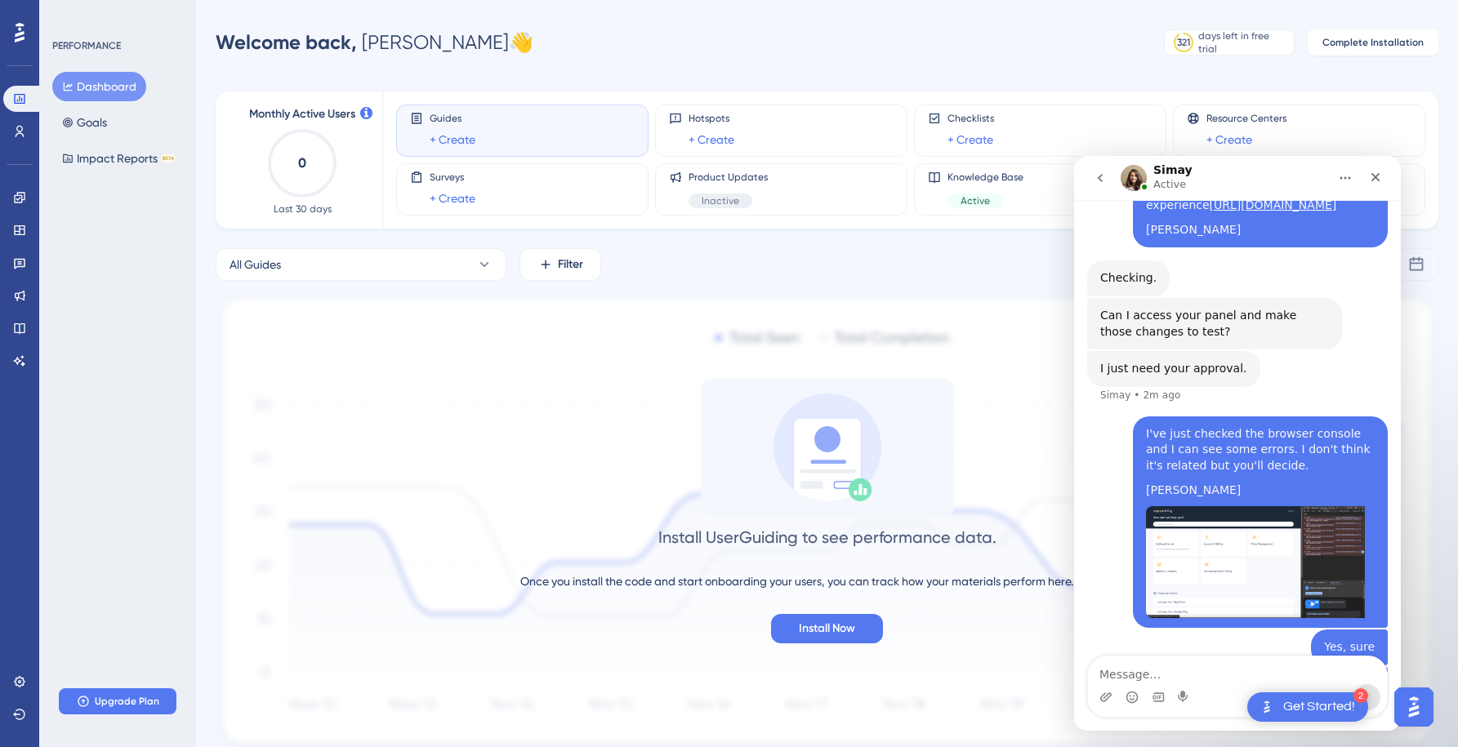
click at [1099, 176] on icon "go back" at bounding box center [1100, 178] width 5 height 8
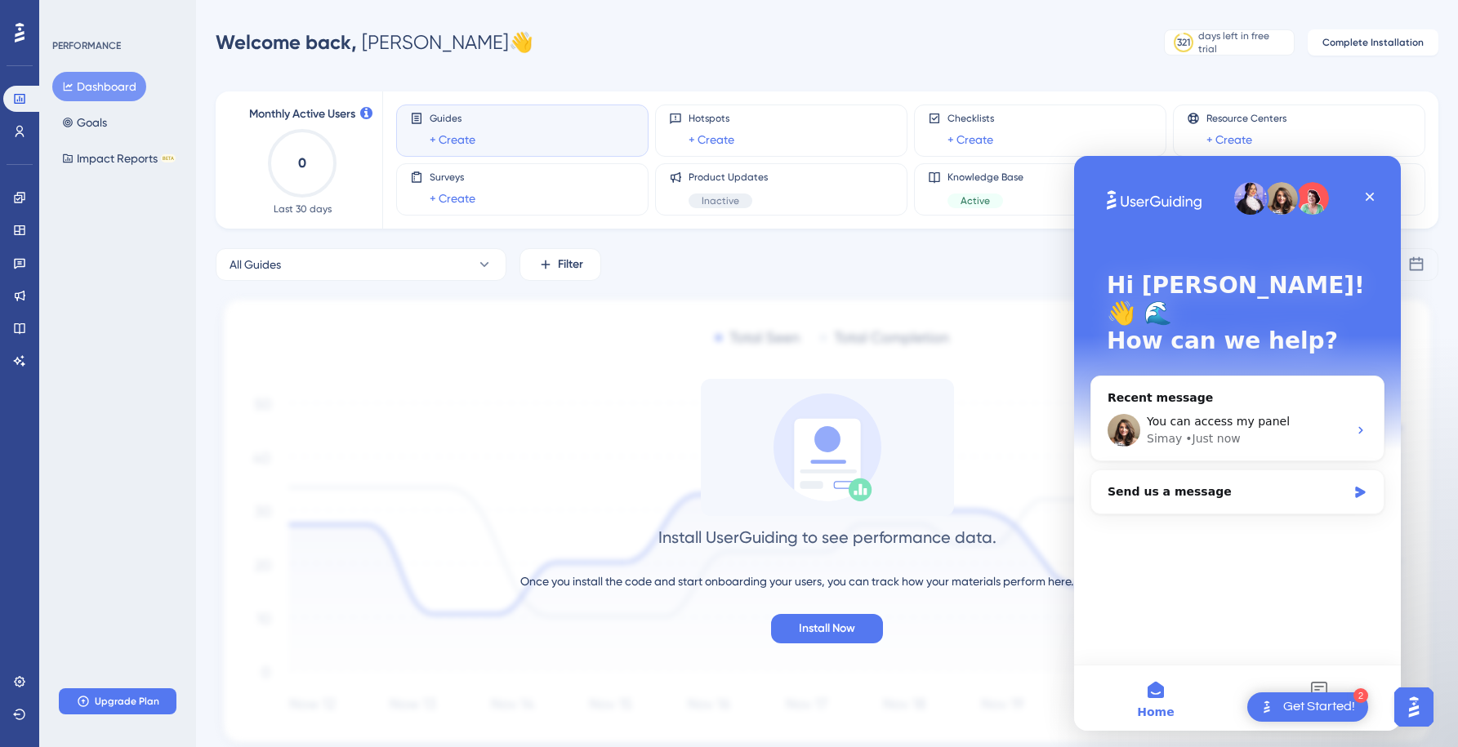
scroll to position [58, 0]
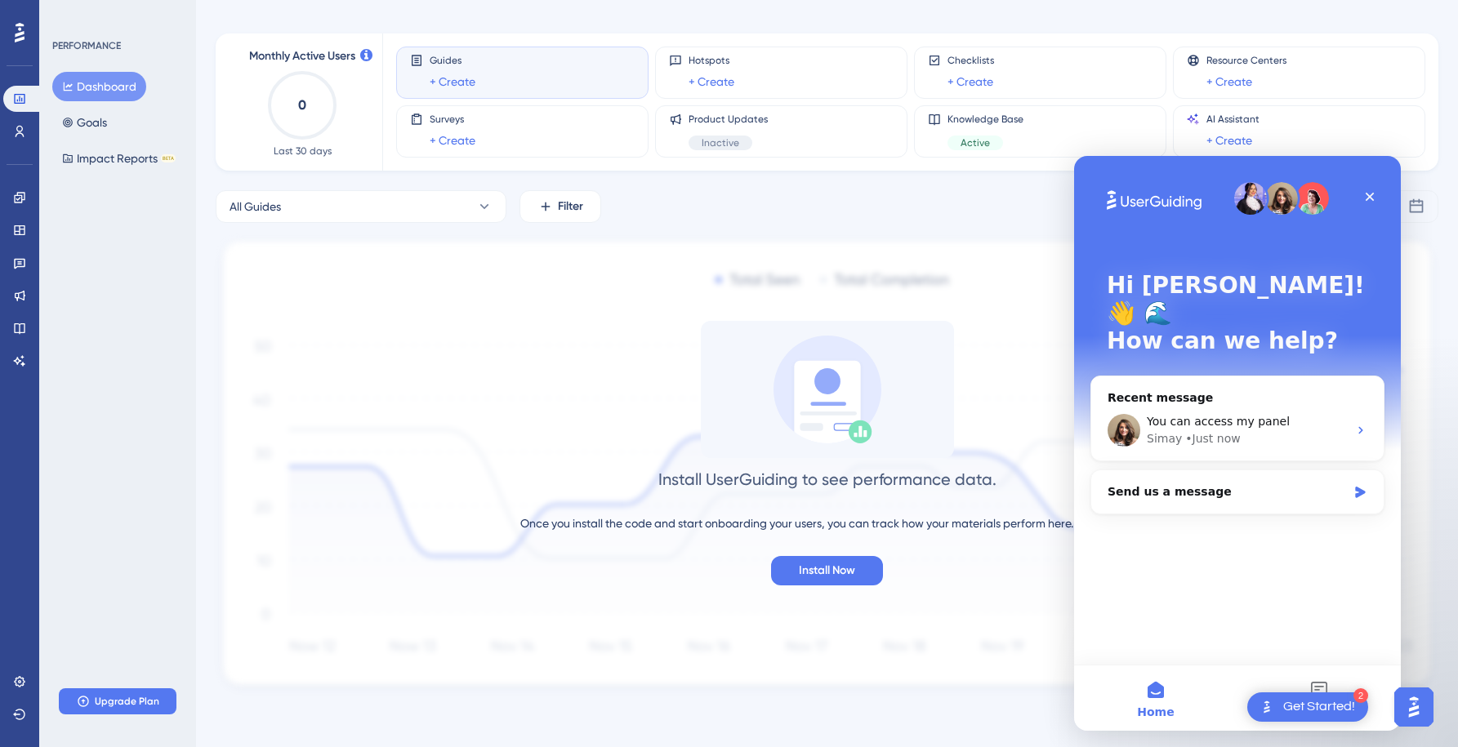
click at [1290, 197] on img "Intercom messenger" at bounding box center [1281, 198] width 33 height 33
click at [1317, 684] on button "Messages" at bounding box center [1319, 698] width 163 height 65
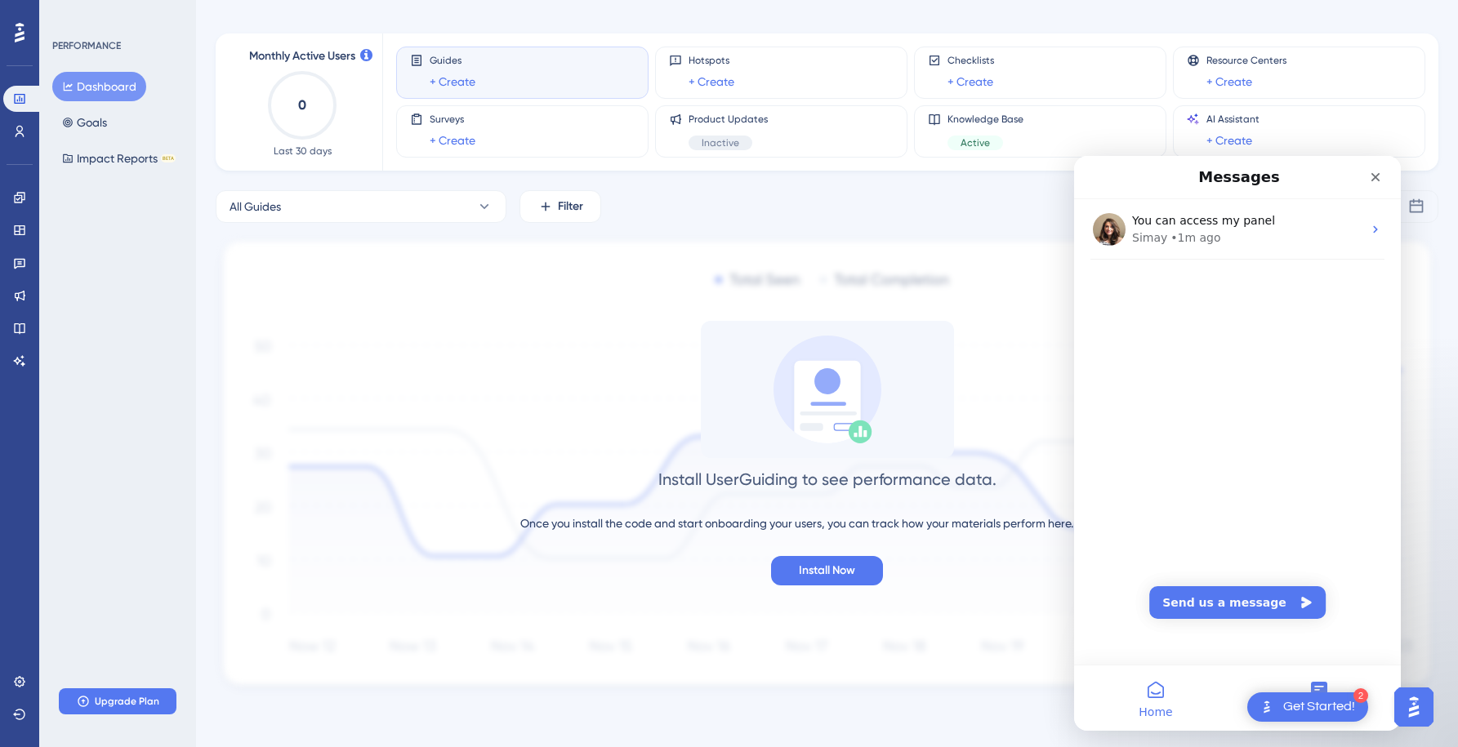
click at [1150, 703] on button "Home" at bounding box center [1155, 698] width 163 height 65
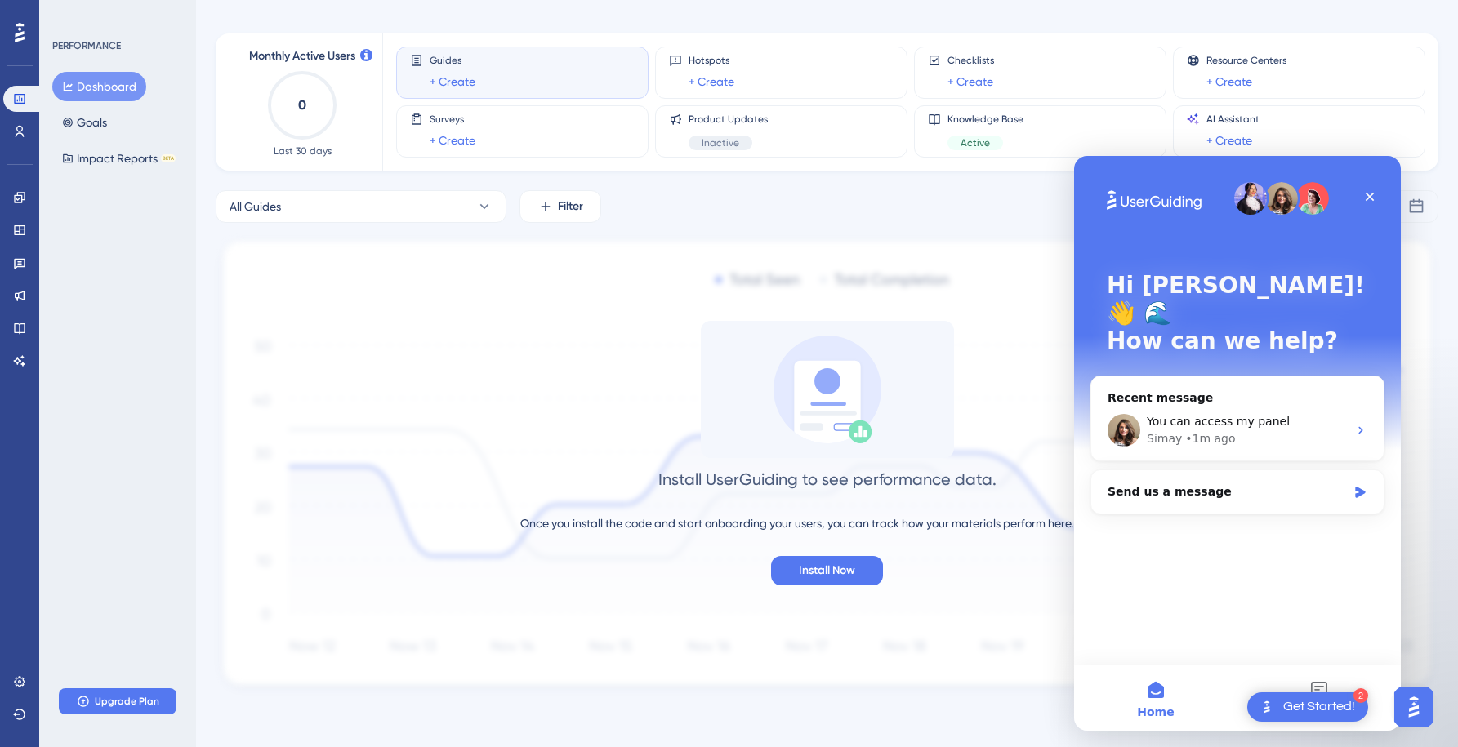
click at [1167, 215] on div "Hi [PERSON_NAME]! 👋 🌊 How can we help?" at bounding box center [1238, 317] width 294 height 322
drag, startPoint x: 1309, startPoint y: 328, endPoint x: 1170, endPoint y: 341, distance: 139.5
click at [1170, 341] on div "Hi [PERSON_NAME]! 👋 🌊 How can we help?" at bounding box center [1238, 317] width 294 height 322
click at [1178, 430] on div "Simay • 1m ago" at bounding box center [1247, 438] width 201 height 17
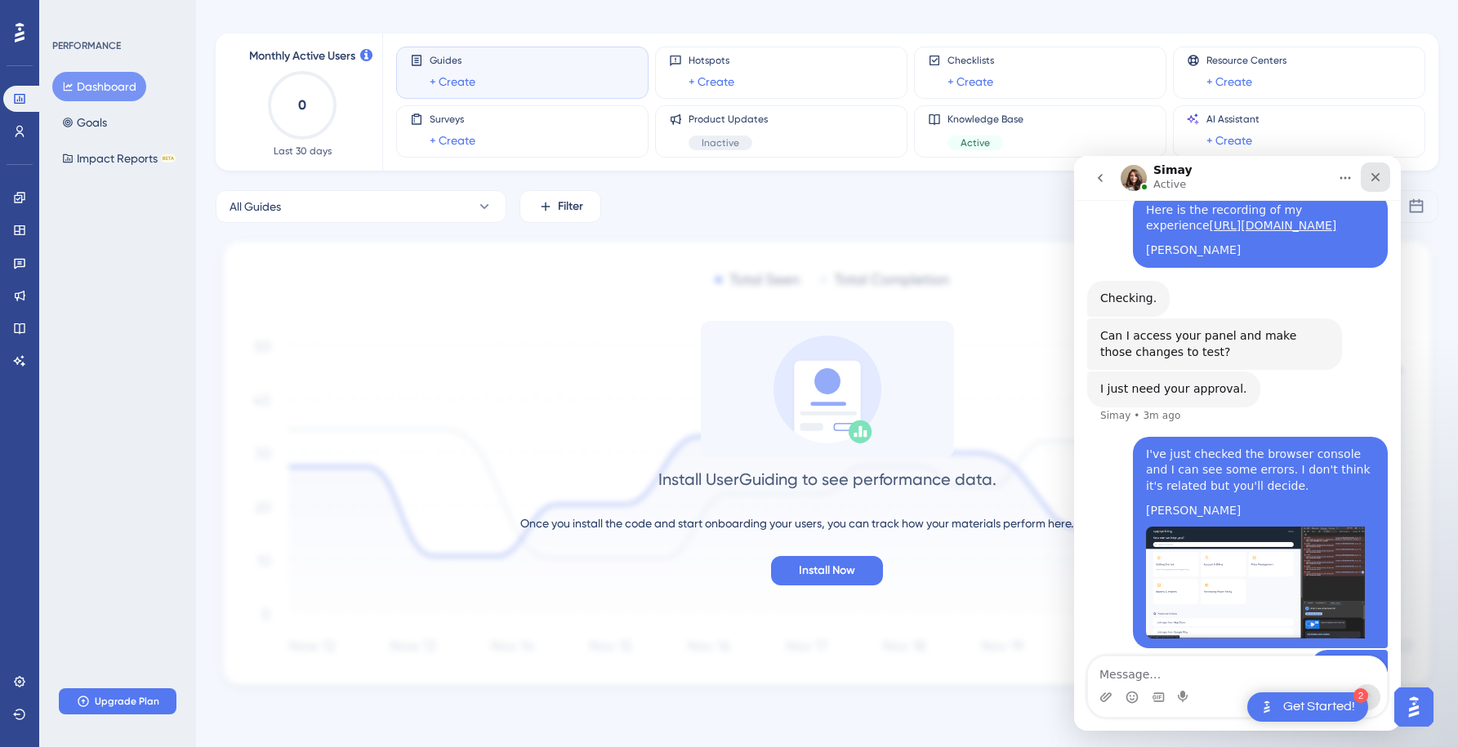
scroll to position [3153, 0]
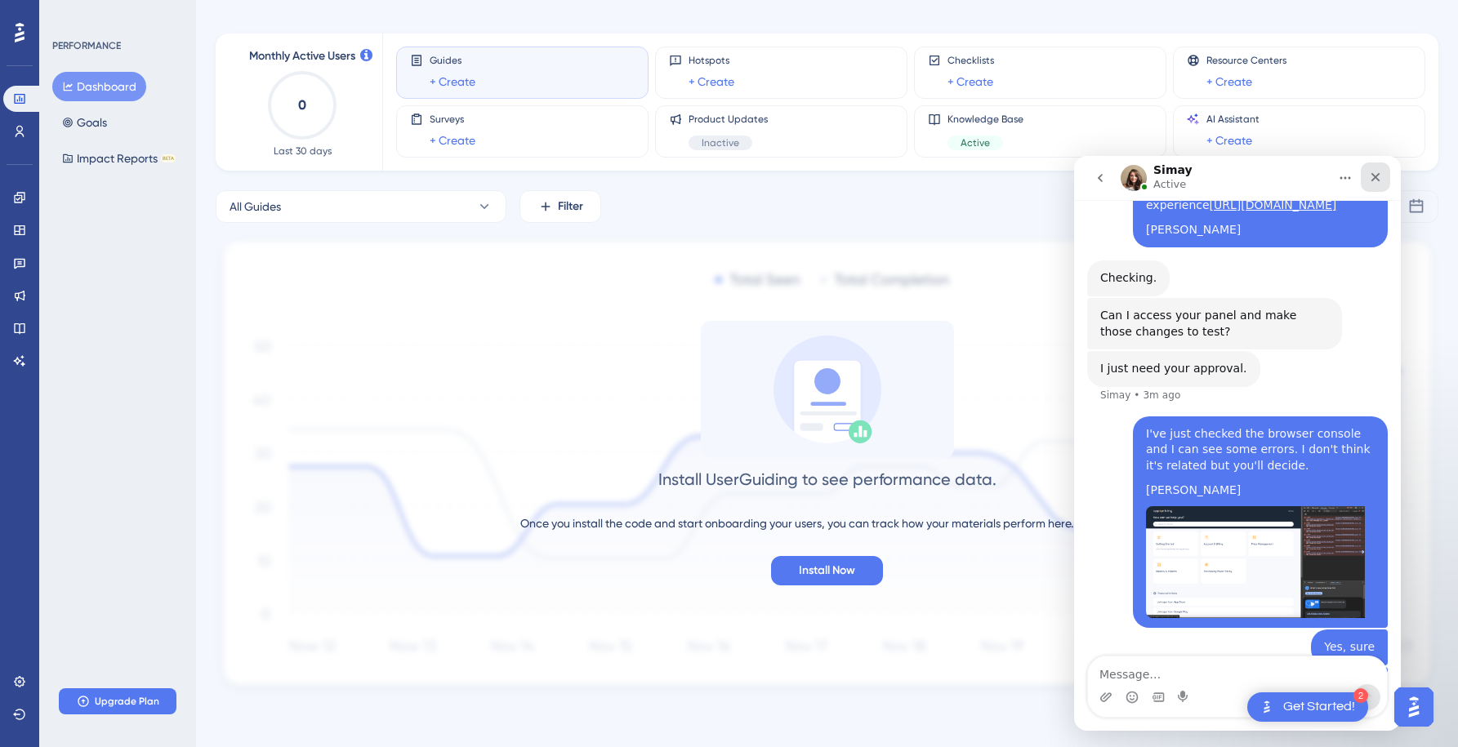
click at [1380, 175] on icon "Close" at bounding box center [1375, 177] width 13 height 13
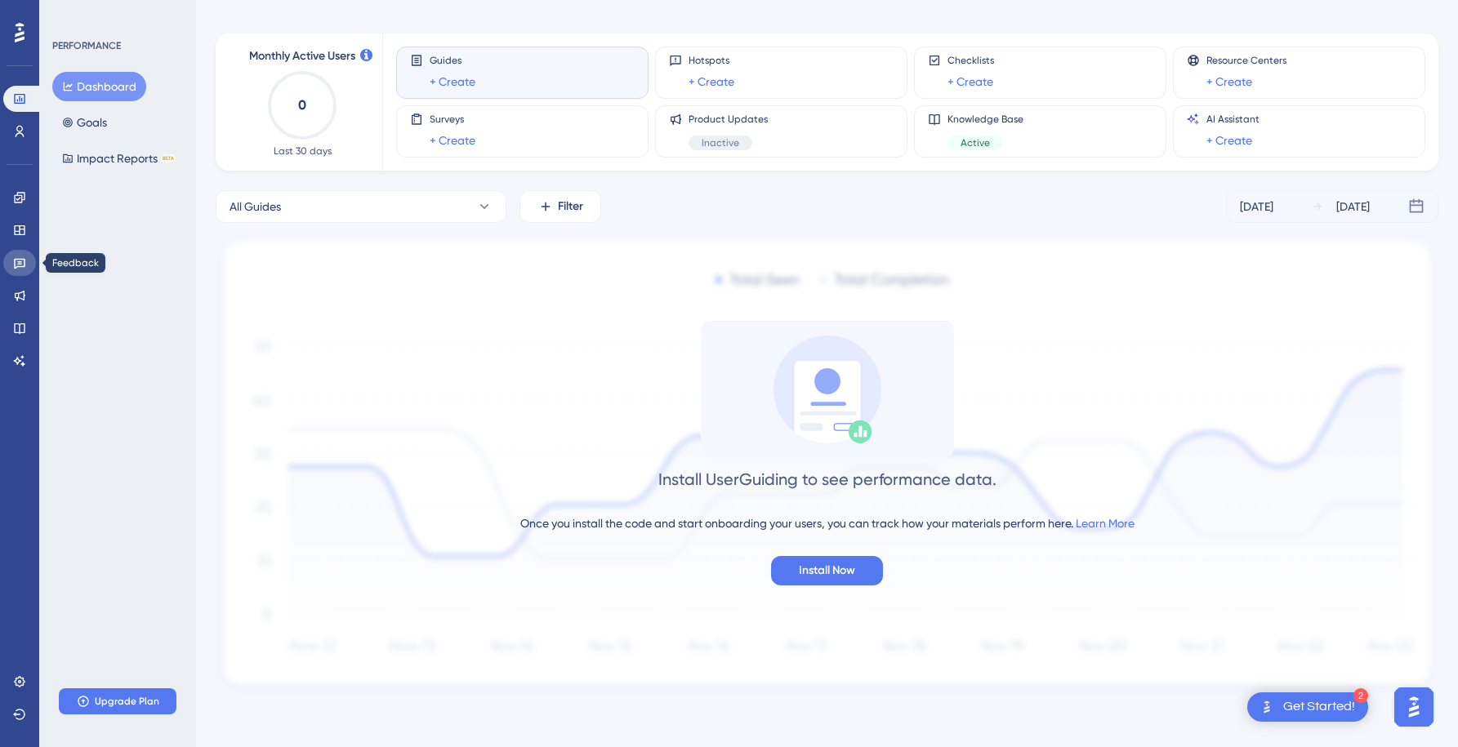
click at [18, 262] on icon at bounding box center [19, 262] width 13 height 13
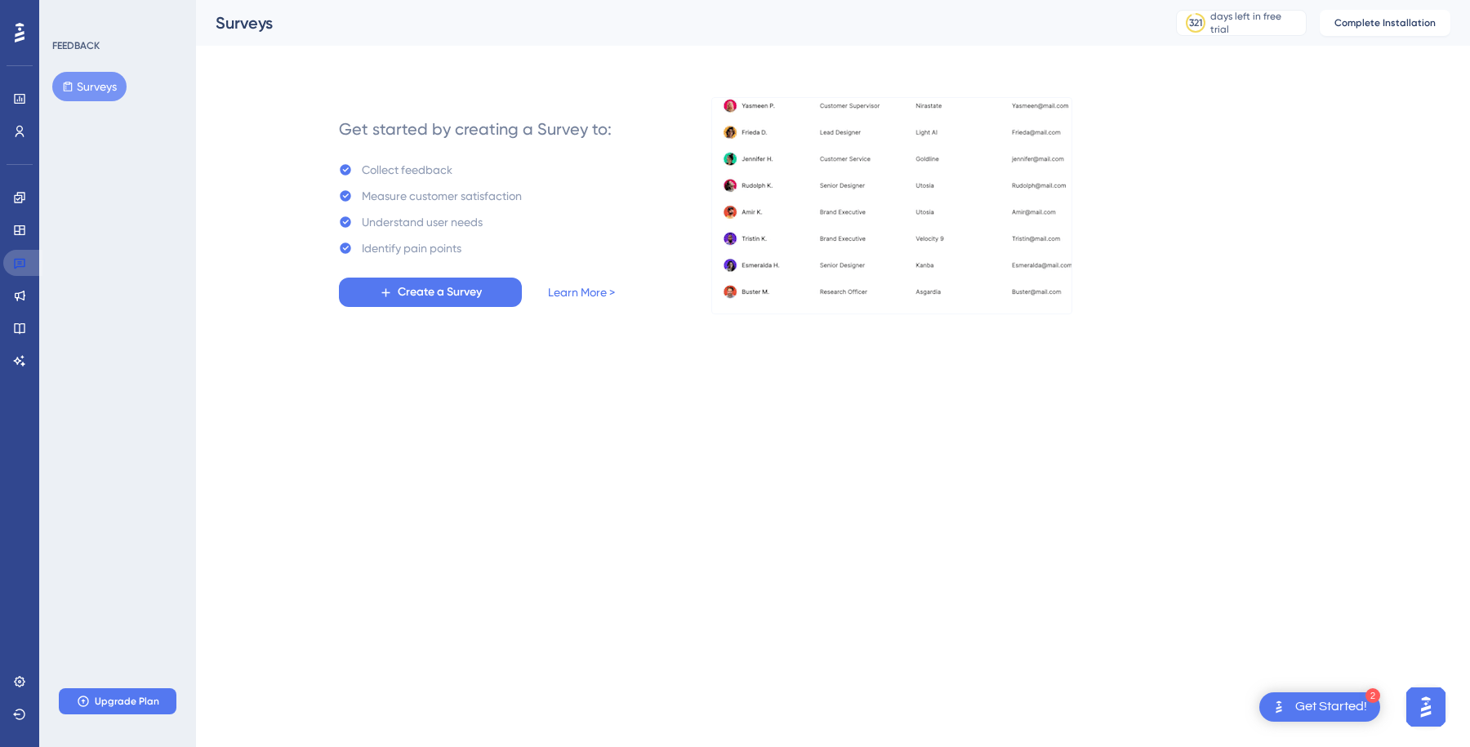
click at [18, 262] on icon at bounding box center [19, 262] width 13 height 13
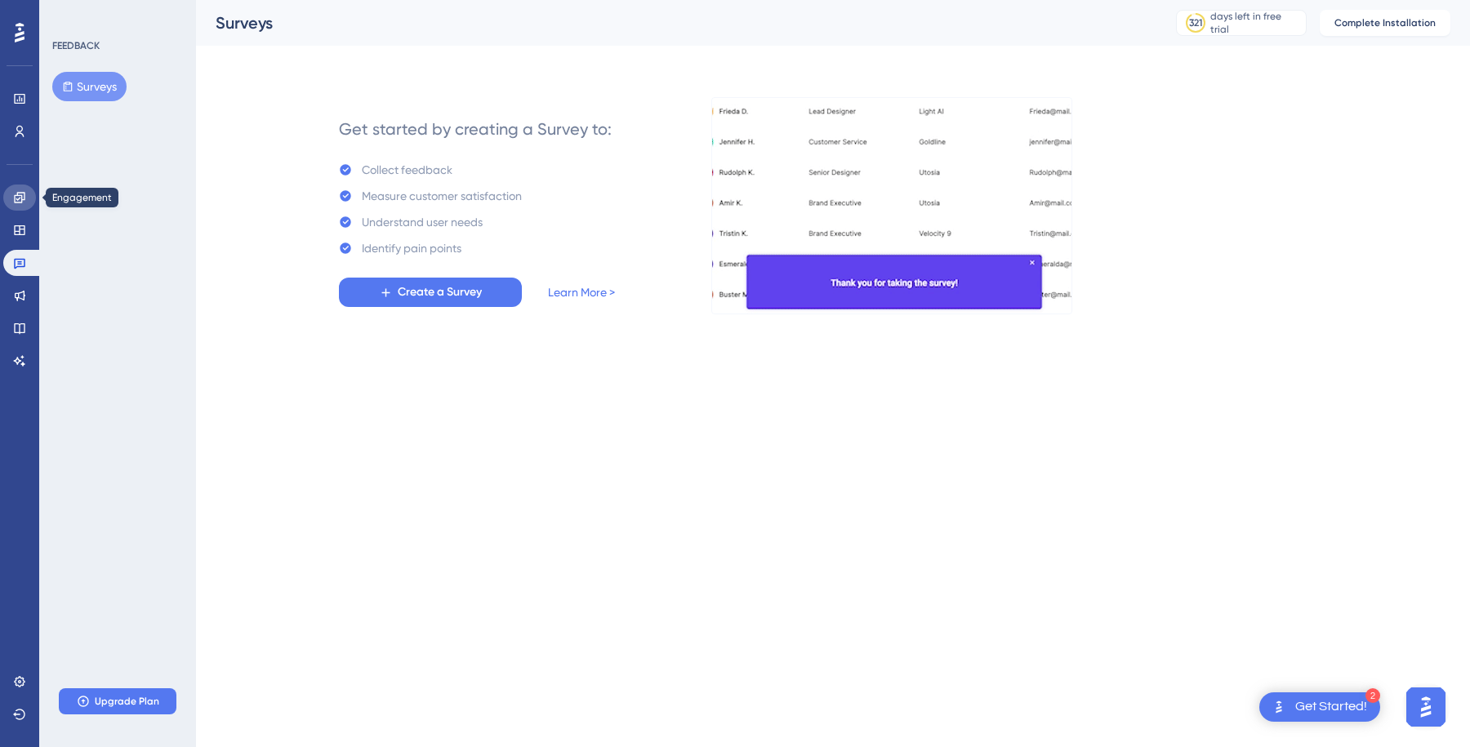
click at [16, 195] on icon at bounding box center [19, 197] width 11 height 11
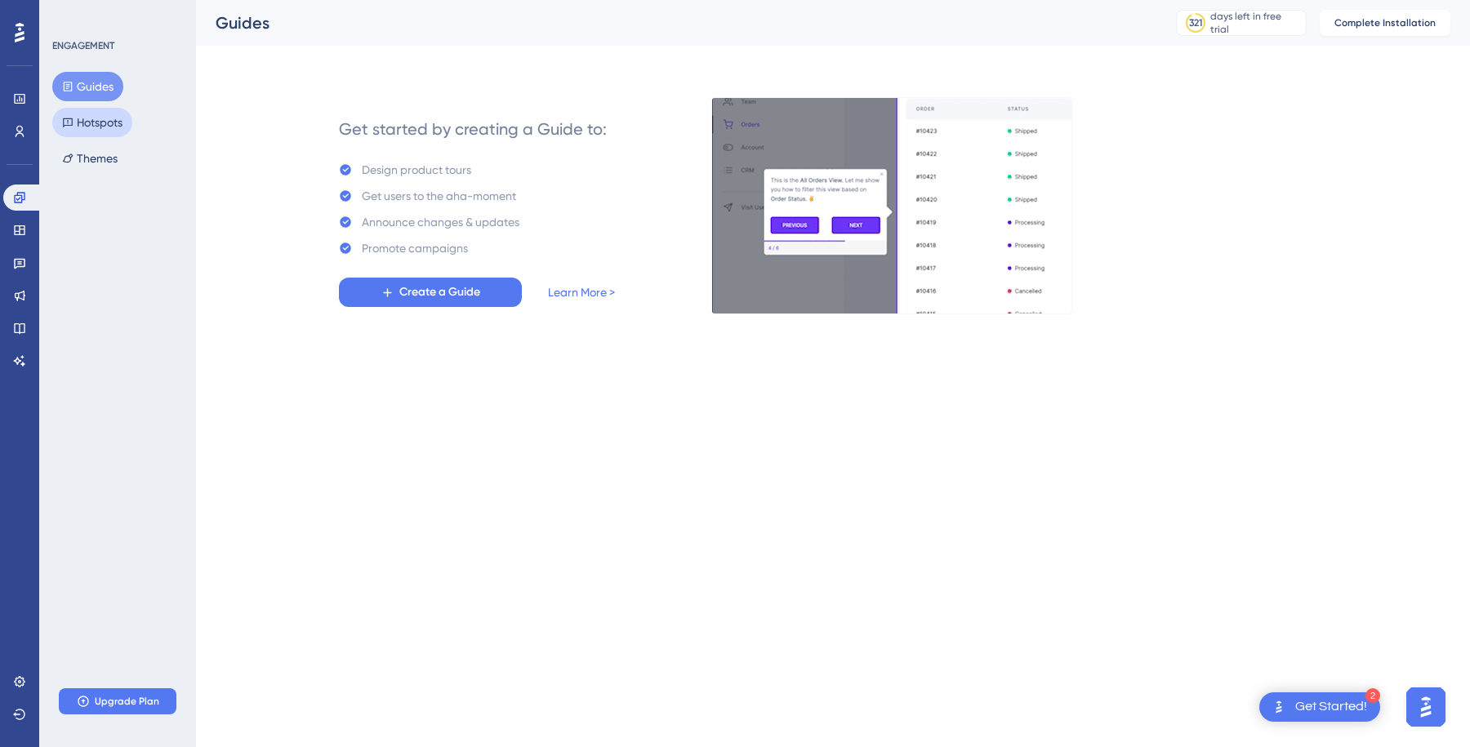
click at [91, 114] on button "Hotspots" at bounding box center [92, 122] width 80 height 29
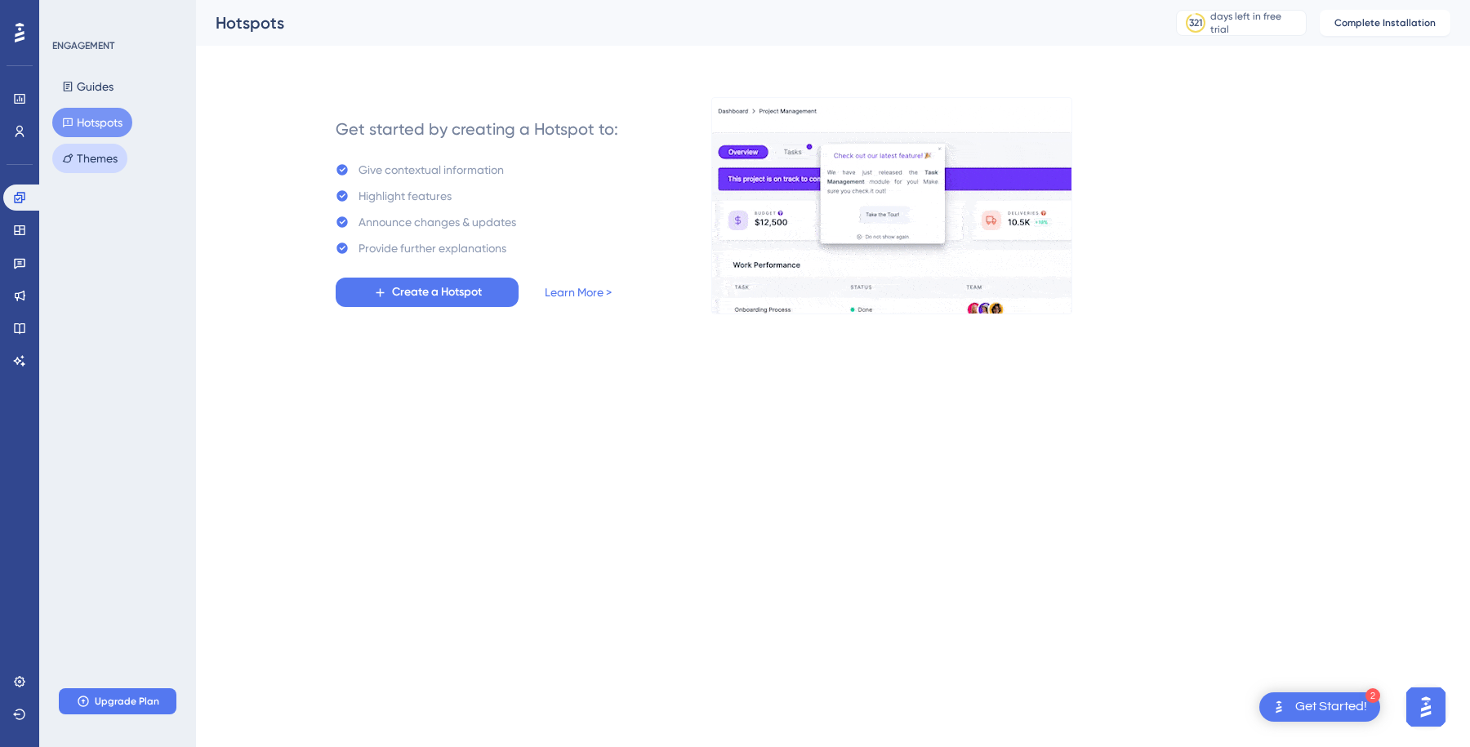
click at [96, 162] on button "Themes" at bounding box center [89, 158] width 75 height 29
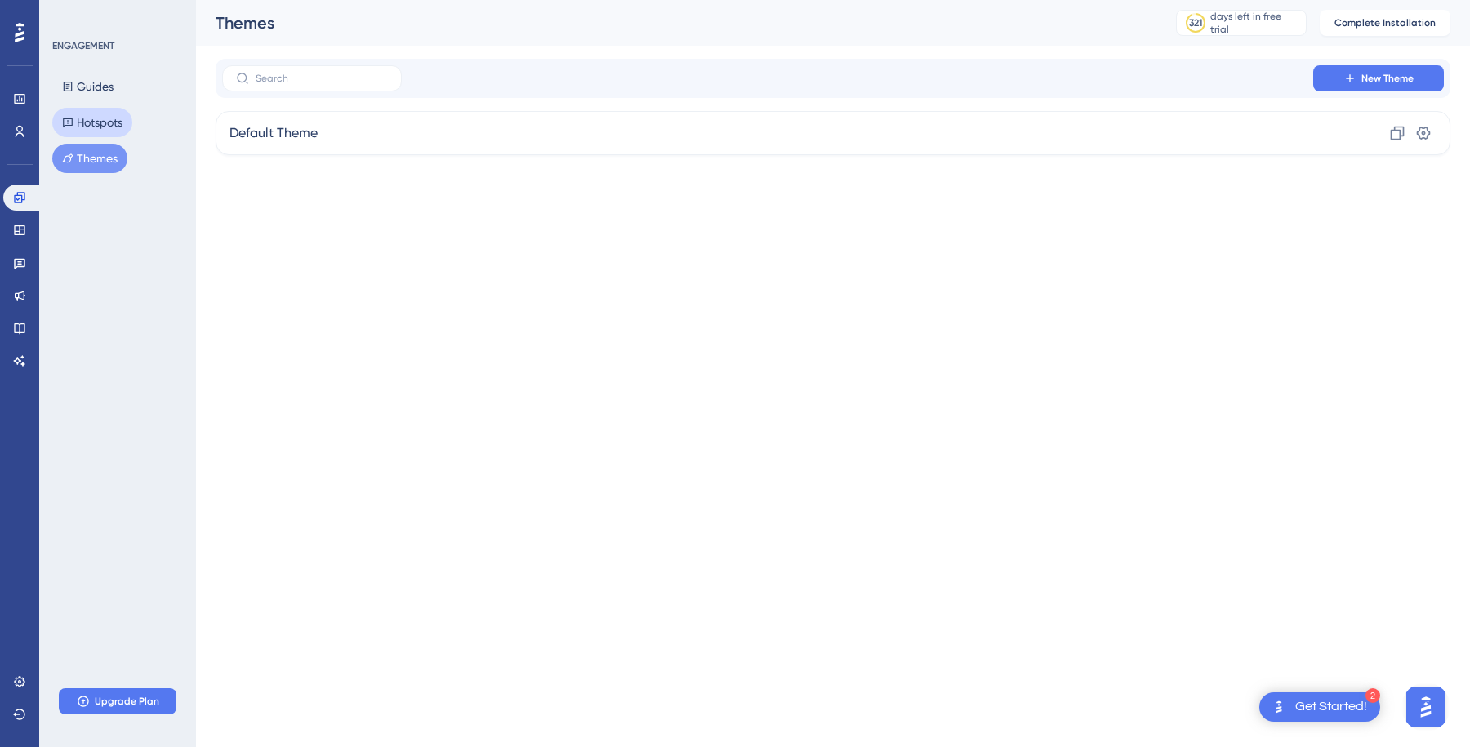
click at [86, 114] on button "Hotspots" at bounding box center [92, 122] width 80 height 29
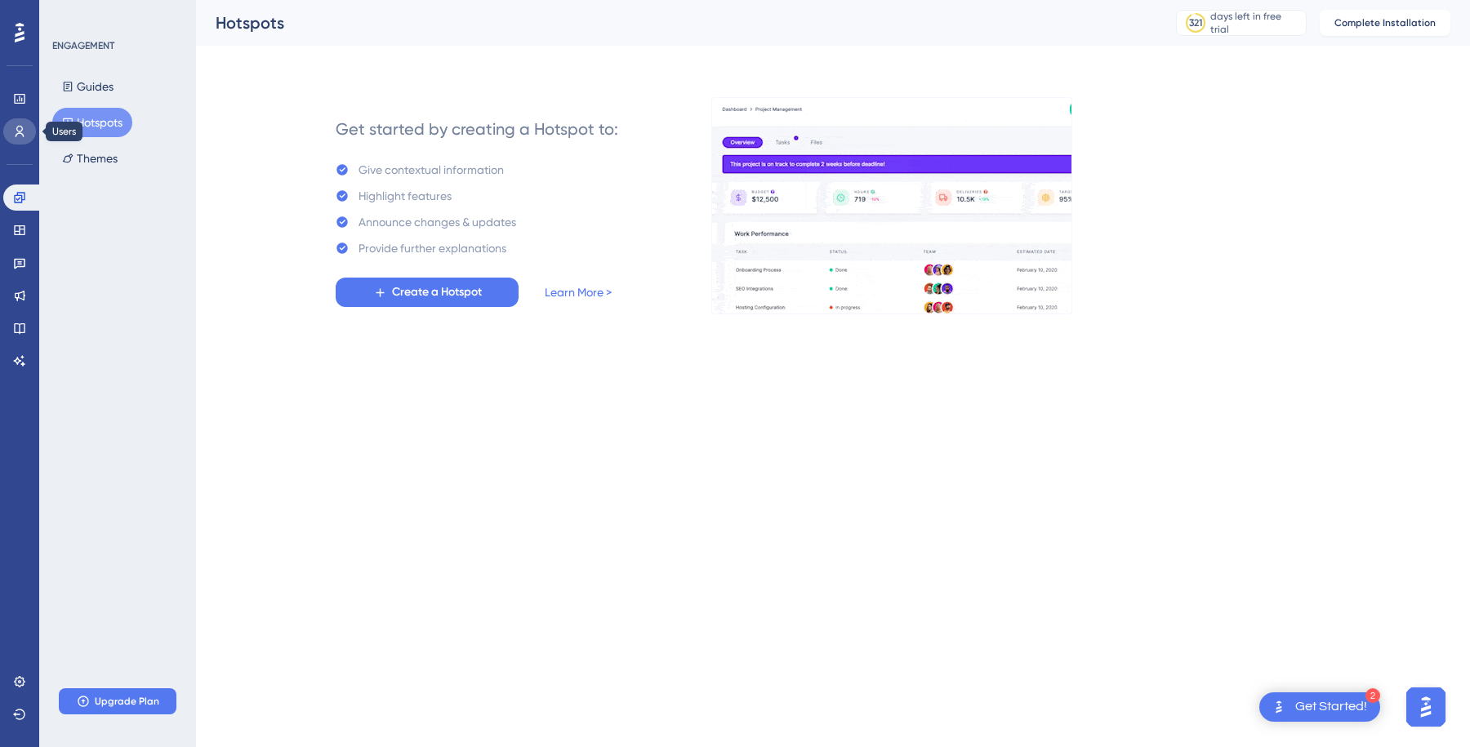
click at [18, 127] on icon at bounding box center [19, 131] width 13 height 13
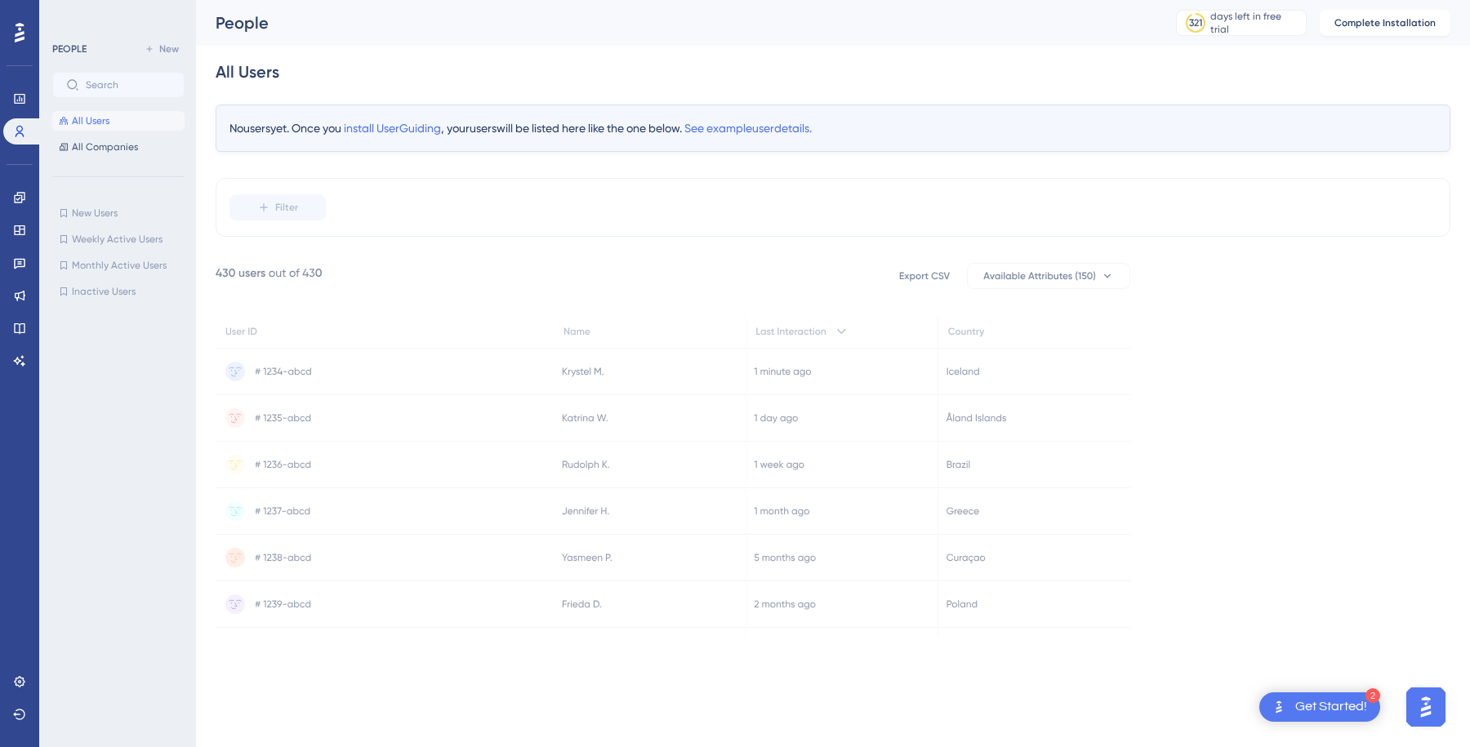
click at [395, 135] on div "No users yet. Once you install UserGuiding , your users will be listed here lik…" at bounding box center [833, 128] width 1235 height 47
click at [404, 125] on span "install UserGuiding" at bounding box center [392, 128] width 97 height 13
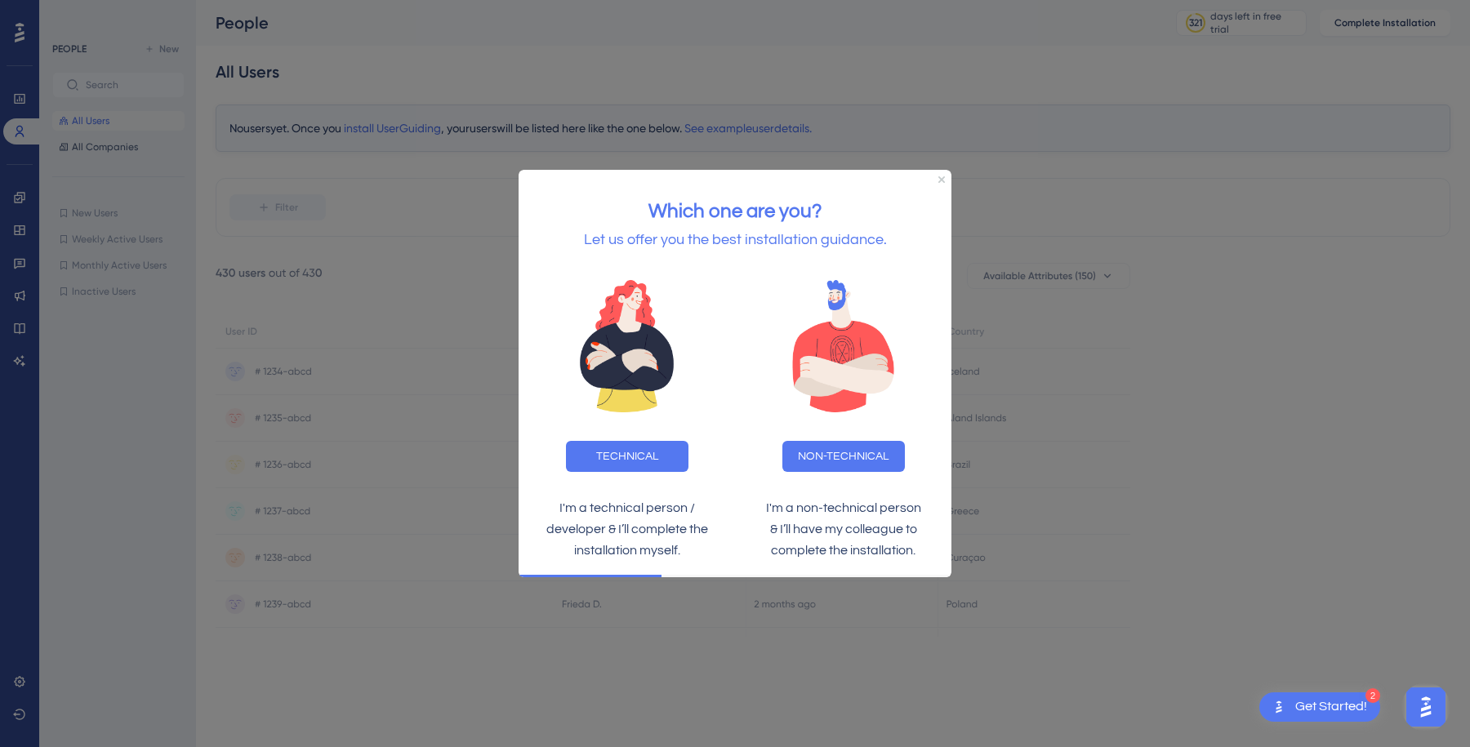
click at [939, 173] on div "Which one are you? Let us offer you the best installation guidance." at bounding box center [735, 217] width 433 height 95
click at [945, 180] on div "Which one are you? Let us offer you the best installation guidance." at bounding box center [735, 217] width 433 height 95
click at [942, 176] on icon "Close Preview" at bounding box center [942, 179] width 7 height 7
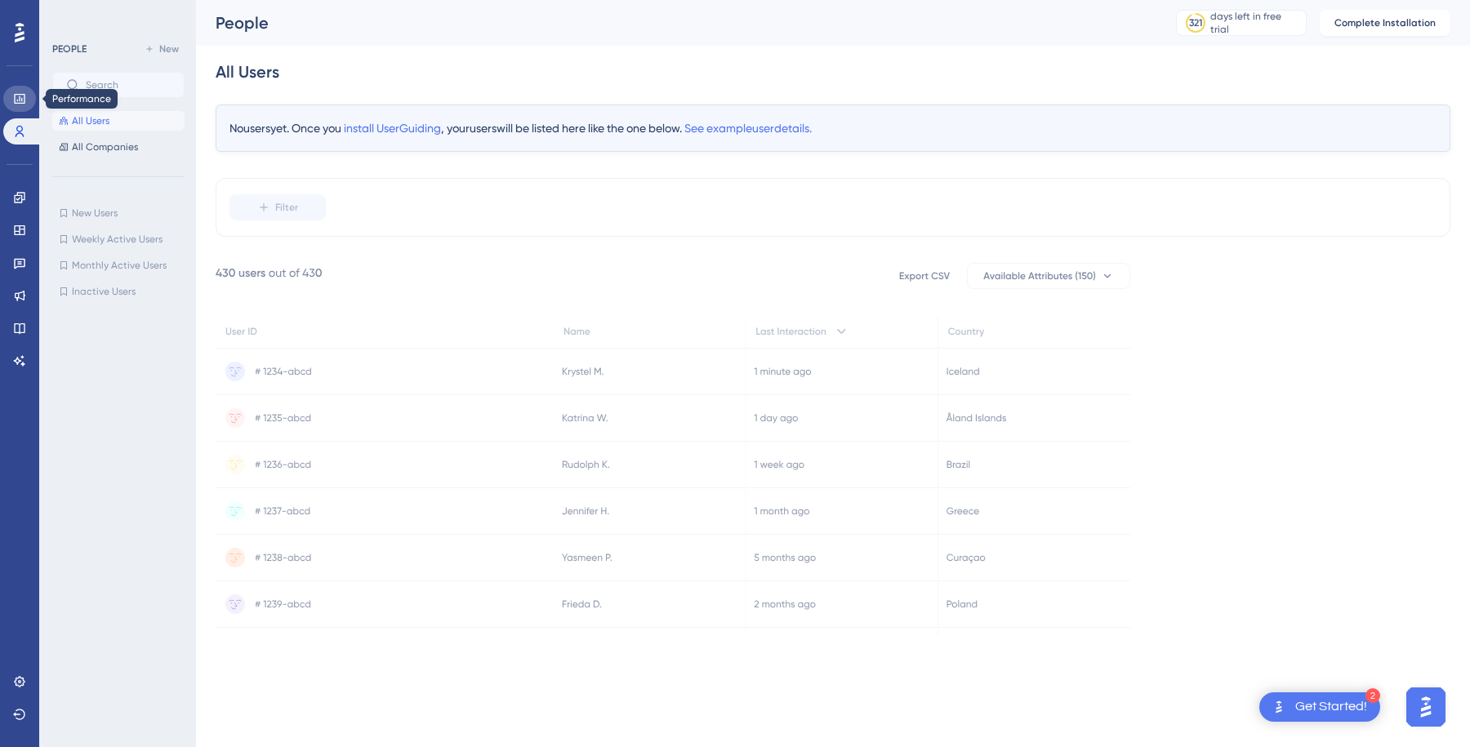
click at [27, 108] on link at bounding box center [19, 99] width 33 height 26
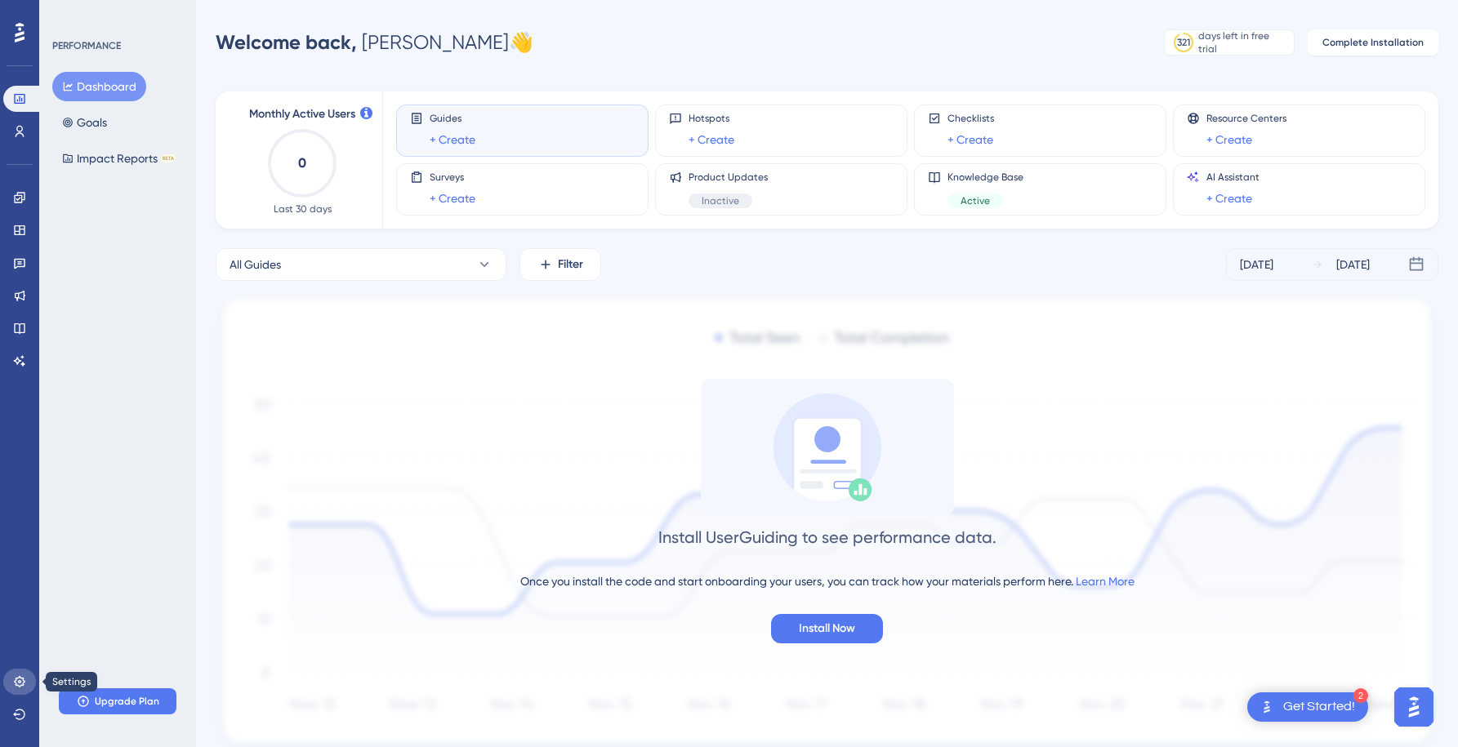
click at [20, 685] on icon at bounding box center [19, 682] width 13 height 13
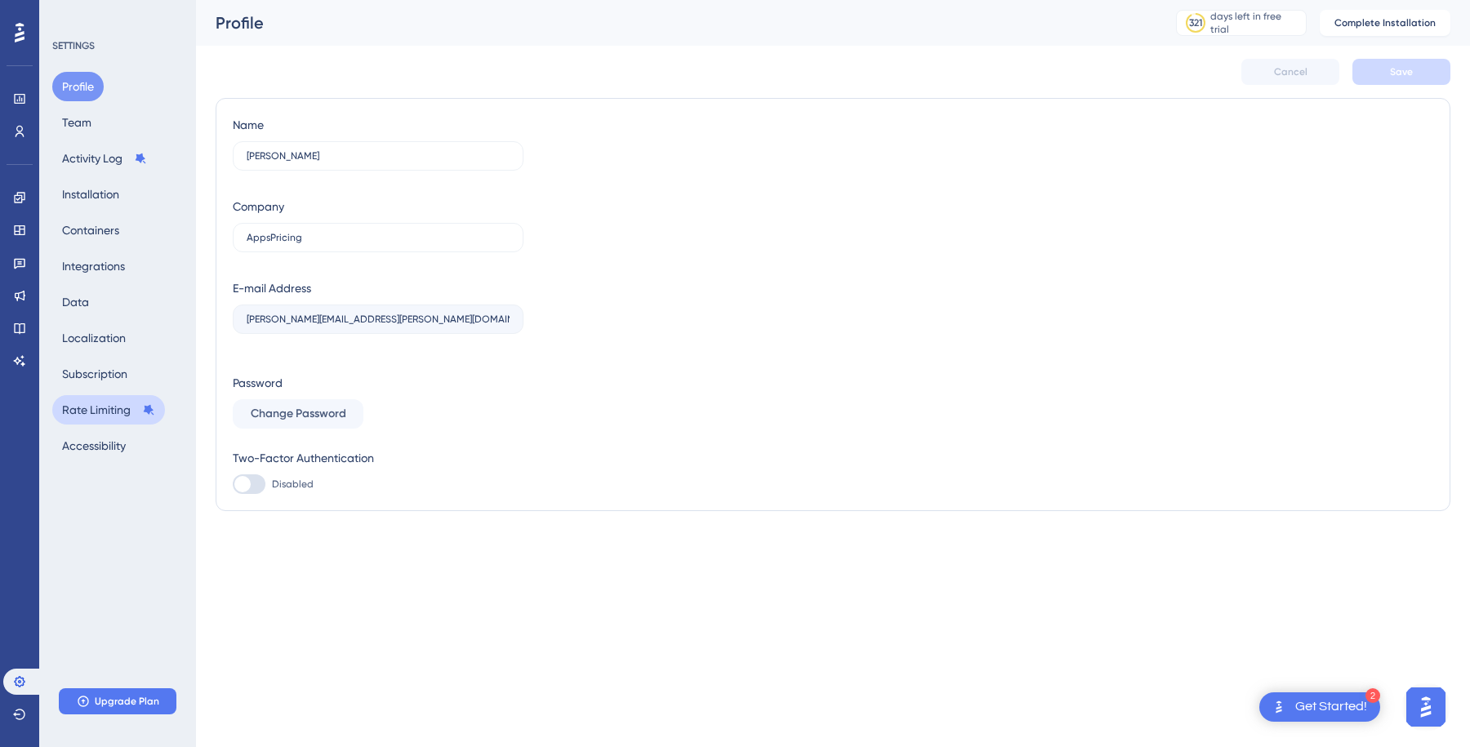
click at [90, 412] on button "Rate Limiting" at bounding box center [108, 409] width 113 height 29
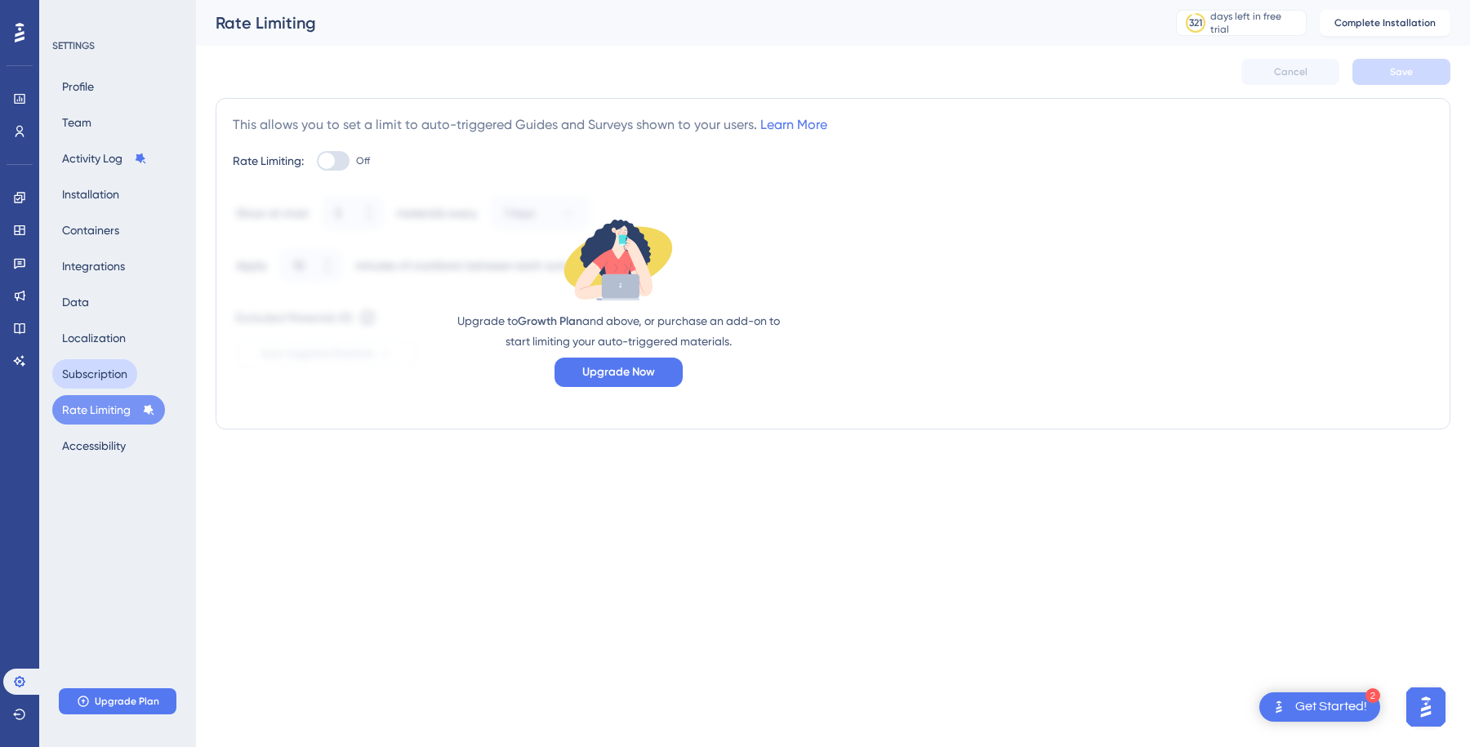
click at [103, 367] on button "Subscription" at bounding box center [94, 373] width 85 height 29
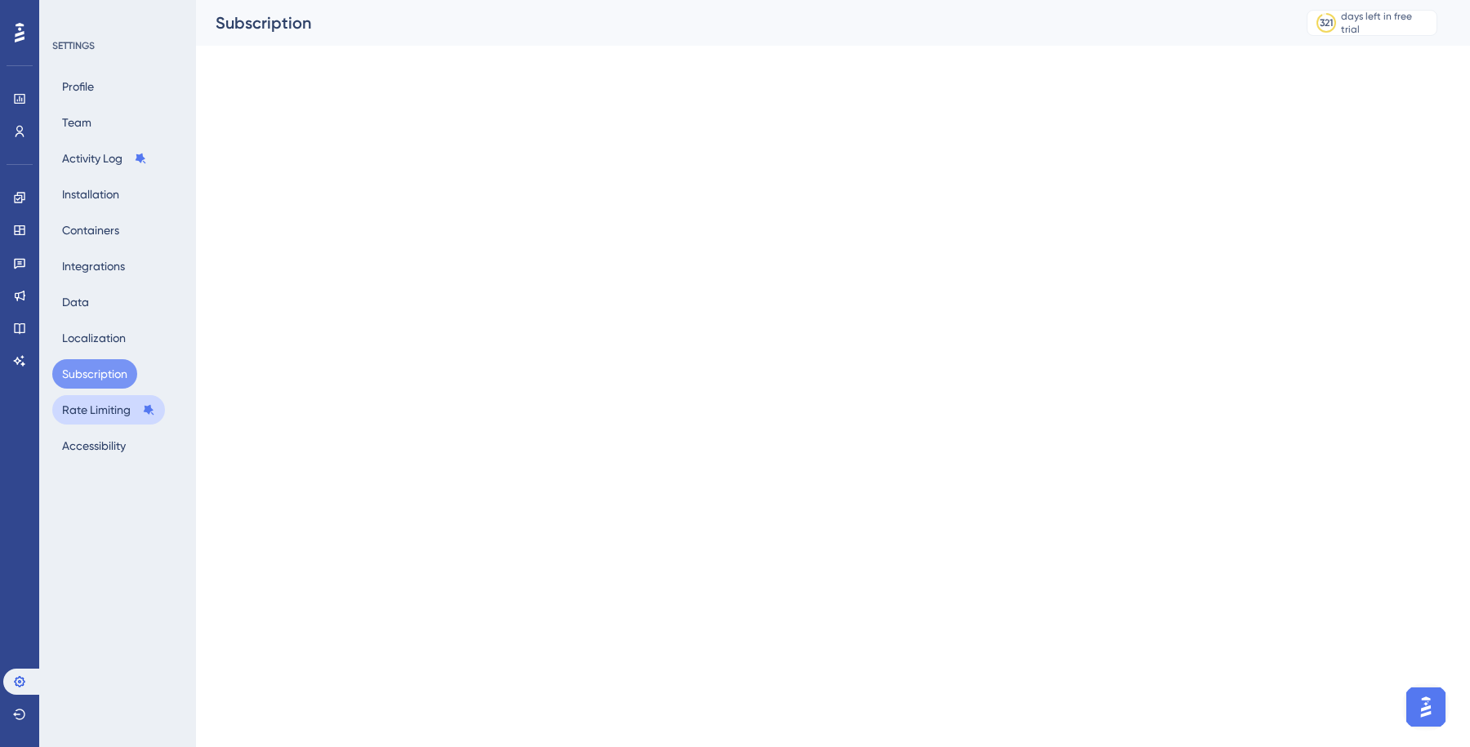
click at [96, 415] on button "Rate Limiting" at bounding box center [108, 409] width 113 height 29
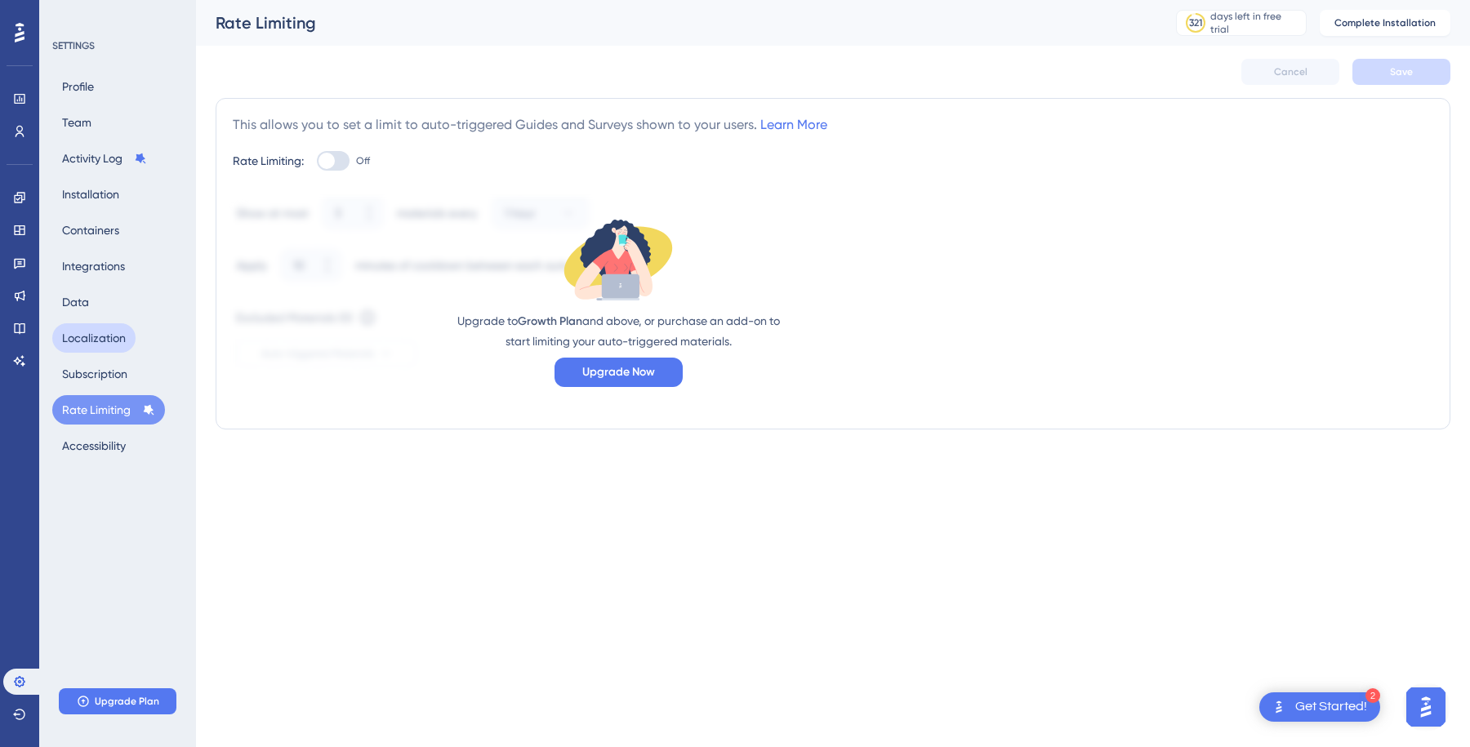
click at [83, 326] on button "Localization" at bounding box center [93, 337] width 83 height 29
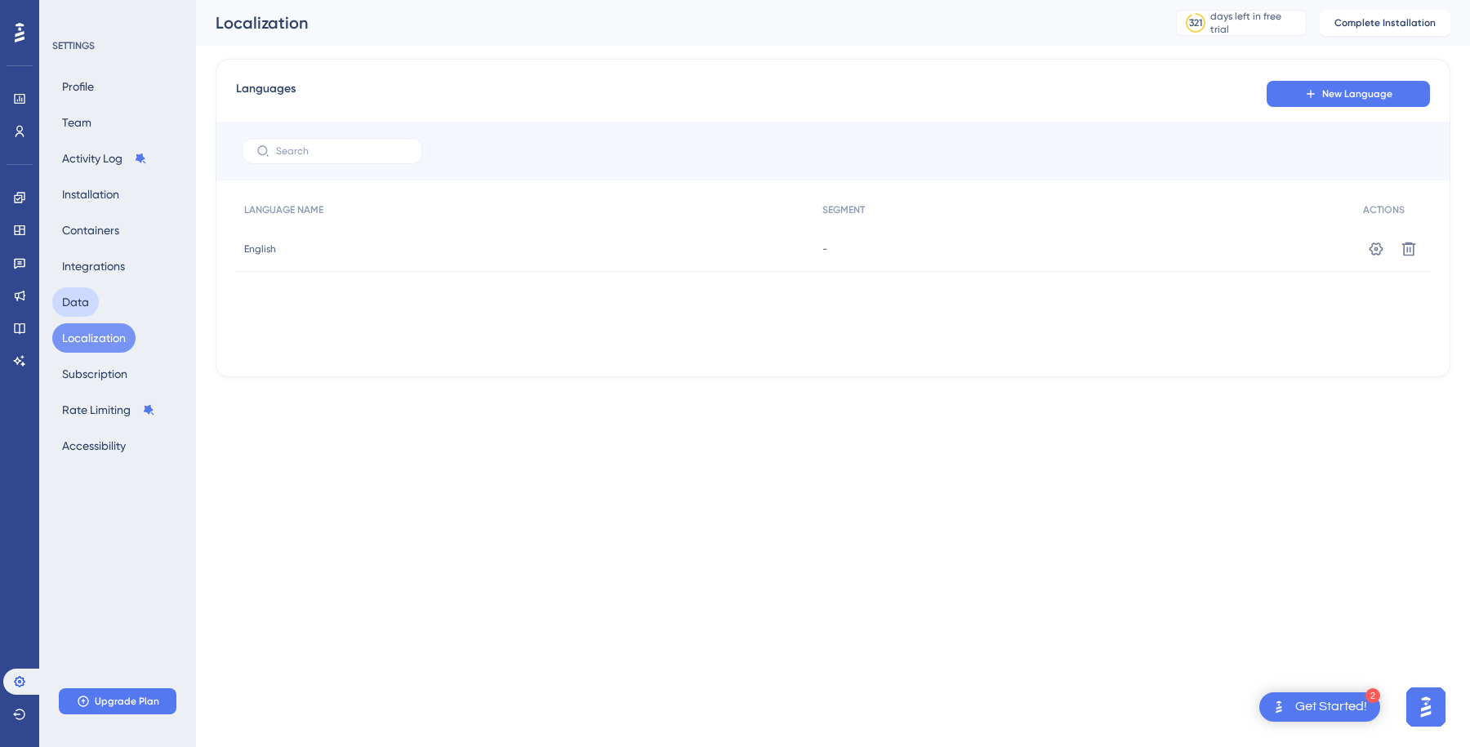
click at [86, 302] on button "Data" at bounding box center [75, 302] width 47 height 29
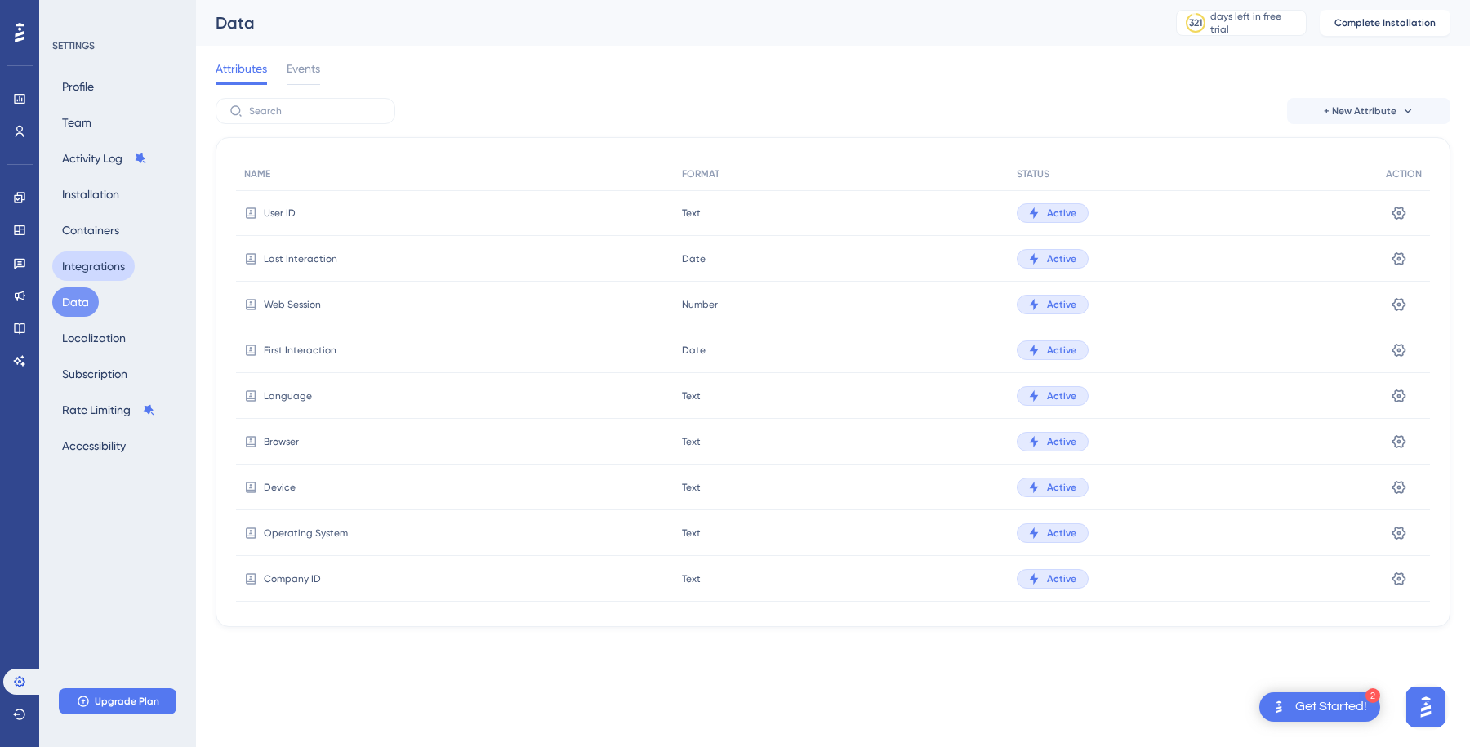
click at [95, 269] on button "Integrations" at bounding box center [93, 266] width 83 height 29
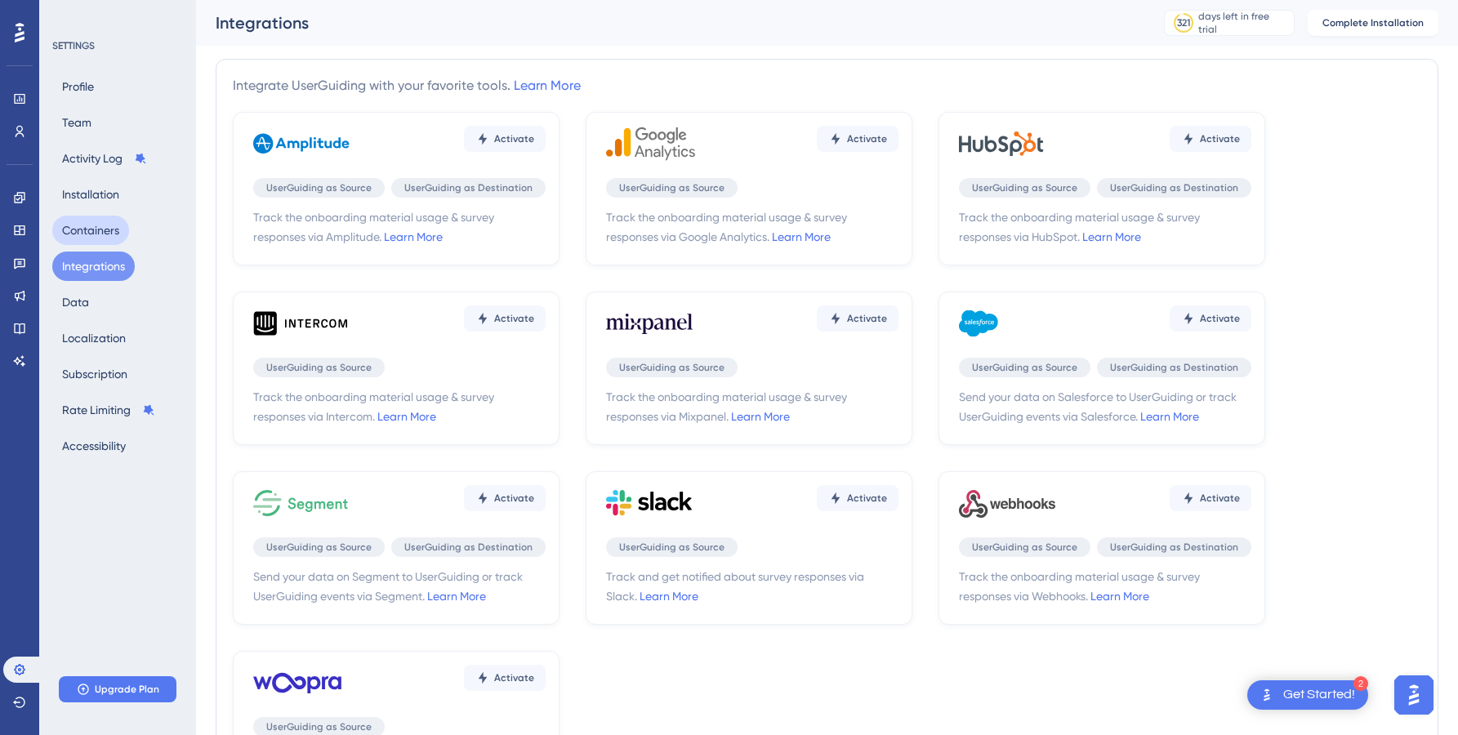
click at [100, 239] on button "Containers" at bounding box center [90, 230] width 77 height 29
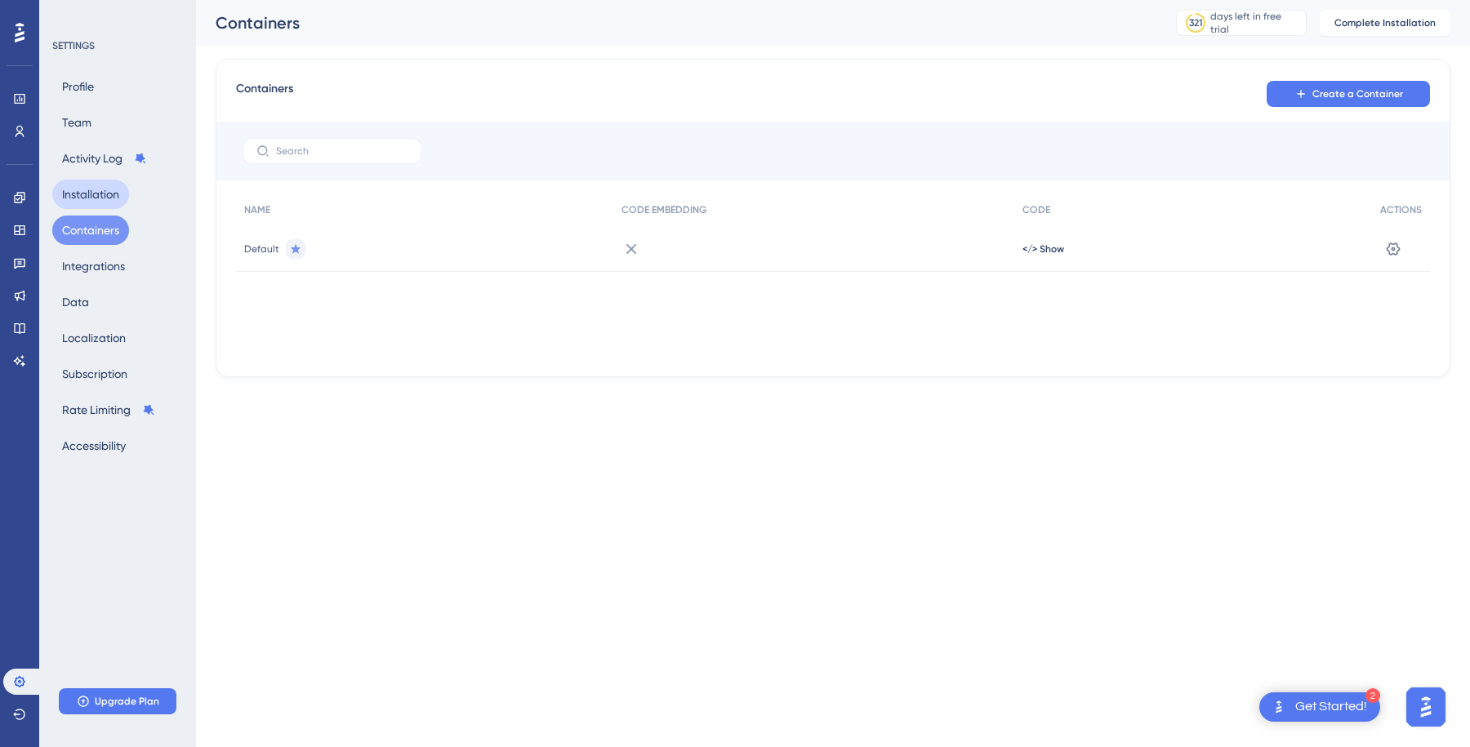
click at [104, 203] on button "Installation" at bounding box center [90, 194] width 77 height 29
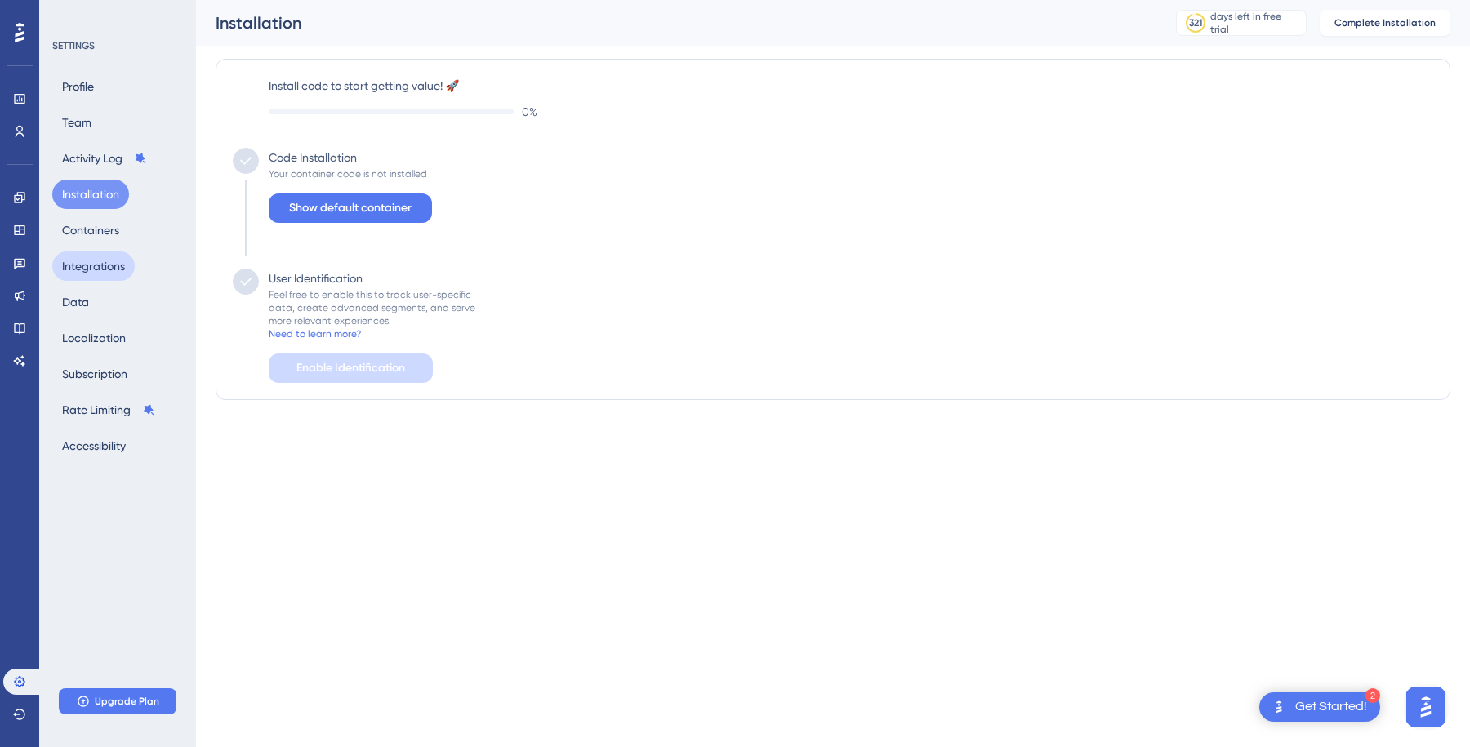
click at [92, 273] on button "Integrations" at bounding box center [93, 266] width 83 height 29
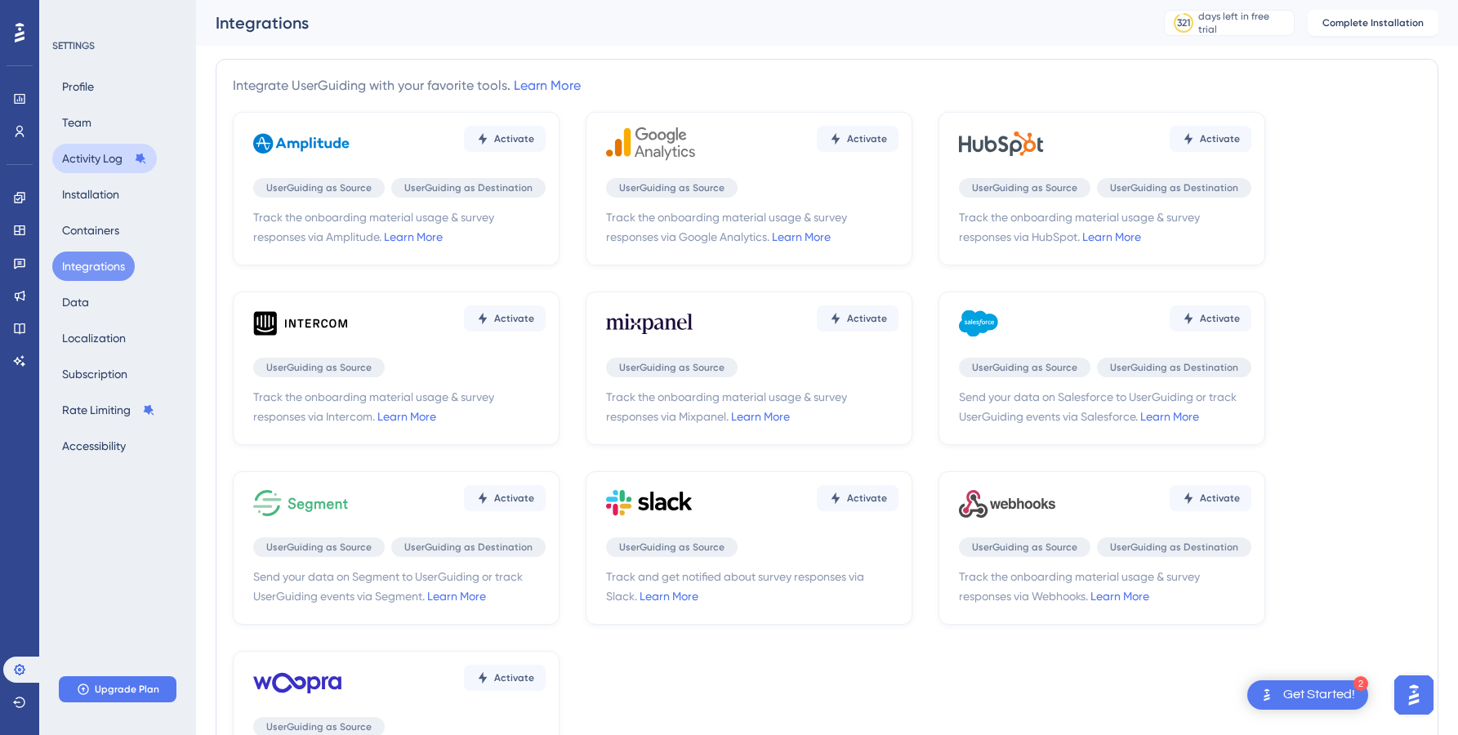
click at [93, 170] on button "Activity Log" at bounding box center [104, 158] width 105 height 29
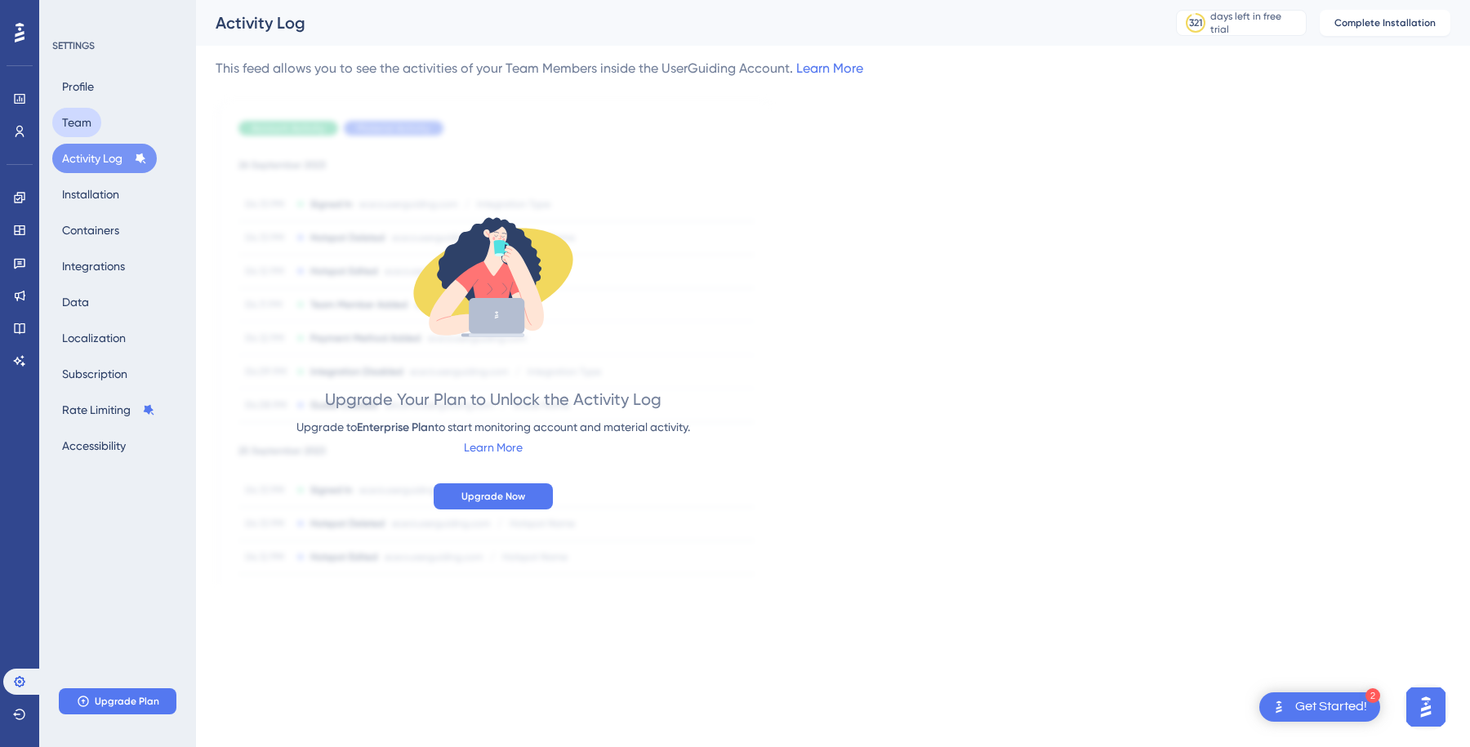
click at [91, 127] on button "Team" at bounding box center [76, 122] width 49 height 29
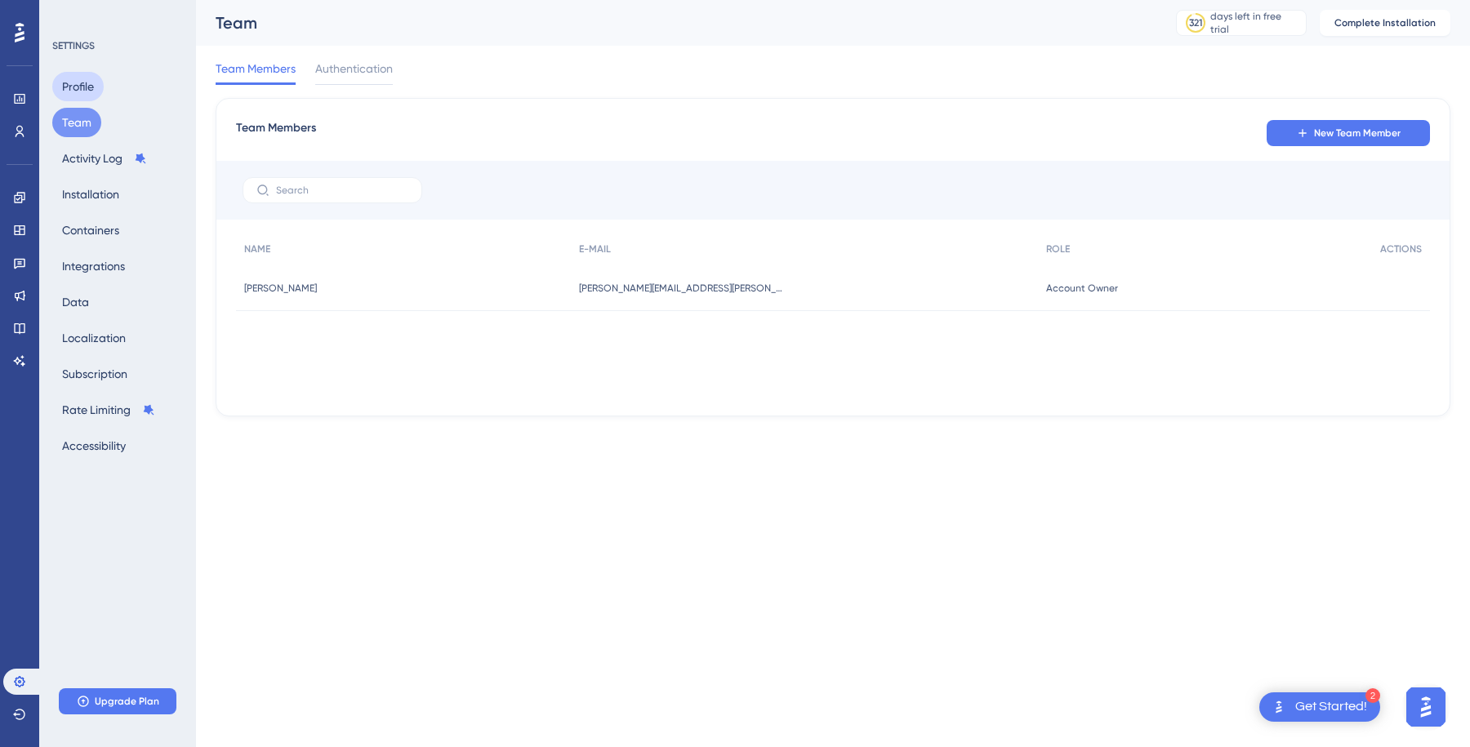
click at [91, 95] on button "Profile" at bounding box center [77, 86] width 51 height 29
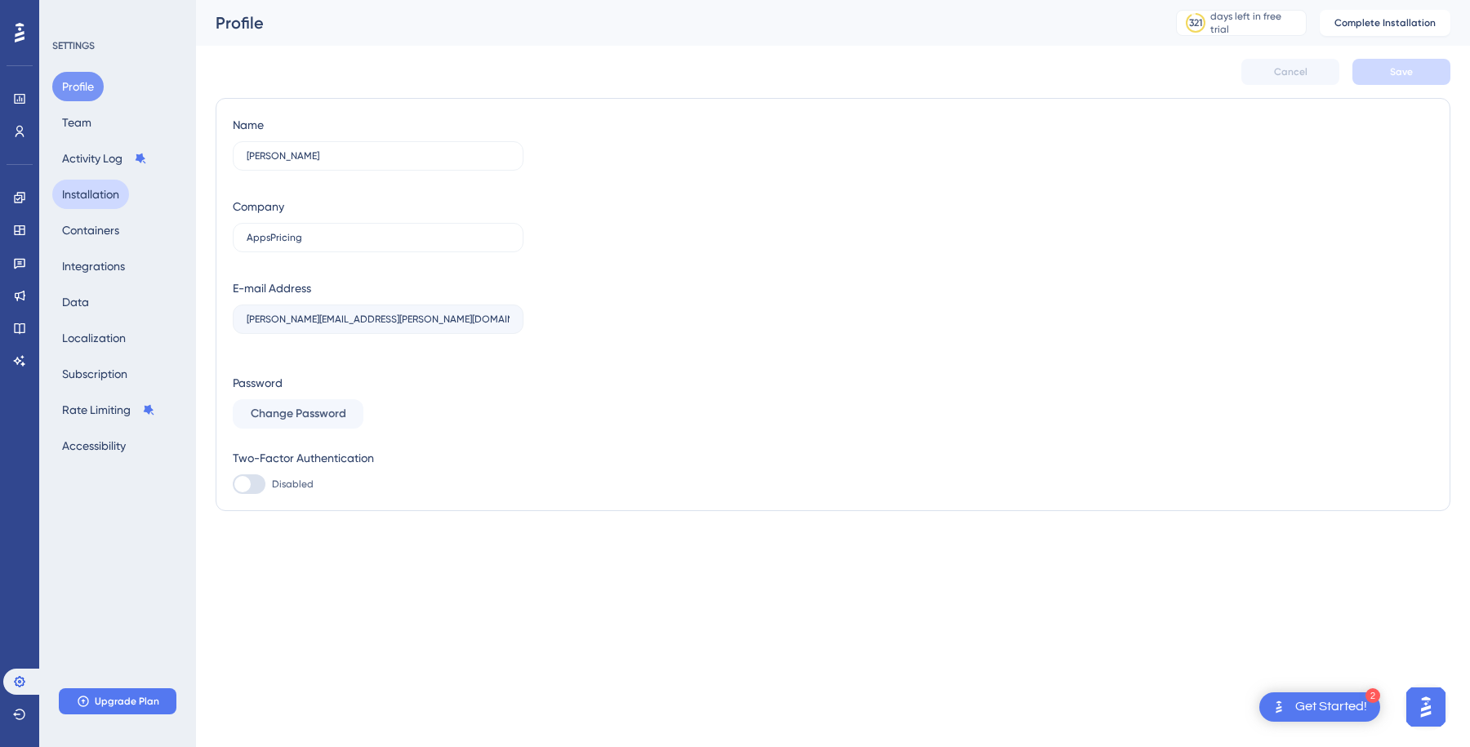
click at [78, 203] on button "Installation" at bounding box center [90, 194] width 77 height 29
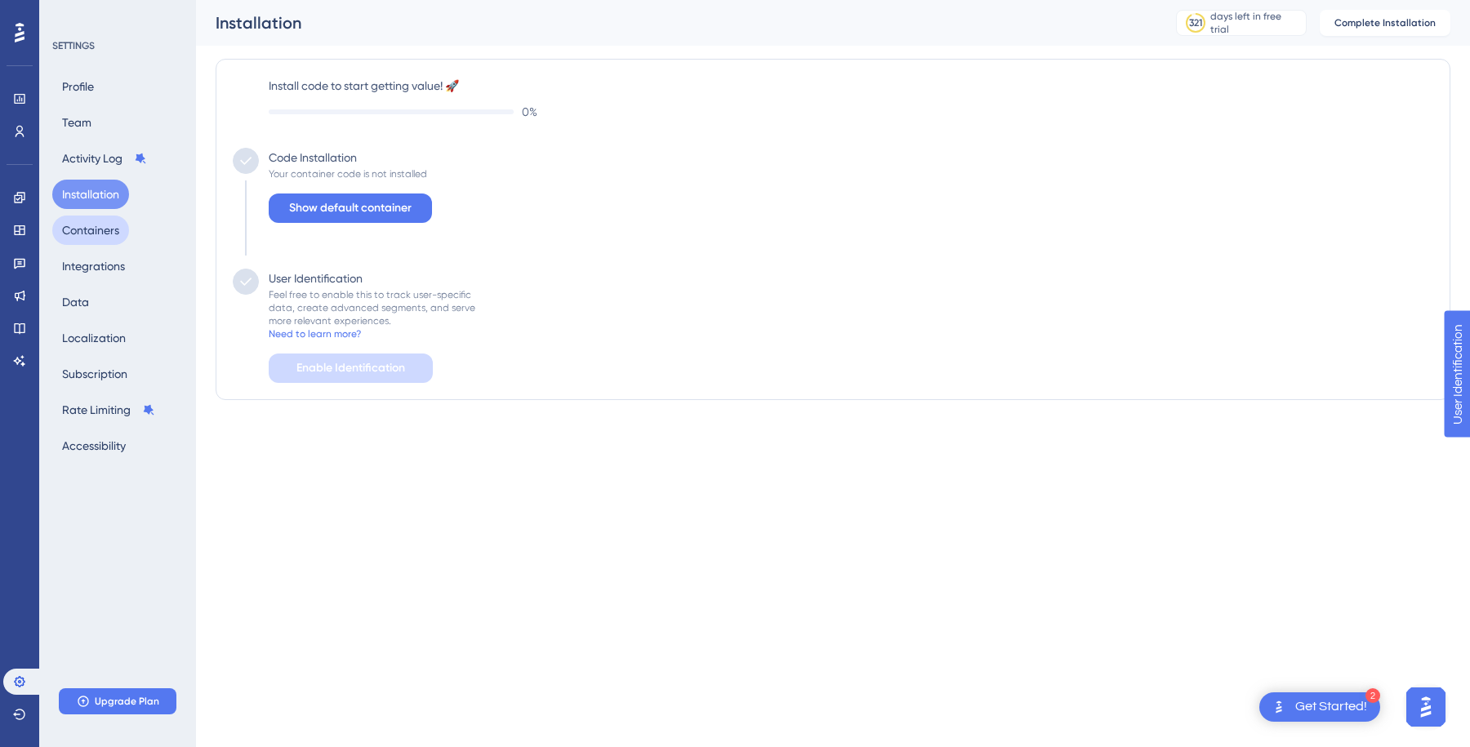
click at [78, 237] on button "Containers" at bounding box center [90, 230] width 77 height 29
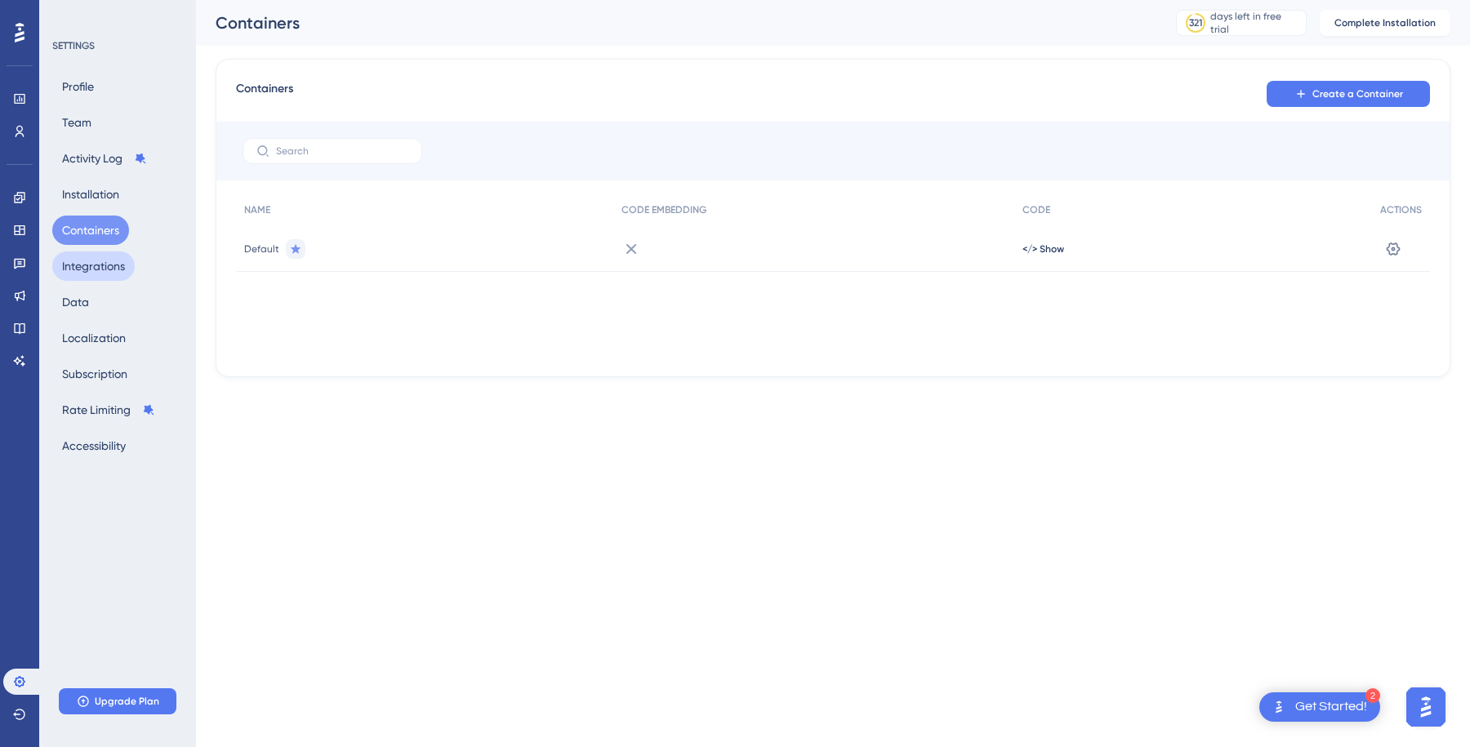
click at [79, 269] on button "Integrations" at bounding box center [93, 266] width 83 height 29
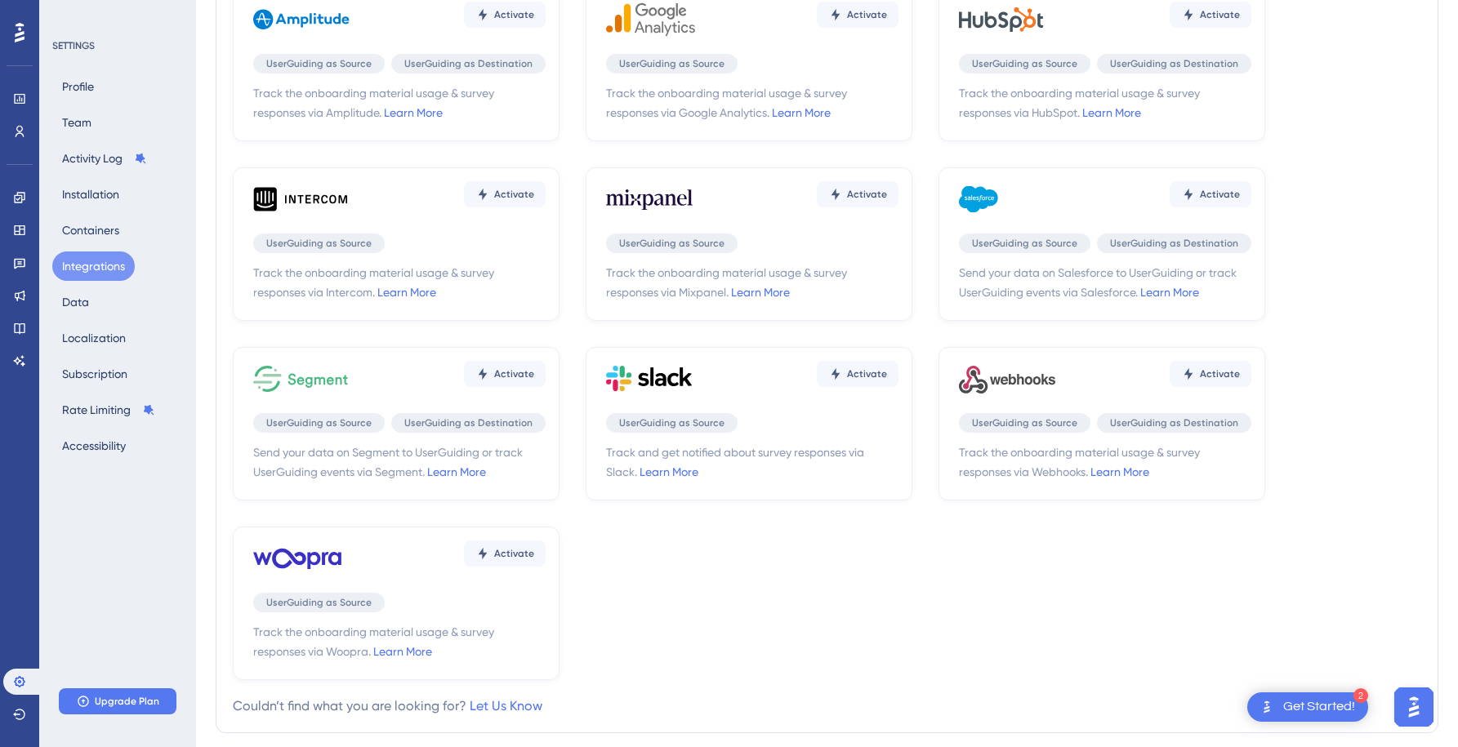
scroll to position [189, 0]
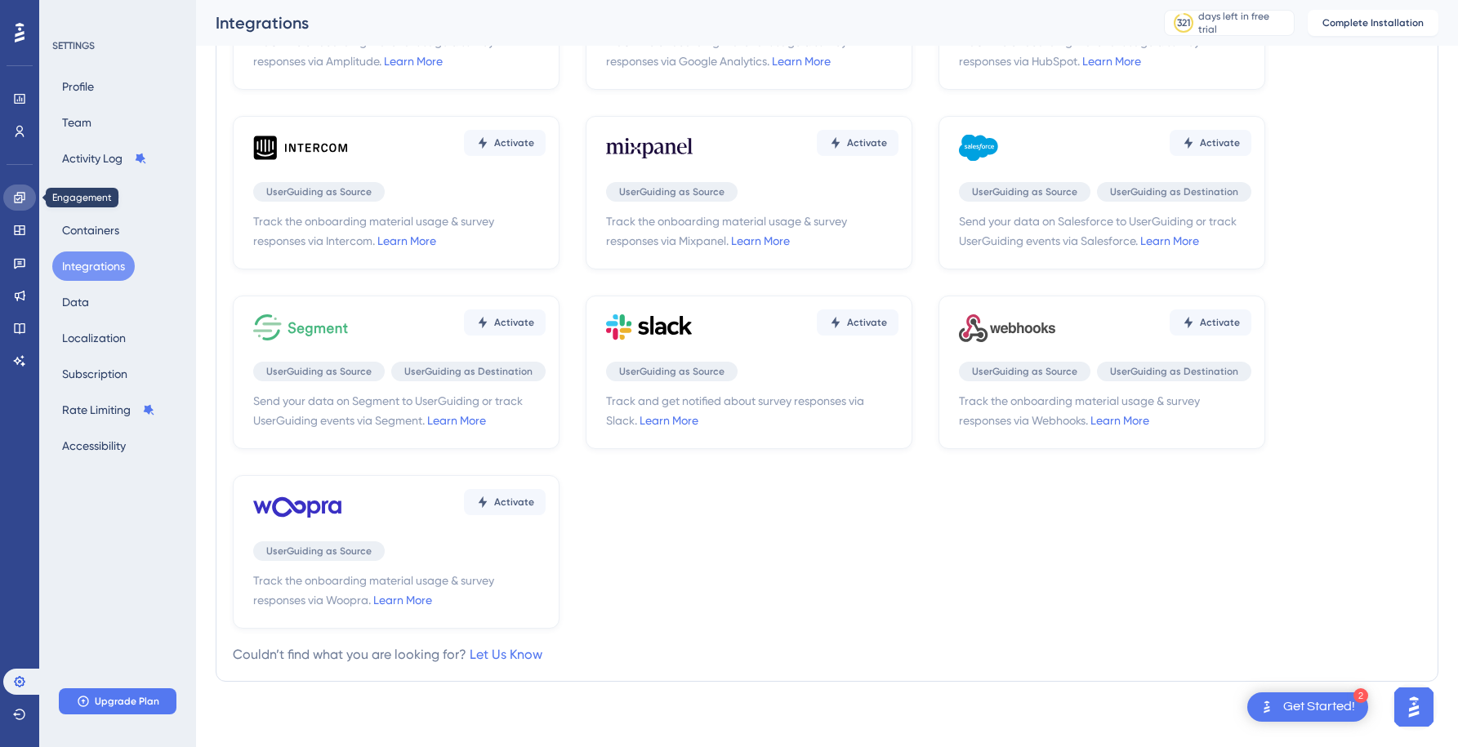
click at [20, 198] on icon at bounding box center [19, 197] width 11 height 11
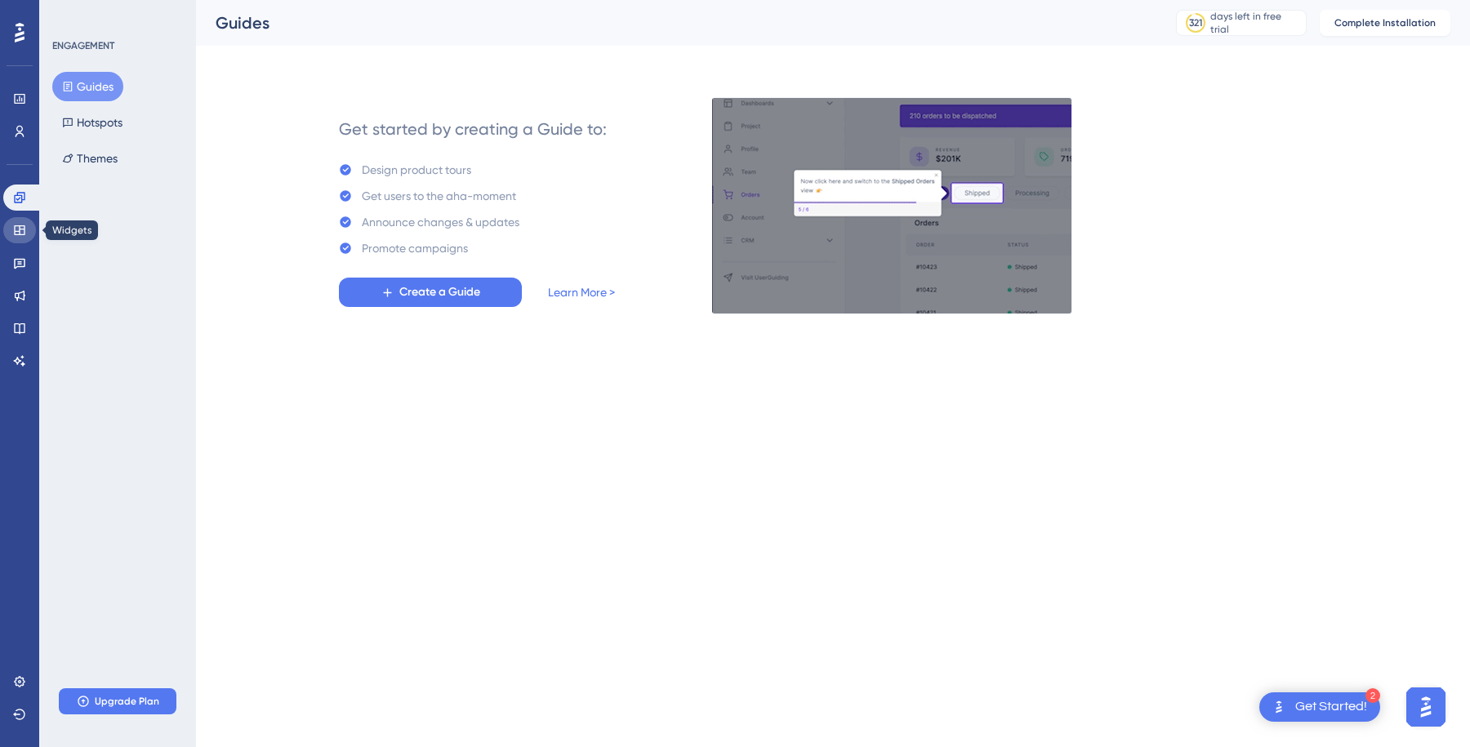
click at [22, 237] on link at bounding box center [19, 230] width 33 height 26
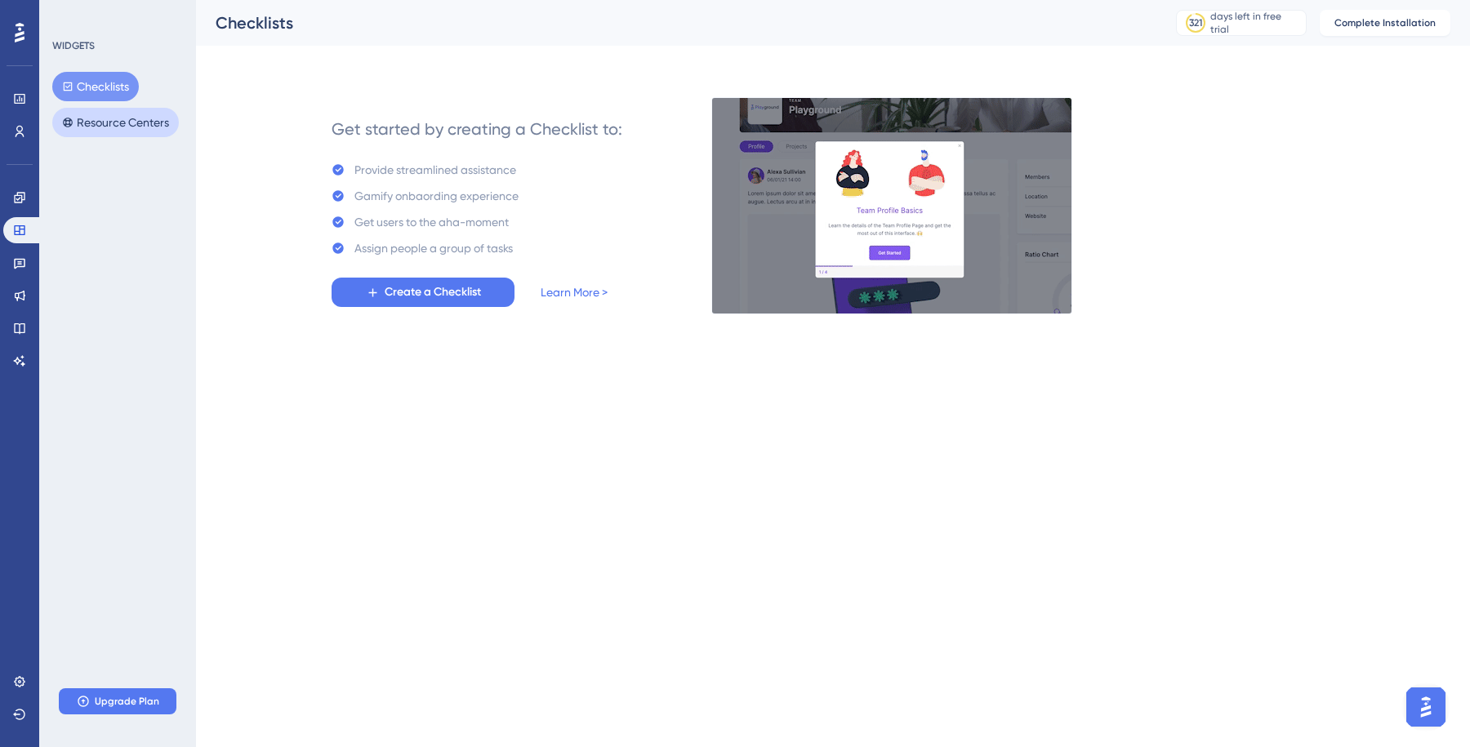
click at [109, 121] on button "Resource Centers" at bounding box center [115, 122] width 127 height 29
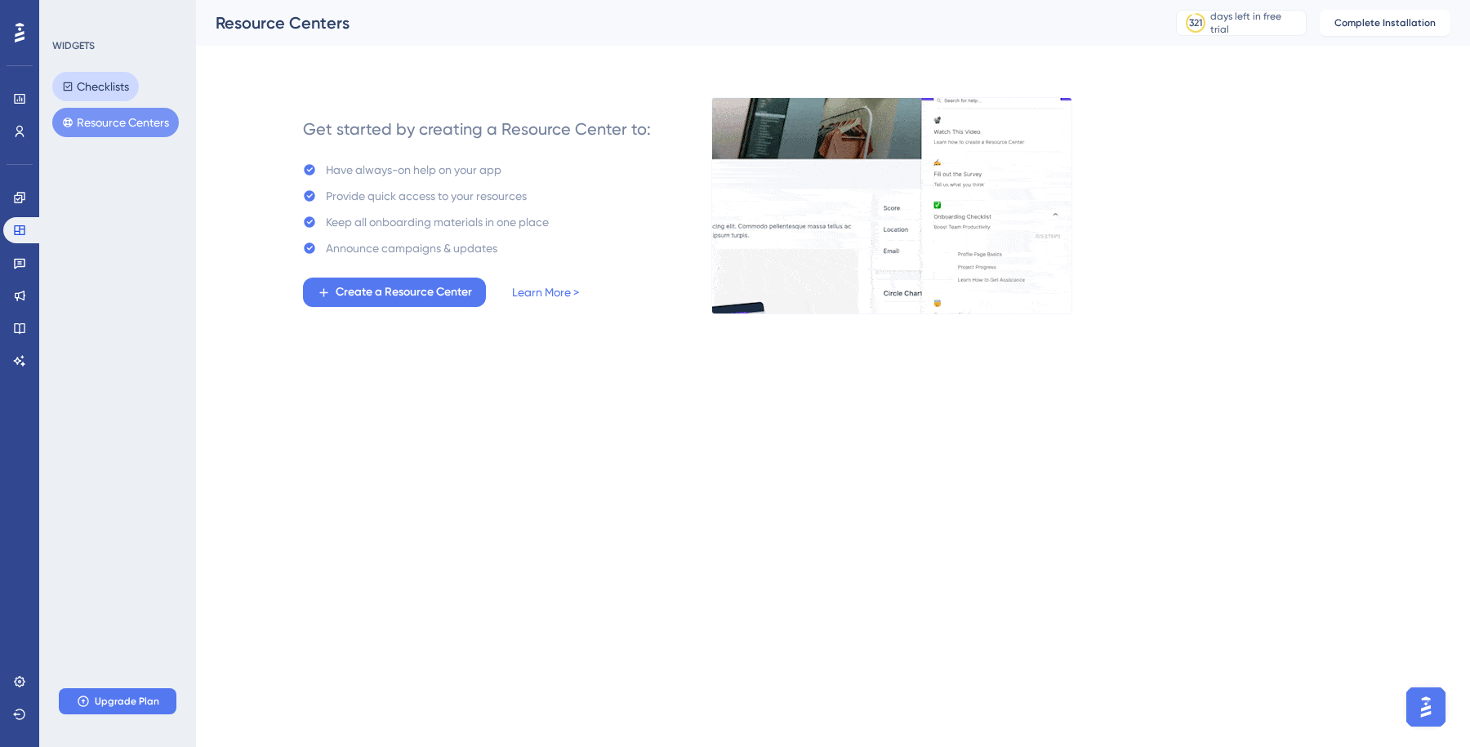
click at [109, 92] on button "Checklists" at bounding box center [95, 86] width 87 height 29
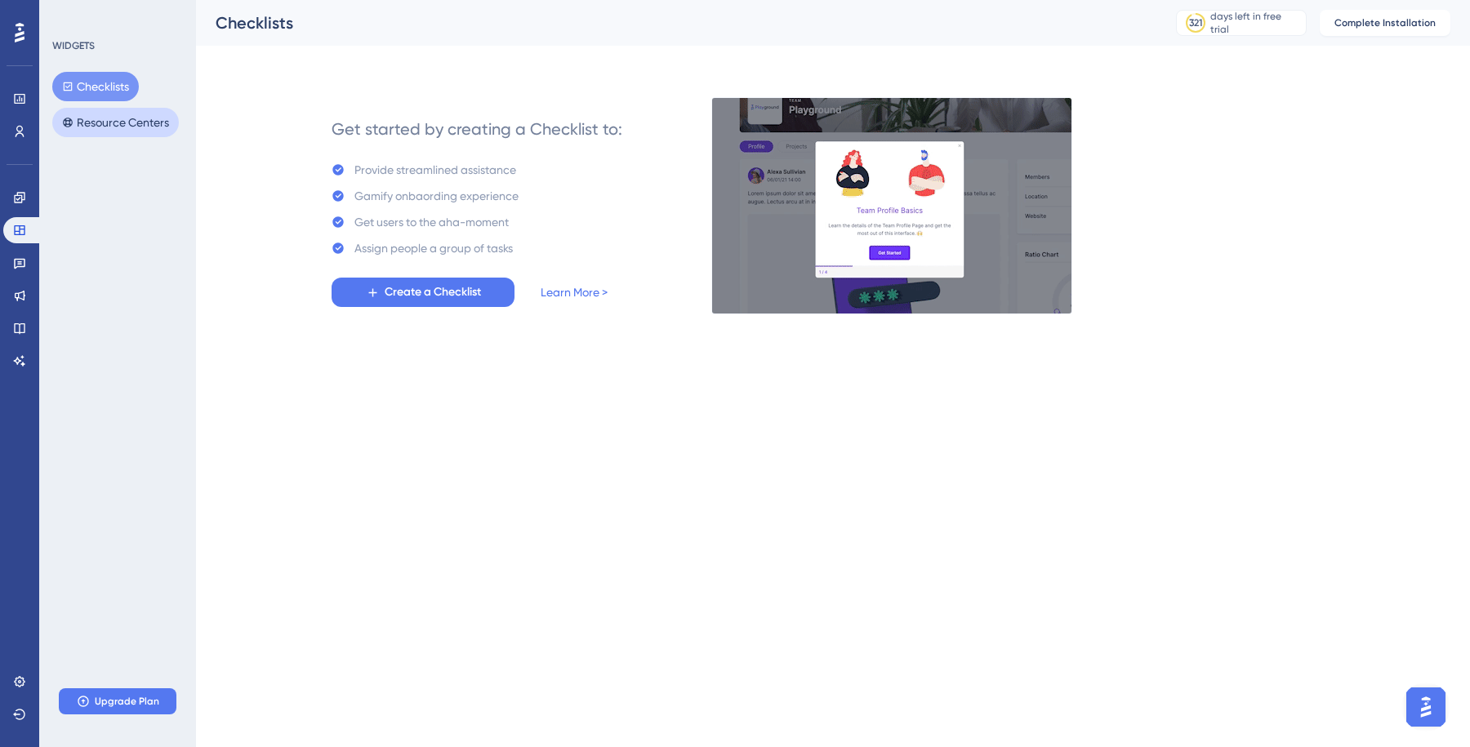
click at [111, 125] on button "Resource Centers" at bounding box center [115, 122] width 127 height 29
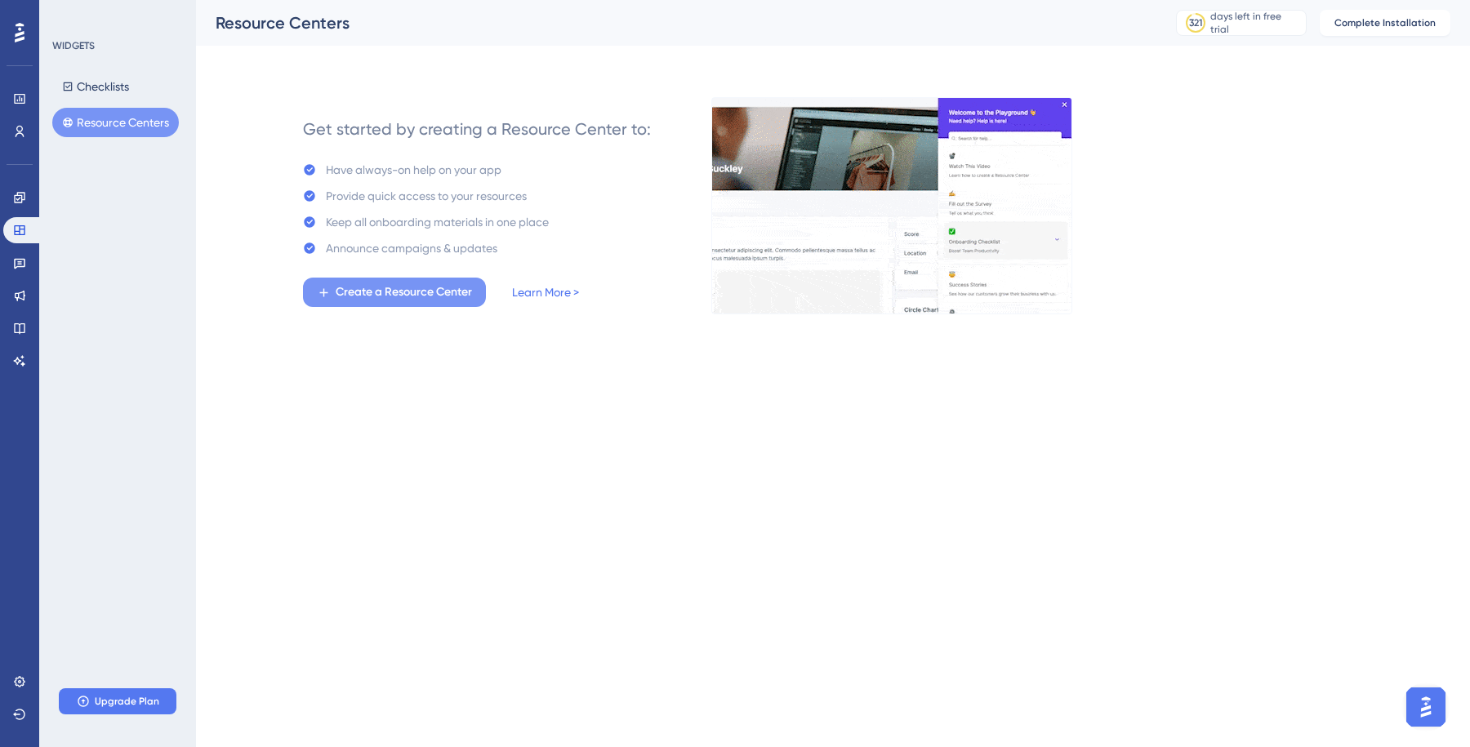
click at [398, 301] on span "Create a Resource Center" at bounding box center [404, 293] width 136 height 20
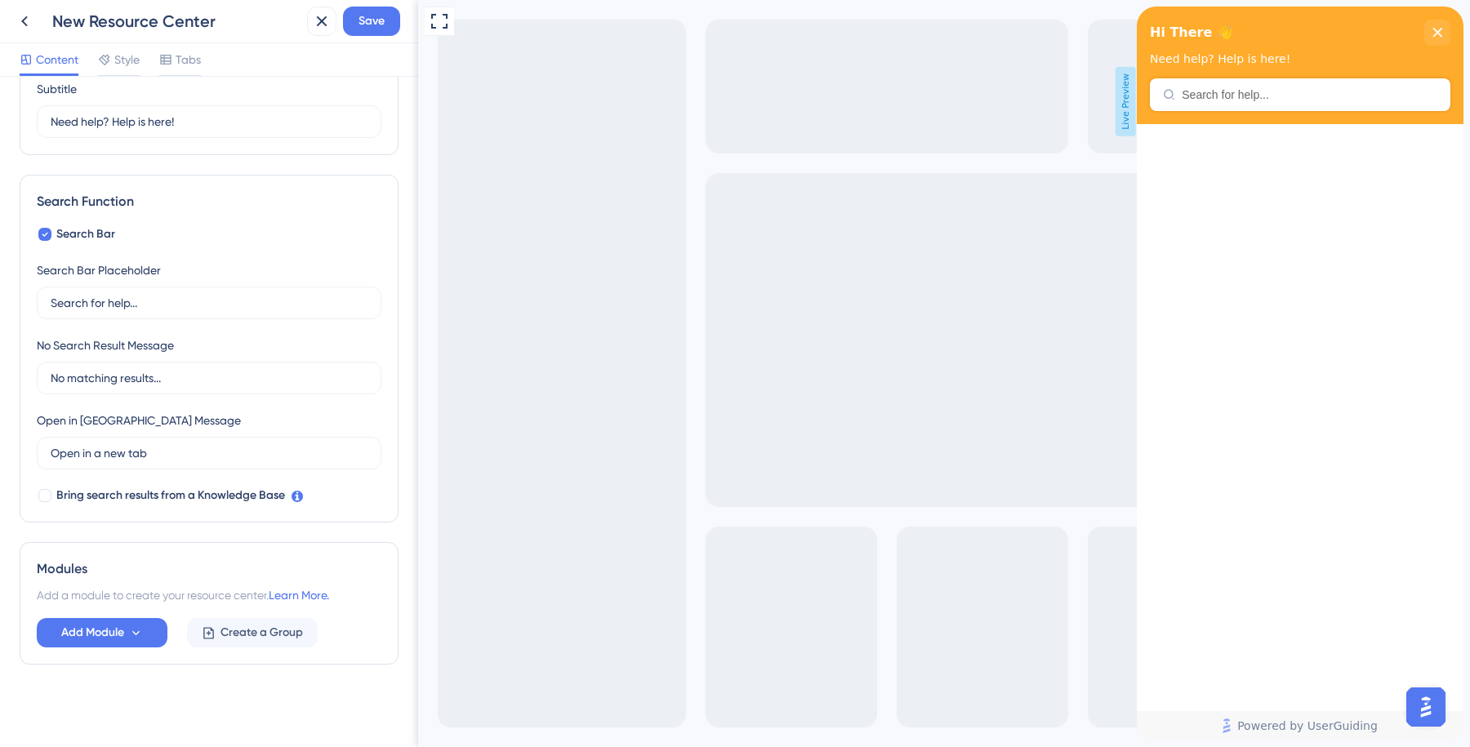
scroll to position [145, 0]
click at [133, 625] on icon at bounding box center [136, 631] width 14 height 14
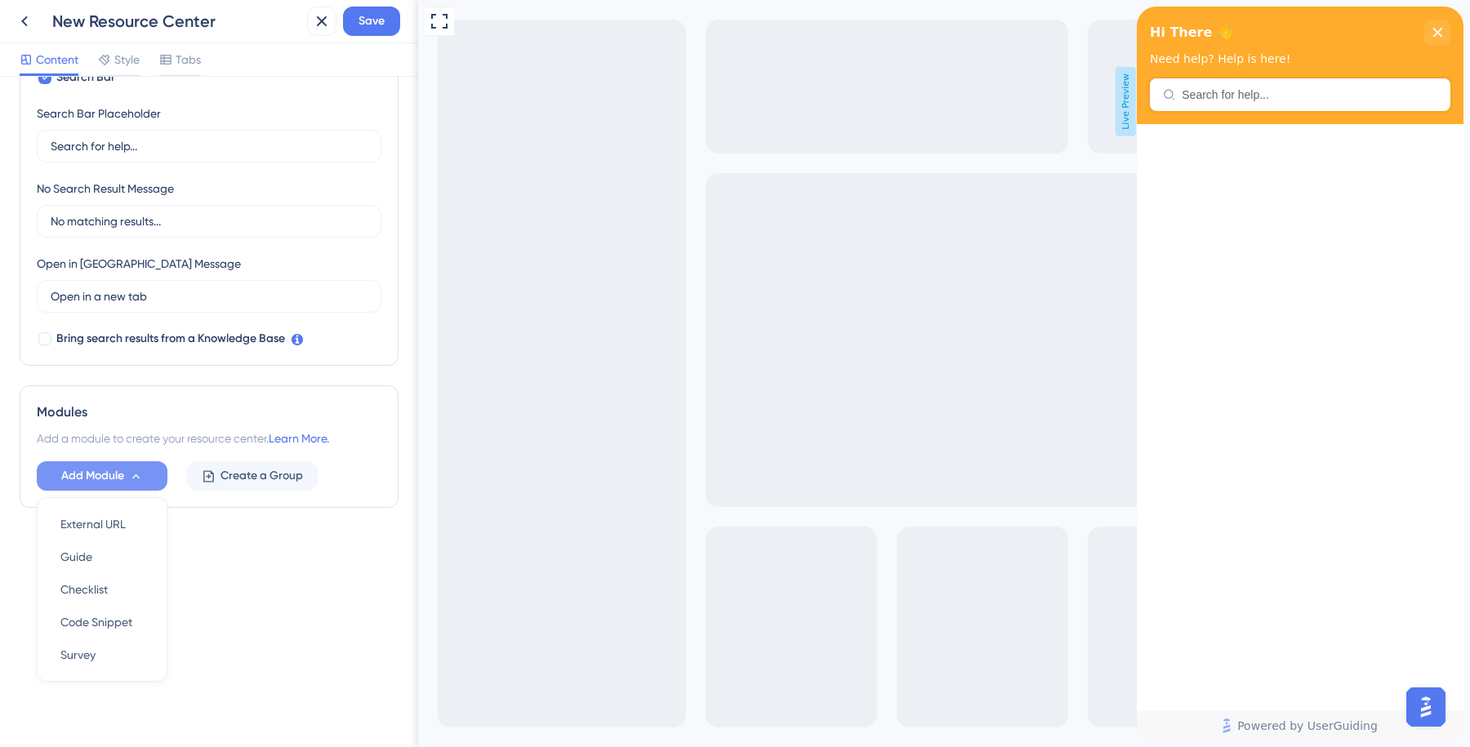
click at [1122, 101] on span "Live Preview" at bounding box center [1126, 101] width 20 height 69
click at [1439, 31] on icon "close resource center" at bounding box center [1438, 32] width 9 height 9
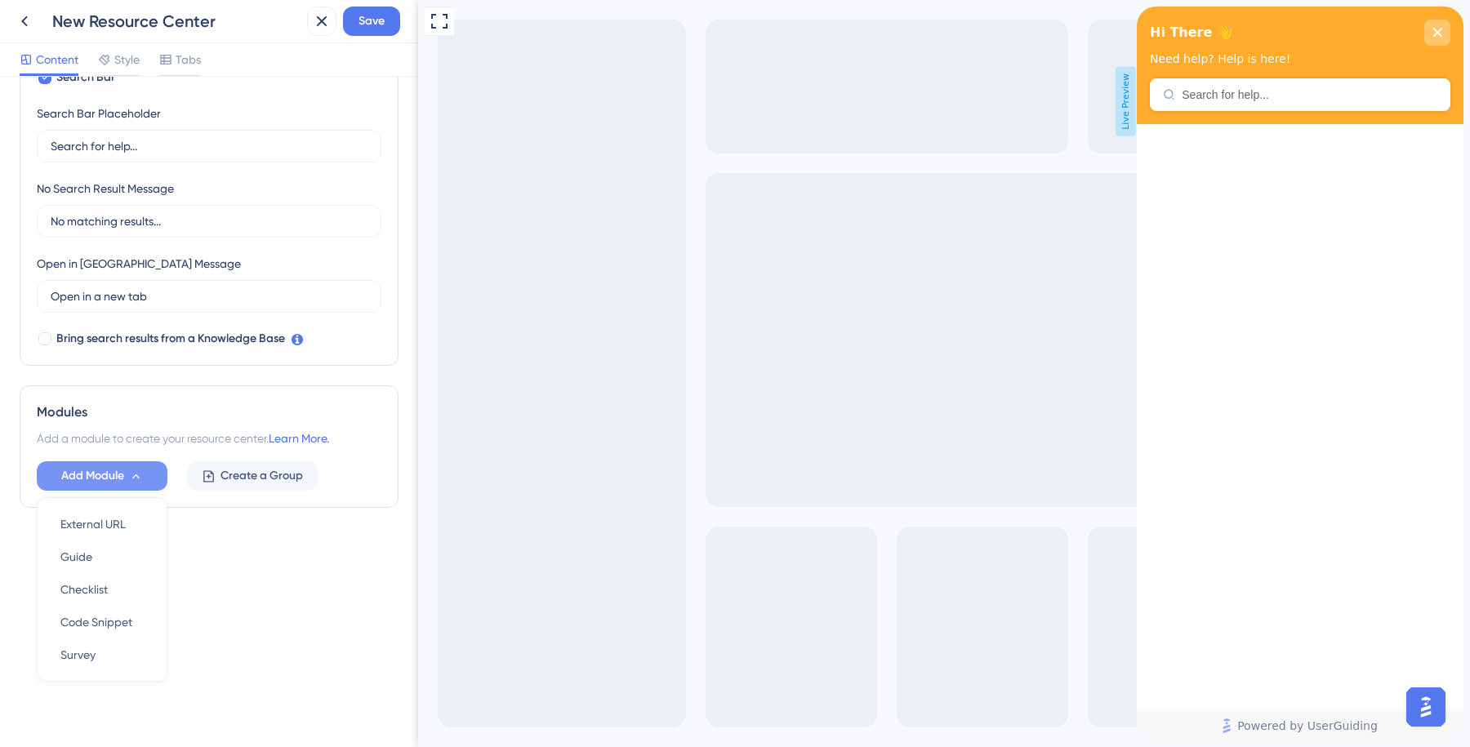
click at [1439, 26] on div "close resource center" at bounding box center [1438, 33] width 26 height 26
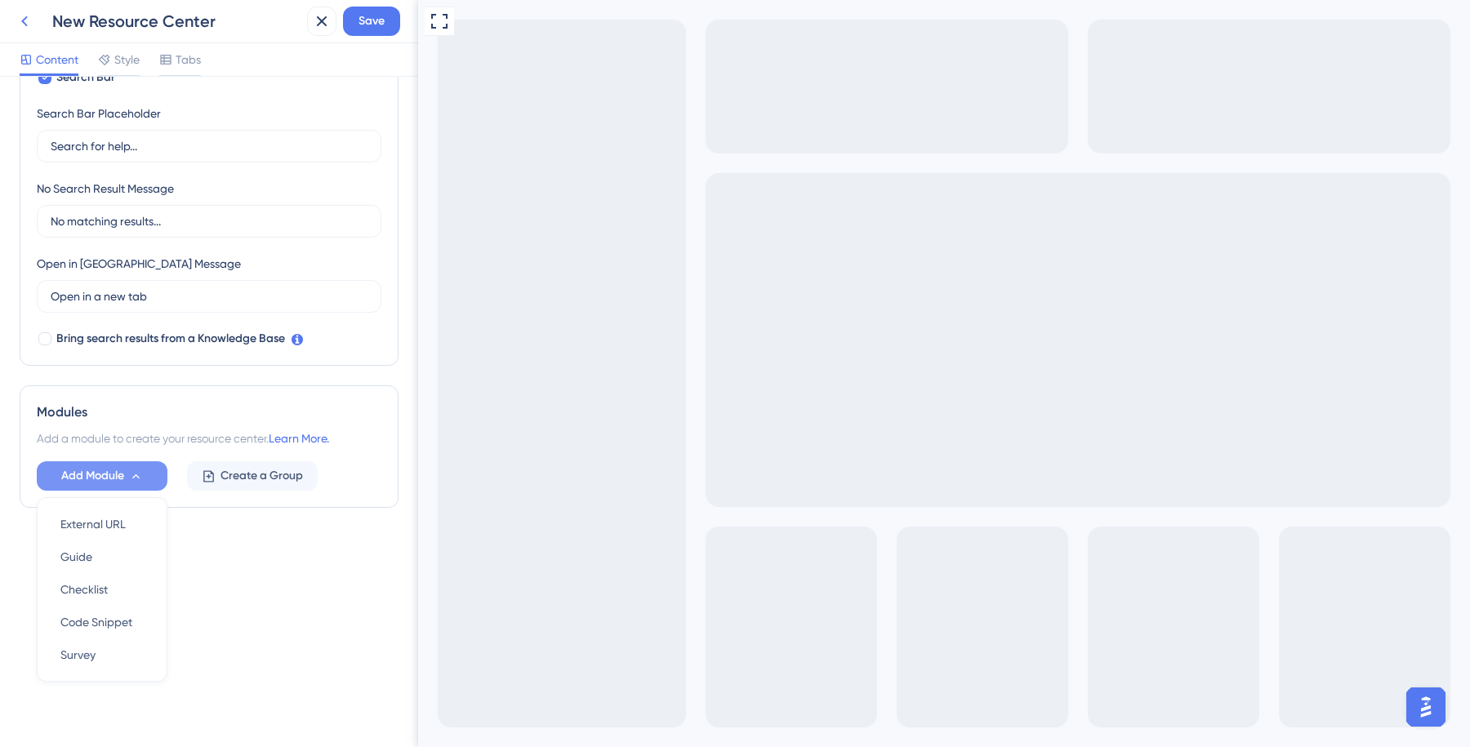
click at [24, 26] on icon at bounding box center [25, 21] width 20 height 20
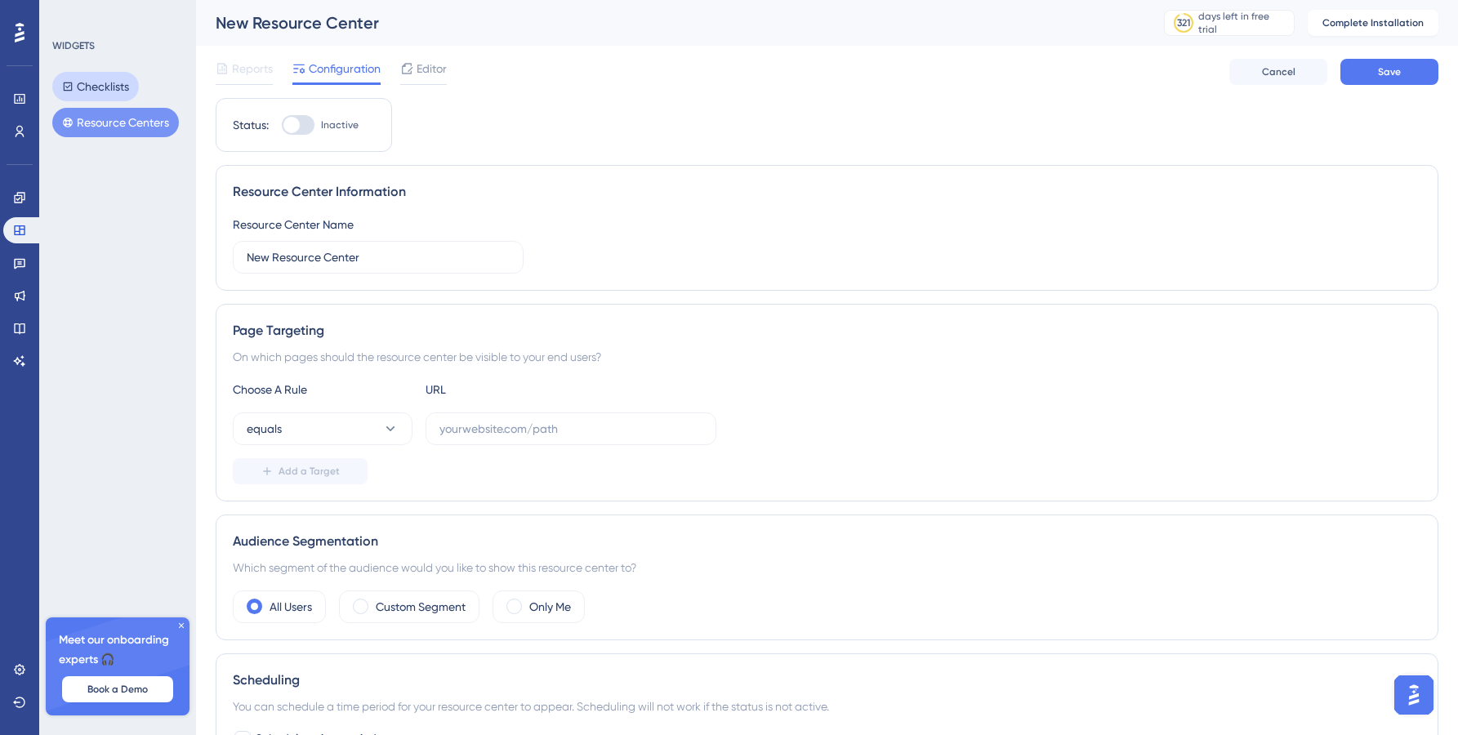
click at [108, 79] on button "Checklists" at bounding box center [95, 86] width 87 height 29
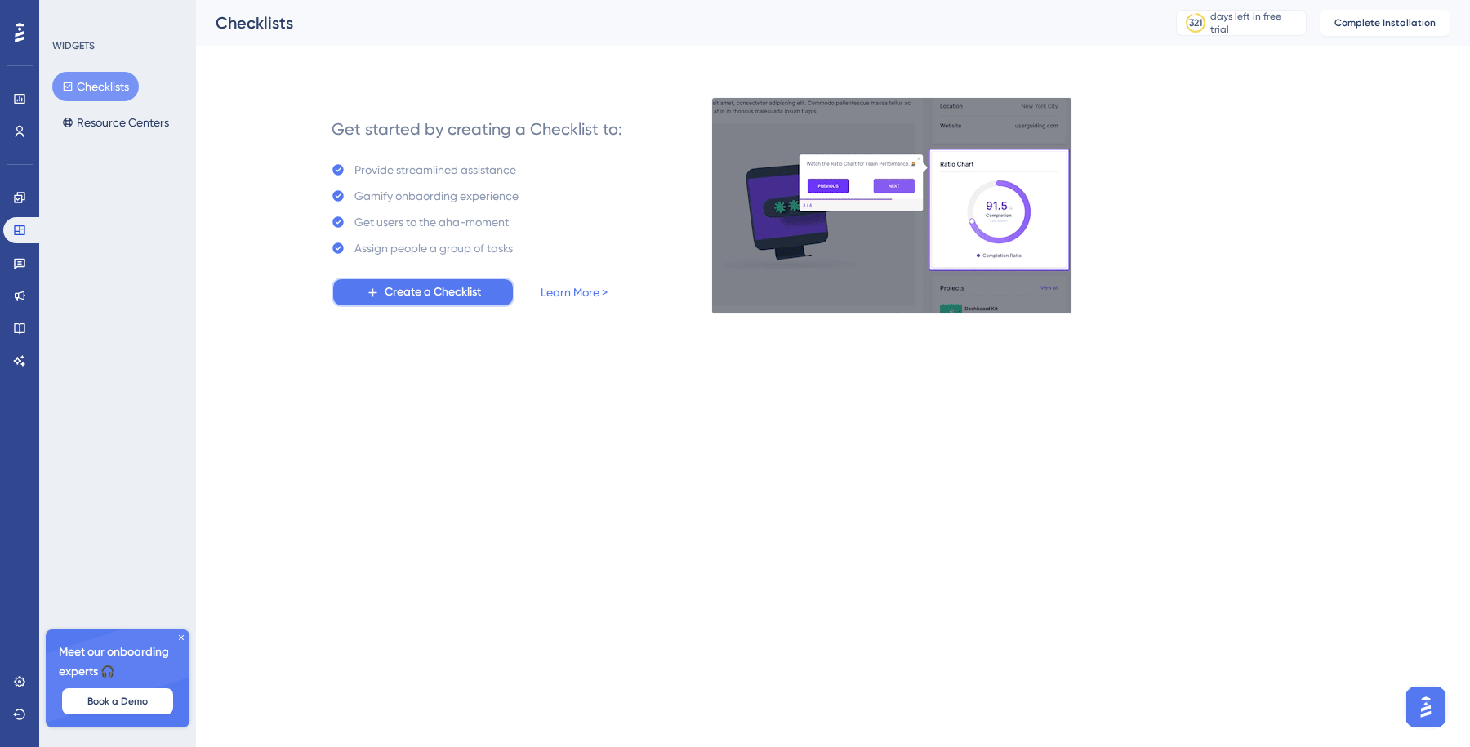
click at [466, 297] on span "Create a Checklist" at bounding box center [433, 293] width 96 height 20
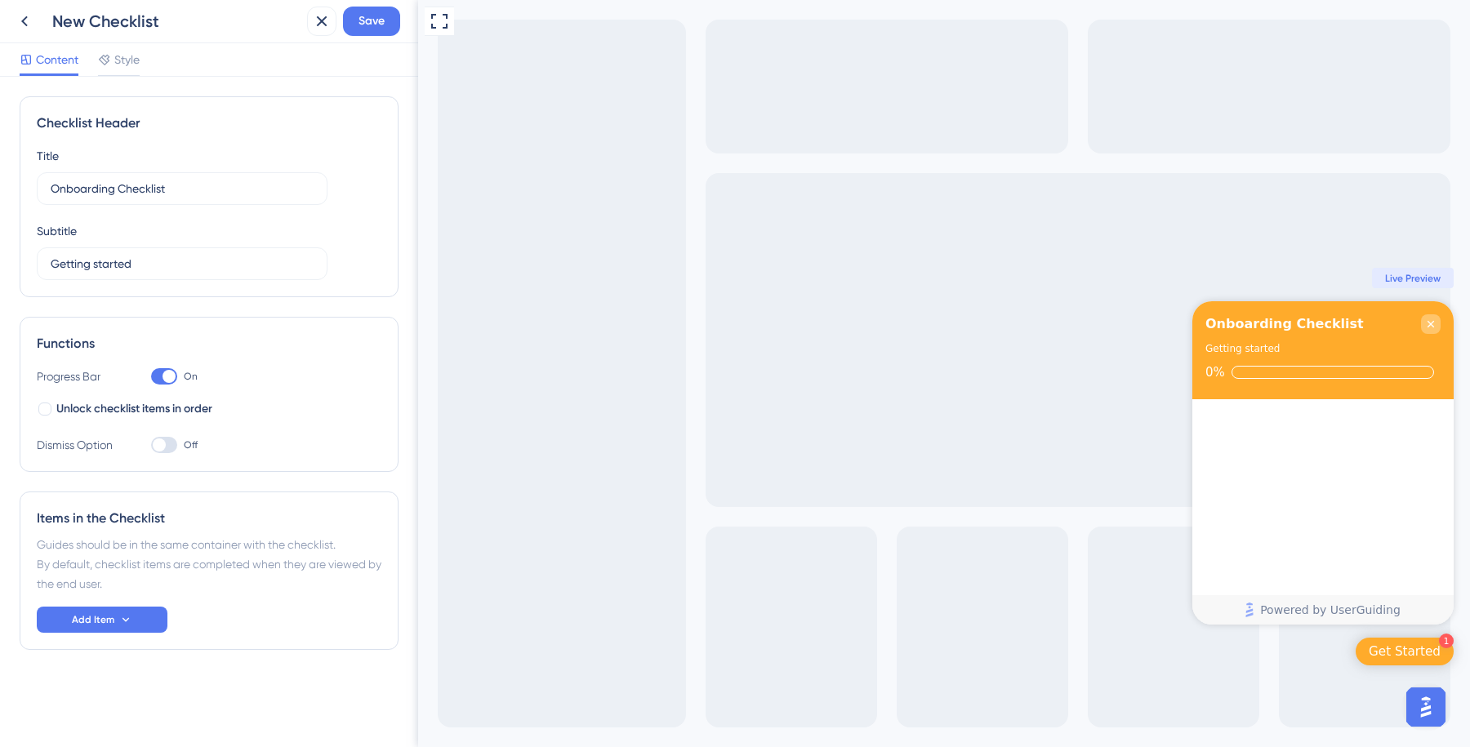
click at [1428, 326] on icon "Close Checklist" at bounding box center [1431, 324] width 7 height 7
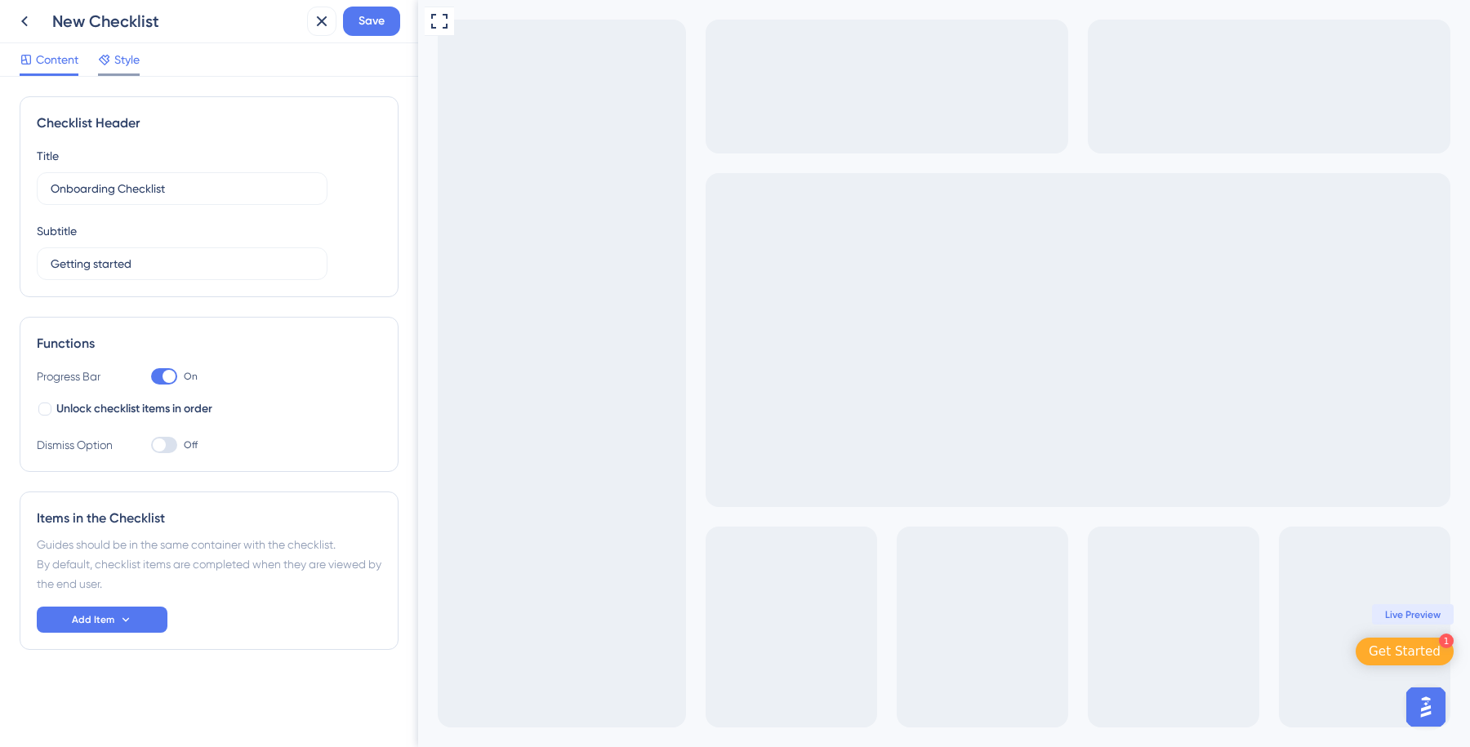
click at [125, 60] on span "Style" at bounding box center [126, 60] width 25 height 20
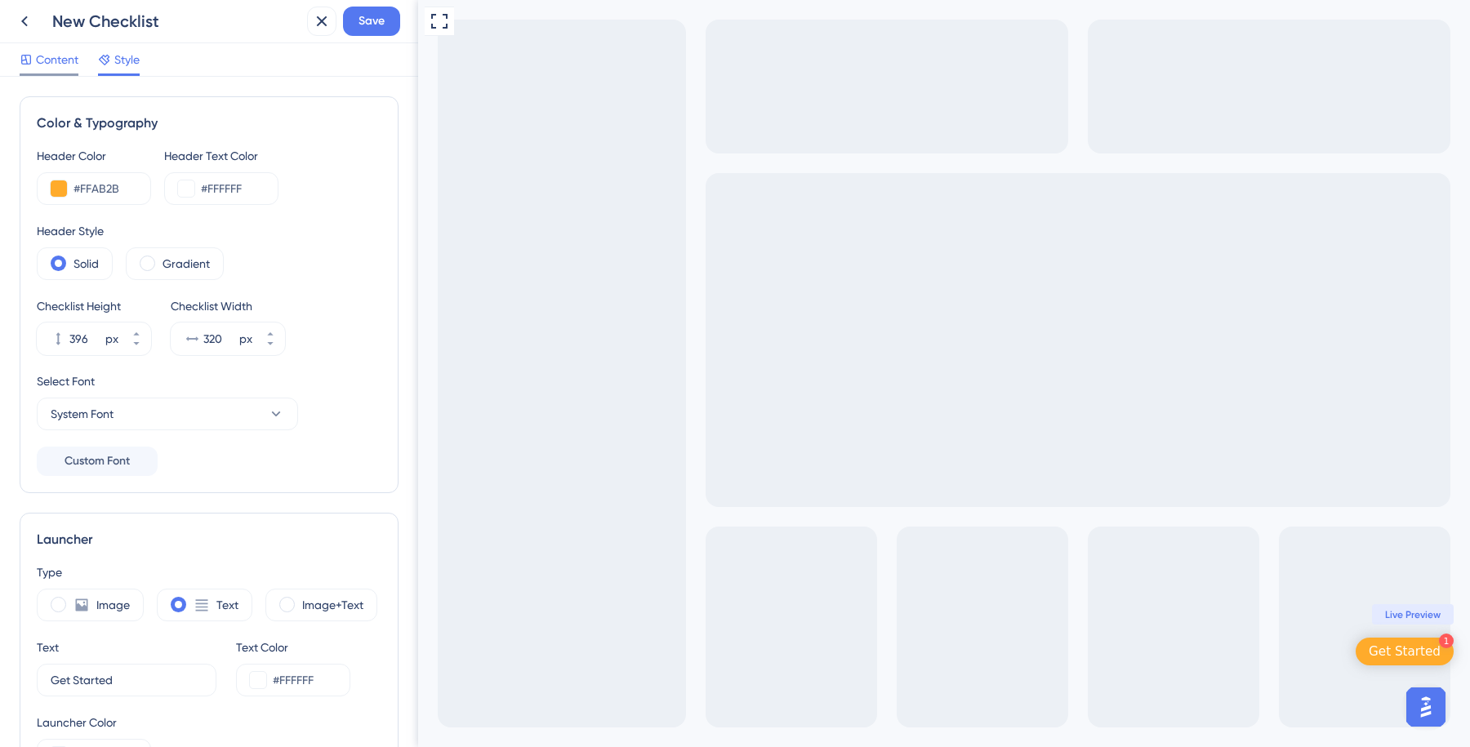
click at [50, 63] on span "Content" at bounding box center [57, 60] width 42 height 20
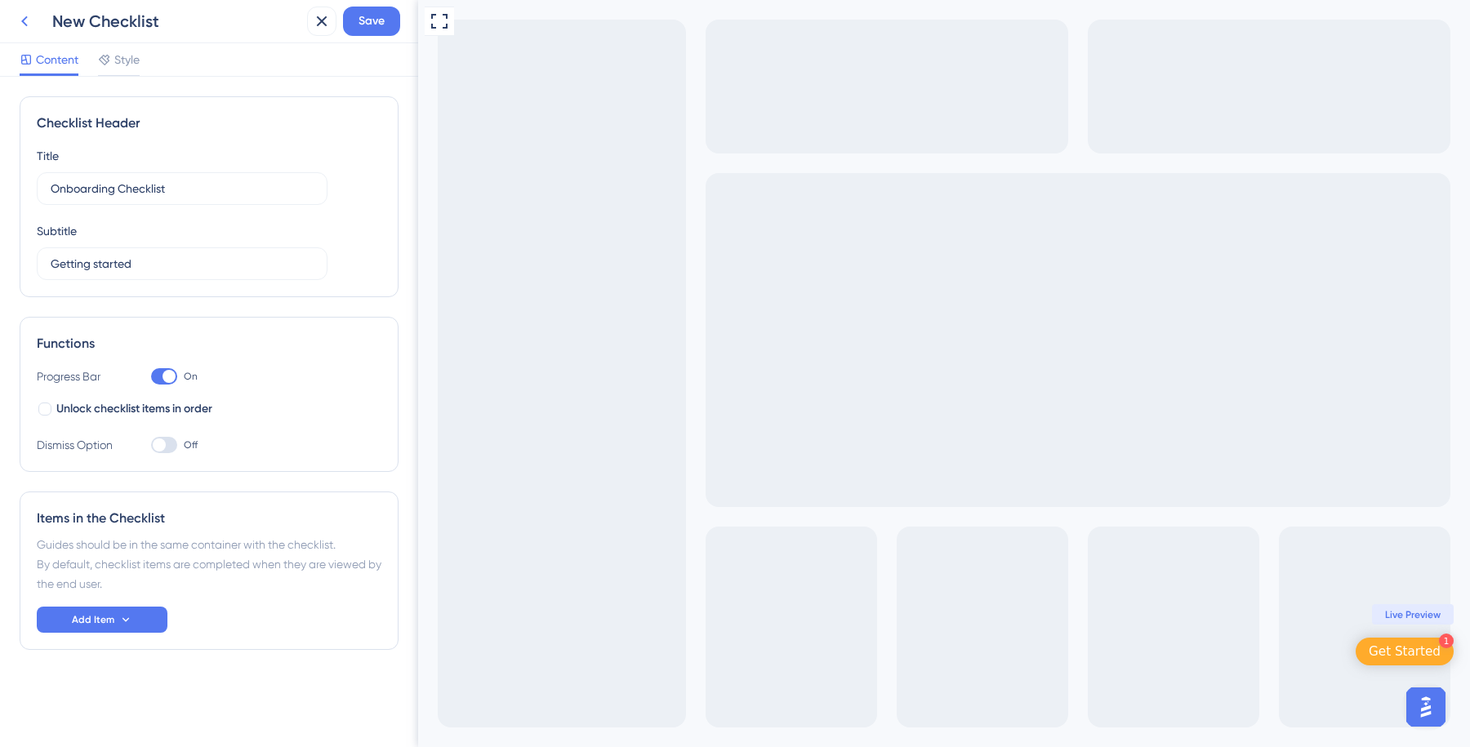
click at [28, 20] on icon at bounding box center [25, 21] width 20 height 20
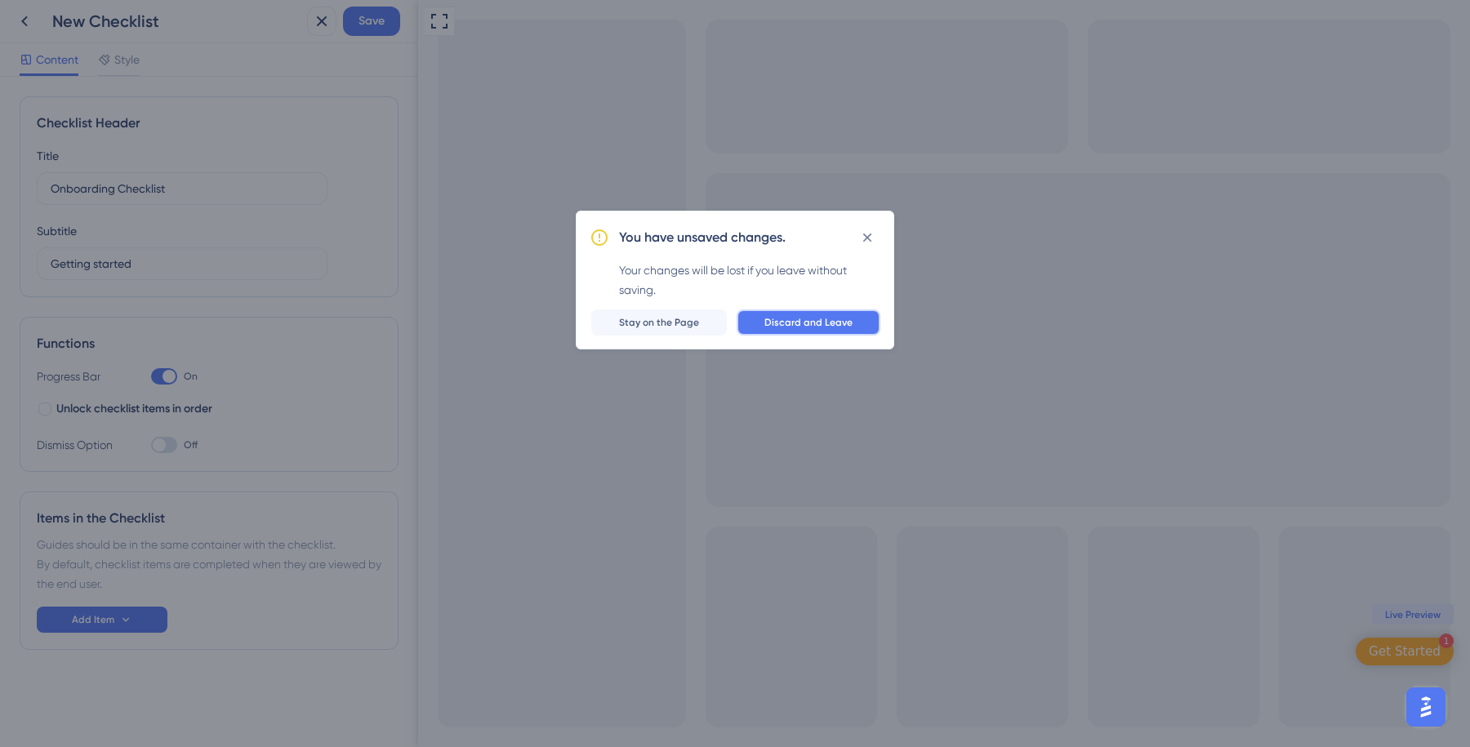
click at [868, 322] on button "Discard and Leave" at bounding box center [809, 323] width 144 height 26
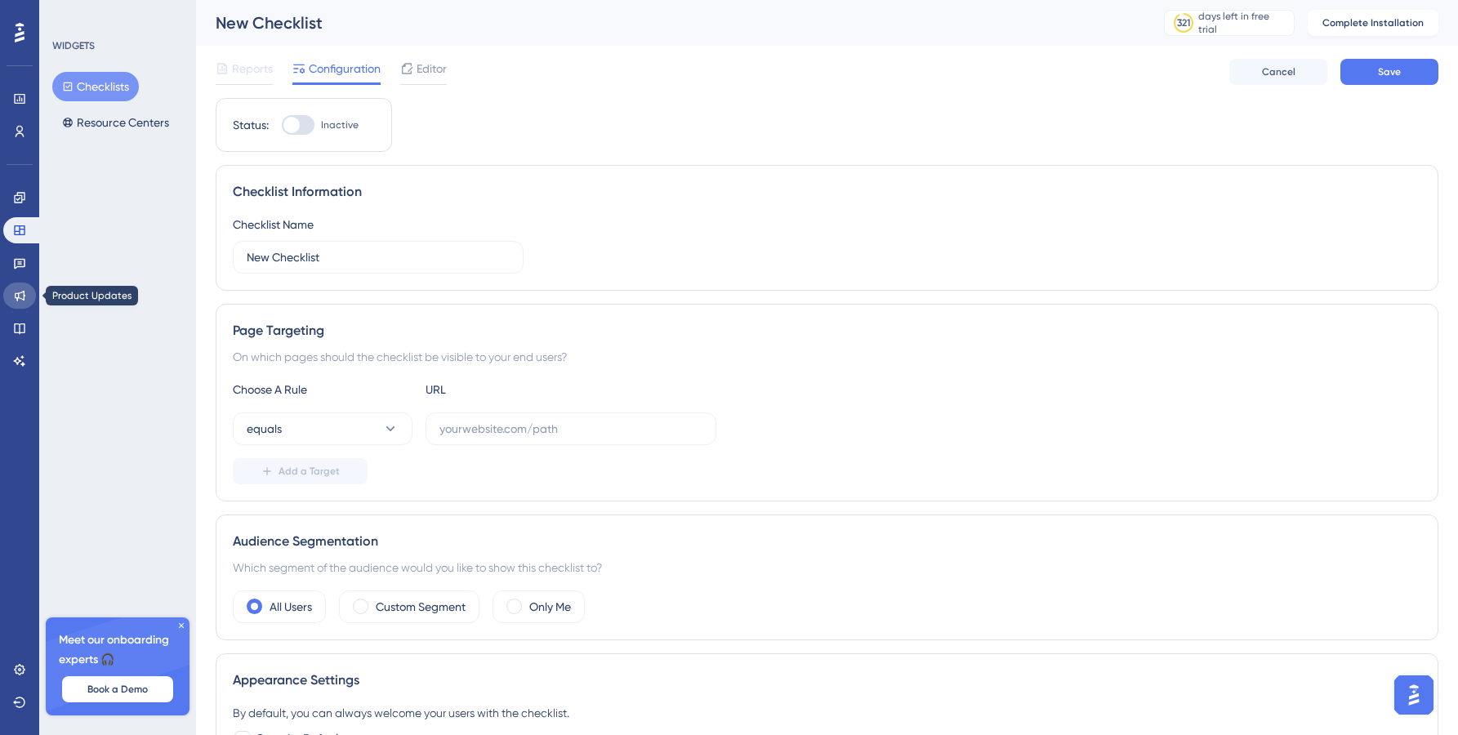
click at [24, 298] on icon at bounding box center [20, 296] width 11 height 11
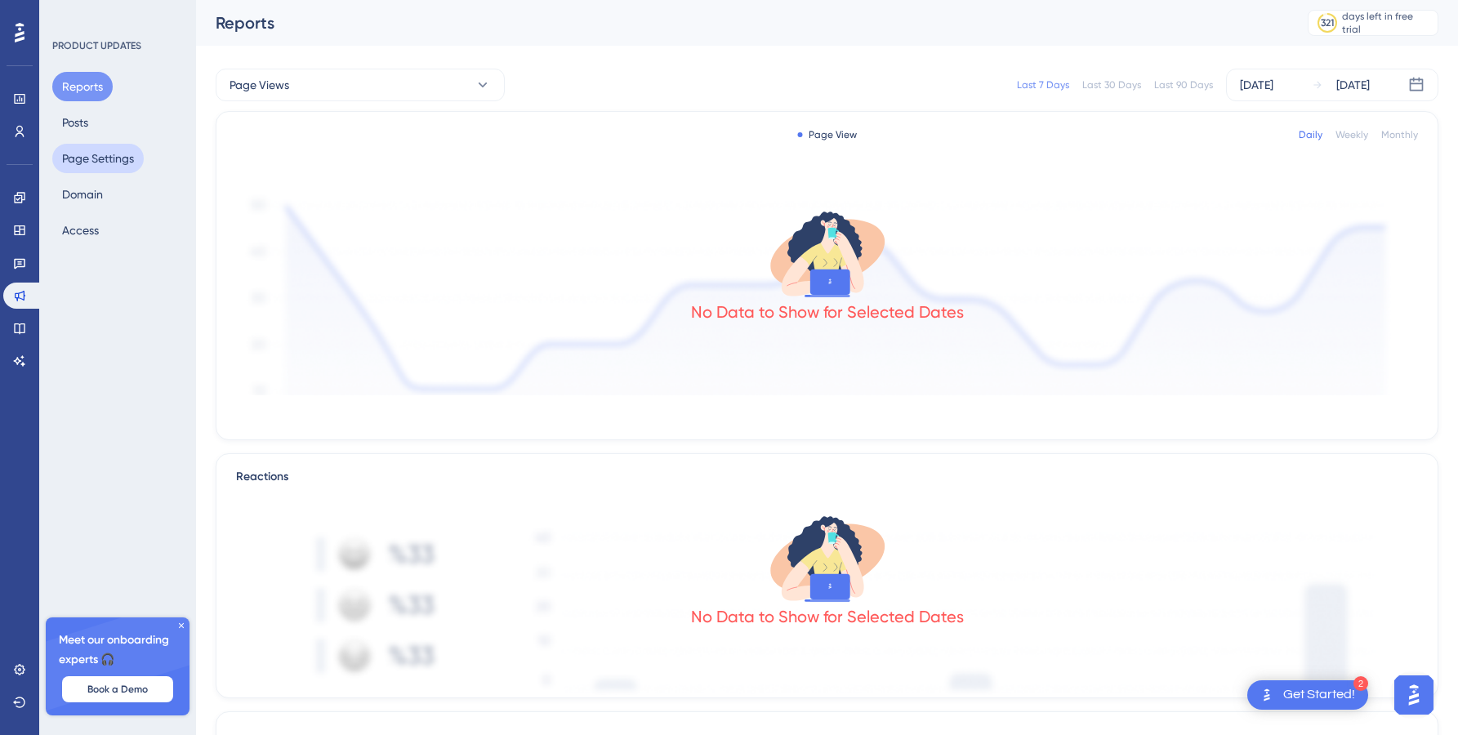
click at [96, 166] on button "Page Settings" at bounding box center [97, 158] width 91 height 29
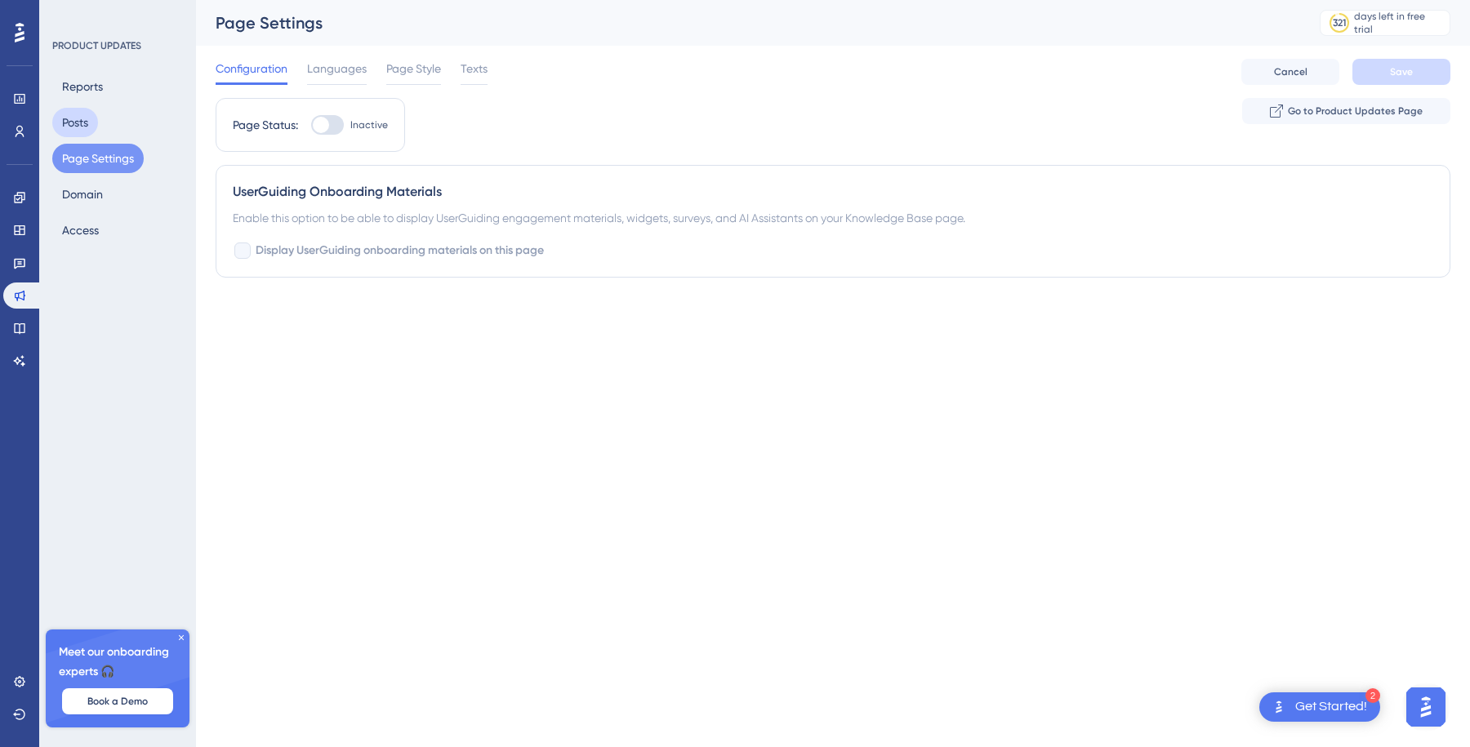
click at [87, 111] on button "Posts" at bounding box center [75, 122] width 46 height 29
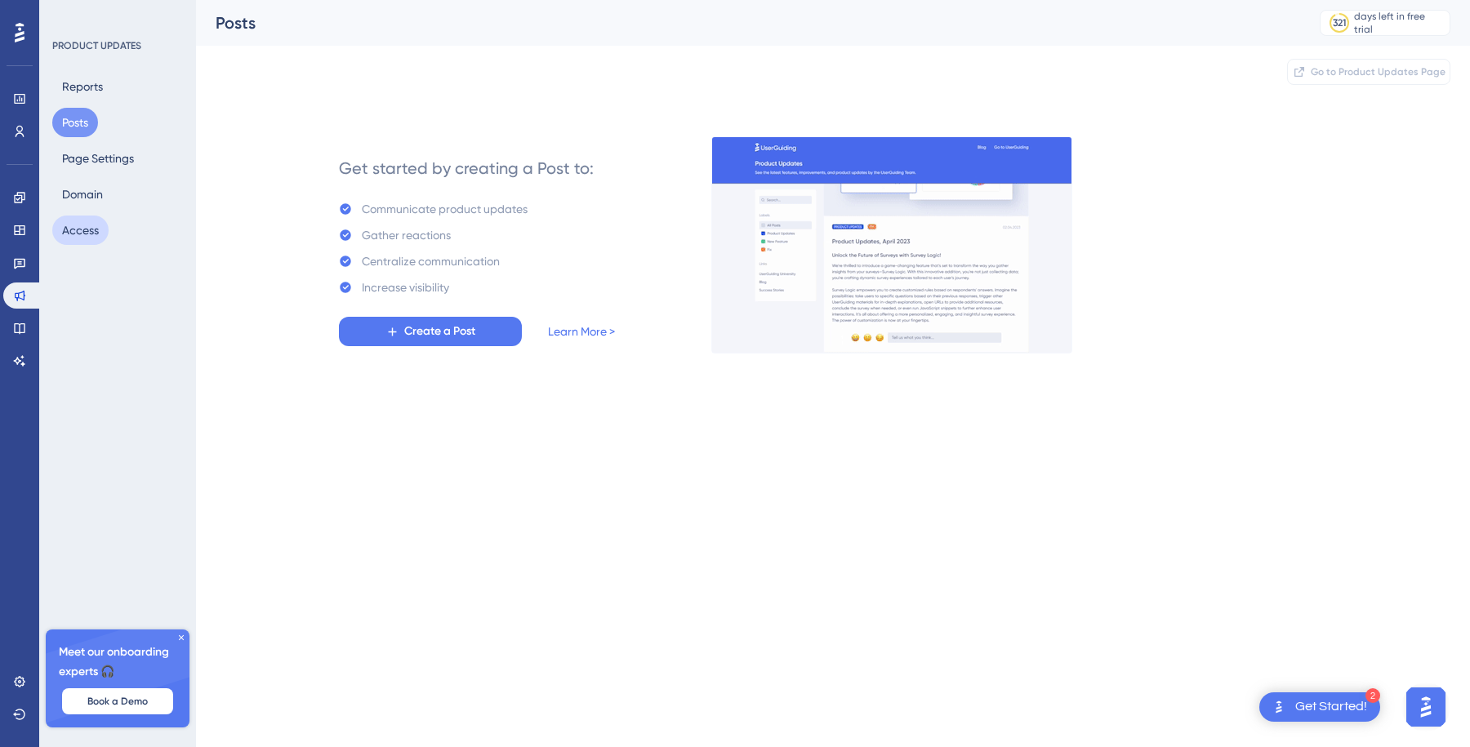
click at [81, 225] on button "Access" at bounding box center [80, 230] width 56 height 29
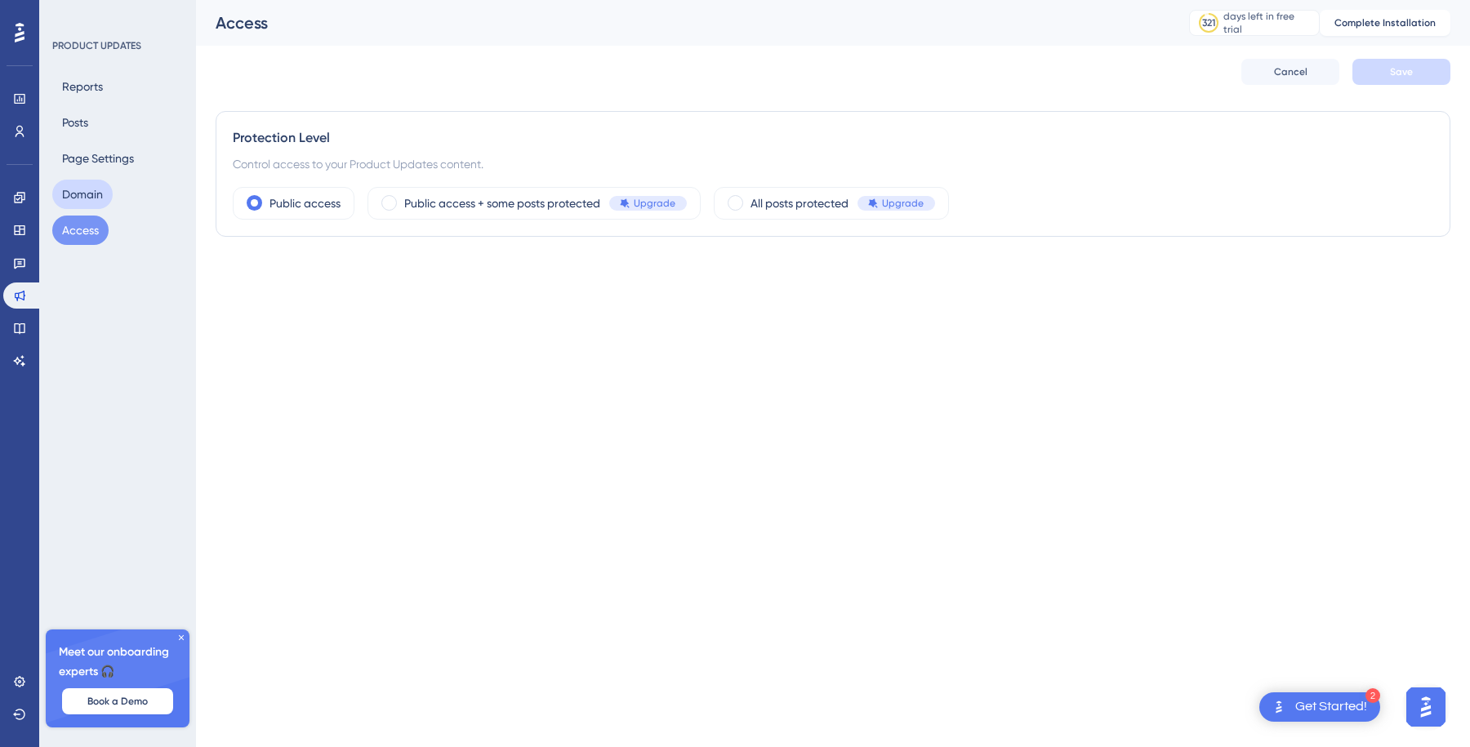
click at [87, 192] on button "Domain" at bounding box center [82, 194] width 60 height 29
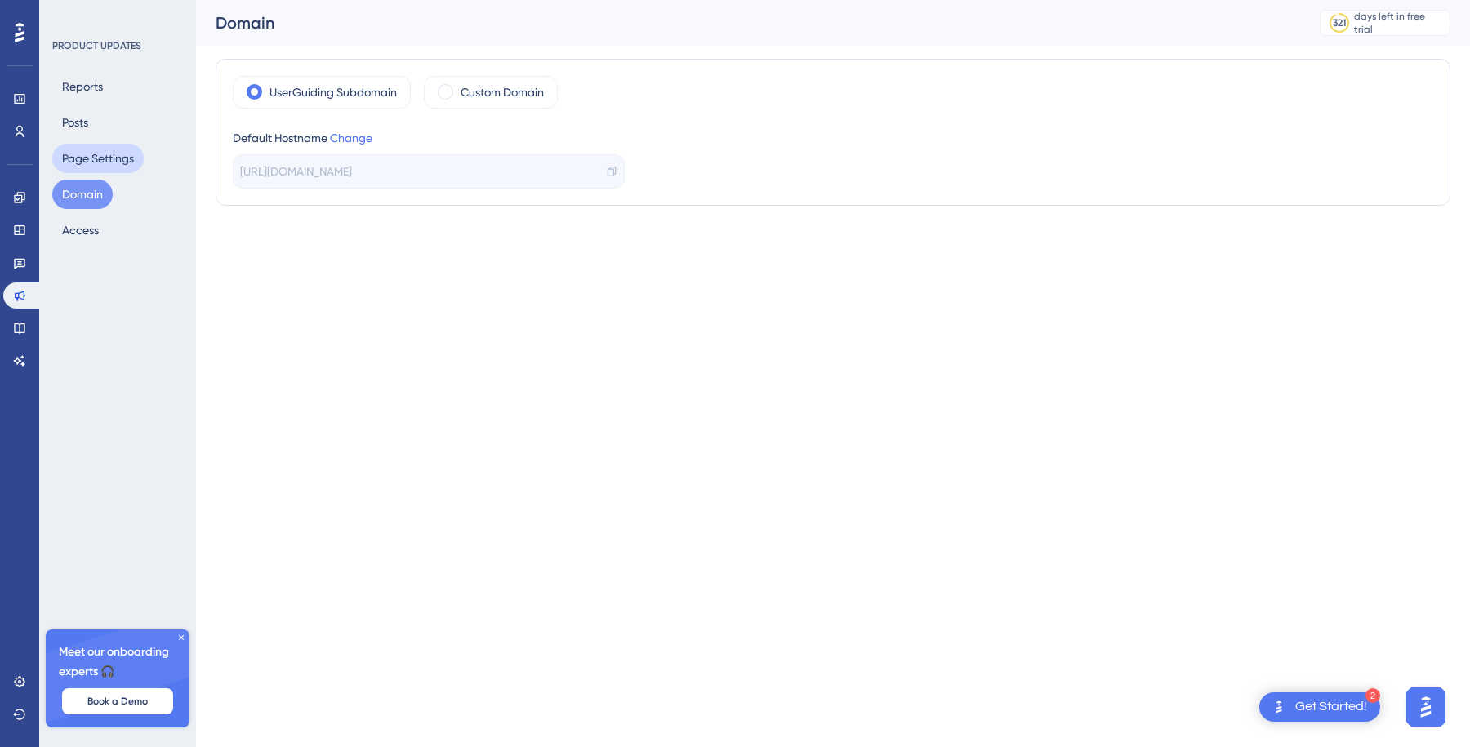
click at [98, 160] on button "Page Settings" at bounding box center [97, 158] width 91 height 29
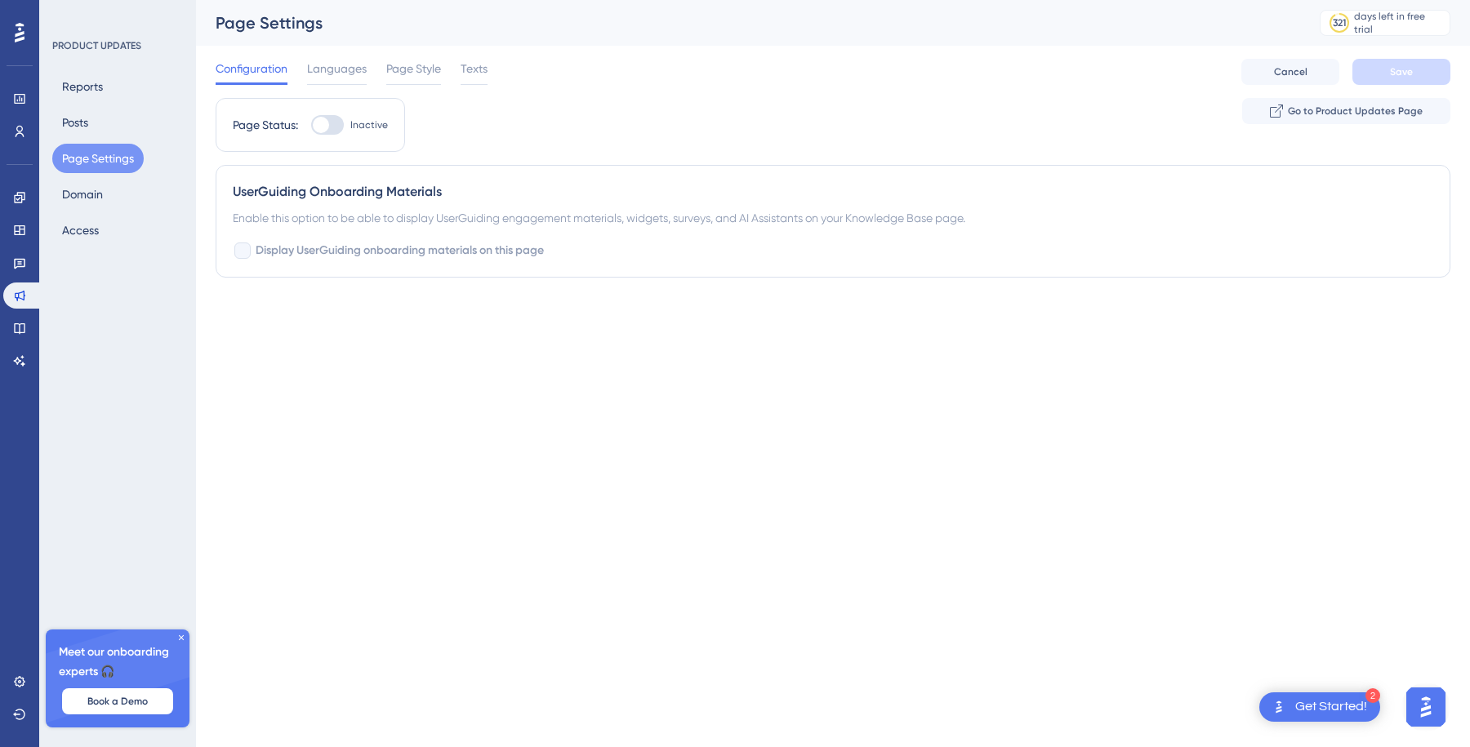
click at [98, 131] on div "Reports Posts Page Settings Domain Access" at bounding box center [118, 158] width 132 height 173
click at [23, 294] on icon at bounding box center [20, 296] width 11 height 11
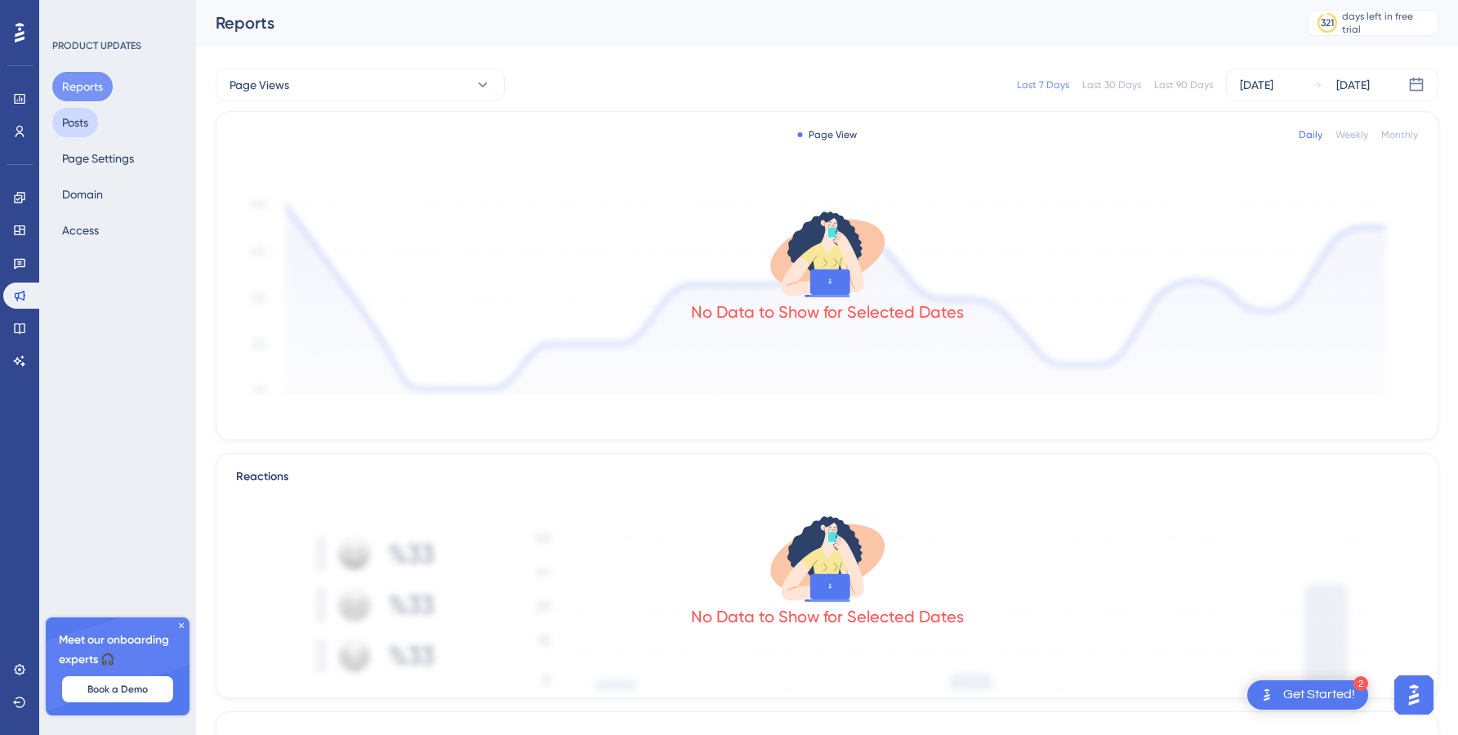
click at [79, 124] on button "Posts" at bounding box center [75, 122] width 46 height 29
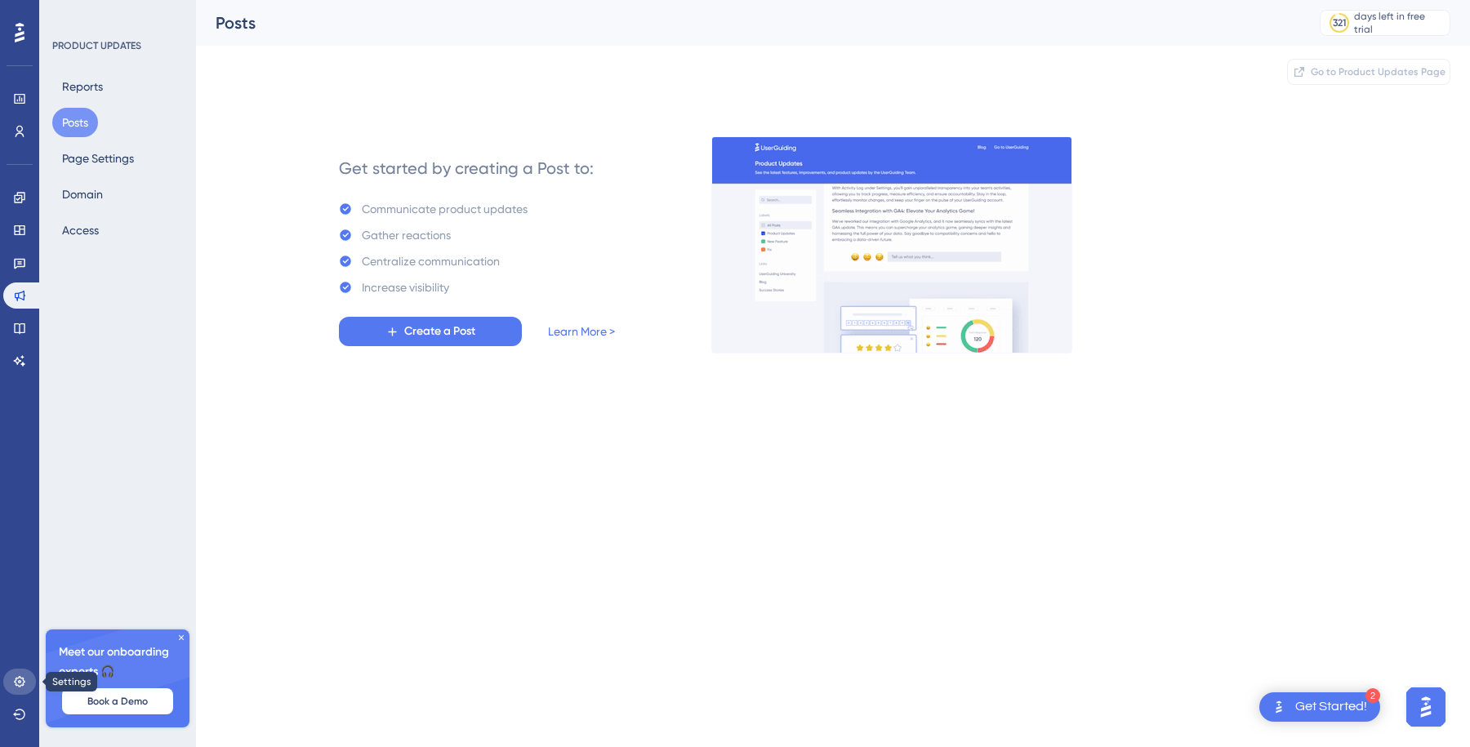
click at [13, 681] on icon at bounding box center [19, 682] width 13 height 13
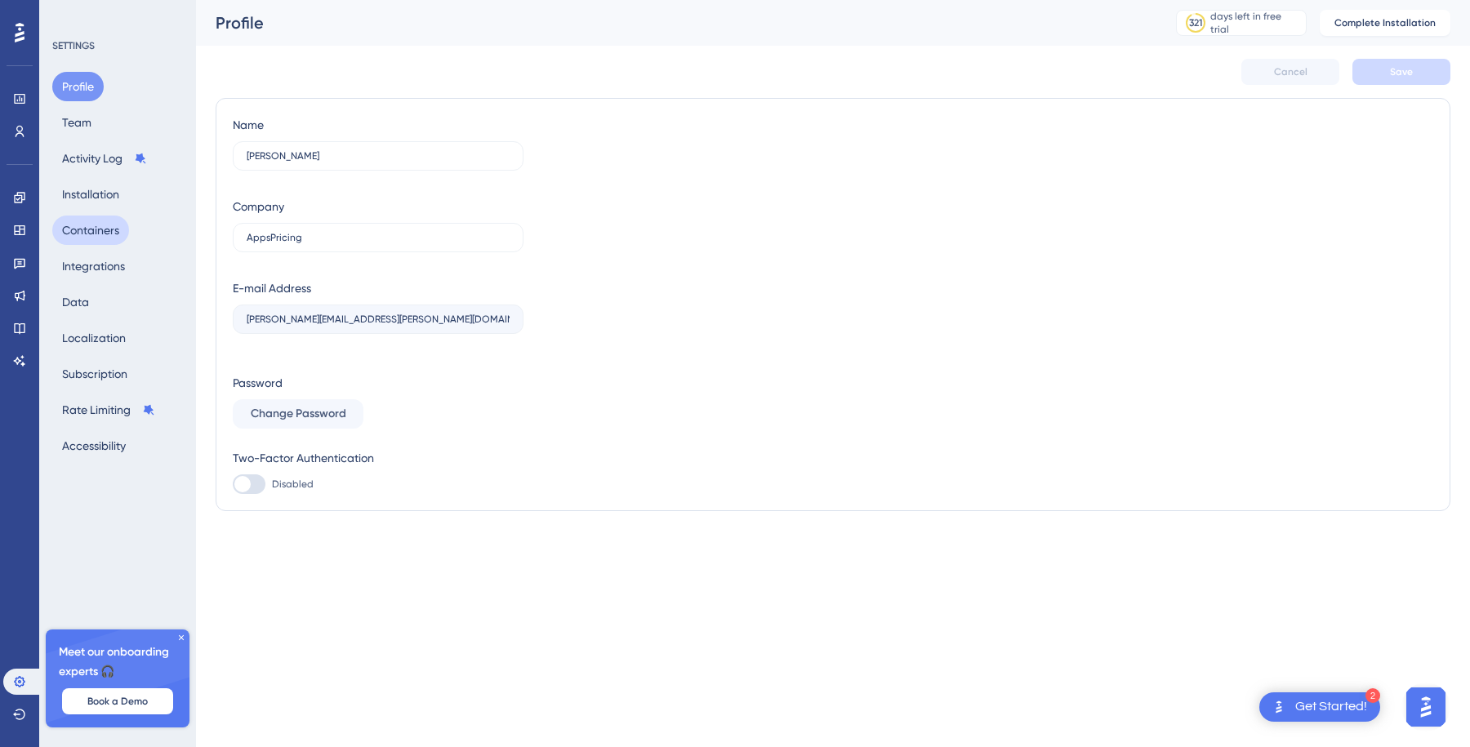
click at [111, 225] on button "Containers" at bounding box center [90, 230] width 77 height 29
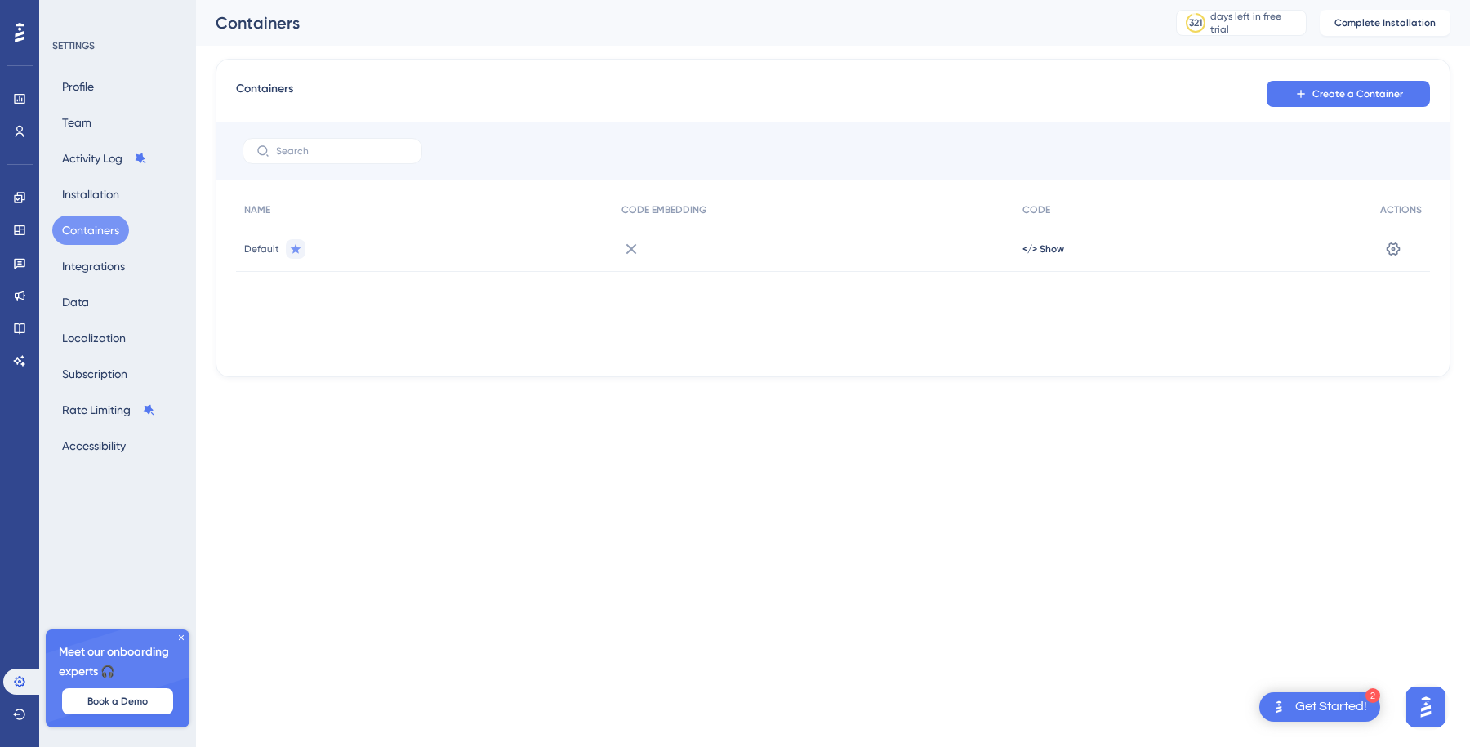
click at [633, 257] on icon at bounding box center [632, 249] width 20 height 20
click at [100, 262] on button "Integrations" at bounding box center [93, 266] width 83 height 29
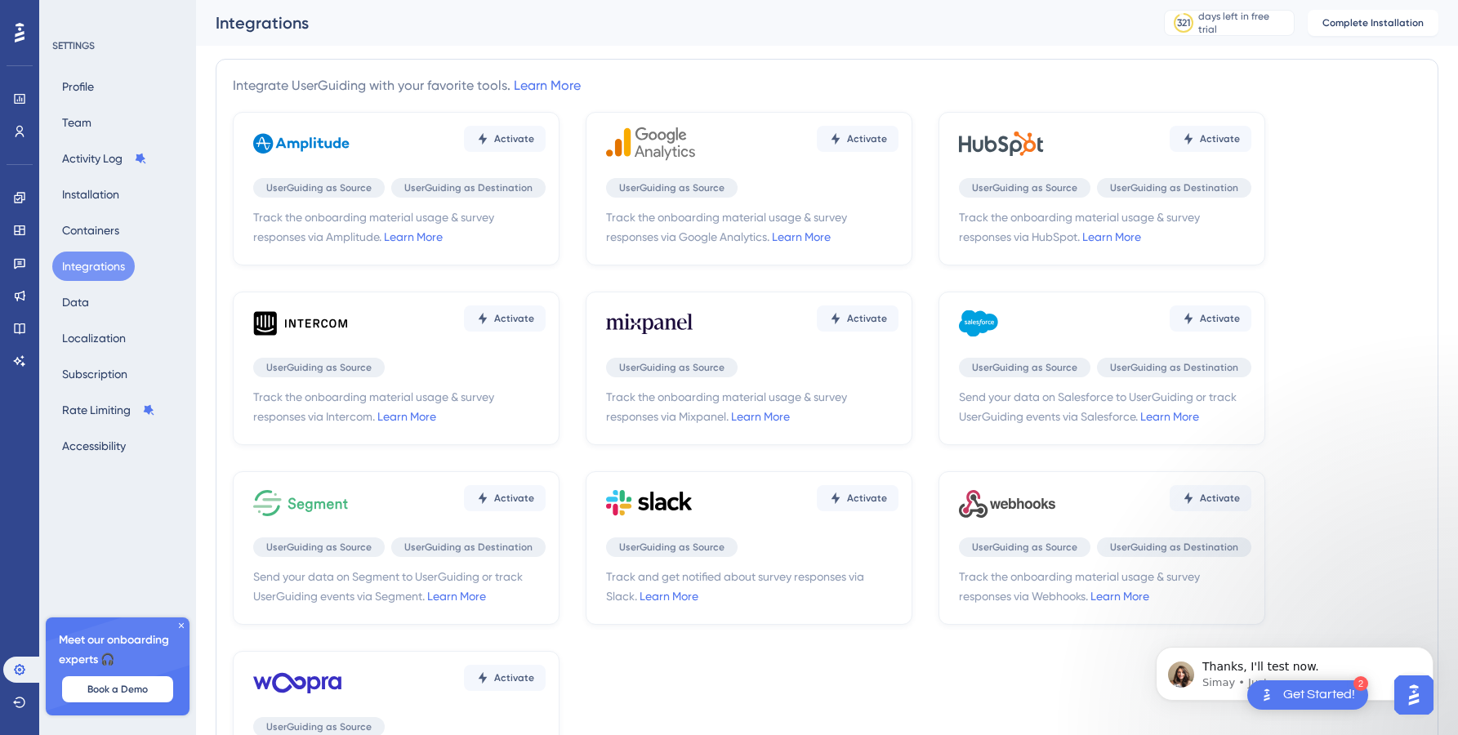
scroll to position [3201, 0]
click at [1211, 676] on p "Simay • Just now" at bounding box center [1307, 683] width 211 height 15
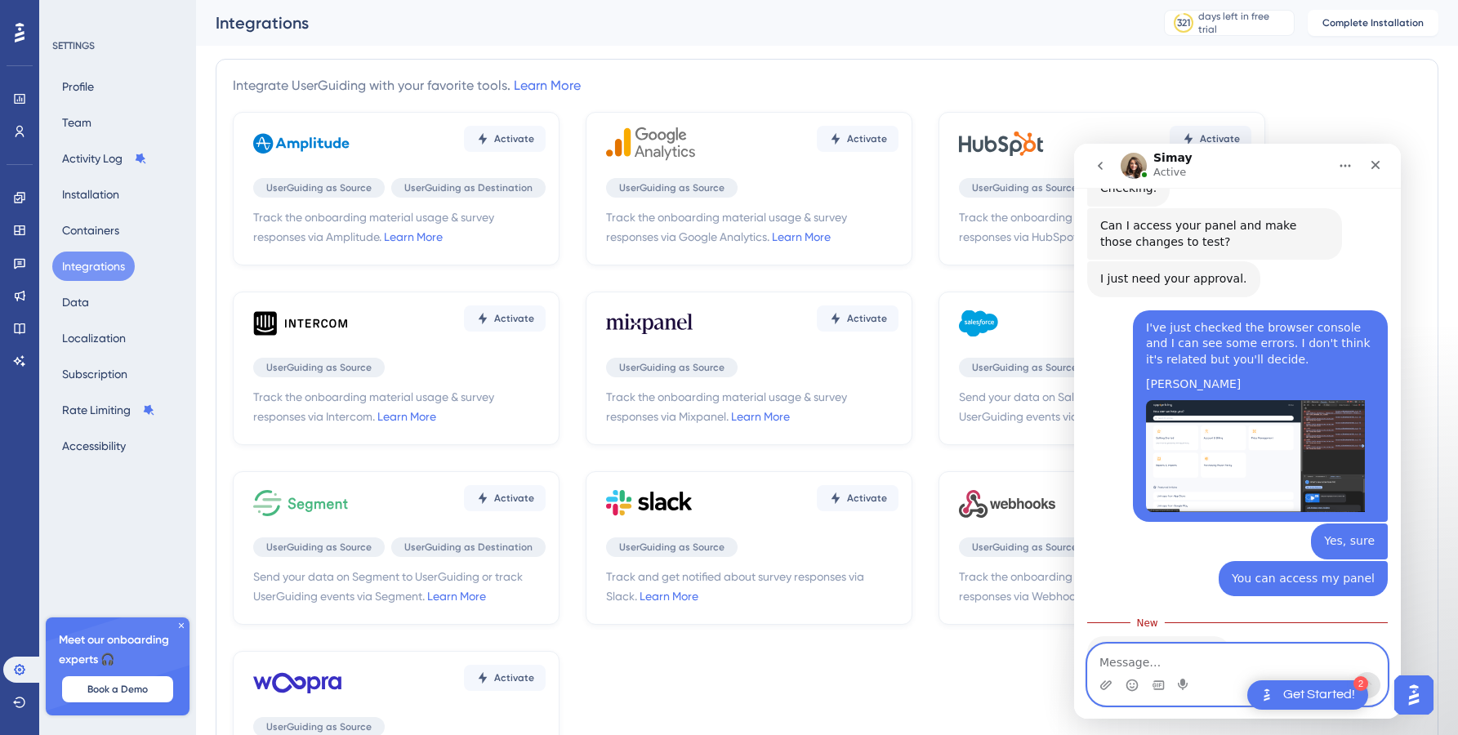
scroll to position [3228, 0]
